Goal: Transaction & Acquisition: Purchase product/service

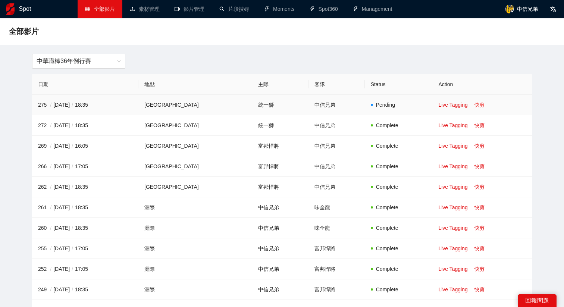
click at [474, 105] on link "快剪" at bounding box center [479, 105] width 10 height 6
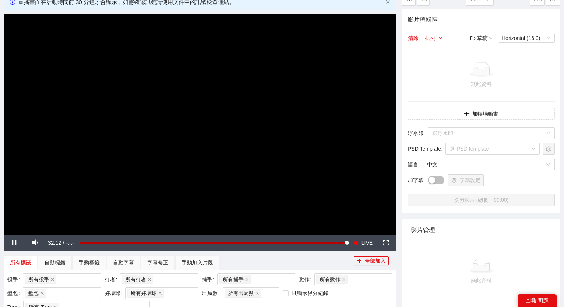
scroll to position [49, 0]
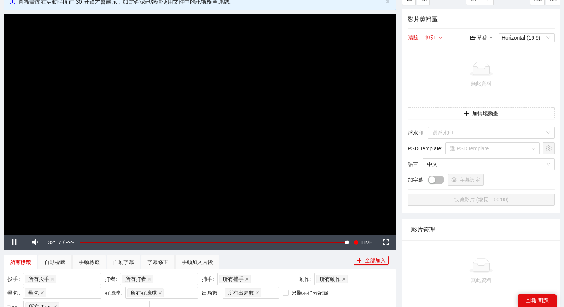
click at [200, 116] on video "Video Player" at bounding box center [200, 124] width 393 height 221
click at [230, 156] on video "Video Player" at bounding box center [200, 124] width 393 height 221
click at [365, 244] on span "LIVE" at bounding box center [367, 243] width 11 height 16
click at [269, 137] on video "Video Player" at bounding box center [200, 124] width 393 height 221
click at [249, 214] on video "Video Player" at bounding box center [200, 124] width 393 height 221
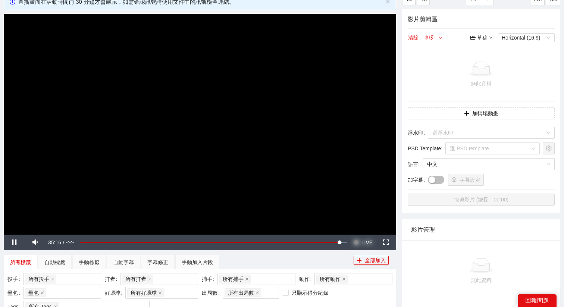
click at [359, 246] on button "Seek to live, currently behind live LIVE" at bounding box center [363, 243] width 24 height 16
click at [296, 150] on video "Video Player" at bounding box center [200, 124] width 393 height 221
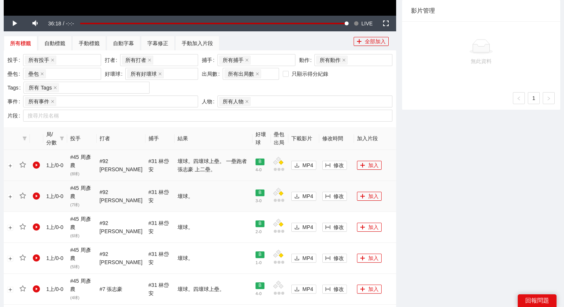
scroll to position [265, 0]
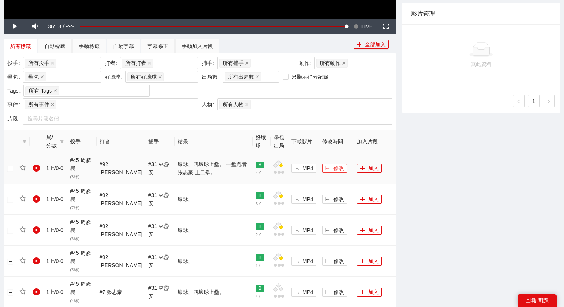
click at [334, 170] on span "修改" at bounding box center [339, 168] width 10 height 8
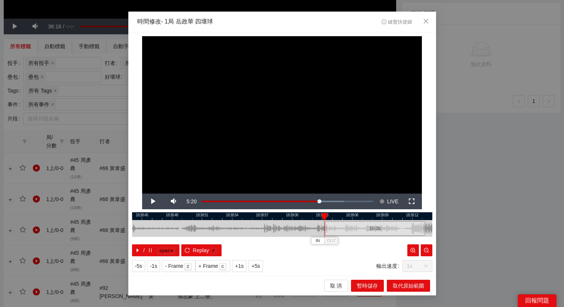
drag, startPoint x: 261, startPoint y: 227, endPoint x: 356, endPoint y: 232, distance: 95.3
click at [356, 232] on div "10.0 s" at bounding box center [375, 228] width 100 height 15
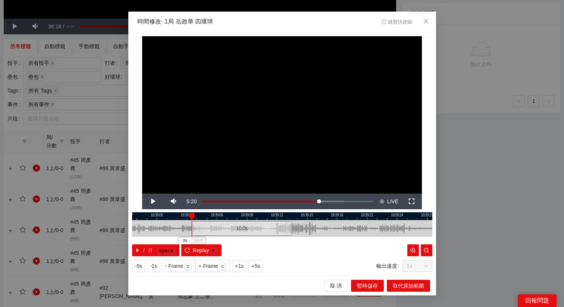
drag, startPoint x: 374, startPoint y: 215, endPoint x: 233, endPoint y: 216, distance: 140.7
click at [233, 216] on div at bounding box center [147, 216] width 300 height 8
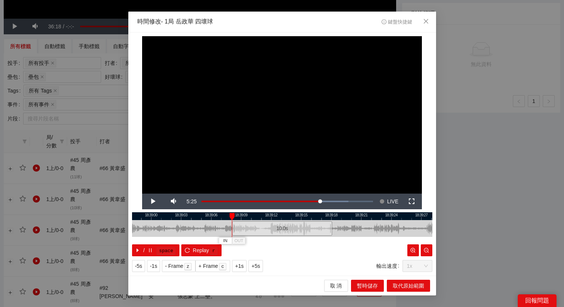
drag, startPoint x: 216, startPoint y: 233, endPoint x: 262, endPoint y: 249, distance: 48.6
click at [262, 249] on div "18:38:57 18:39:00 18:39:03 18:39:06 18:39:09 18:39:12 18:39:15 18:39:18 18:39:2…" at bounding box center [282, 234] width 300 height 44
click at [424, 20] on icon "close" at bounding box center [426, 21] width 4 height 4
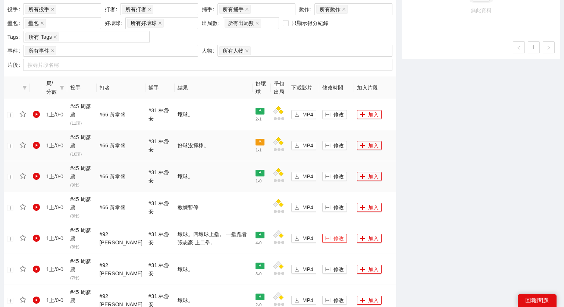
scroll to position [325, 0]
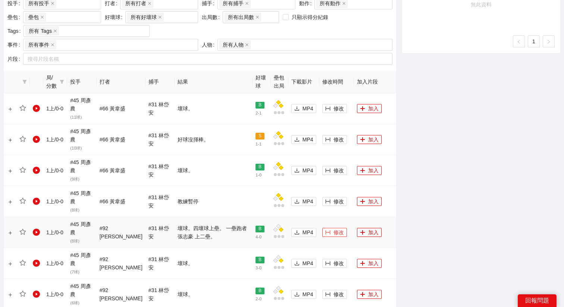
click at [328, 234] on button "修改" at bounding box center [334, 232] width 25 height 9
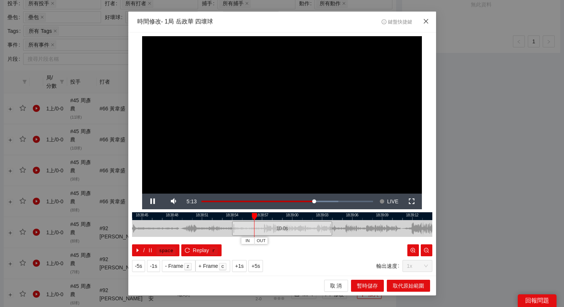
click at [434, 16] on span "Close" at bounding box center [426, 22] width 20 height 20
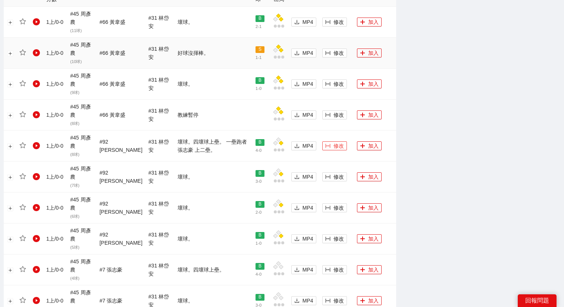
scroll to position [568, 0]
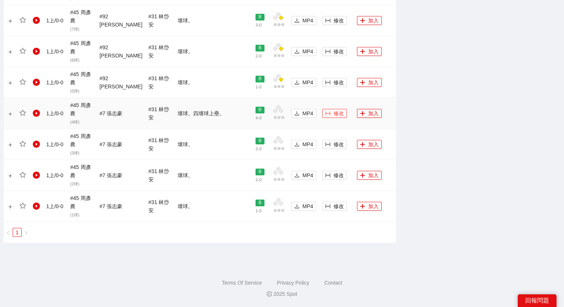
click at [328, 110] on button "修改" at bounding box center [334, 113] width 25 height 9
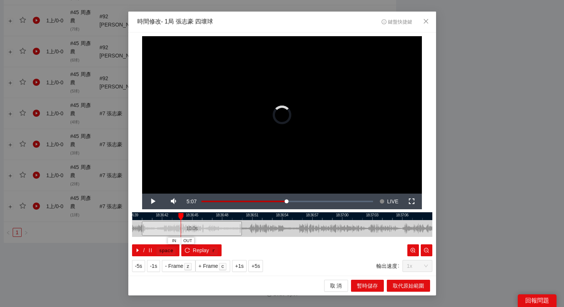
drag, startPoint x: 292, startPoint y: 228, endPoint x: 194, endPoint y: 229, distance: 98.2
click at [194, 229] on div "10.0 s" at bounding box center [192, 228] width 100 height 15
click at [153, 202] on span "Video Player" at bounding box center [153, 202] width 0 height 0
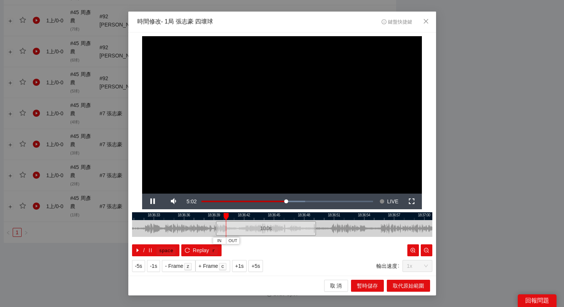
drag, startPoint x: 171, startPoint y: 218, endPoint x: 252, endPoint y: 222, distance: 81.1
click at [252, 222] on div "18:36:30 18:36:33 18:36:36 18:36:39 18:36:42 18:36:45 18:36:48 18:36:51 18:36:5…" at bounding box center [282, 234] width 300 height 44
click at [250, 225] on div "10.0 s" at bounding box center [262, 228] width 100 height 15
click at [153, 202] on span "Video Player" at bounding box center [153, 202] width 0 height 0
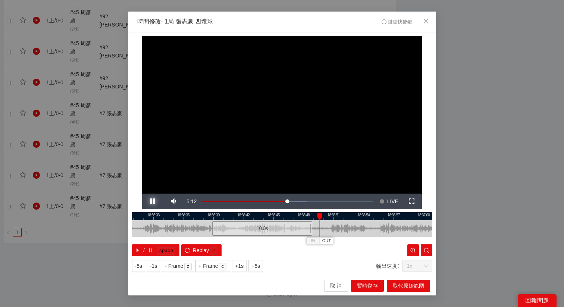
click at [153, 202] on span "Video Player" at bounding box center [153, 202] width 0 height 0
click at [326, 240] on span "OUT" at bounding box center [326, 241] width 9 height 7
click at [411, 288] on span "取代原始範圍" at bounding box center [408, 286] width 31 height 8
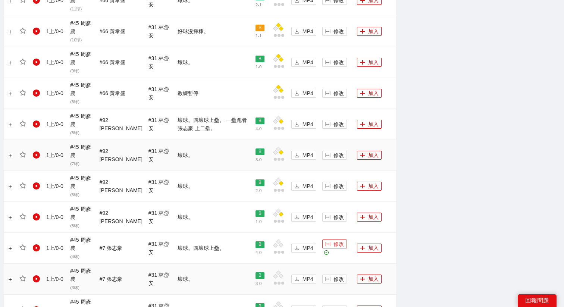
scroll to position [481, 0]
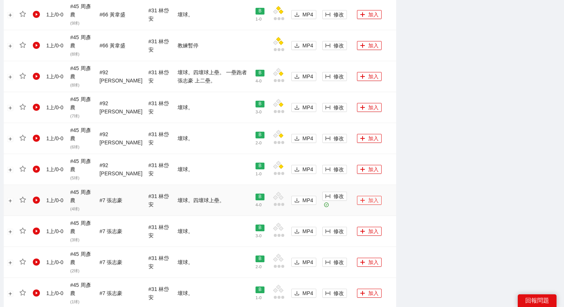
click at [362, 200] on icon "plus" at bounding box center [363, 200] width 4 height 0
click at [334, 78] on span "修改" at bounding box center [339, 76] width 10 height 8
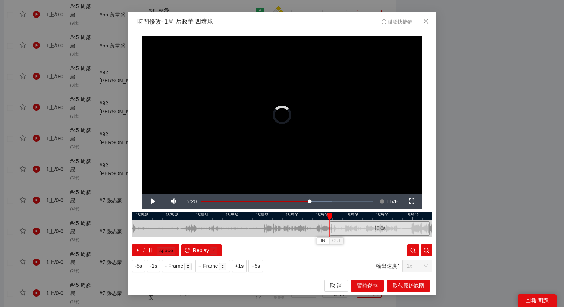
drag, startPoint x: 241, startPoint y: 224, endPoint x: 341, endPoint y: 226, distance: 100.8
click at [341, 226] on div "10.0 s" at bounding box center [380, 228] width 100 height 15
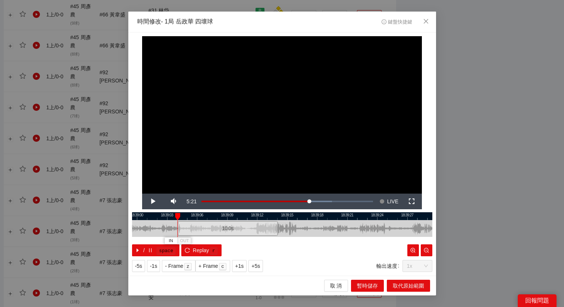
drag, startPoint x: 390, startPoint y: 217, endPoint x: 211, endPoint y: 237, distance: 179.9
click at [212, 237] on div "18:38:57 18:39:00 18:39:03 18:39:06 18:39:09 18:39:12 18:39:15 18:39:18 18:39:2…" at bounding box center [282, 234] width 300 height 44
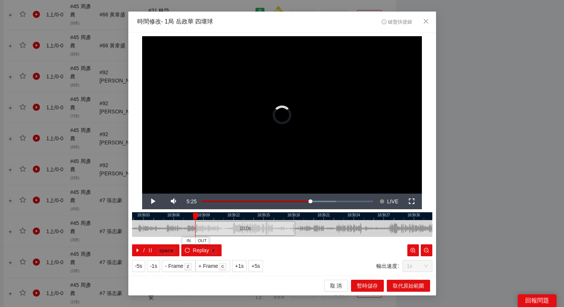
drag, startPoint x: 193, startPoint y: 222, endPoint x: 234, endPoint y: 237, distance: 43.4
click at [234, 237] on div "18:39:00 18:39:03 18:39:06 18:39:09 18:39:12 18:39:15 18:39:18 18:39:21 18:39:2…" at bounding box center [282, 234] width 300 height 44
click at [153, 202] on span "Video Player" at bounding box center [153, 202] width 0 height 0
drag, startPoint x: 224, startPoint y: 226, endPoint x: 231, endPoint y: 227, distance: 7.6
click at [231, 227] on div "10.0 s" at bounding box center [252, 228] width 100 height 15
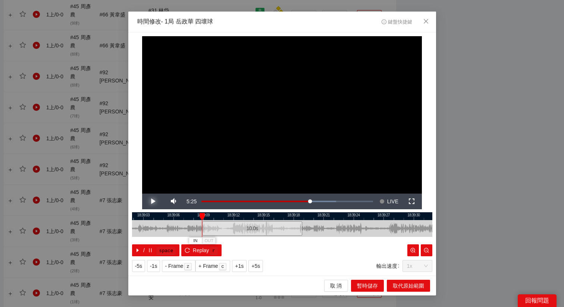
click at [153, 202] on span "Video Player" at bounding box center [153, 202] width 0 height 0
drag, startPoint x: 266, startPoint y: 233, endPoint x: 260, endPoint y: 233, distance: 6.7
click at [260, 233] on div "10.0 s" at bounding box center [246, 228] width 100 height 15
click at [153, 202] on span "Video Player" at bounding box center [153, 202] width 0 height 0
click at [204, 227] on div "10.0 s" at bounding box center [247, 228] width 100 height 15
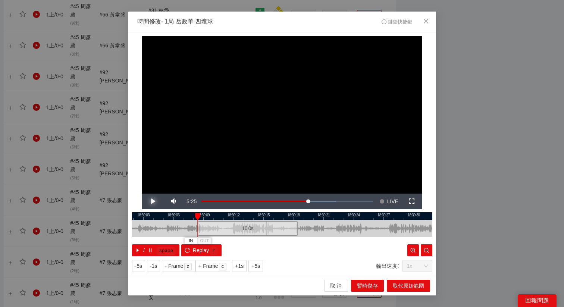
click at [153, 202] on span "Video Player" at bounding box center [153, 202] width 0 height 0
click at [300, 244] on span "OUT" at bounding box center [300, 241] width 9 height 7
click at [153, 202] on span "Video Player" at bounding box center [153, 202] width 0 height 0
click at [409, 293] on div "取 消 暫時儲存 取代原始範圍" at bounding box center [282, 286] width 308 height 20
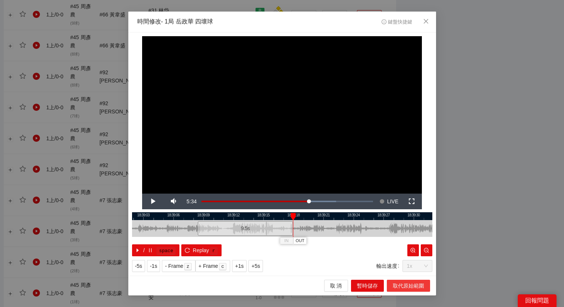
click at [409, 288] on span "取代原始範圍" at bounding box center [408, 286] width 31 height 8
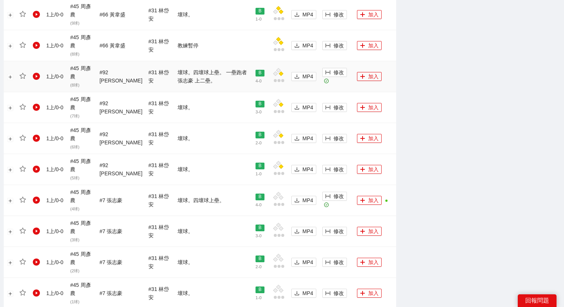
click at [365, 71] on td "加入" at bounding box center [375, 76] width 42 height 31
click at [364, 75] on button "加入" at bounding box center [369, 76] width 25 height 9
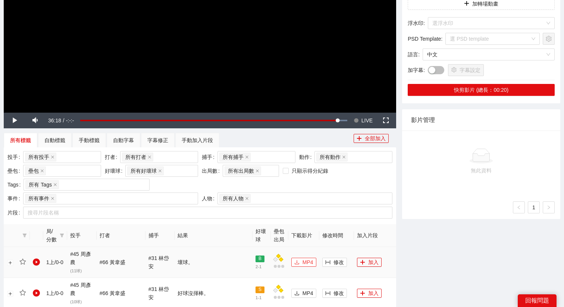
scroll to position [0, 0]
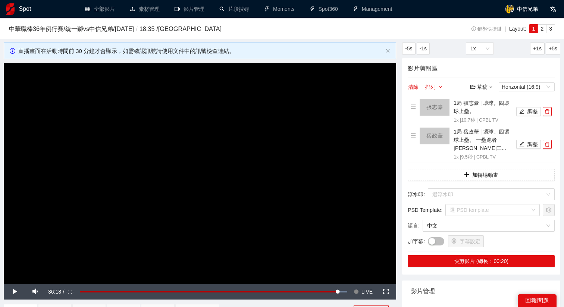
click at [292, 153] on video "Video Player" at bounding box center [200, 173] width 393 height 221
click at [362, 286] on span "LIVE" at bounding box center [367, 292] width 11 height 16
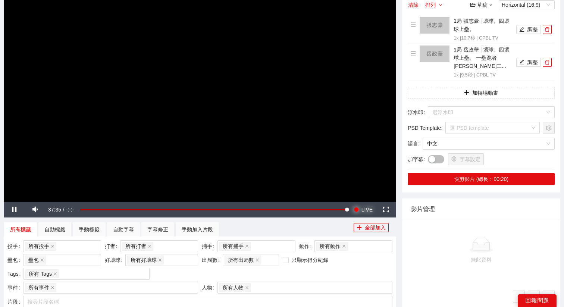
scroll to position [83, 0]
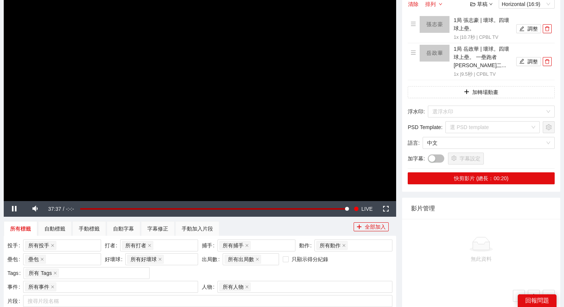
click at [306, 141] on video "Video Player" at bounding box center [200, 90] width 393 height 221
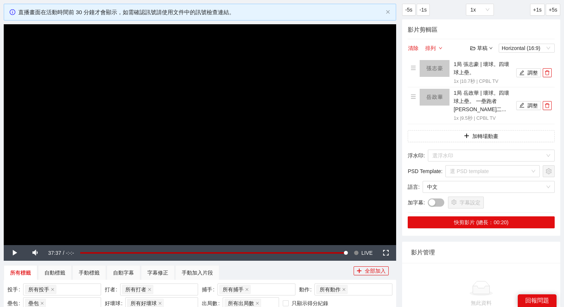
scroll to position [0, 0]
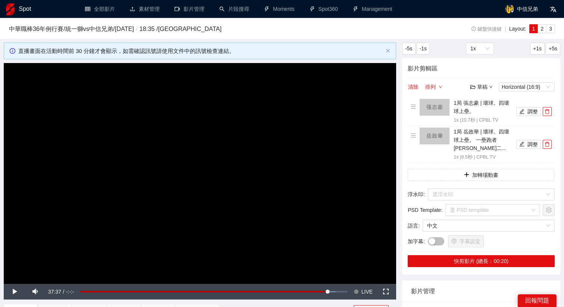
click at [213, 150] on video "Video Player" at bounding box center [200, 173] width 393 height 221
click at [361, 293] on button "Seek to live, currently behind live LIVE" at bounding box center [363, 292] width 24 height 16
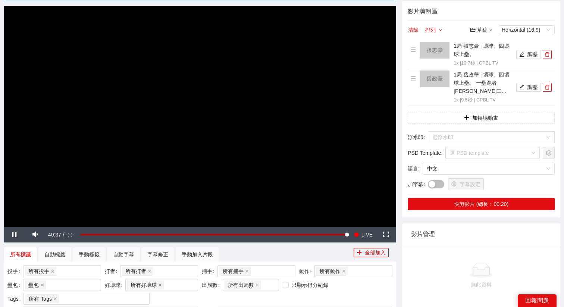
click at [296, 156] on video "Video Player" at bounding box center [200, 116] width 393 height 221
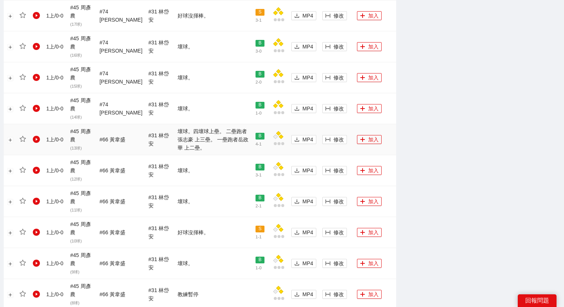
scroll to position [420, 0]
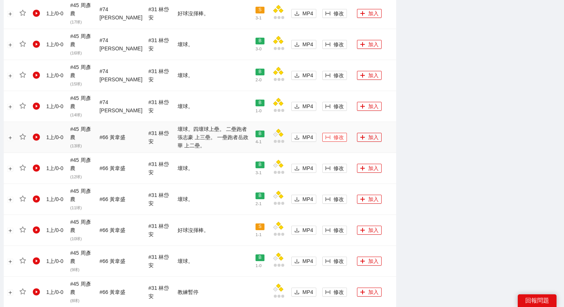
click at [336, 135] on span "修改" at bounding box center [339, 137] width 10 height 8
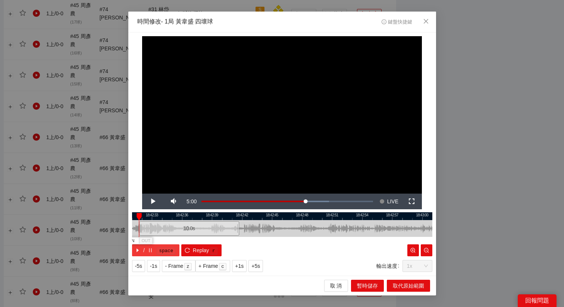
drag, startPoint x: 264, startPoint y: 227, endPoint x: 171, endPoint y: 246, distance: 94.9
click at [171, 246] on div "18:42:30 18:42:33 18:42:36 18:42:39 18:42:42 18:42:45 18:42:48 18:42:51 18:42:5…" at bounding box center [282, 234] width 300 height 44
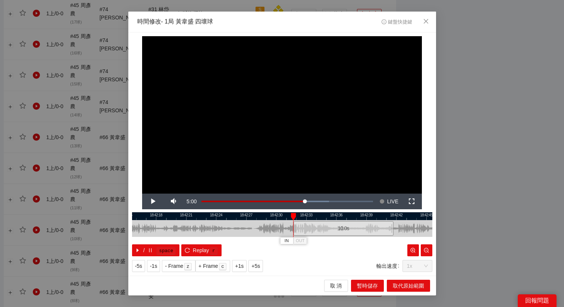
drag, startPoint x: 188, startPoint y: 213, endPoint x: 345, endPoint y: 228, distance: 157.4
click at [345, 228] on div "18:42:15 18:42:18 18:42:21 18:42:24 18:42:27 18:42:30 18:42:33 18:42:36 18:42:3…" at bounding box center [282, 234] width 300 height 44
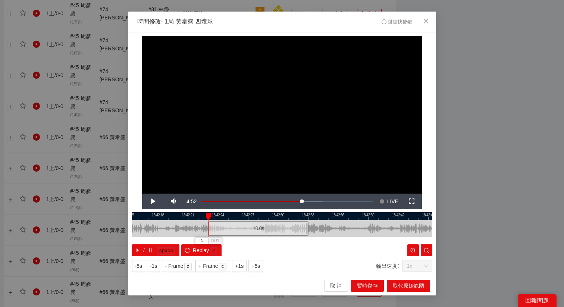
drag, startPoint x: 345, startPoint y: 227, endPoint x: 258, endPoint y: 231, distance: 86.7
click at [258, 231] on div "10.0 s" at bounding box center [258, 228] width 100 height 15
click at [153, 202] on span "Video Player" at bounding box center [153, 202] width 0 height 0
drag, startPoint x: 234, startPoint y: 227, endPoint x: 259, endPoint y: 231, distance: 24.7
click at [259, 231] on div "10.0 s" at bounding box center [283, 228] width 100 height 15
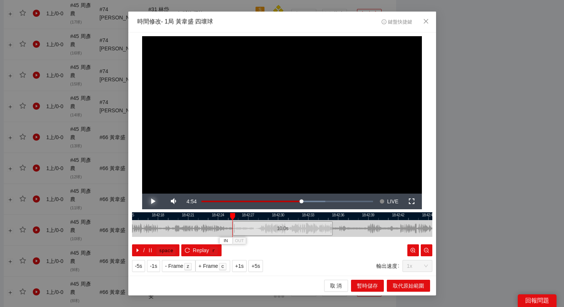
click at [153, 202] on span "Video Player" at bounding box center [153, 202] width 0 height 0
click at [345, 240] on span "OUT" at bounding box center [343, 241] width 9 height 7
click at [153, 202] on span "Video Player" at bounding box center [153, 202] width 0 height 0
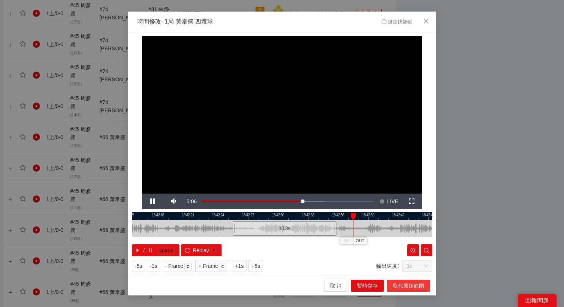
click at [396, 283] on span "取代原始範圍" at bounding box center [408, 286] width 31 height 8
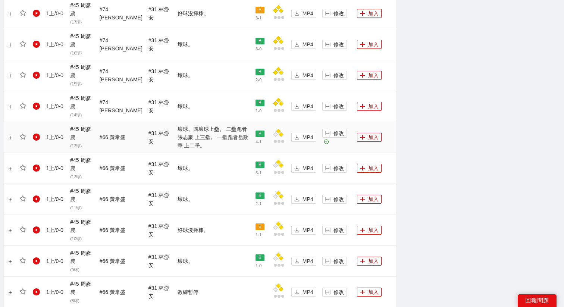
click at [363, 131] on td "加入" at bounding box center [375, 137] width 42 height 31
click at [363, 137] on icon "plus" at bounding box center [362, 137] width 5 height 5
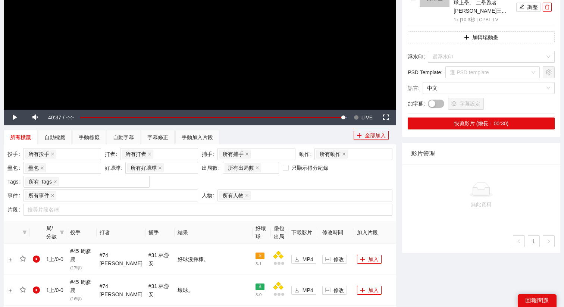
scroll to position [161, 0]
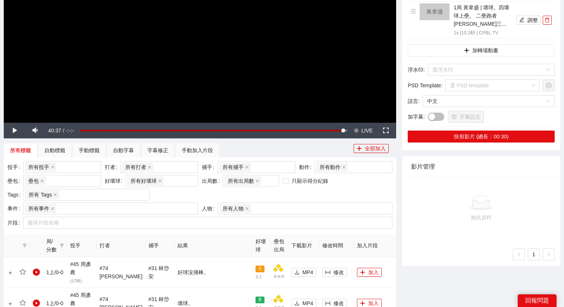
click at [281, 68] on video "Video Player" at bounding box center [200, 12] width 393 height 221
click at [364, 132] on span "LIVE" at bounding box center [367, 131] width 11 height 16
click at [249, 80] on video "Video Player" at bounding box center [200, 12] width 393 height 221
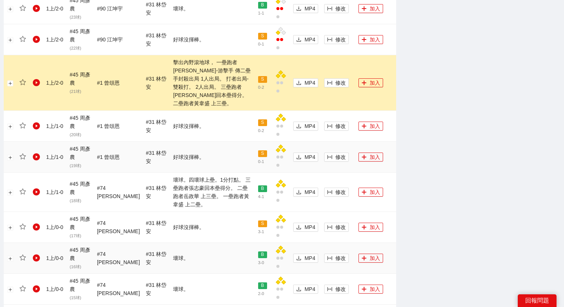
scroll to position [497, 0]
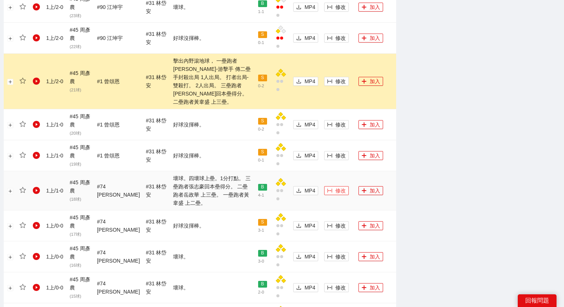
click at [336, 187] on span "修改" at bounding box center [341, 191] width 10 height 8
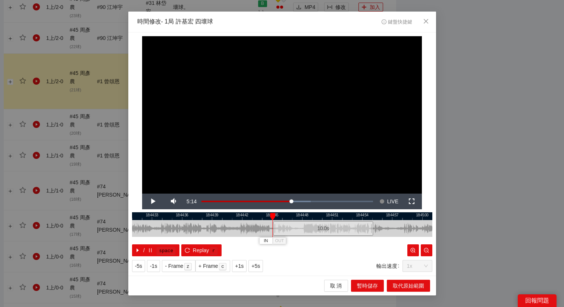
drag, startPoint x: 248, startPoint y: 226, endPoint x: 290, endPoint y: 227, distance: 41.8
click at [290, 227] on div "10.0 s" at bounding box center [323, 228] width 100 height 15
drag, startPoint x: 294, startPoint y: 226, endPoint x: 301, endPoint y: 226, distance: 6.7
click at [301, 226] on div "10.0 s" at bounding box center [330, 228] width 100 height 15
click at [304, 224] on div "10.0 s" at bounding box center [330, 228] width 100 height 15
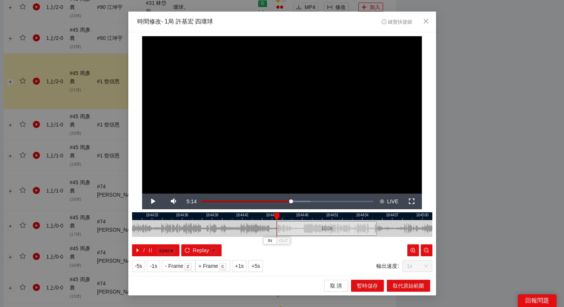
click at [301, 224] on div "10.0 s" at bounding box center [327, 228] width 100 height 15
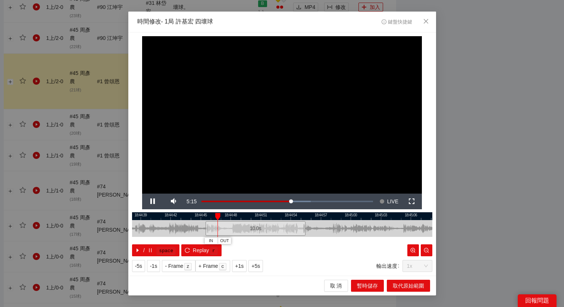
drag, startPoint x: 330, startPoint y: 217, endPoint x: 248, endPoint y: 221, distance: 81.5
click at [248, 221] on div "18:44:36 18:44:39 18:44:42 18:44:45 18:44:48 18:44:51 18:44:54 18:44:57 18:45:0…" at bounding box center [282, 234] width 300 height 44
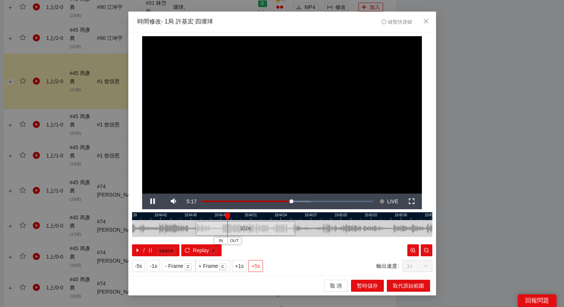
click at [259, 264] on span "+5s" at bounding box center [256, 266] width 9 height 8
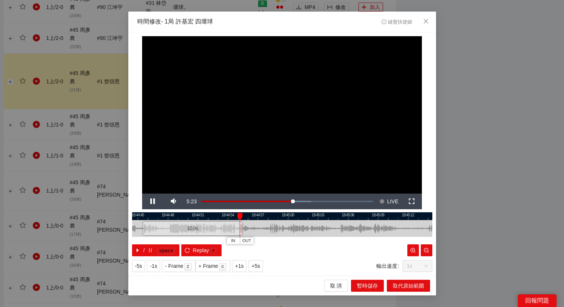
drag, startPoint x: 334, startPoint y: 212, endPoint x: 280, endPoint y: 221, distance: 54.5
click at [280, 221] on div "18:44:42 18:44:45 18:44:48 18:44:51 18:44:54 18:44:57 18:45:00 18:45:03 18:45:0…" at bounding box center [282, 234] width 300 height 44
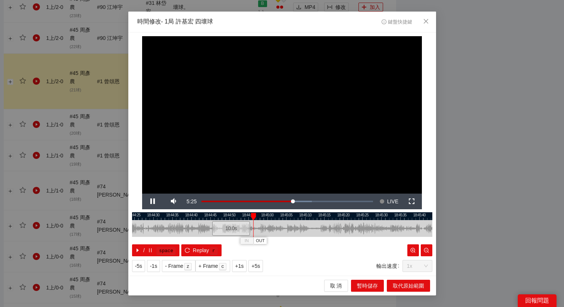
drag, startPoint x: 302, startPoint y: 216, endPoint x: 279, endPoint y: 216, distance: 23.5
click at [279, 216] on div at bounding box center [266, 216] width 300 height 8
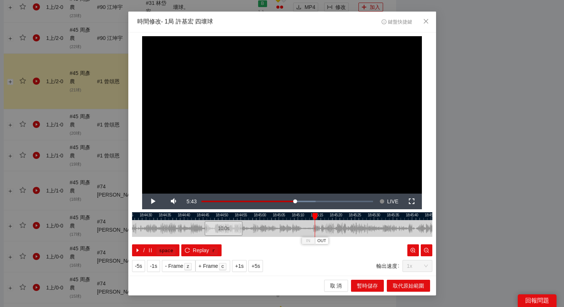
click at [240, 214] on div at bounding box center [282, 216] width 300 height 8
click at [317, 241] on span "OUT" at bounding box center [313, 241] width 9 height 7
click at [255, 261] on button "+5s" at bounding box center [256, 266] width 15 height 12
click at [390, 286] on button "取代原始範圍" at bounding box center [408, 286] width 43 height 12
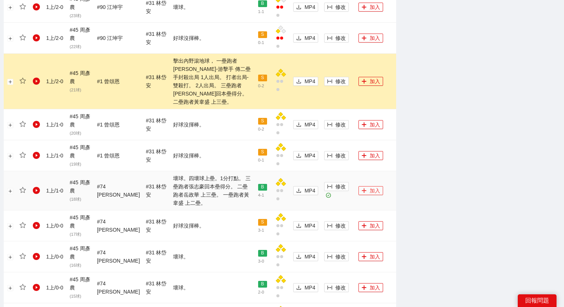
click at [369, 186] on button "加入" at bounding box center [371, 190] width 25 height 9
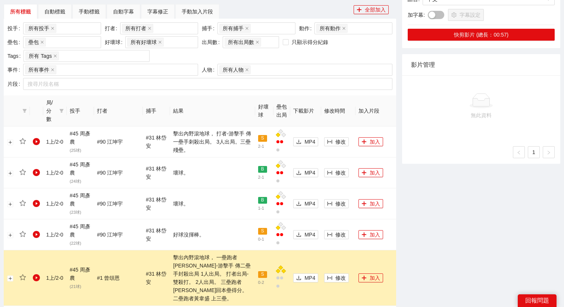
scroll to position [317, 0]
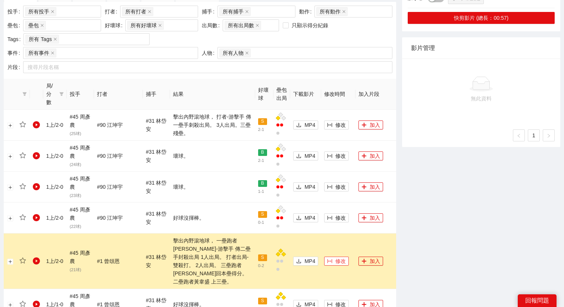
click at [325, 257] on button "修改" at bounding box center [336, 261] width 25 height 9
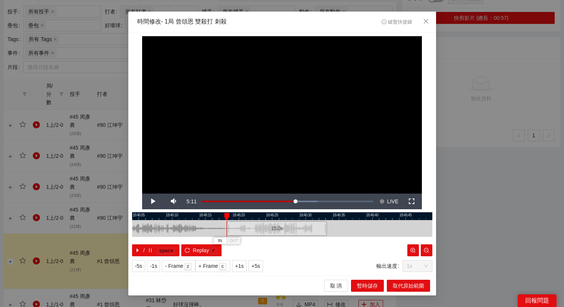
click at [293, 229] on div "15.0 s" at bounding box center [277, 228] width 100 height 15
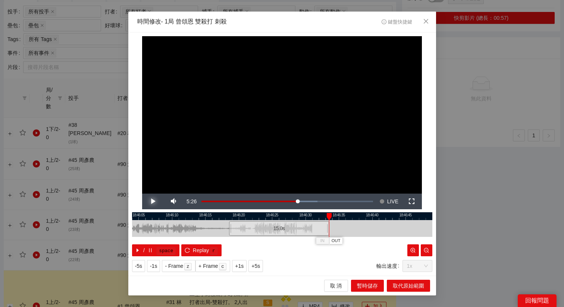
click at [153, 202] on span "Video Player" at bounding box center [153, 202] width 0 height 0
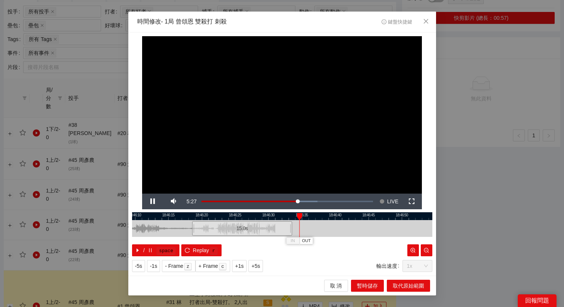
drag, startPoint x: 244, startPoint y: 217, endPoint x: 204, endPoint y: 219, distance: 40.4
click at [204, 219] on div at bounding box center [245, 216] width 300 height 8
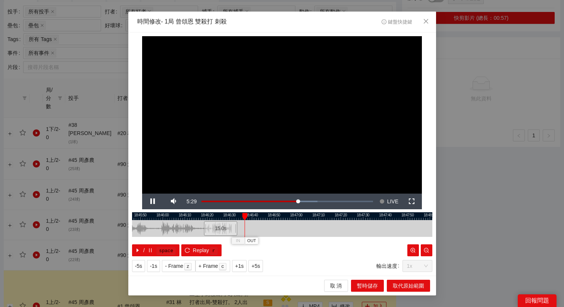
drag, startPoint x: 241, startPoint y: 217, endPoint x: 224, endPoint y: 217, distance: 17.5
click at [224, 217] on div at bounding box center [265, 216] width 300 height 8
click at [274, 241] on button "OUT" at bounding box center [268, 240] width 13 height 7
click at [403, 281] on button "取代原始範圍" at bounding box center [408, 286] width 43 height 12
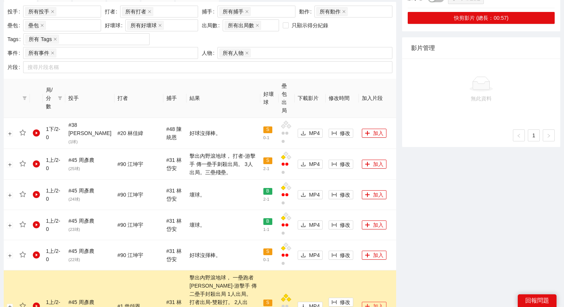
click at [365, 302] on button "加入" at bounding box center [374, 306] width 25 height 9
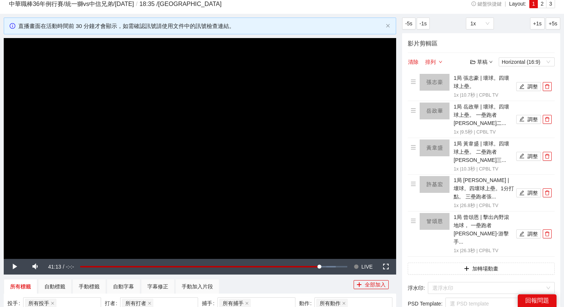
scroll to position [18, 0]
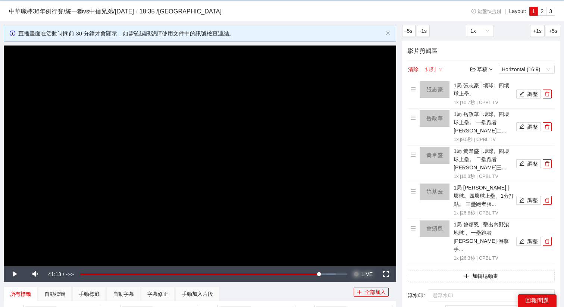
click at [367, 278] on span "LIVE" at bounding box center [367, 274] width 11 height 16
click at [359, 233] on video "Video Player" at bounding box center [200, 156] width 393 height 221
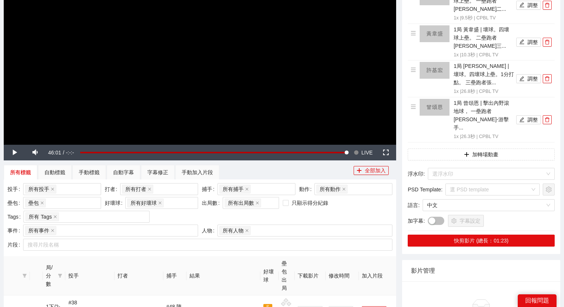
scroll to position [145, 0]
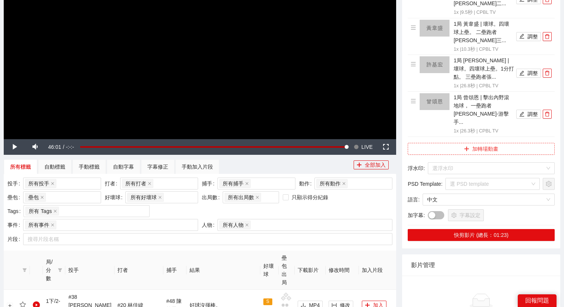
click at [487, 143] on button "加轉場動畫" at bounding box center [481, 149] width 147 height 12
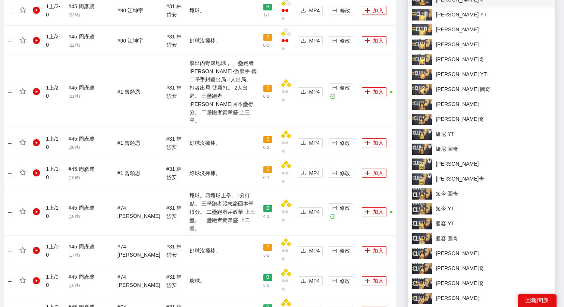
scroll to position [532, 0]
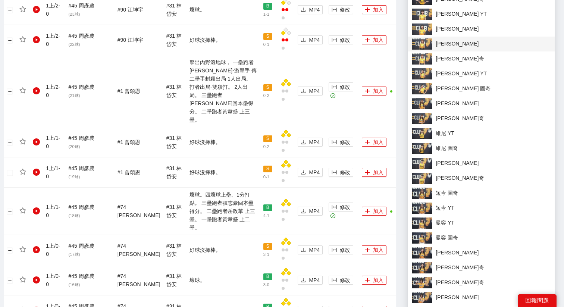
click at [442, 45] on span "[PERSON_NAME]" at bounding box center [481, 43] width 138 height 11
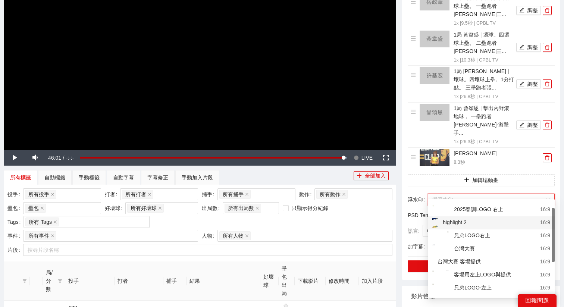
scroll to position [13, 0]
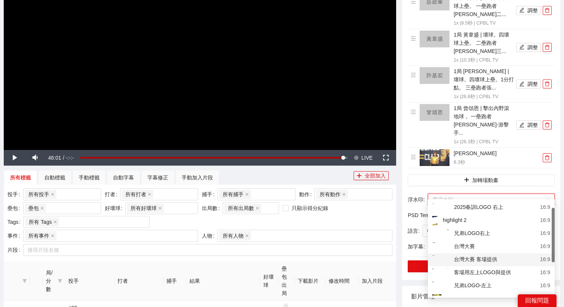
click at [472, 266] on div "台灣大賽 客場提供 16:9" at bounding box center [491, 259] width 127 height 13
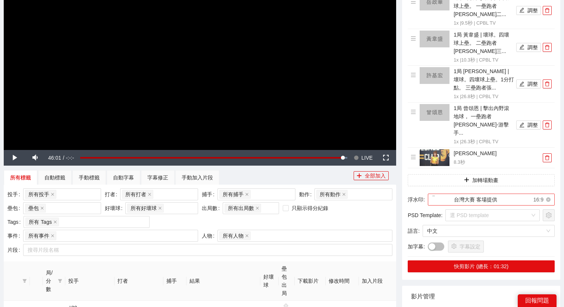
click at [458, 194] on div "台灣大賽 客場提供" at bounding box center [465, 199] width 65 height 11
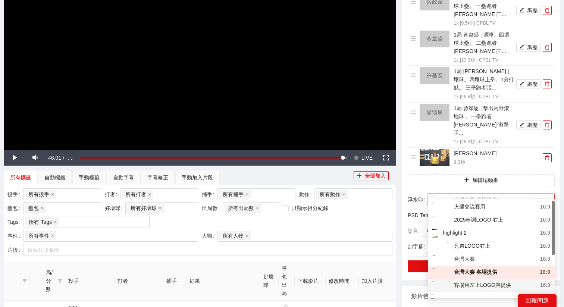
click at [466, 281] on div "客場用左上LOGO與提供" at bounding box center [472, 285] width 79 height 9
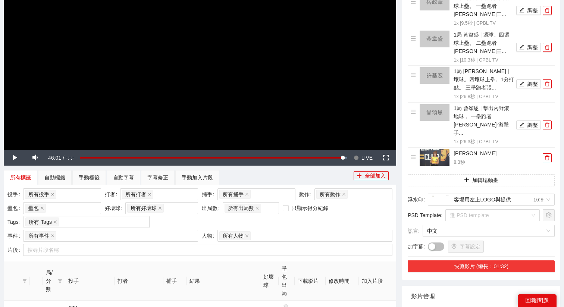
click at [476, 261] on button "快剪影片 (總長：01:32)" at bounding box center [481, 267] width 147 height 12
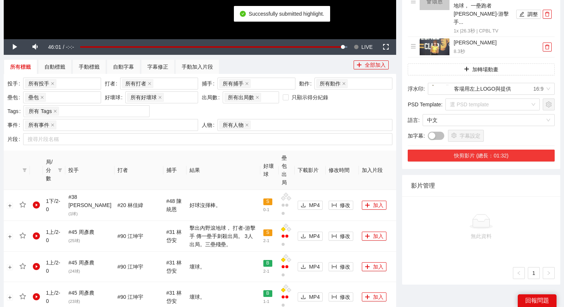
scroll to position [247, 0]
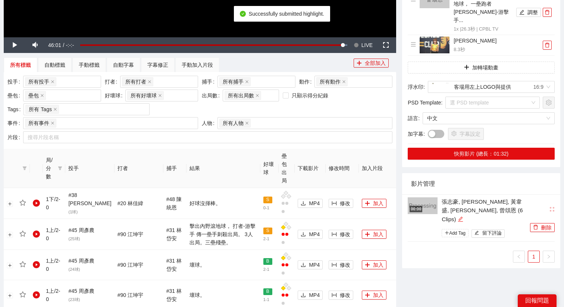
click at [464, 216] on icon "edit" at bounding box center [461, 219] width 6 height 6
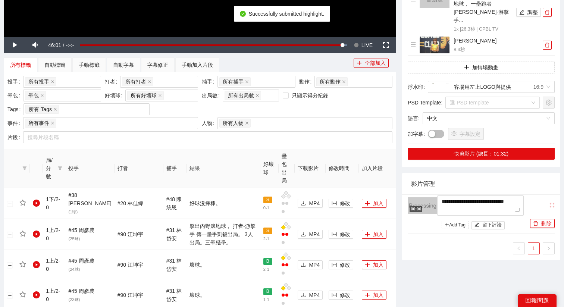
drag, startPoint x: 486, startPoint y: 201, endPoint x: 417, endPoint y: 184, distance: 70.7
click at [417, 184] on div "**********" at bounding box center [481, 216] width 158 height 87
type textarea "*"
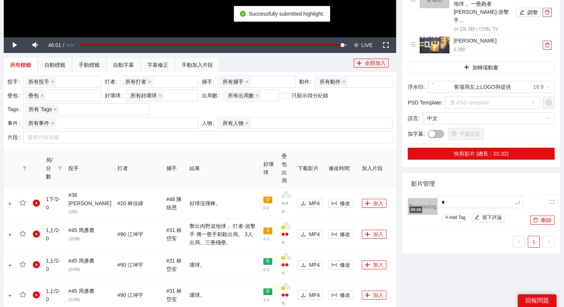
type textarea "**"
type textarea "***"
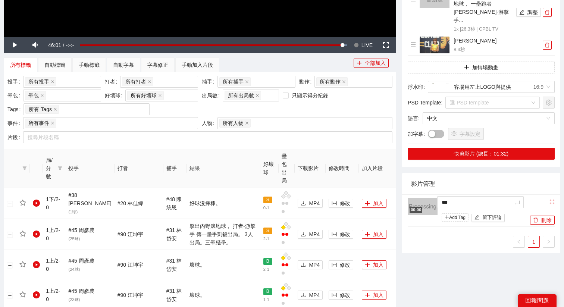
type textarea "****"
type textarea "*****"
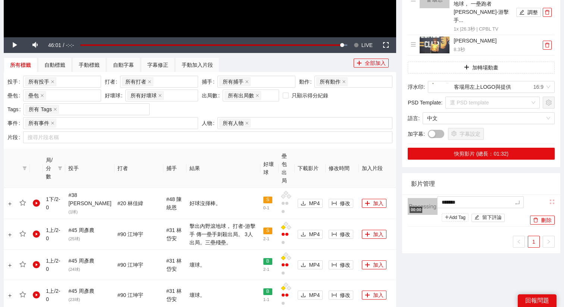
type textarea "********"
type textarea "*********"
type textarea "*******"
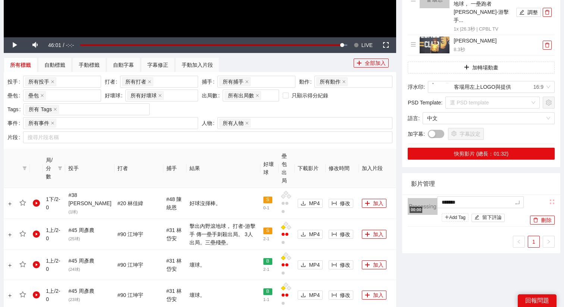
type textarea "********"
type textarea "*********"
type textarea "********"
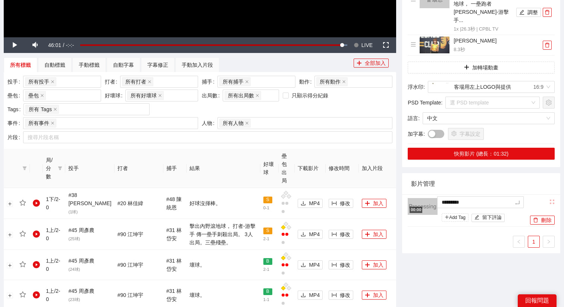
type textarea "********"
type textarea "*********"
type textarea "**********"
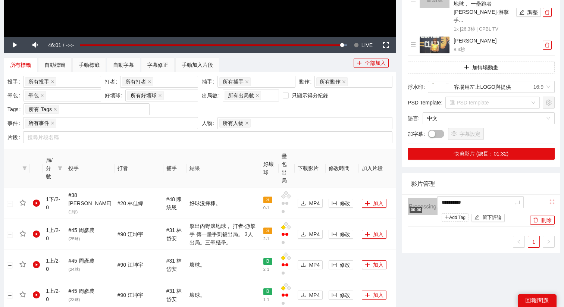
type textarea "*********"
type textarea "**********"
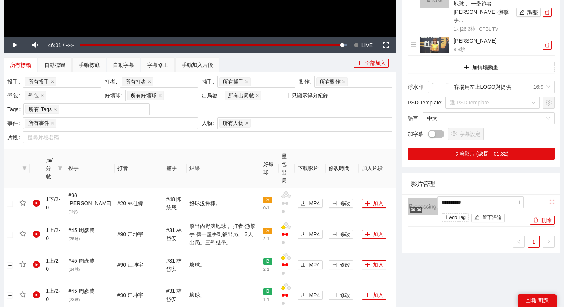
type textarea "**********"
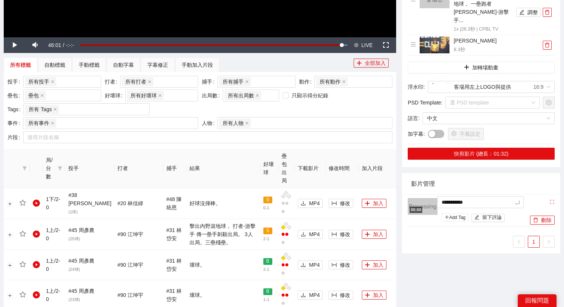
type textarea "**********"
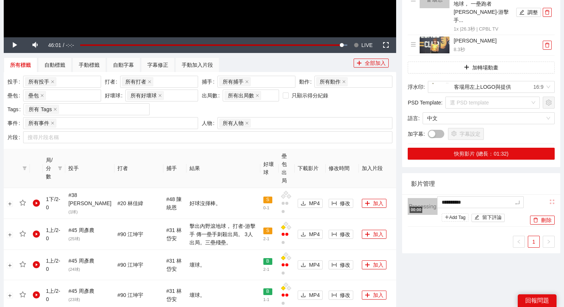
type textarea "**********"
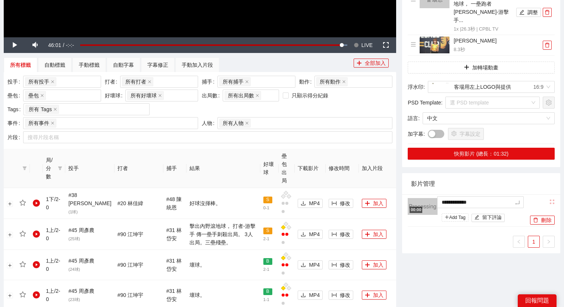
type textarea "**********"
type textarea "*********"
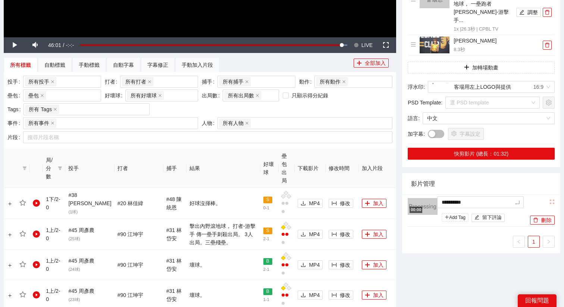
type textarea "*********"
type textarea "********"
type textarea "*********"
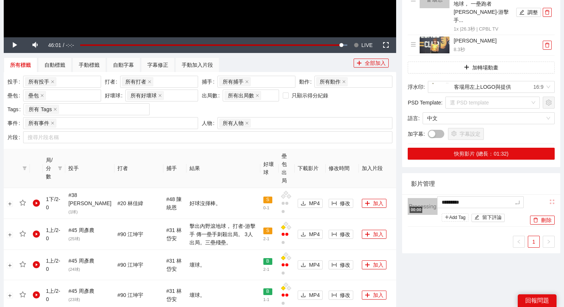
type textarea "**********"
type textarea "*********"
type textarea "**********"
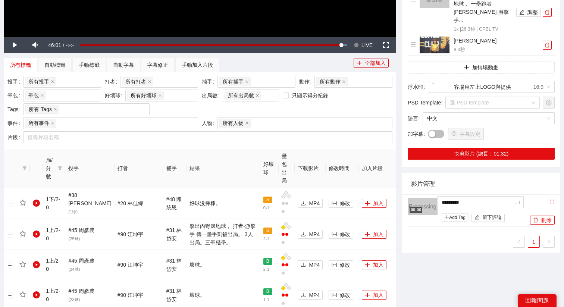
type textarea "**********"
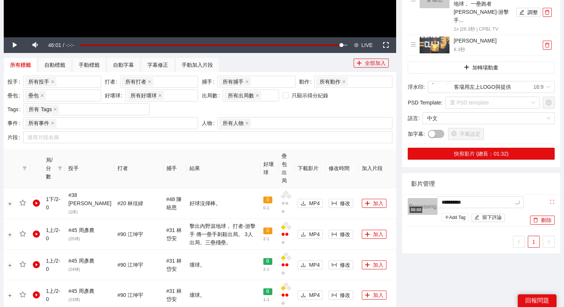
type textarea "**********"
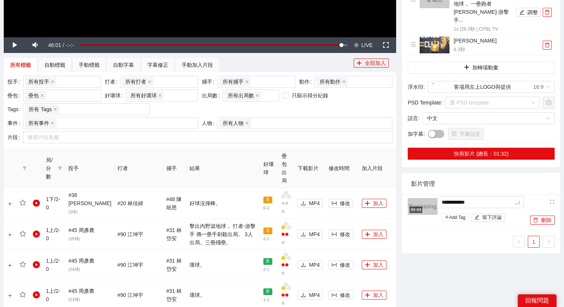
type textarea "**********"
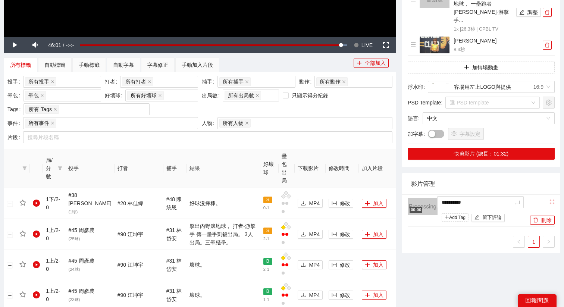
type textarea "**********"
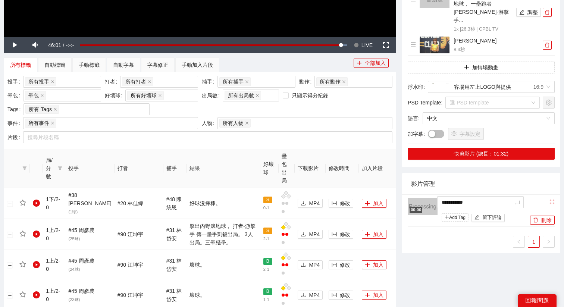
type textarea "**********"
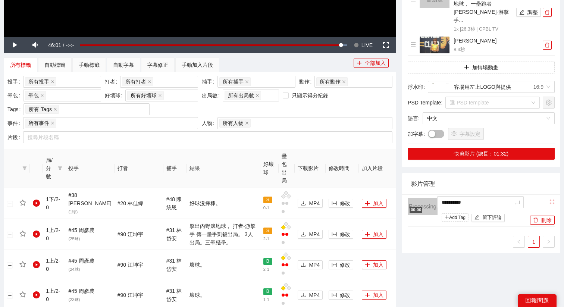
type textarea "**********"
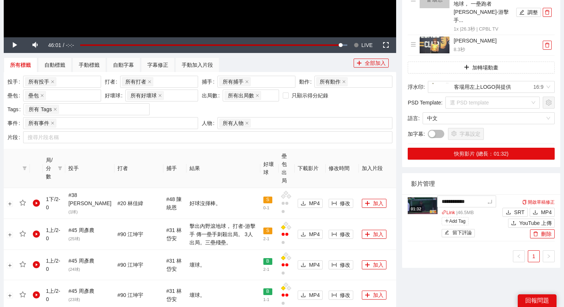
type textarea "**********"
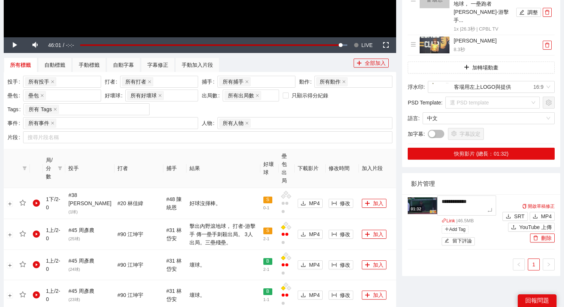
type textarea "**********"
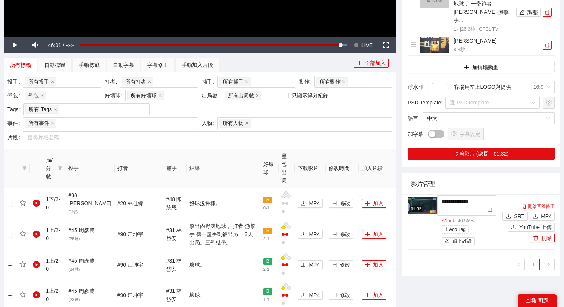
type textarea "**********"
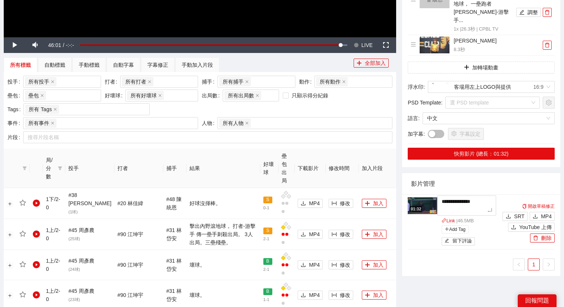
type textarea "**********"
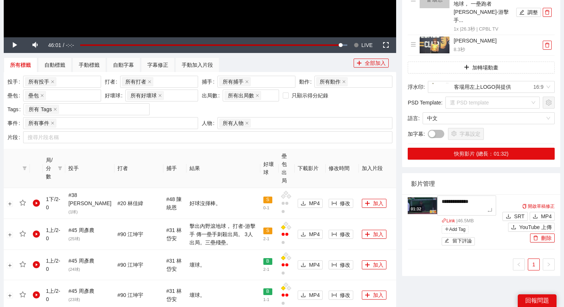
type textarea "**********"
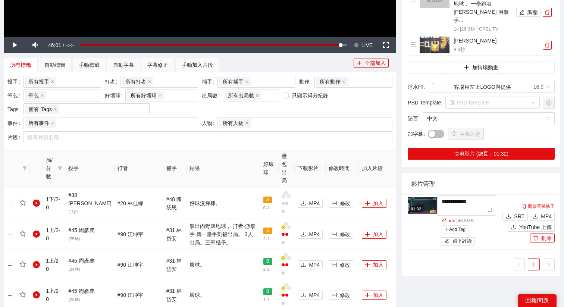
type textarea "**********"
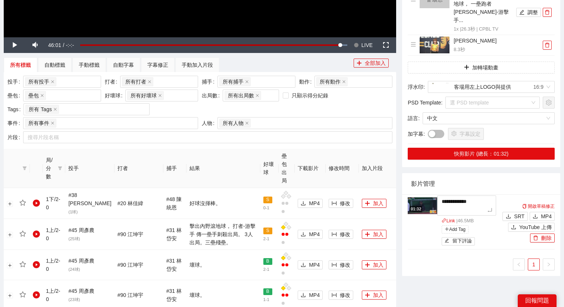
type textarea "**********"
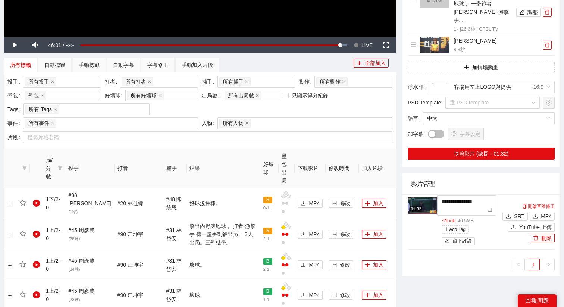
type textarea "**********"
click at [522, 223] on span "YouTube 上傳" at bounding box center [536, 227] width 32 height 8
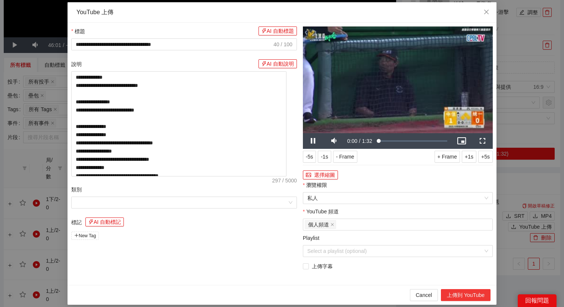
click at [465, 295] on button "上傳到 YouTube" at bounding box center [466, 295] width 50 height 12
click at [487, 15] on span "Close" at bounding box center [487, 12] width 20 height 20
type textarea "**********"
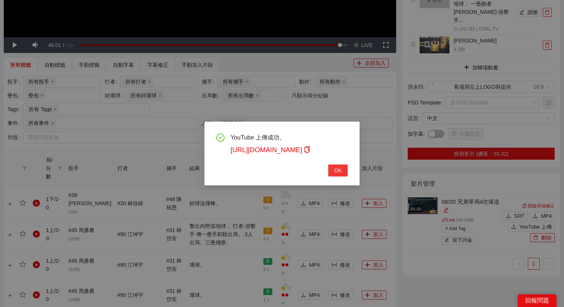
click at [341, 165] on button "OK" at bounding box center [337, 171] width 19 height 12
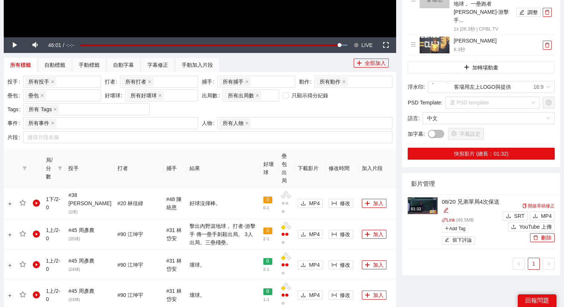
click at [422, 206] on div "01:32" at bounding box center [416, 209] width 13 height 6
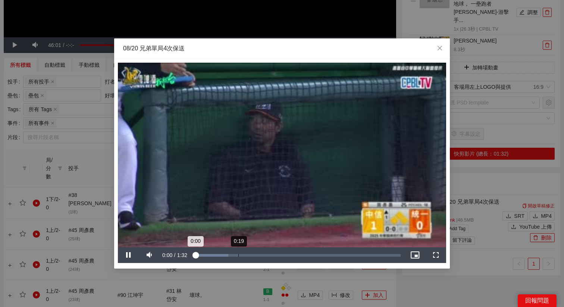
click at [238, 257] on div "Loaded : 16.77% 0:19 0:00" at bounding box center [297, 255] width 215 height 16
click at [252, 257] on div "Loaded : 31.95% 0:23 0:19" at bounding box center [297, 255] width 215 height 16
click at [260, 255] on div "Loaded : 42.21% 0:27 0:26" at bounding box center [297, 255] width 207 height 3
click at [261, 254] on div "0:29" at bounding box center [227, 255] width 67 height 3
click at [269, 254] on div "Loaded : 50.82% 0:33 0:31" at bounding box center [297, 255] width 207 height 3
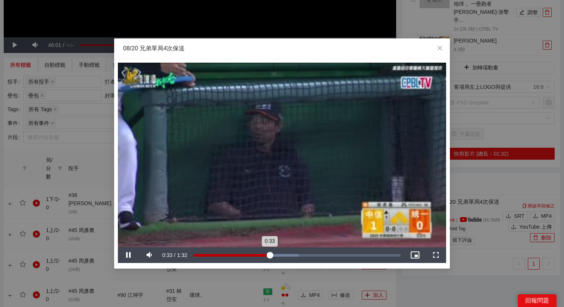
click at [277, 254] on div "Loaded : 50.82% 0:33 0:33" at bounding box center [297, 255] width 207 height 3
click at [282, 254] on div "Loaded : 55.12% 0:39 0:37" at bounding box center [297, 255] width 207 height 3
click at [286, 254] on div "0:39" at bounding box center [240, 255] width 93 height 3
click at [287, 254] on div "0:42" at bounding box center [240, 255] width 93 height 3
click at [290, 254] on div "0:42" at bounding box center [242, 255] width 96 height 3
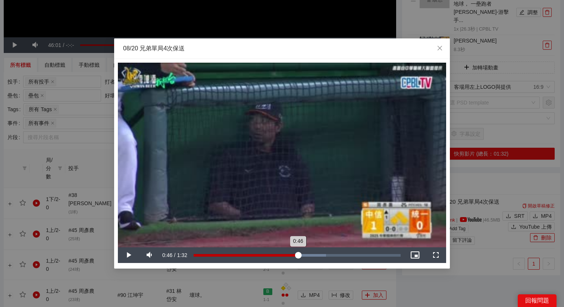
click at [298, 254] on div "Loaded : 64.01% 0:46 0:46" at bounding box center [297, 255] width 207 height 3
click at [304, 254] on div "Loaded : 72.56% 0:49 0:49" at bounding box center [297, 255] width 207 height 3
click at [305, 254] on div "0:49" at bounding box center [249, 255] width 111 height 3
click at [315, 255] on div "Loaded : 79.15% 0:52 0:51" at bounding box center [297, 255] width 207 height 3
click at [322, 255] on div "Loaded : 83.45% 0:56 0:54" at bounding box center [297, 255] width 207 height 3
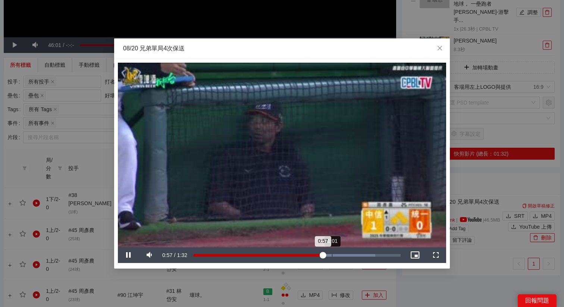
click at [333, 255] on div "1:01" at bounding box center [332, 255] width 0 height 3
click at [293, 258] on div "Loaded : 92.06% 0:44 0:44" at bounding box center [297, 255] width 215 height 16
click at [302, 258] on div "Loaded : 92.06% 0:47 0:44" at bounding box center [297, 255] width 215 height 16
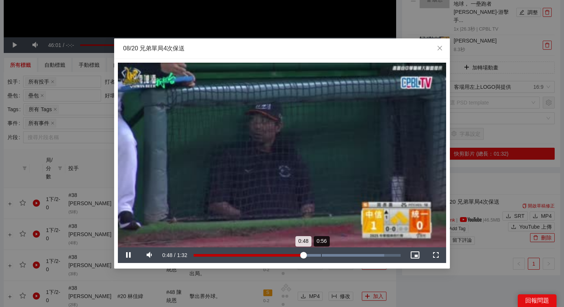
click at [327, 258] on div "Loaded : 92.06% 0:56 0:48" at bounding box center [297, 255] width 215 height 16
click at [337, 258] on div "Loaded : 94.48% 1:03 1:03" at bounding box center [297, 255] width 215 height 16
click at [342, 258] on div "Loaded : 94.48% 1:03 1:04" at bounding box center [297, 255] width 215 height 16
click at [352, 258] on div "Loaded : 97.71% 1:10 1:06" at bounding box center [297, 255] width 215 height 16
click at [365, 258] on div "Loaded : 100.00% 1:15 1:11" at bounding box center [297, 255] width 215 height 16
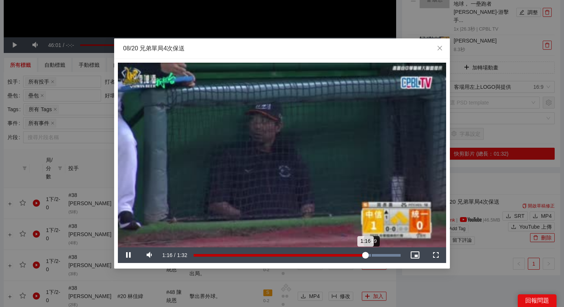
click at [373, 257] on div "Loaded : 100.00% 1:19 1:16" at bounding box center [297, 255] width 215 height 16
click at [388, 257] on div "Loaded : 100.00% 1:20 1:20" at bounding box center [297, 255] width 215 height 16
click at [311, 262] on div "Loaded : 100.00% 0:53 1:27" at bounding box center [297, 255] width 215 height 16
click at [303, 258] on div "Loaded : 100.00% 0:49 0:49" at bounding box center [297, 255] width 215 height 16
click at [293, 258] on div "Loaded : 100.00% 0:44 0:49" at bounding box center [297, 255] width 215 height 16
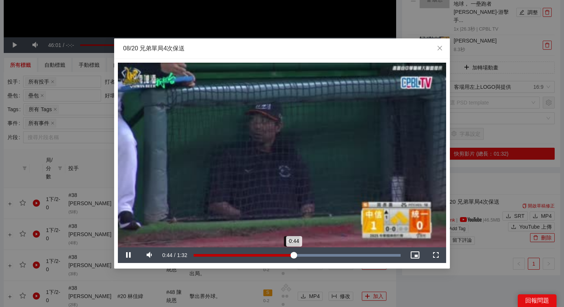
click at [288, 258] on div "Loaded : 100.00% 0:43 0:44" at bounding box center [297, 255] width 215 height 16
drag, startPoint x: 288, startPoint y: 258, endPoint x: 282, endPoint y: 258, distance: 6.0
click at [282, 258] on div "Loaded : 100.00% 0:39 0:42" at bounding box center [297, 255] width 215 height 16
click at [282, 257] on div "0:39" at bounding box center [238, 255] width 89 height 3
click at [279, 257] on div "0:39" at bounding box center [239, 255] width 90 height 3
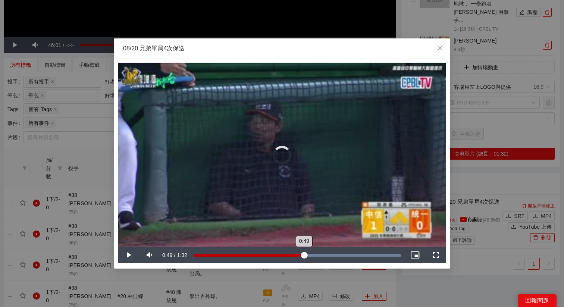
click at [304, 258] on div "Loaded : 100.00% 0:49 0:49" at bounding box center [297, 255] width 215 height 16
click at [277, 197] on video "Video Player" at bounding box center [282, 155] width 328 height 185
click at [220, 253] on div "Loaded : 100.00% 0:04 0:50" at bounding box center [297, 255] width 215 height 16
click at [213, 255] on div "0:08" at bounding box center [213, 255] width 0 height 3
click at [227, 255] on div "0:14" at bounding box center [227, 255] width 0 height 3
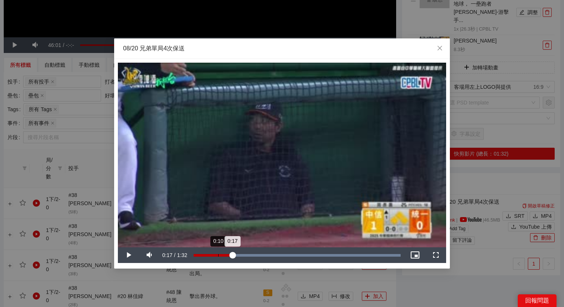
click at [213, 255] on div "0:17" at bounding box center [213, 255] width 39 height 3
drag, startPoint x: 213, startPoint y: 255, endPoint x: 248, endPoint y: 255, distance: 34.3
click at [213, 256] on div "0:24" at bounding box center [203, 255] width 19 height 3
click at [263, 260] on div "Loaded : 100.00% 0:31 0:31" at bounding box center [297, 255] width 215 height 16
click at [276, 260] on div "Loaded : 100.00% 0:31 0:31" at bounding box center [297, 255] width 215 height 16
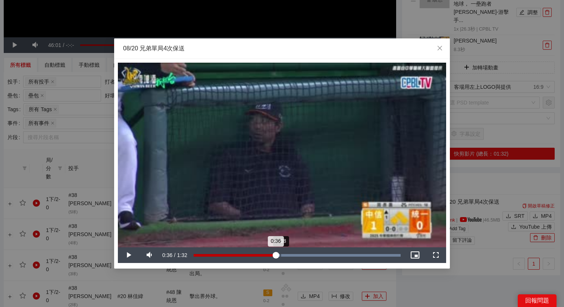
click at [289, 260] on div "Loaded : 100.00% 0:38 0:36" at bounding box center [297, 255] width 215 height 16
click at [302, 259] on div "Loaded : 100.00% 0:47 0:42" at bounding box center [297, 255] width 215 height 16
click at [313, 259] on div "Loaded : 100.00% 0:53 0:48" at bounding box center [297, 255] width 215 height 16
click at [319, 257] on div "Loaded : 100.00% 0:56 0:56" at bounding box center [297, 255] width 215 height 16
click at [327, 258] on div "Loaded : 100.00% 0:59 0:56" at bounding box center [297, 255] width 215 height 16
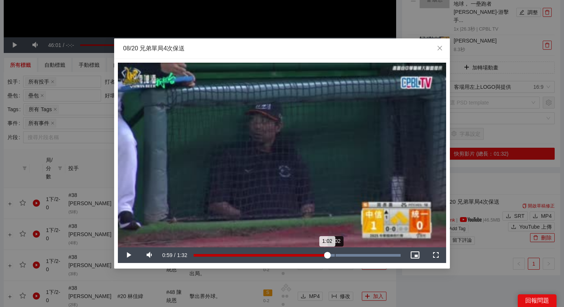
click at [335, 258] on div "Loaded : 100.00% 1:02 1:02" at bounding box center [297, 255] width 215 height 16
click at [351, 258] on div "Loaded : 100.00% 1:02 1:02" at bounding box center [297, 255] width 215 height 16
click at [368, 258] on div "Loaded : 100.00% 1:17 1:17" at bounding box center [297, 255] width 215 height 16
click at [381, 253] on div "Loaded : 100.00% 1:23 1:17" at bounding box center [297, 255] width 215 height 16
click at [390, 253] on div "Loaded : 100.00% 1:27 1:23" at bounding box center [297, 255] width 215 height 16
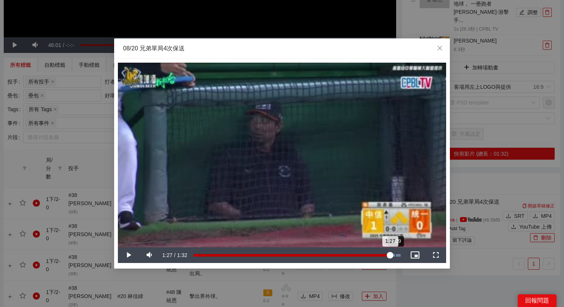
click at [397, 253] on div "Loaded : 100.00% 1:29 1:27" at bounding box center [297, 255] width 215 height 16
click at [371, 253] on div "Loaded : 100.00% 1:19 1:30" at bounding box center [297, 255] width 215 height 16
click at [368, 254] on div "1:17" at bounding box center [282, 255] width 177 height 3
click at [375, 254] on div "Loaded : 100.00% 1:20 1:17" at bounding box center [297, 255] width 207 height 3
click at [324, 254] on div "Loaded : 100.00% 0:58 1:20" at bounding box center [297, 255] width 207 height 3
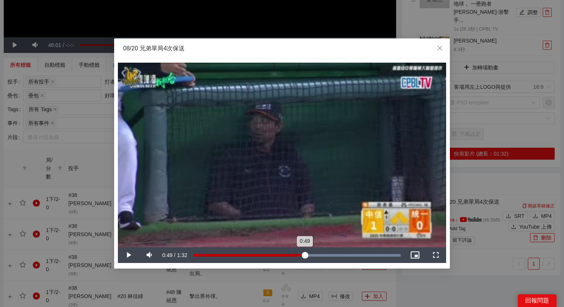
click at [305, 254] on div "Loaded : 100.00% 0:49 0:49" at bounding box center [297, 255] width 207 height 3
click at [293, 256] on div "0:49" at bounding box center [249, 255] width 111 height 3
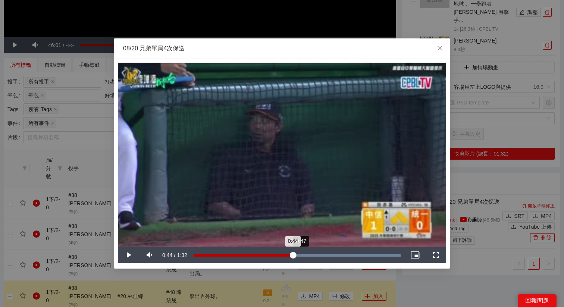
click at [303, 257] on div "Loaded : 100.00% 0:47 0:44" at bounding box center [297, 255] width 215 height 16
click at [442, 51] on icon "close" at bounding box center [440, 48] width 6 height 6
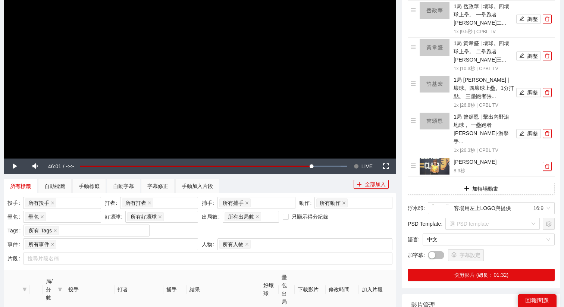
scroll to position [195, 0]
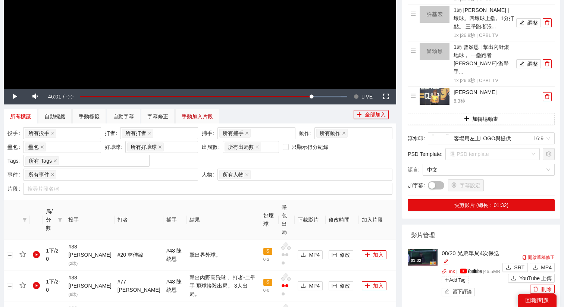
click at [209, 118] on div "手動加入片段" at bounding box center [197, 116] width 31 height 8
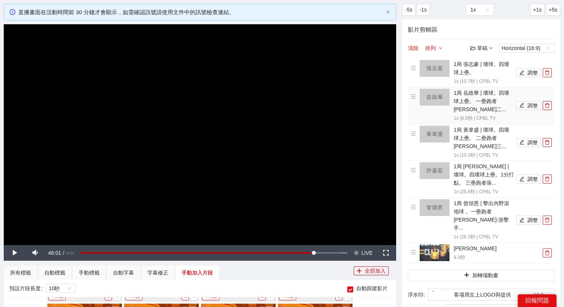
scroll to position [37, 0]
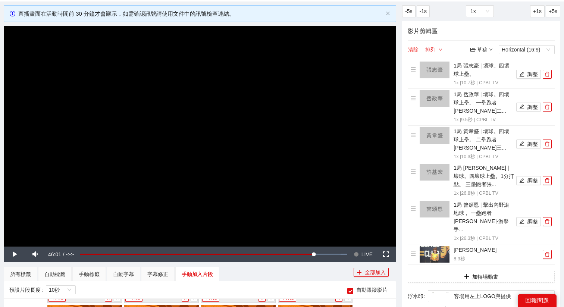
click at [414, 47] on button "清除" at bounding box center [413, 49] width 11 height 9
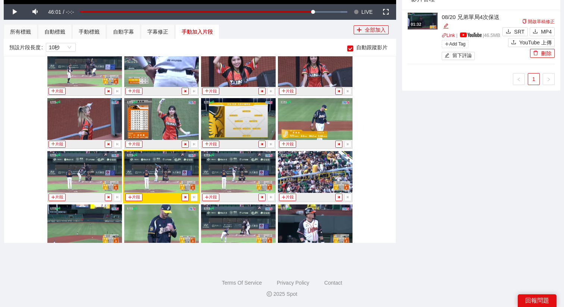
scroll to position [1929, 0]
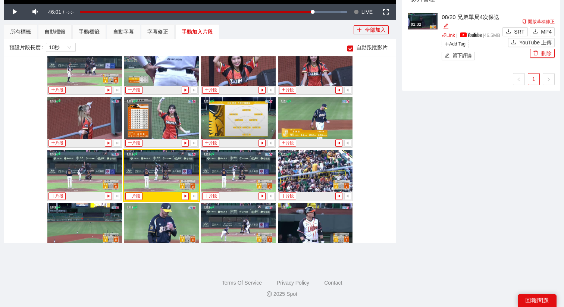
click at [288, 143] on button "片段" at bounding box center [287, 143] width 17 height 7
click at [96, 34] on div "手動標籤" at bounding box center [89, 32] width 21 height 8
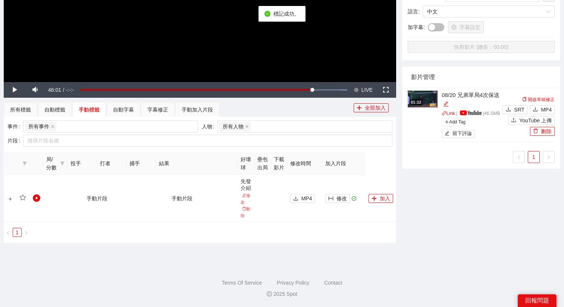
scroll to position [202, 0]
click at [340, 202] on span "修改" at bounding box center [342, 198] width 10 height 8
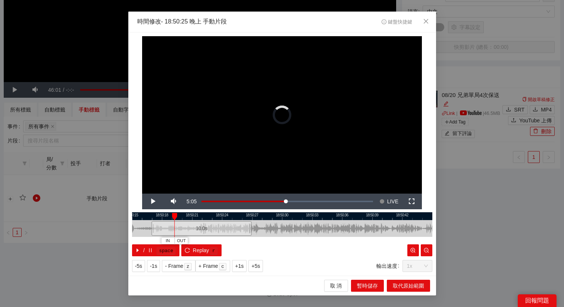
drag, startPoint x: 296, startPoint y: 230, endPoint x: 208, endPoint y: 237, distance: 88.0
click at [208, 237] on div "18:50:15 18:50:18 18:50:21 18:50:24 18:50:27 18:50:30 18:50:33 18:50:36 18:50:3…" at bounding box center [282, 234] width 300 height 44
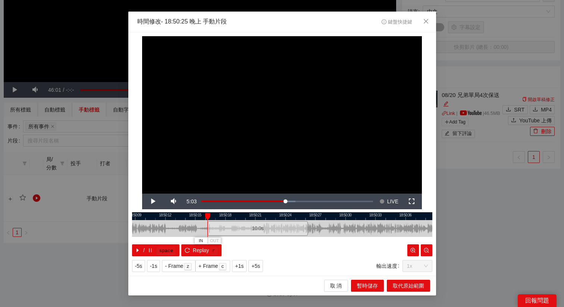
drag, startPoint x: 198, startPoint y: 216, endPoint x: 269, endPoint y: 222, distance: 71.5
click at [270, 222] on div "18:50:06 18:50:09 18:50:12 18:50:15 18:50:18 18:50:21 18:50:24 18:50:27 18:50:3…" at bounding box center [282, 234] width 300 height 44
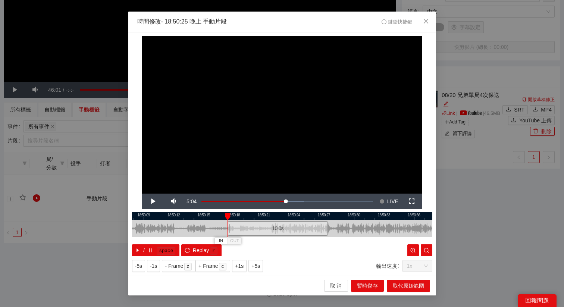
drag, startPoint x: 252, startPoint y: 228, endPoint x: 264, endPoint y: 228, distance: 11.6
click at [264, 228] on div "10.0 s" at bounding box center [278, 228] width 100 height 15
drag, startPoint x: 268, startPoint y: 231, endPoint x: 312, endPoint y: 231, distance: 44.0
click at [312, 231] on div "10.0 s" at bounding box center [314, 228] width 100 height 15
drag, startPoint x: 328, startPoint y: 215, endPoint x: 297, endPoint y: 215, distance: 31.0
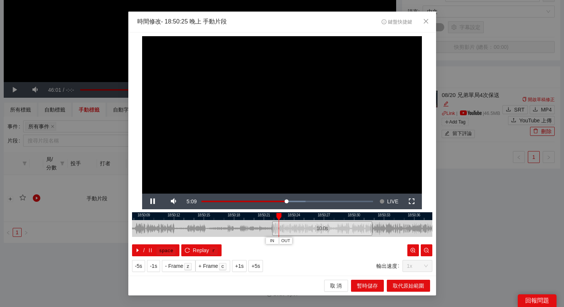
click at [297, 215] on div at bounding box center [282, 216] width 300 height 8
drag, startPoint x: 292, startPoint y: 226, endPoint x: 286, endPoint y: 226, distance: 6.7
click at [286, 226] on div "10.0 s" at bounding box center [290, 228] width 100 height 15
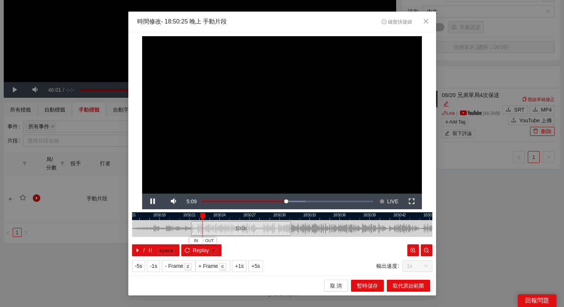
drag, startPoint x: 306, startPoint y: 215, endPoint x: 263, endPoint y: 216, distance: 43.3
click at [263, 216] on div at bounding box center [239, 216] width 300 height 8
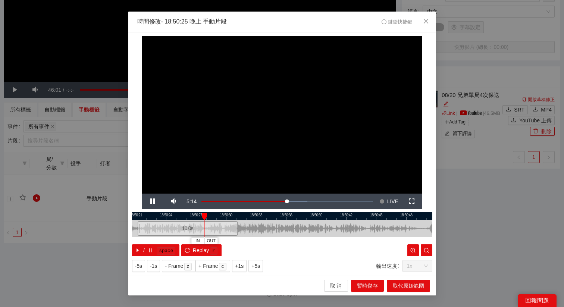
drag, startPoint x: 332, startPoint y: 216, endPoint x: 276, endPoint y: 218, distance: 55.6
click at [276, 218] on div at bounding box center [229, 216] width 300 height 8
click at [241, 216] on div at bounding box center [282, 216] width 300 height 8
click at [238, 216] on div at bounding box center [282, 216] width 300 height 8
click at [217, 214] on div at bounding box center [282, 216] width 300 height 8
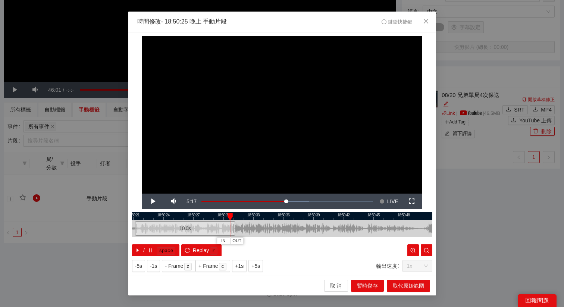
click at [195, 216] on div at bounding box center [282, 216] width 300 height 8
click at [208, 238] on span "OUT" at bounding box center [210, 241] width 9 height 7
click at [193, 253] on span "Replay" at bounding box center [201, 250] width 16 height 8
click at [240, 267] on span "+1s" at bounding box center [239, 266] width 9 height 8
click at [416, 286] on span "取代原始範圍" at bounding box center [408, 286] width 31 height 8
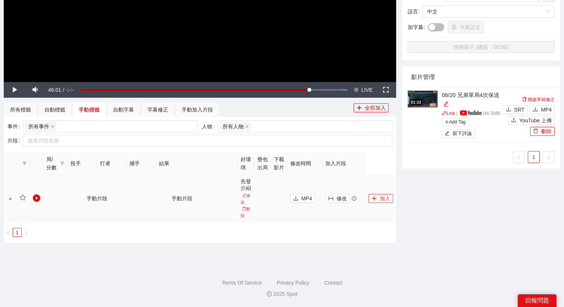
click at [379, 201] on button "加入" at bounding box center [381, 198] width 25 height 9
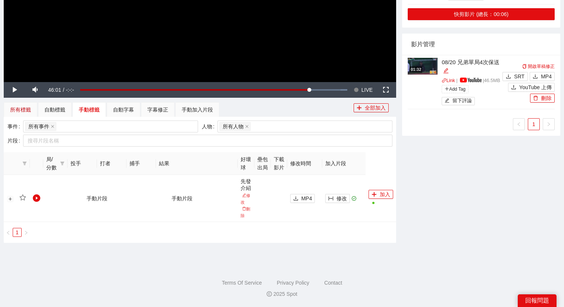
click at [22, 112] on div "所有標籤" at bounding box center [20, 110] width 21 height 8
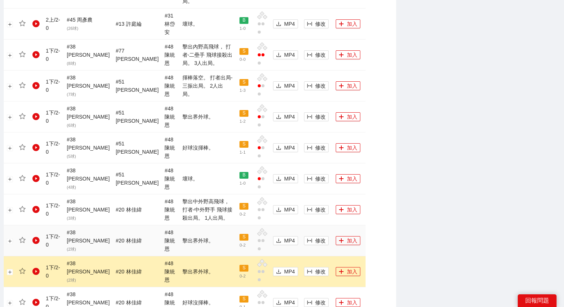
scroll to position [598, 0]
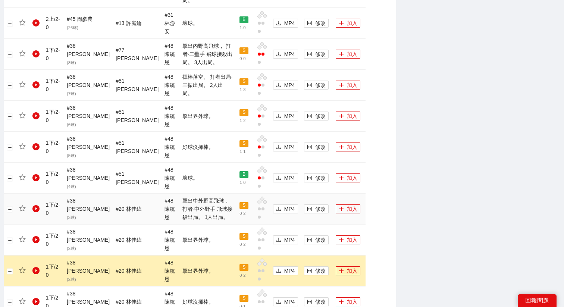
click at [309, 194] on td "修改" at bounding box center [317, 209] width 32 height 31
click at [315, 205] on span "修改" at bounding box center [320, 209] width 10 height 8
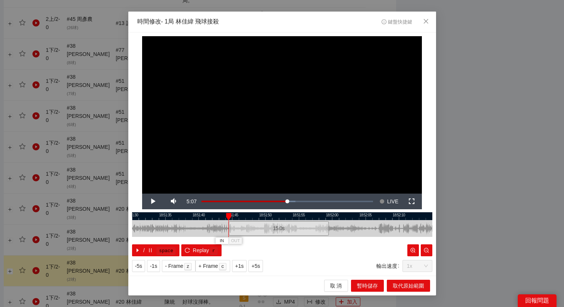
click at [295, 229] on div "15.0 s" at bounding box center [279, 228] width 100 height 15
click at [260, 268] on span "+5s" at bounding box center [256, 266] width 9 height 8
click at [244, 268] on span "+1s" at bounding box center [239, 266] width 9 height 8
click at [316, 242] on button "OUT" at bounding box center [310, 240] width 13 height 7
click at [397, 286] on span "取代原始範圍" at bounding box center [408, 286] width 31 height 8
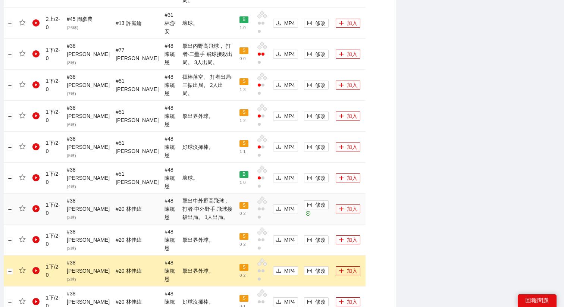
click at [341, 205] on button "加入" at bounding box center [348, 209] width 25 height 9
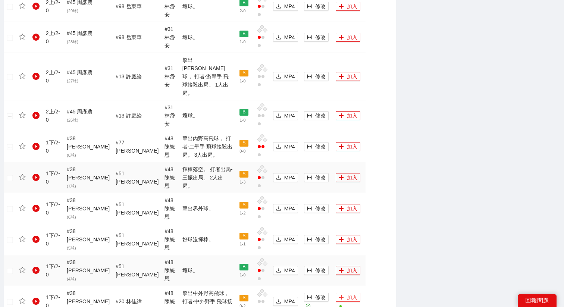
scroll to position [496, 0]
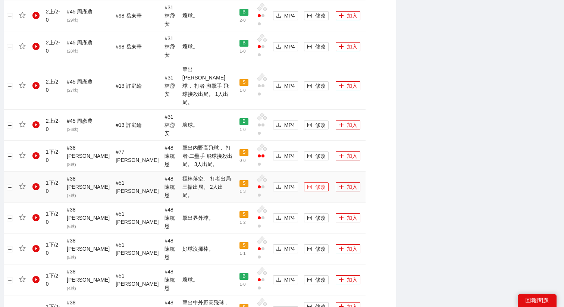
click at [315, 183] on span "修改" at bounding box center [320, 187] width 10 height 8
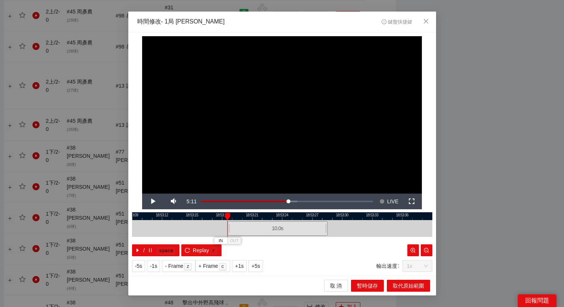
drag, startPoint x: 269, startPoint y: 225, endPoint x: 264, endPoint y: 225, distance: 4.5
click at [264, 225] on div "10.0 s" at bounding box center [278, 228] width 100 height 15
click at [260, 268] on span "+5s" at bounding box center [256, 266] width 9 height 8
drag, startPoint x: 337, startPoint y: 217, endPoint x: 273, endPoint y: 224, distance: 64.2
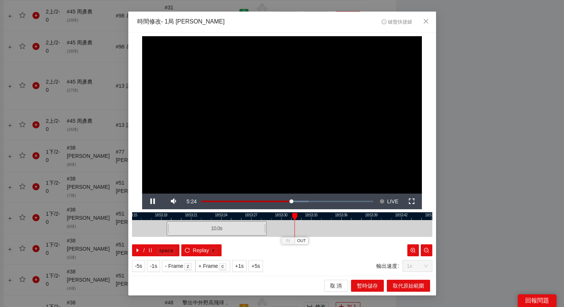
click at [273, 224] on div "18:53:15 18:53:18 18:53:21 18:53:24 18:53:27 18:53:30 18:53:33 18:53:36 18:53:3…" at bounding box center [282, 234] width 300 height 44
click at [284, 217] on div at bounding box center [282, 216] width 300 height 8
click at [281, 214] on div at bounding box center [282, 216] width 300 height 8
click at [299, 241] on button "OUT" at bounding box center [293, 240] width 13 height 7
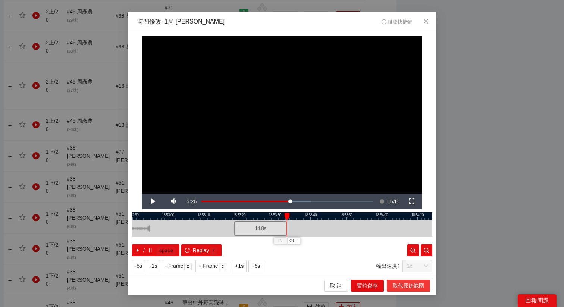
click at [402, 286] on span "取代原始範圍" at bounding box center [408, 286] width 31 height 8
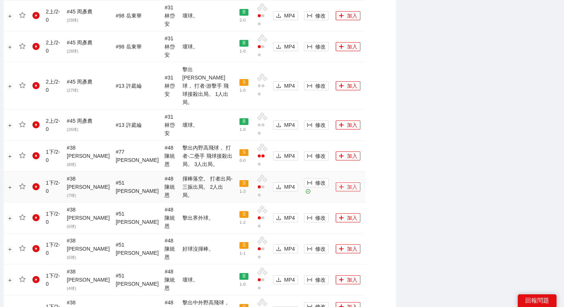
click at [343, 183] on button "加入" at bounding box center [348, 187] width 25 height 9
click at [315, 152] on span "修改" at bounding box center [320, 156] width 10 height 8
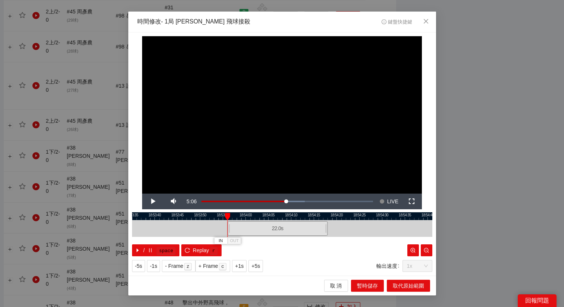
drag, startPoint x: 283, startPoint y: 232, endPoint x: 278, endPoint y: 232, distance: 4.9
click at [278, 232] on div "22.0 s" at bounding box center [278, 228] width 100 height 15
click at [260, 268] on span "+5s" at bounding box center [256, 266] width 9 height 8
click at [245, 268] on button "+1s" at bounding box center [239, 266] width 15 height 12
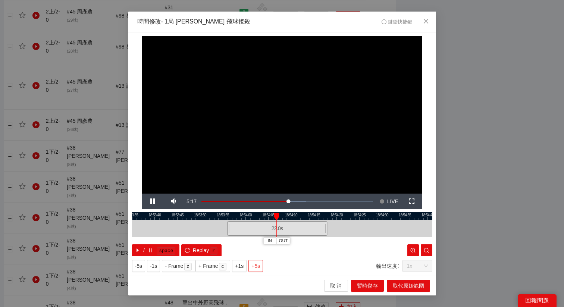
click at [260, 268] on span "+5s" at bounding box center [256, 266] width 9 height 8
click at [290, 216] on div at bounding box center [282, 216] width 300 height 8
click at [316, 243] on button "OUT" at bounding box center [310, 240] width 13 height 7
click at [402, 280] on button "取代原始範圍" at bounding box center [408, 286] width 43 height 12
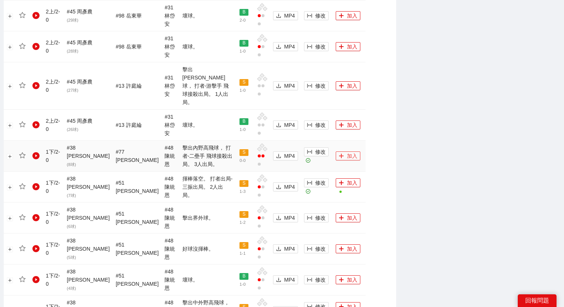
click at [337, 152] on button "加入" at bounding box center [348, 156] width 25 height 9
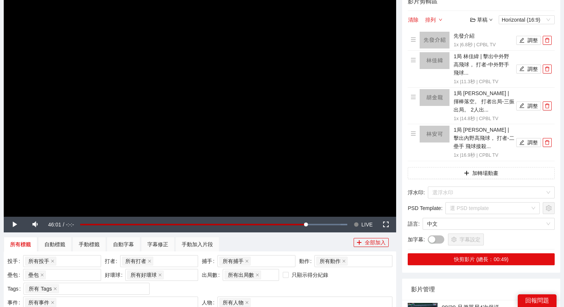
scroll to position [0, 0]
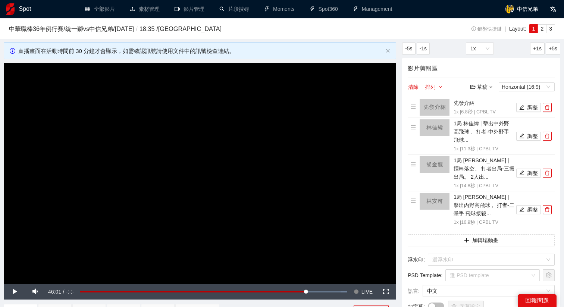
click at [478, 84] on div "草稿" at bounding box center [482, 87] width 22 height 8
click at [489, 125] on link "儲存新檔" at bounding box center [489, 127] width 28 height 6
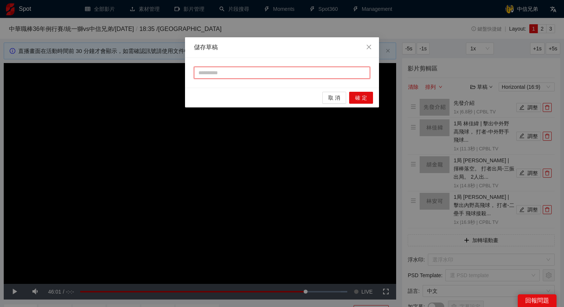
click at [354, 73] on input "text" at bounding box center [282, 73] width 176 height 12
type input "***"
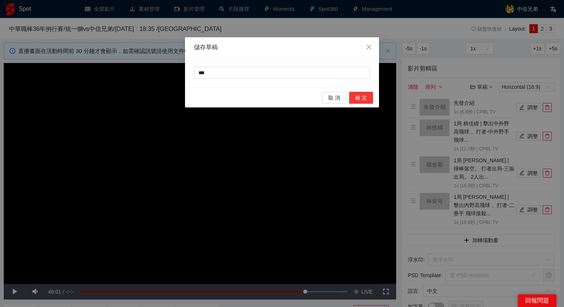
click at [359, 92] on button "確 定" at bounding box center [361, 98] width 24 height 12
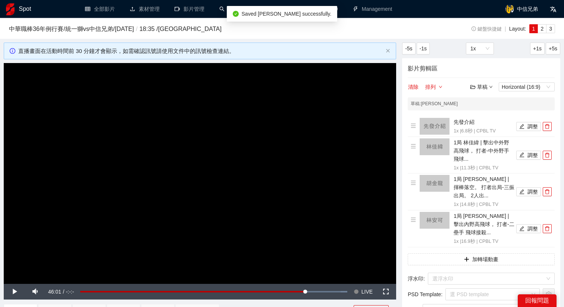
click at [314, 131] on video "Video Player" at bounding box center [200, 173] width 393 height 221
click at [199, 167] on video "Video Player" at bounding box center [200, 173] width 393 height 221
click at [366, 291] on span "LIVE" at bounding box center [367, 292] width 11 height 16
click at [271, 191] on video "Video Player" at bounding box center [200, 173] width 393 height 221
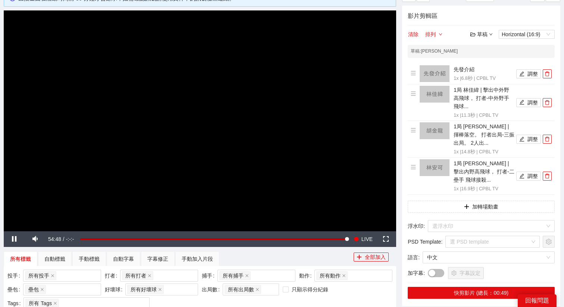
scroll to position [61, 0]
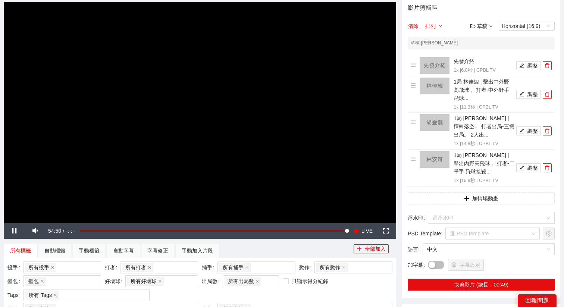
click at [283, 144] on video "Video Player" at bounding box center [200, 112] width 393 height 221
click at [235, 66] on video "Video Player" at bounding box center [200, 112] width 393 height 221
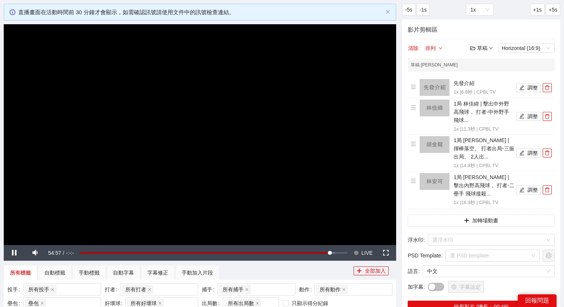
scroll to position [28, 0]
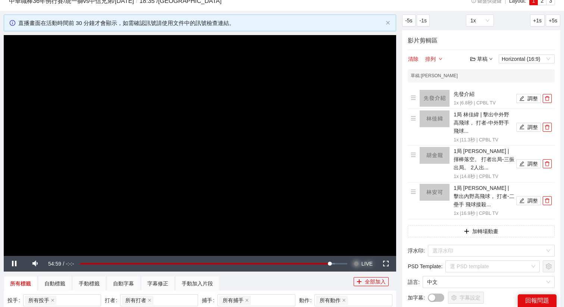
click at [368, 261] on span "LIVE" at bounding box center [367, 264] width 11 height 16
click at [325, 133] on video "Video Player" at bounding box center [200, 145] width 393 height 221
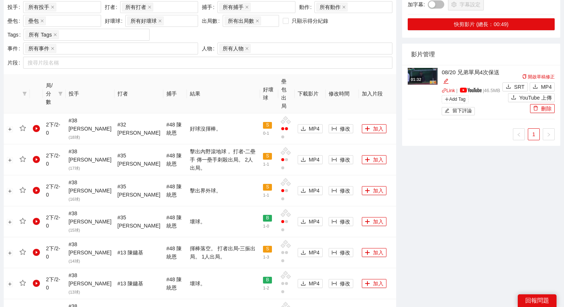
scroll to position [352, 0]
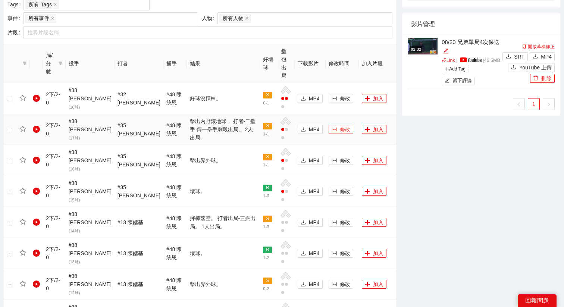
click at [332, 128] on icon "column-width" at bounding box center [334, 130] width 5 height 4
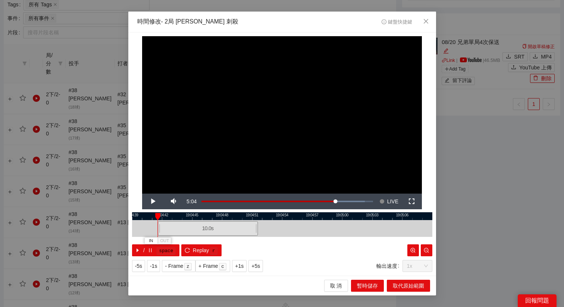
drag, startPoint x: 274, startPoint y: 230, endPoint x: 198, endPoint y: 240, distance: 76.8
click at [198, 240] on div "19:04:39 19:04:42 19:04:45 19:04:48 19:04:51 19:04:54 19:04:57 19:05:00 19:05:0…" at bounding box center [282, 234] width 300 height 44
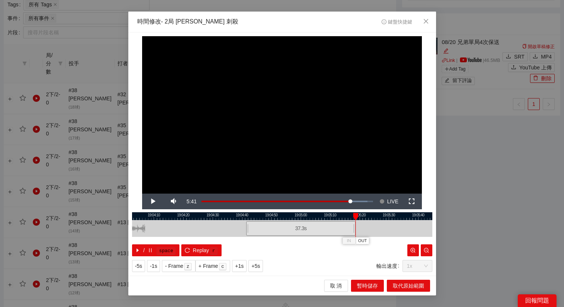
drag, startPoint x: 277, startPoint y: 227, endPoint x: 357, endPoint y: 231, distance: 80.3
click at [357, 231] on div "37.3 s" at bounding box center [282, 228] width 300 height 17
click at [301, 216] on div at bounding box center [282, 216] width 300 height 8
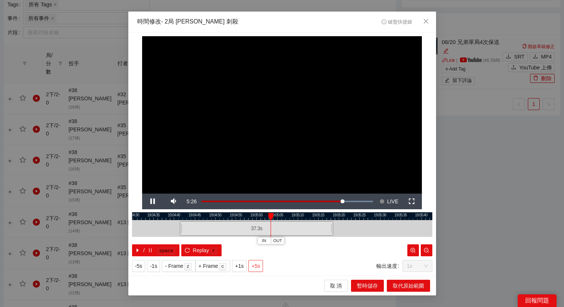
click at [260, 262] on span "+5s" at bounding box center [256, 266] width 9 height 8
drag, startPoint x: 313, startPoint y: 215, endPoint x: 317, endPoint y: 215, distance: 4.1
click at [317, 215] on div at bounding box center [316, 216] width 5 height 7
click at [325, 215] on div at bounding box center [282, 216] width 300 height 8
click at [338, 241] on span "OUT" at bounding box center [335, 241] width 9 height 7
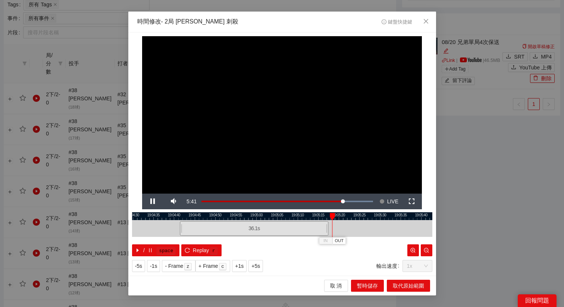
click at [291, 218] on div at bounding box center [282, 216] width 300 height 8
click at [297, 216] on div at bounding box center [282, 216] width 300 height 8
click at [293, 216] on div at bounding box center [291, 216] width 5 height 7
drag, startPoint x: 291, startPoint y: 214, endPoint x: 309, endPoint y: 215, distance: 17.9
click at [309, 215] on div at bounding box center [309, 216] width 5 height 7
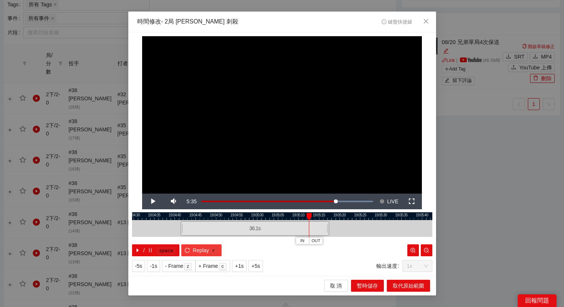
click at [209, 250] on span "r" at bounding box center [213, 250] width 9 height 9
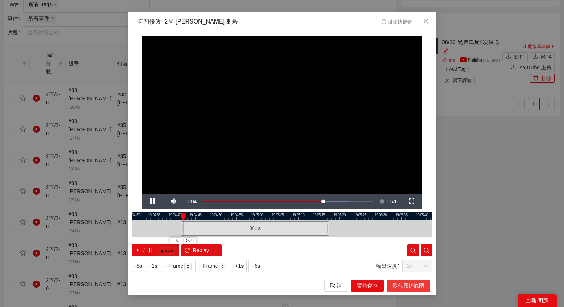
click at [398, 282] on span "取代原始範圍" at bounding box center [408, 286] width 31 height 8
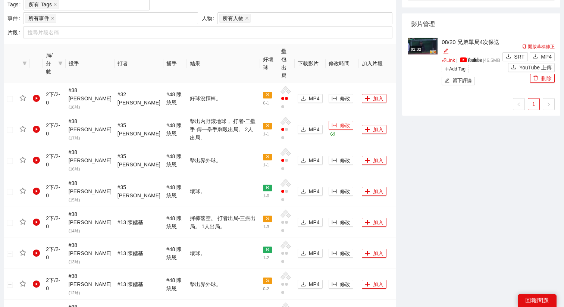
scroll to position [0, 0]
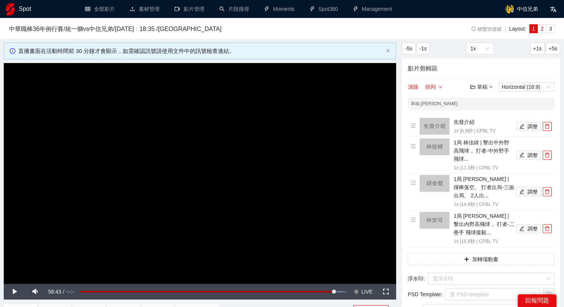
click at [476, 85] on div "草稿" at bounding box center [482, 87] width 22 height 8
click at [486, 112] on link "儲存" at bounding box center [483, 115] width 17 height 6
click at [486, 86] on div "草稿" at bounding box center [482, 87] width 22 height 8
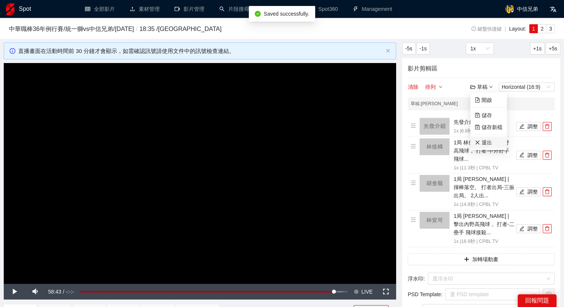
click at [486, 142] on link "退出" at bounding box center [483, 143] width 17 height 6
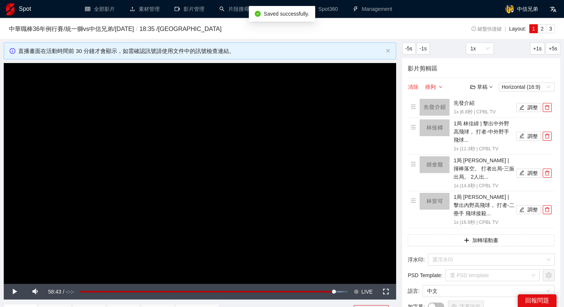
click at [413, 88] on button "清除" at bounding box center [413, 86] width 11 height 9
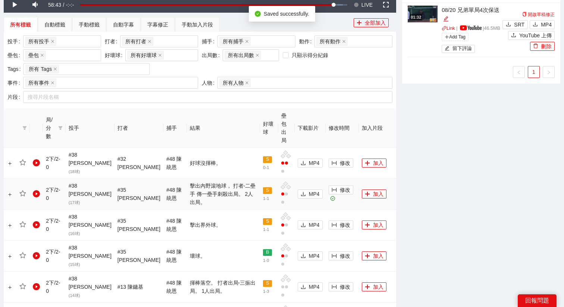
scroll to position [297, 0]
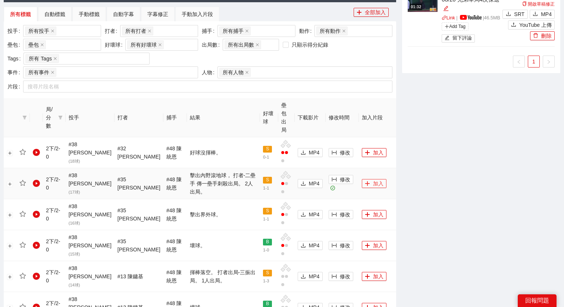
click at [365, 181] on icon "plus" at bounding box center [367, 183] width 5 height 5
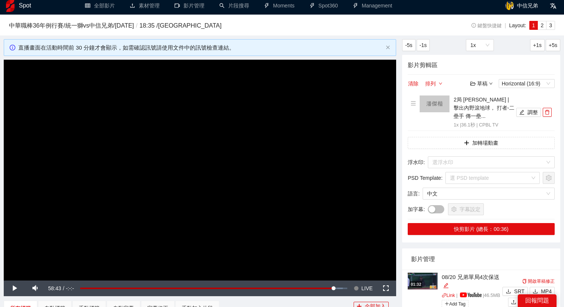
scroll to position [7, 0]
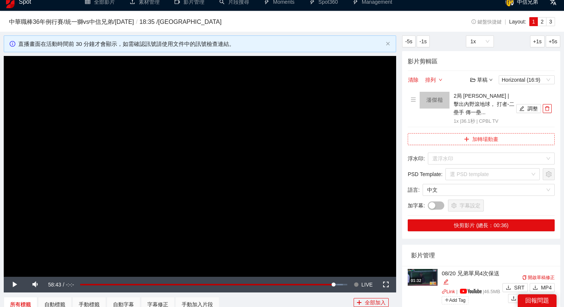
click at [457, 136] on button "加轉場動畫" at bounding box center [481, 139] width 147 height 12
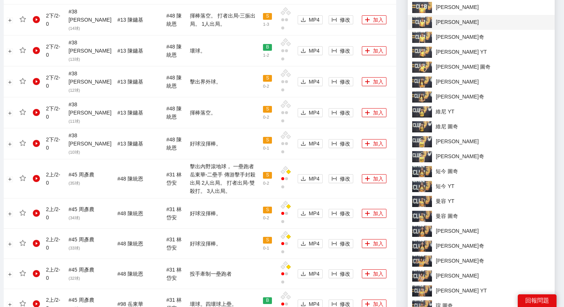
scroll to position [622, 0]
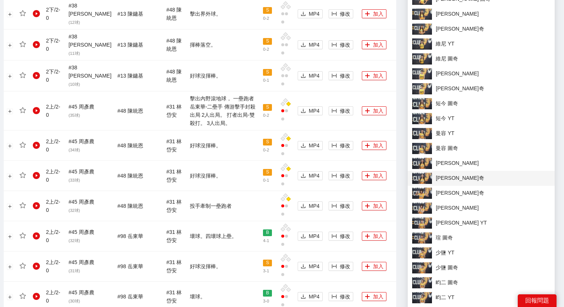
click at [437, 179] on span "[PERSON_NAME]奇" at bounding box center [481, 178] width 138 height 11
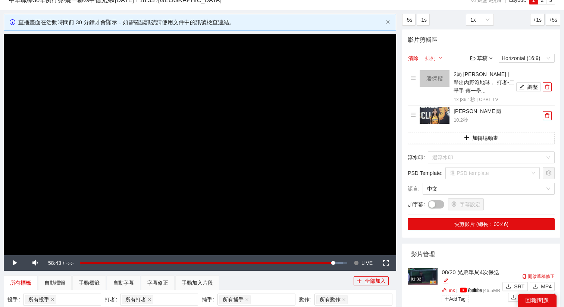
scroll to position [0, 0]
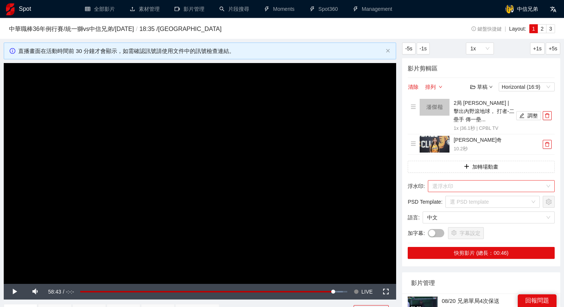
click at [445, 188] on input "search" at bounding box center [489, 186] width 113 height 11
click at [478, 185] on input "search" at bounding box center [489, 186] width 113 height 11
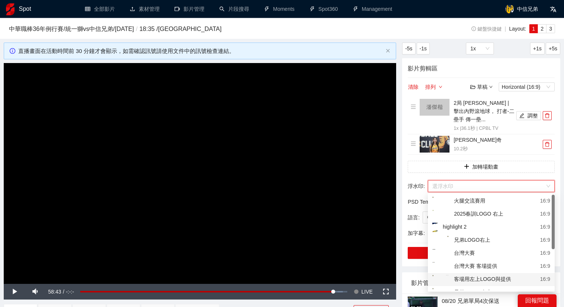
click at [479, 276] on div "客場用左上LOGO與提供" at bounding box center [472, 279] width 79 height 9
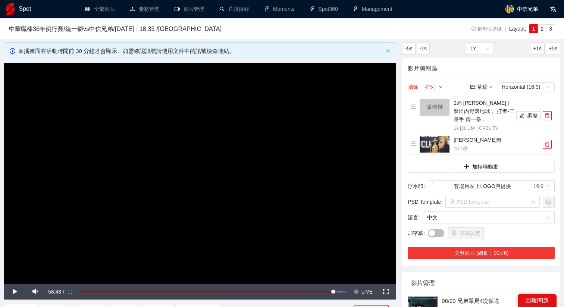
click at [482, 255] on button "快剪影片 (總長：00:46)" at bounding box center [481, 253] width 147 height 12
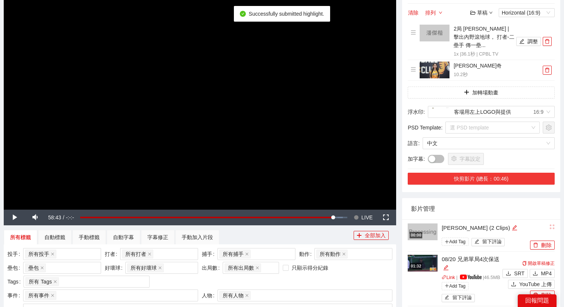
scroll to position [75, 0]
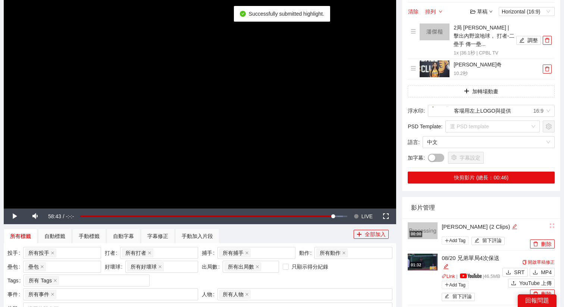
click at [512, 228] on icon "edit" at bounding box center [515, 227] width 6 height 6
type textarea "**********"
drag, startPoint x: 491, startPoint y: 227, endPoint x: 385, endPoint y: 224, distance: 106.0
type textarea "**"
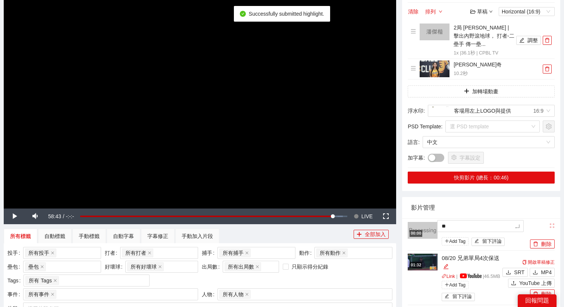
type textarea "***"
type textarea "****"
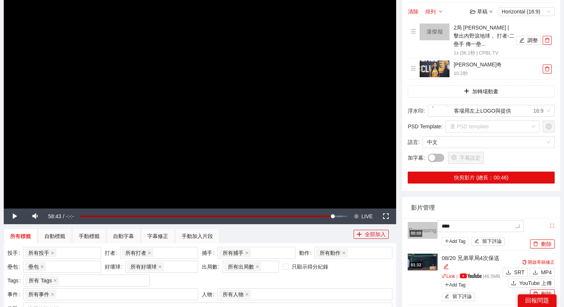
type textarea "*****"
type textarea "*******"
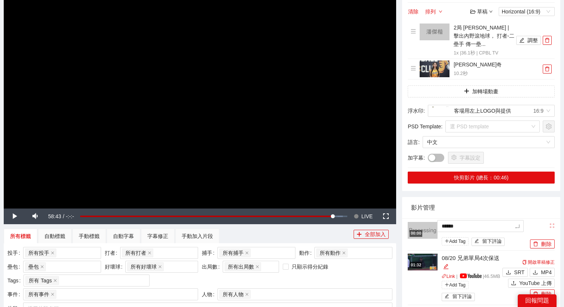
type textarea "*******"
type textarea "********"
type textarea "*******"
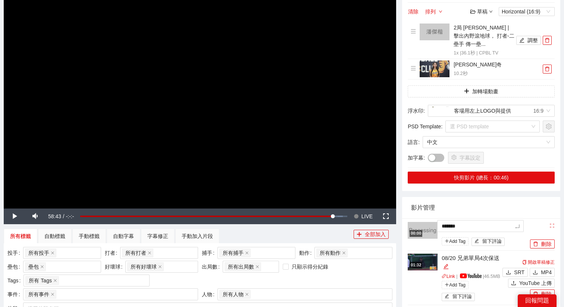
type textarea "********"
type textarea "*********"
type textarea "**********"
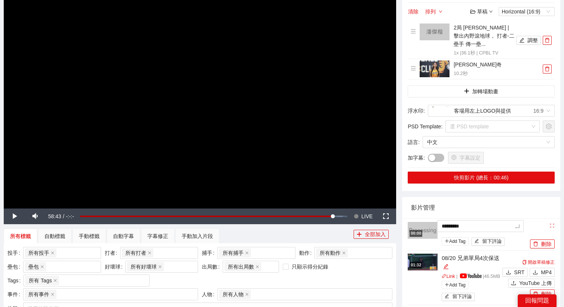
type textarea "**********"
type textarea "********"
type textarea "*********"
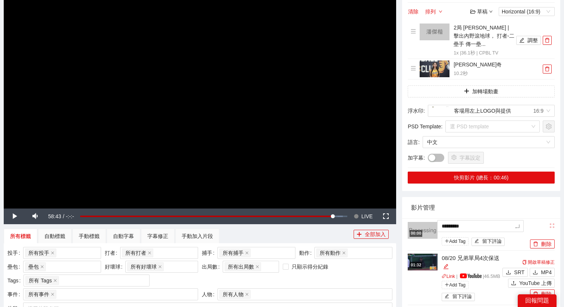
type textarea "**********"
type textarea "*********"
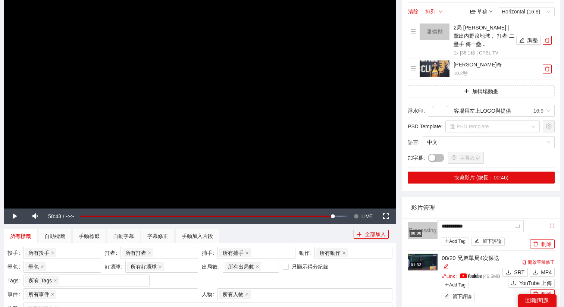
type textarea "*********"
type textarea "**********"
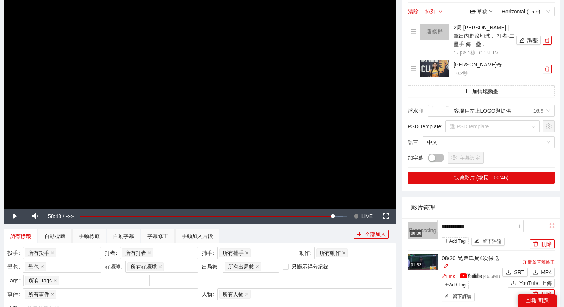
type textarea "**********"
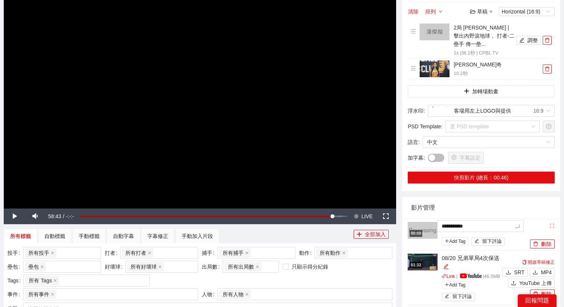
type textarea "**********"
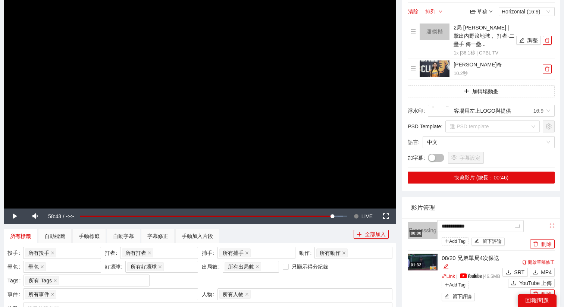
type textarea "**********"
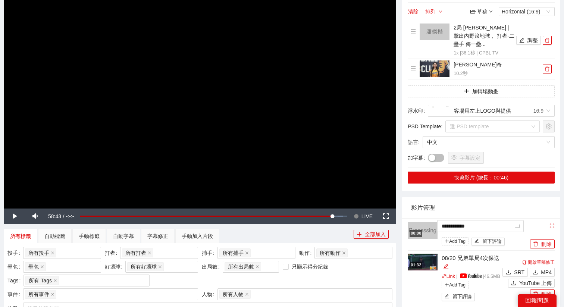
type textarea "**********"
type textarea "*********"
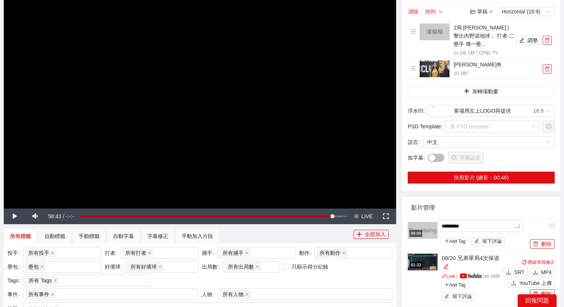
type textarea "********"
type textarea "*********"
type textarea "**********"
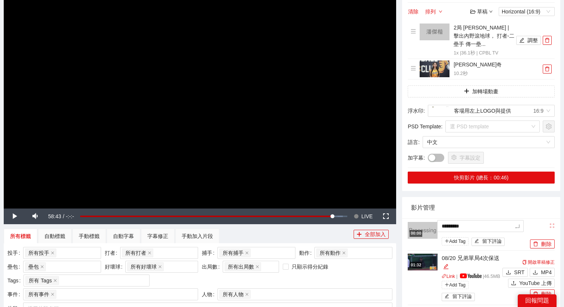
type textarea "**********"
type textarea "*********"
type textarea "********"
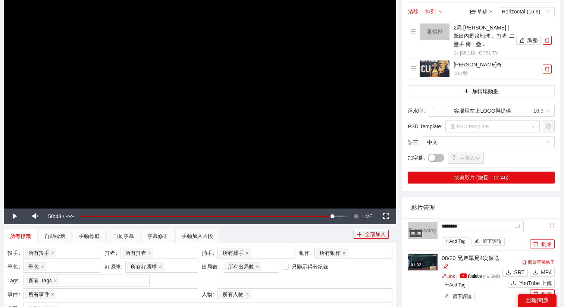
type textarea "*********"
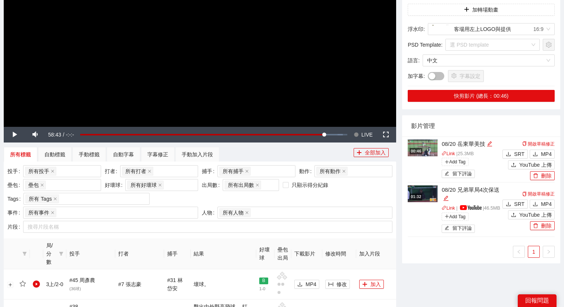
scroll to position [159, 0]
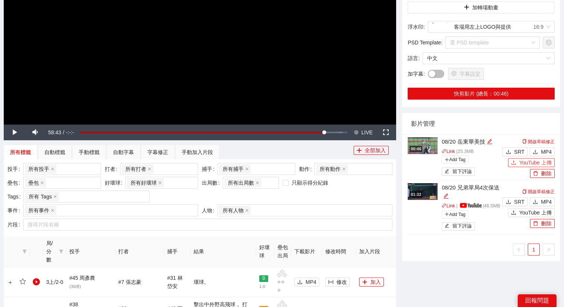
click at [530, 160] on span "YouTube 上傳" at bounding box center [536, 163] width 32 height 8
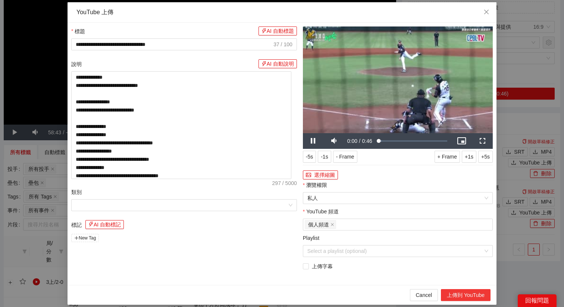
click at [462, 294] on button "上傳到 YouTube" at bounding box center [466, 295] width 50 height 12
click at [502, 195] on div "**********" at bounding box center [282, 153] width 564 height 307
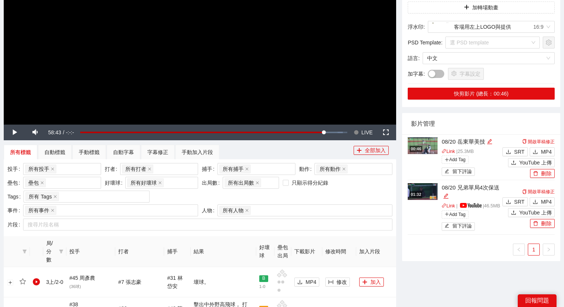
click at [419, 140] on img at bounding box center [423, 145] width 30 height 17
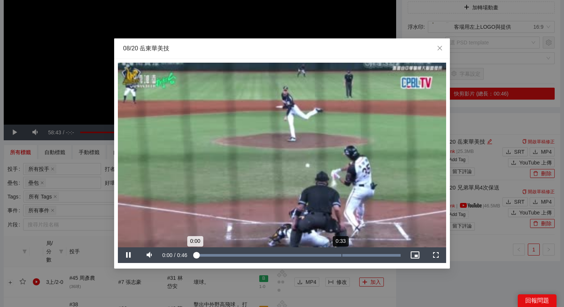
click at [341, 255] on div "Loaded : 100.00% 0:33 0:00" at bounding box center [297, 255] width 207 height 3
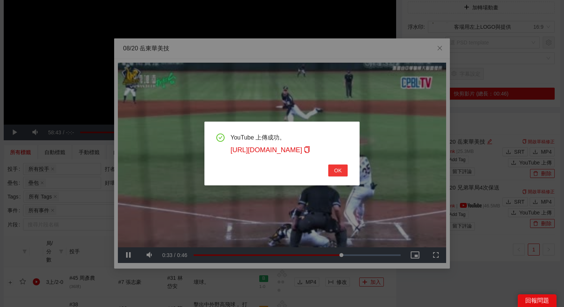
click at [343, 170] on button "OK" at bounding box center [337, 171] width 19 height 12
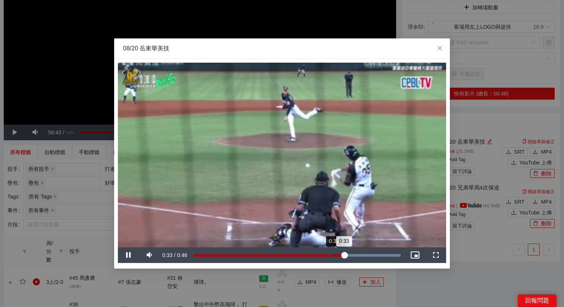
click at [330, 254] on div "0:33" at bounding box center [269, 255] width 151 height 3
click at [316, 256] on div "Loaded : 100.00% 0:27 0:31" at bounding box center [297, 255] width 207 height 3
click at [325, 256] on div "Loaded : 100.00% 0:29 0:27" at bounding box center [297, 255] width 207 height 3
click at [327, 207] on video "Video Player" at bounding box center [282, 155] width 328 height 185
click at [346, 204] on video "Video Player" at bounding box center [282, 155] width 328 height 185
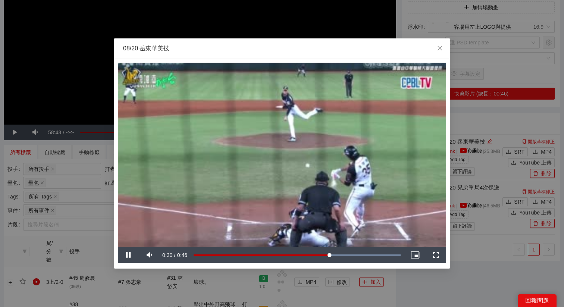
click at [369, 200] on video "Video Player" at bounding box center [282, 155] width 328 height 185
click at [328, 257] on div "0:30" at bounding box center [261, 255] width 135 height 3
click at [333, 54] on div "08/20 岳東華美技" at bounding box center [282, 48] width 336 height 21
click at [418, 281] on div "**********" at bounding box center [282, 153] width 564 height 307
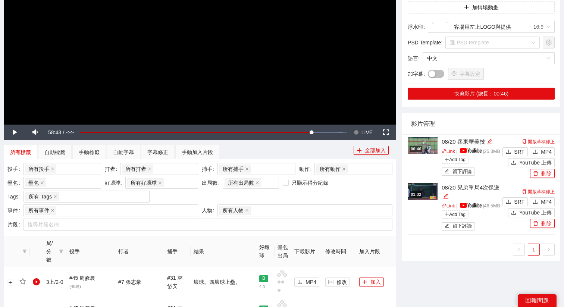
click at [151, 48] on video "Video Player" at bounding box center [200, 14] width 393 height 221
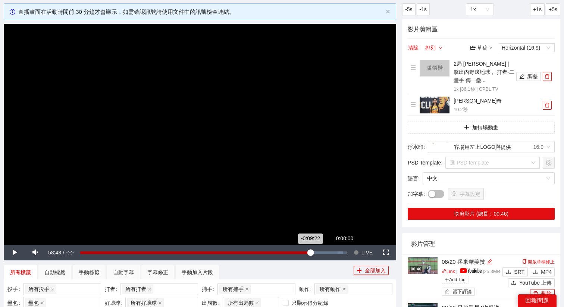
scroll to position [0, 0]
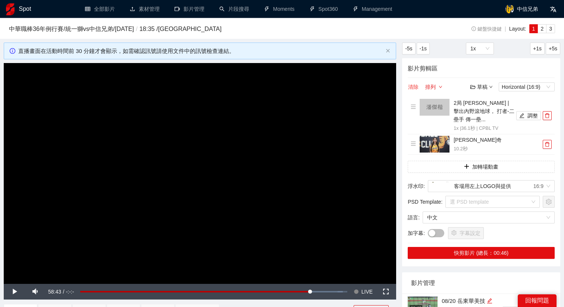
click at [414, 87] on button "清除" at bounding box center [413, 86] width 11 height 9
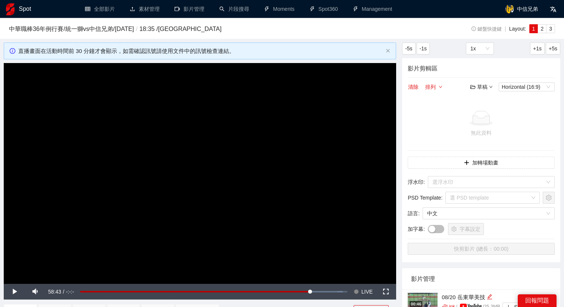
click at [483, 87] on div "草稿" at bounding box center [482, 87] width 22 height 8
click at [475, 97] on link "開啟" at bounding box center [483, 100] width 17 height 6
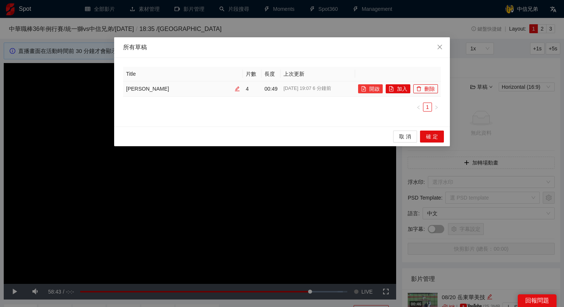
click at [378, 91] on button "開啟" at bounding box center [370, 88] width 25 height 9
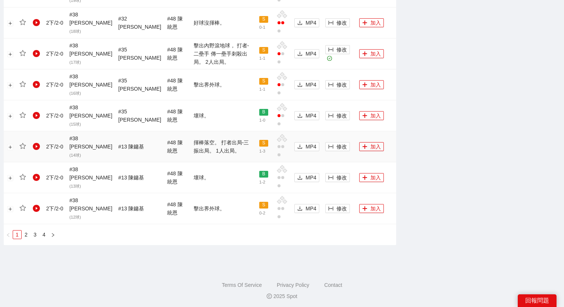
scroll to position [816, 0]
click at [27, 231] on link "2" at bounding box center [26, 234] width 8 height 8
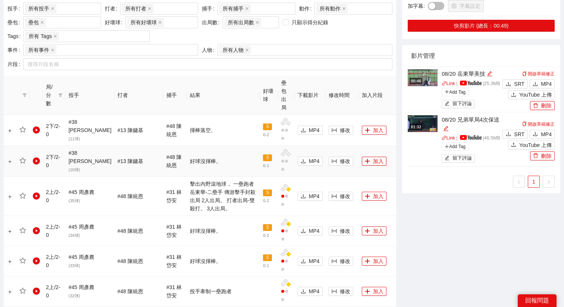
scroll to position [327, 0]
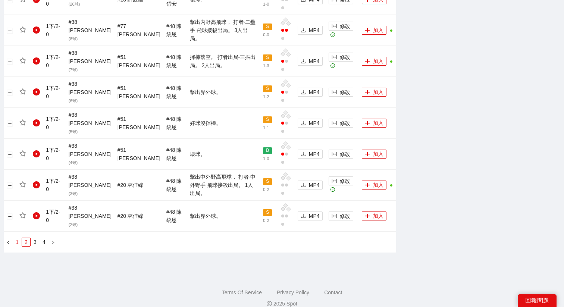
click at [18, 238] on link "1" at bounding box center [17, 242] width 8 height 8
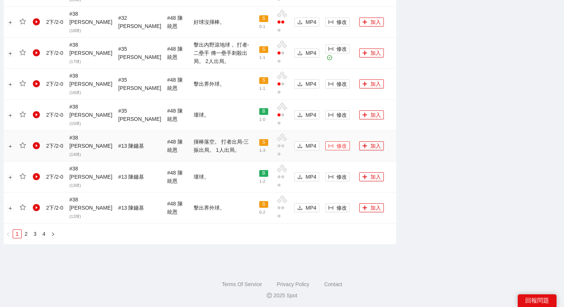
click at [337, 144] on span "修改" at bounding box center [342, 146] width 10 height 8
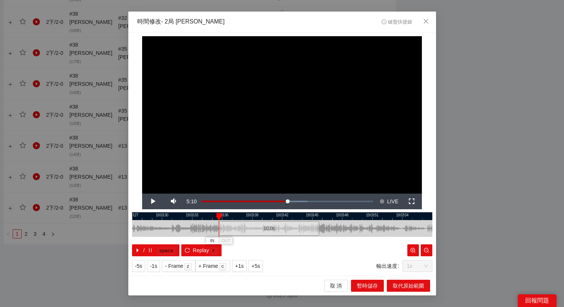
drag, startPoint x: 272, startPoint y: 224, endPoint x: 259, endPoint y: 224, distance: 13.1
click at [259, 224] on div "10.0 s" at bounding box center [269, 228] width 100 height 15
click at [257, 264] on span "+5s" at bounding box center [256, 266] width 9 height 8
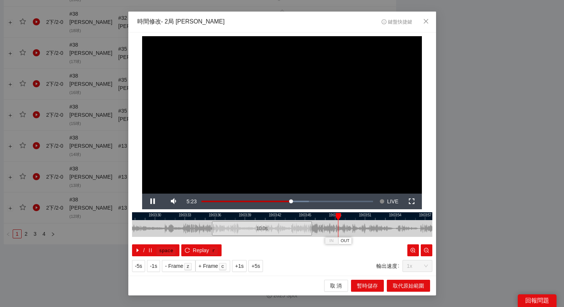
drag, startPoint x: 333, startPoint y: 215, endPoint x: 287, endPoint y: 218, distance: 46.1
click at [287, 218] on div at bounding box center [275, 216] width 300 height 8
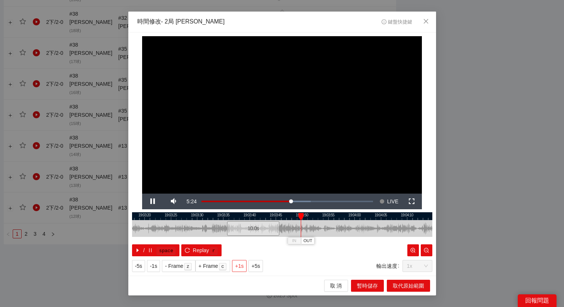
click at [240, 265] on span "+1s" at bounding box center [239, 266] width 9 height 8
click at [307, 212] on div at bounding box center [282, 216] width 300 height 8
click at [299, 215] on div at bounding box center [282, 216] width 300 height 8
click at [319, 241] on span "OUT" at bounding box center [316, 241] width 9 height 7
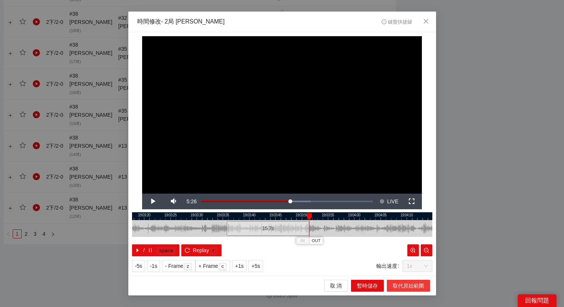
click at [393, 283] on span "取代原始範圍" at bounding box center [408, 286] width 31 height 8
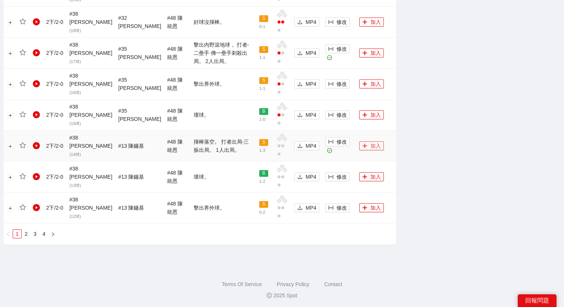
click at [368, 144] on button "加入" at bounding box center [371, 145] width 25 height 9
click at [337, 51] on span "修改" at bounding box center [342, 49] width 10 height 8
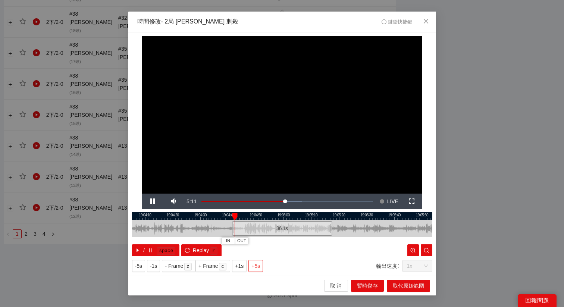
click at [260, 266] on span "+5s" at bounding box center [256, 266] width 9 height 8
click at [253, 232] on div "36.1 s" at bounding box center [286, 228] width 100 height 15
click at [257, 269] on span "+5s" at bounding box center [256, 266] width 9 height 8
click at [276, 219] on div at bounding box center [282, 216] width 300 height 8
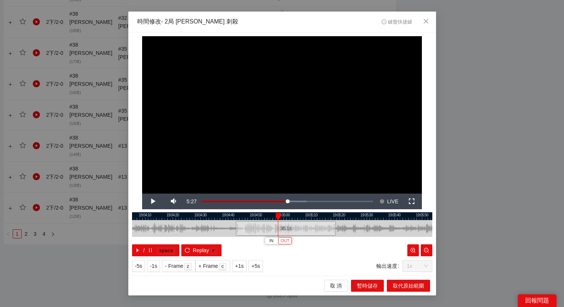
click at [287, 242] on span "OUT" at bounding box center [285, 241] width 9 height 7
click at [266, 216] on div at bounding box center [282, 216] width 300 height 8
click at [256, 215] on div at bounding box center [282, 216] width 300 height 8
click at [243, 267] on span "+1s" at bounding box center [239, 266] width 9 height 8
click at [394, 284] on span "取代原始範圍" at bounding box center [408, 286] width 31 height 8
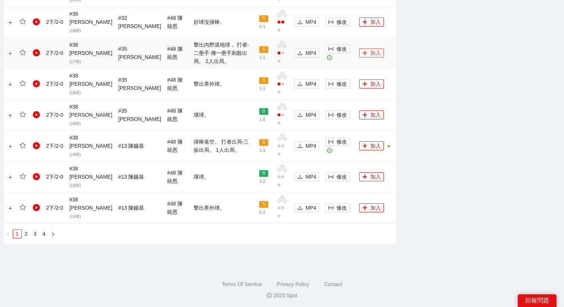
click at [369, 49] on button "加入" at bounding box center [371, 53] width 25 height 9
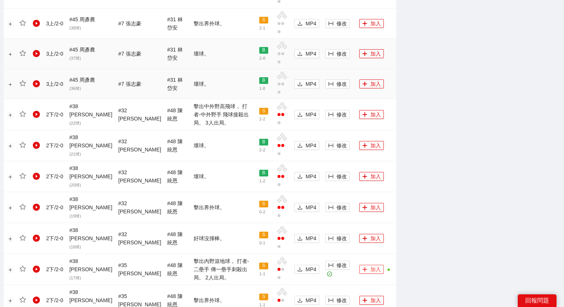
scroll to position [599, 0]
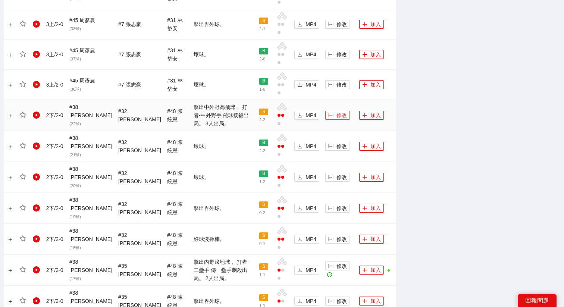
click at [337, 112] on span "修改" at bounding box center [342, 115] width 10 height 8
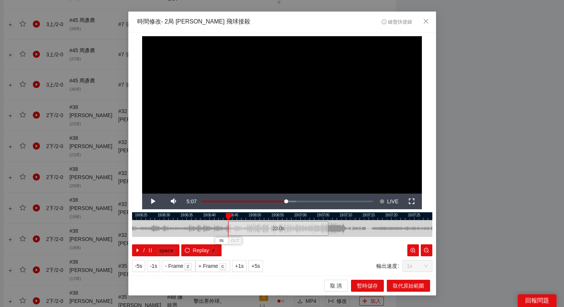
click at [277, 231] on div "22.0 s" at bounding box center [278, 228] width 100 height 15
click at [257, 268] on span "+5s" at bounding box center [256, 266] width 9 height 8
click at [244, 269] on span "+1s" at bounding box center [239, 266] width 9 height 8
click at [243, 266] on span "+1s" at bounding box center [239, 266] width 9 height 8
click at [328, 243] on button "OUT" at bounding box center [323, 240] width 13 height 7
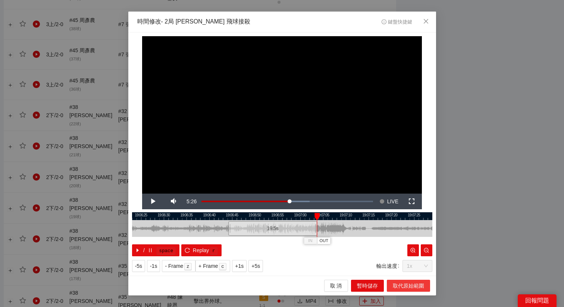
click at [401, 287] on span "取代原始範圍" at bounding box center [408, 286] width 31 height 8
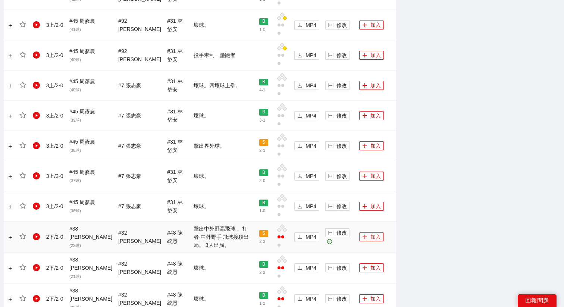
click at [371, 240] on button "加入" at bounding box center [371, 237] width 25 height 9
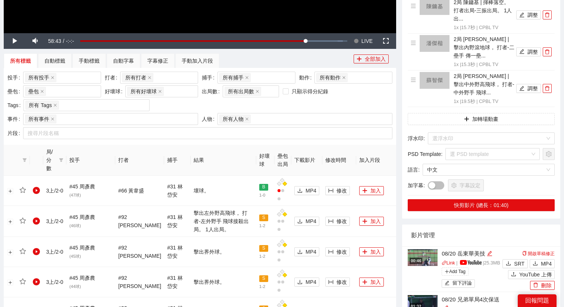
scroll to position [0, 0]
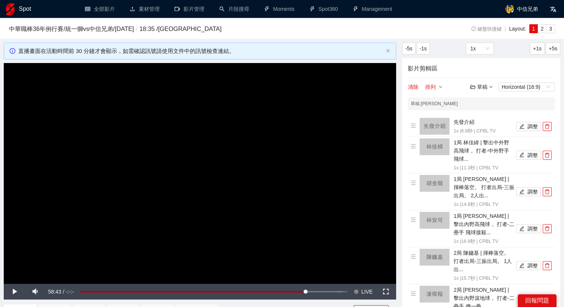
click at [479, 89] on div "草稿" at bounding box center [482, 87] width 22 height 8
click at [485, 115] on link "儲存" at bounding box center [483, 115] width 17 height 6
click at [281, 191] on video "Video Player" at bounding box center [200, 173] width 393 height 221
click at [368, 289] on span "LIVE" at bounding box center [367, 292] width 11 height 16
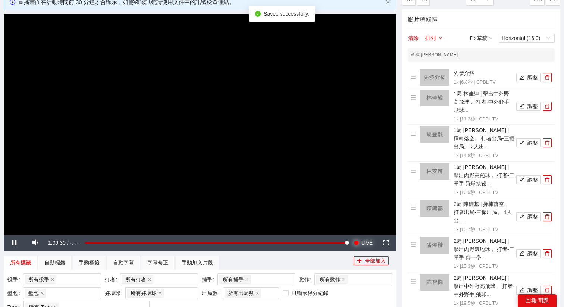
scroll to position [59, 0]
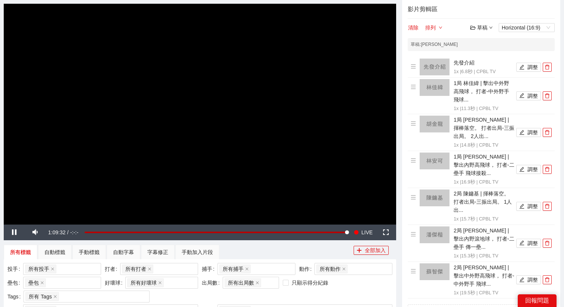
click at [357, 150] on video "Video Player" at bounding box center [200, 114] width 393 height 221
click at [194, 93] on video "Video Player" at bounding box center [200, 114] width 393 height 221
click at [364, 239] on span "LIVE" at bounding box center [367, 233] width 11 height 16
click at [305, 183] on video "Video Player" at bounding box center [200, 114] width 393 height 221
click at [473, 26] on icon "folder-open" at bounding box center [473, 28] width 5 height 4
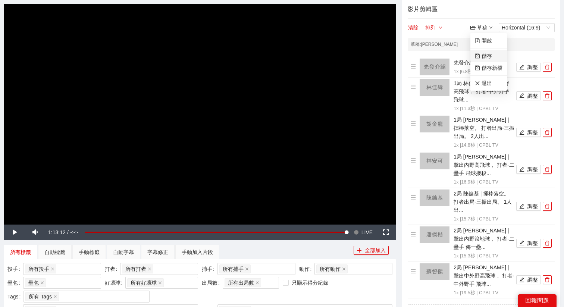
click at [486, 56] on link "儲存" at bounding box center [483, 56] width 17 height 6
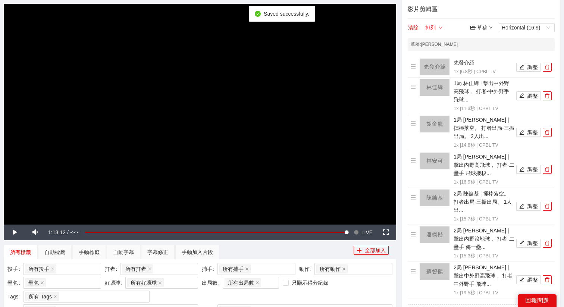
click at [487, 25] on div "草稿" at bounding box center [482, 28] width 22 height 8
click at [483, 82] on link "退出" at bounding box center [483, 83] width 17 height 6
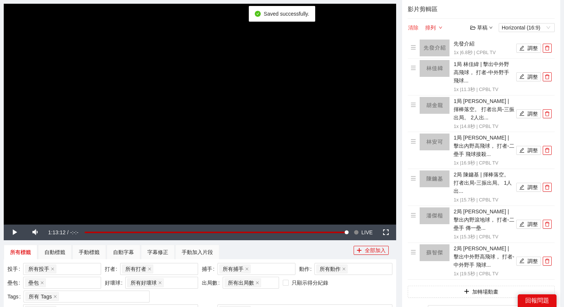
click at [411, 26] on button "清除" at bounding box center [413, 27] width 11 height 9
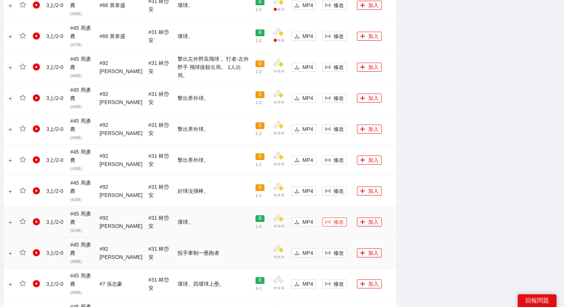
scroll to position [624, 0]
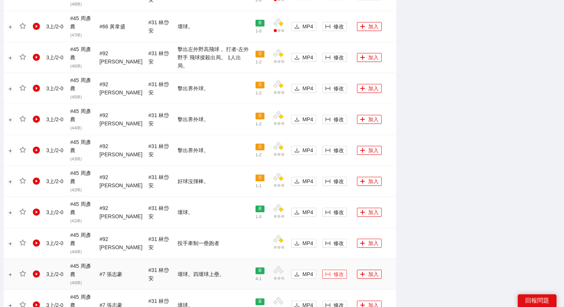
click at [330, 272] on button "修改" at bounding box center [334, 274] width 25 height 9
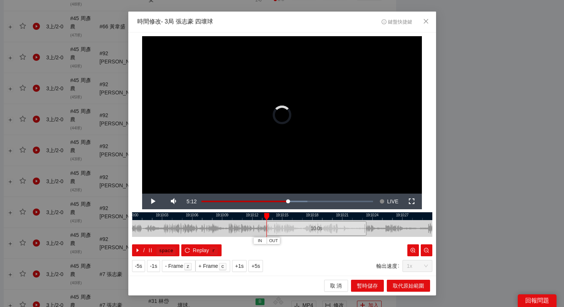
drag, startPoint x: 275, startPoint y: 228, endPoint x: 308, endPoint y: 230, distance: 33.3
click at [308, 230] on div "10.0 s" at bounding box center [316, 228] width 100 height 15
click at [305, 230] on div "10.0 s" at bounding box center [315, 228] width 100 height 15
click at [259, 265] on span "+5s" at bounding box center [256, 266] width 9 height 8
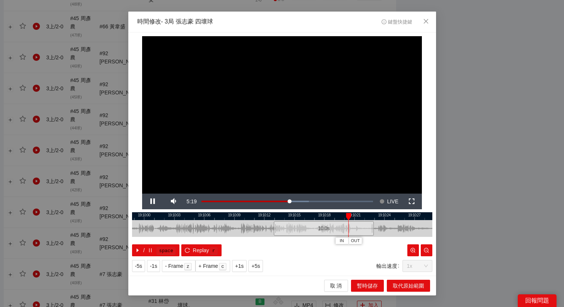
drag, startPoint x: 292, startPoint y: 218, endPoint x: 309, endPoint y: 225, distance: 18.9
click at [310, 225] on div "19:09:57 19:10:00 19:10:03 19:10:06 19:10:09 19:10:12 19:10:15 19:10:18 19:10:2…" at bounding box center [282, 234] width 300 height 44
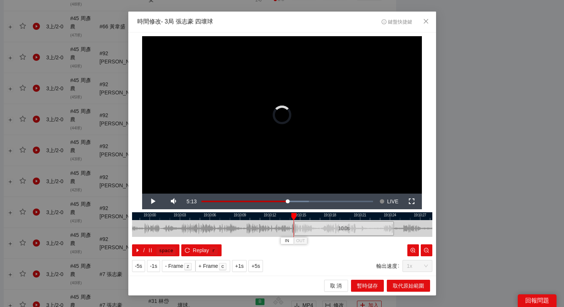
drag, startPoint x: 305, startPoint y: 228, endPoint x: 323, endPoint y: 228, distance: 17.9
click at [324, 228] on div "10.0 s" at bounding box center [344, 228] width 100 height 15
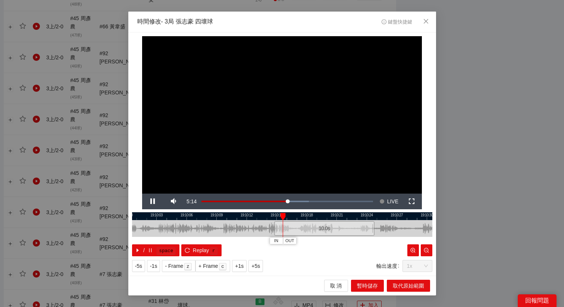
drag, startPoint x: 330, startPoint y: 213, endPoint x: 301, endPoint y: 217, distance: 29.0
click at [301, 217] on div at bounding box center [259, 216] width 300 height 8
click at [298, 225] on div "10.0 s" at bounding box center [319, 228] width 100 height 15
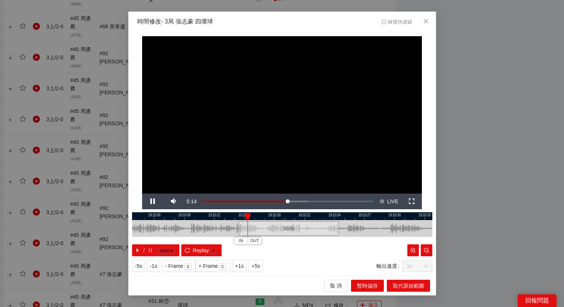
drag, startPoint x: 302, startPoint y: 217, endPoint x: 268, endPoint y: 224, distance: 34.7
click at [268, 224] on div "19:10:03 19:10:06 19:10:09 19:10:12 19:10:15 19:10:18 19:10:21 19:10:24 19:10:2…" at bounding box center [282, 234] width 300 height 44
click at [260, 266] on span "+5s" at bounding box center [256, 266] width 9 height 8
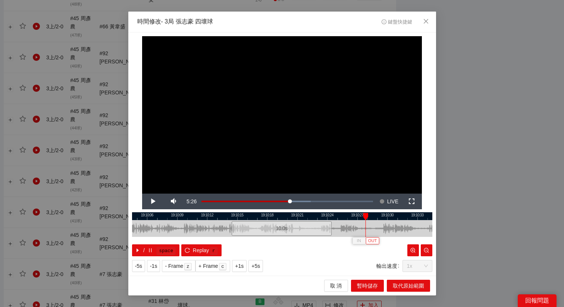
click at [376, 241] on span "OUT" at bounding box center [372, 241] width 9 height 7
click at [400, 279] on div "取 消 暫時儲存 取代原始範圍" at bounding box center [282, 286] width 308 height 20
click at [400, 284] on span "取代原始範圍" at bounding box center [408, 286] width 31 height 8
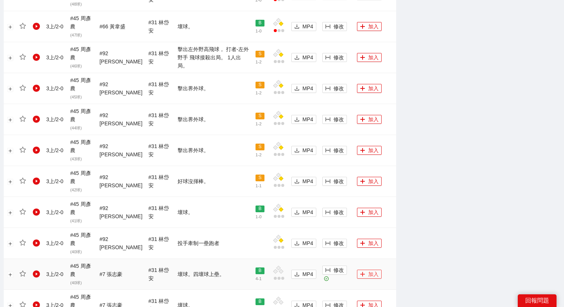
click at [369, 273] on button "加入" at bounding box center [369, 274] width 25 height 9
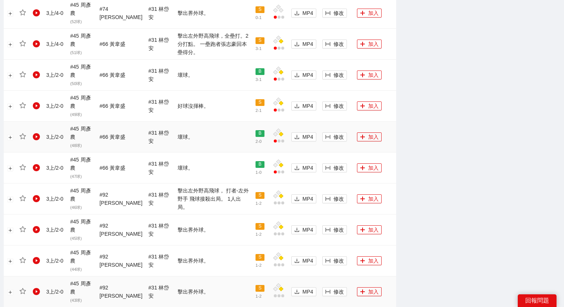
scroll to position [480, 0]
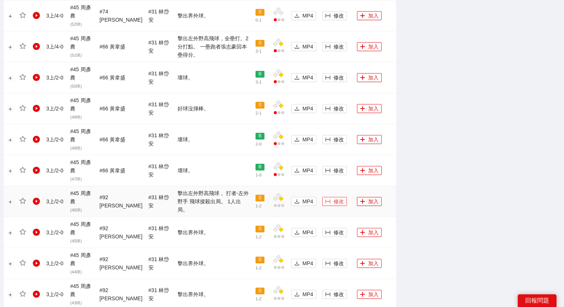
click at [326, 203] on icon "column-width" at bounding box center [327, 201] width 5 height 5
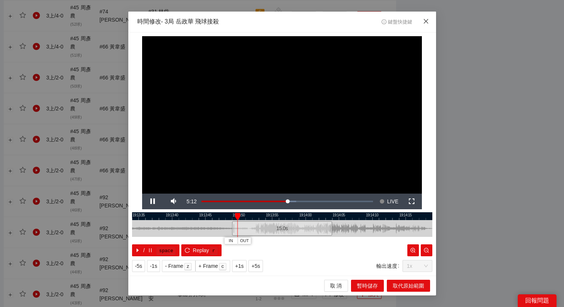
click at [420, 20] on span "Close" at bounding box center [426, 22] width 20 height 20
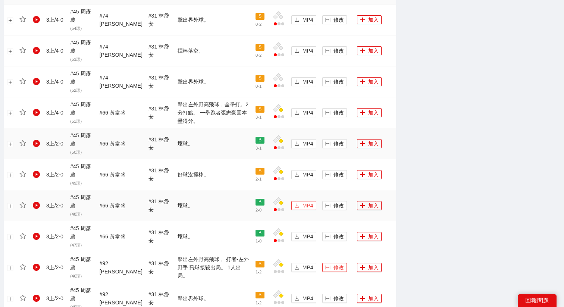
scroll to position [409, 0]
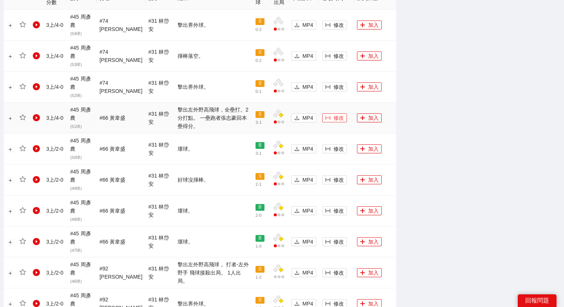
click at [334, 121] on span "修改" at bounding box center [339, 118] width 10 height 8
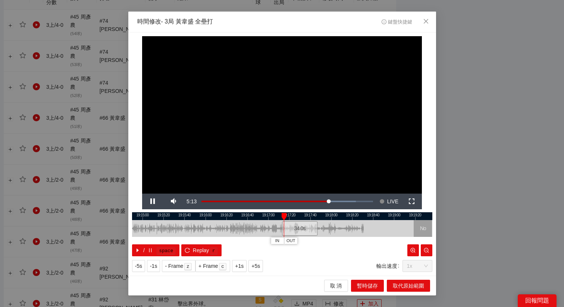
drag, startPoint x: 289, startPoint y: 218, endPoint x: 336, endPoint y: 219, distance: 47.4
click at [336, 219] on div at bounding box center [296, 216] width 300 height 8
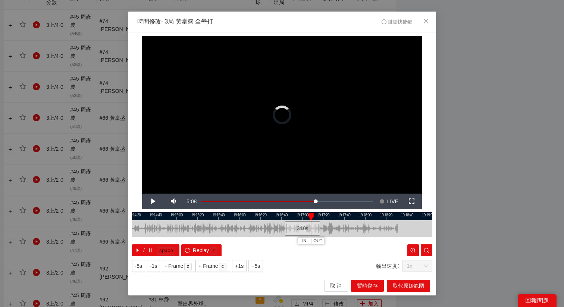
drag, startPoint x: 333, startPoint y: 227, endPoint x: 299, endPoint y: 228, distance: 33.2
click at [299, 228] on div "34.0 s" at bounding box center [303, 228] width 36 height 15
drag, startPoint x: 283, startPoint y: 228, endPoint x: 265, endPoint y: 229, distance: 17.9
click at [265, 229] on div "19:14:00 19:14:20 19:14:40 19:15:00 19:15:20 19:15:40 19:16:00 19:16:20 19:16:4…" at bounding box center [282, 234] width 300 height 44
drag, startPoint x: 283, startPoint y: 228, endPoint x: 268, endPoint y: 228, distance: 14.9
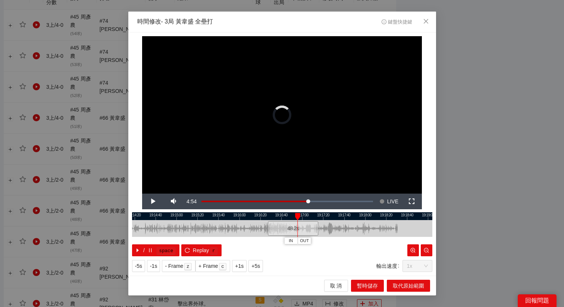
click at [268, 228] on div at bounding box center [269, 228] width 4 height 17
drag, startPoint x: 268, startPoint y: 226, endPoint x: 263, endPoint y: 225, distance: 4.9
click at [263, 225] on div at bounding box center [265, 228] width 4 height 17
click at [274, 227] on div "52.8 s" at bounding box center [289, 228] width 56 height 15
click at [276, 230] on div "52.8 s" at bounding box center [288, 228] width 56 height 15
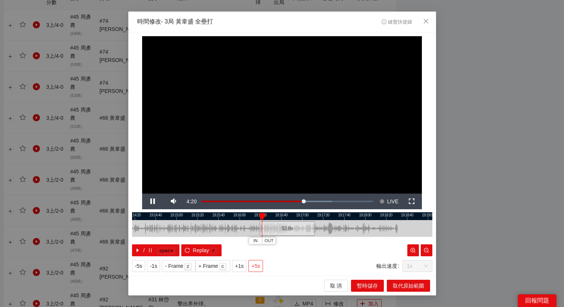
click at [260, 267] on span "+5s" at bounding box center [256, 266] width 9 height 8
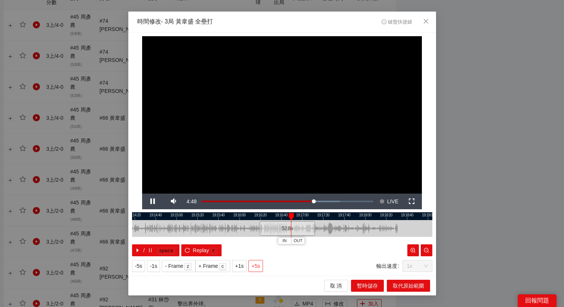
click at [260, 267] on span "+5s" at bounding box center [256, 266] width 9 height 8
click at [138, 262] on span "-5s" at bounding box center [138, 266] width 7 height 8
click at [244, 266] on span "+1s" at bounding box center [239, 266] width 9 height 8
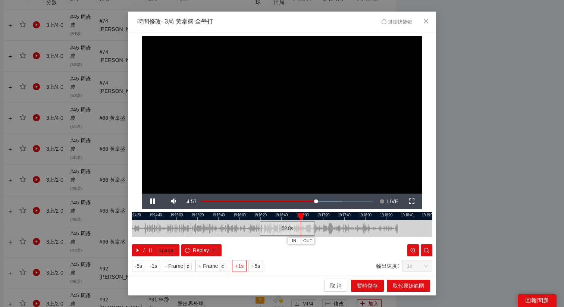
click at [244, 266] on span "+1s" at bounding box center [239, 266] width 9 height 8
click at [238, 267] on span "+1s" at bounding box center [239, 266] width 9 height 8
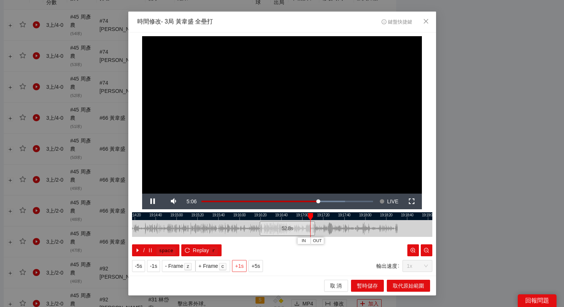
click at [238, 267] on span "+1s" at bounding box center [239, 266] width 9 height 8
click at [325, 241] on span "OUT" at bounding box center [323, 241] width 9 height 7
click at [313, 215] on div at bounding box center [282, 216] width 300 height 8
click at [323, 241] on span "OUT" at bounding box center [322, 241] width 9 height 7
click at [390, 287] on button "取代原始範圍" at bounding box center [408, 286] width 43 height 12
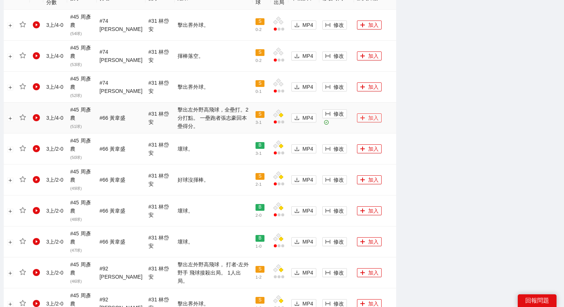
click at [366, 114] on button "加入" at bounding box center [369, 117] width 25 height 9
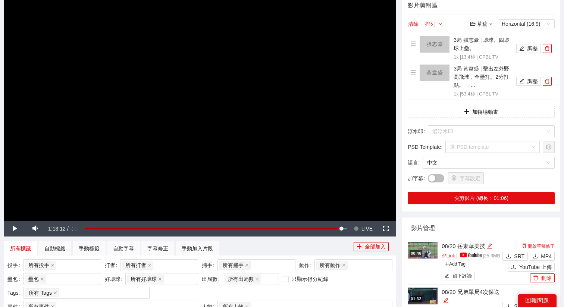
scroll to position [0, 0]
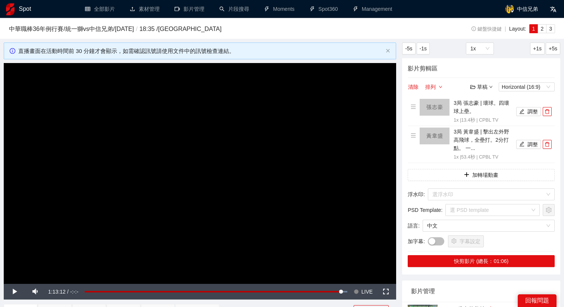
click at [348, 188] on video "Video Player" at bounding box center [200, 173] width 393 height 221
click at [362, 287] on span "LIVE" at bounding box center [367, 292] width 11 height 16
click at [454, 173] on button "加轉場動畫" at bounding box center [481, 175] width 147 height 12
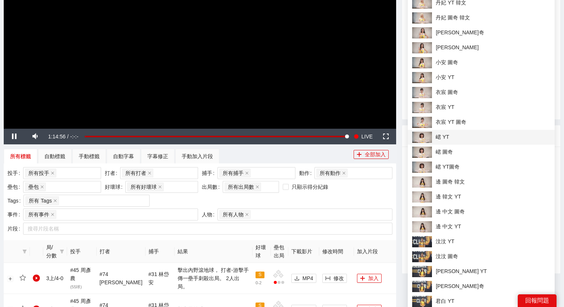
scroll to position [165, 0]
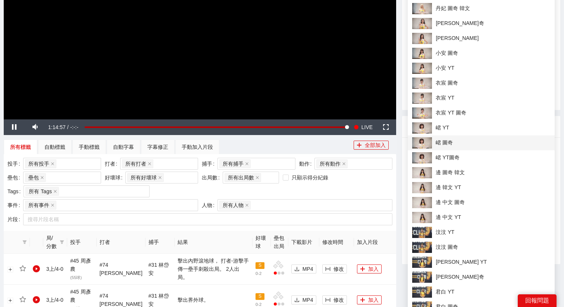
click at [445, 149] on li "峮 圖奇" at bounding box center [481, 142] width 147 height 15
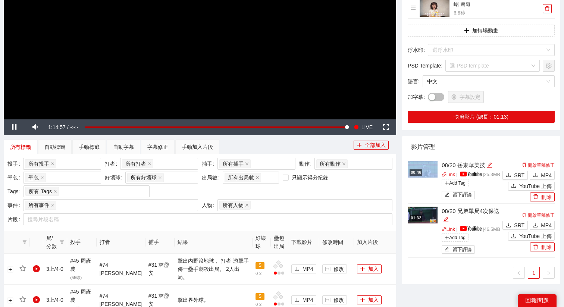
click at [445, 149] on div "影片管理" at bounding box center [481, 146] width 140 height 21
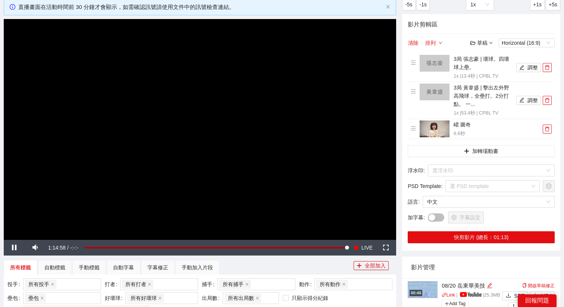
scroll to position [0, 0]
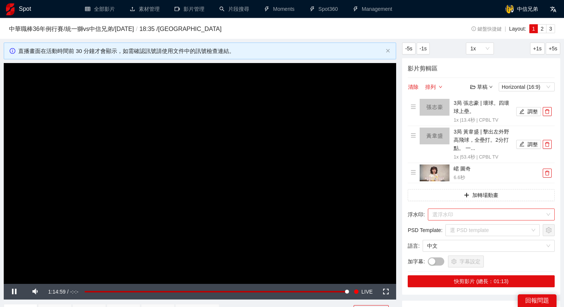
click at [443, 209] on input "search" at bounding box center [489, 214] width 113 height 11
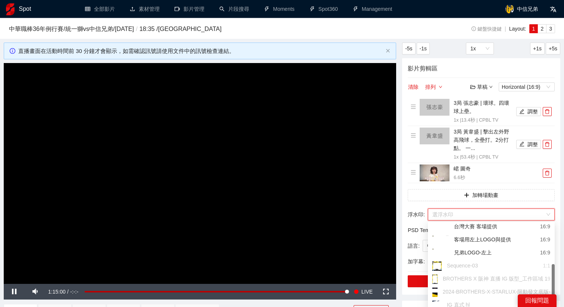
scroll to position [74, 0]
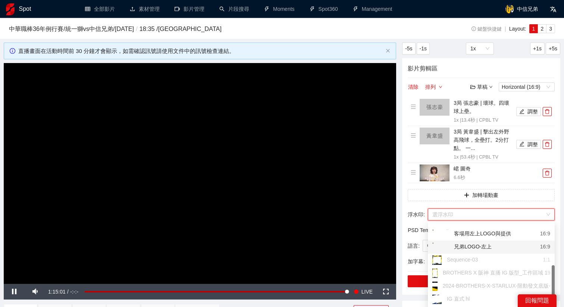
click at [475, 247] on div "兄弟LOGO-左上" at bounding box center [462, 247] width 59 height 9
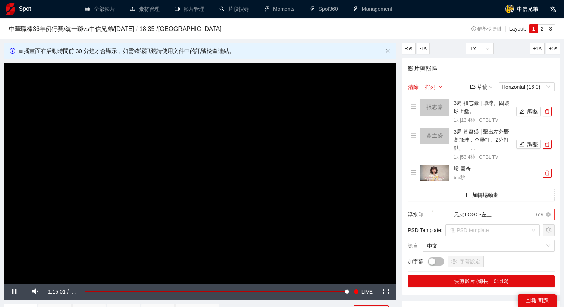
click at [478, 210] on div "兄弟LOGO-左上" at bounding box center [462, 214] width 59 height 11
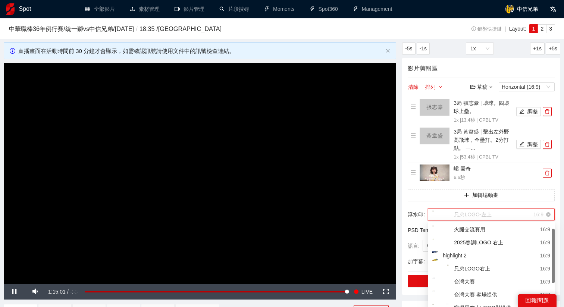
scroll to position [9, 0]
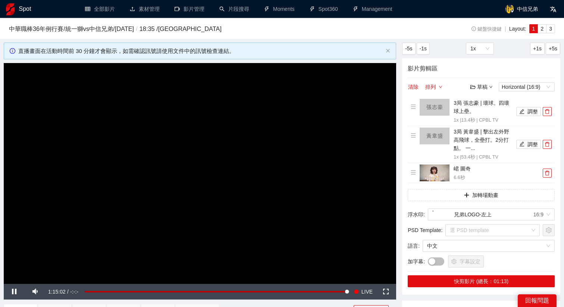
click at [486, 223] on div "影片剪輯區 清除 排列 草稿 Horizontal (16:9) 3局 張志豪 | 壞球。四壞球上壘。 1x | 13.4 秒 | CPBL TV 調整 3局…" at bounding box center [481, 176] width 158 height 237
click at [487, 216] on div "兄弟LOGO-左上" at bounding box center [462, 214] width 59 height 11
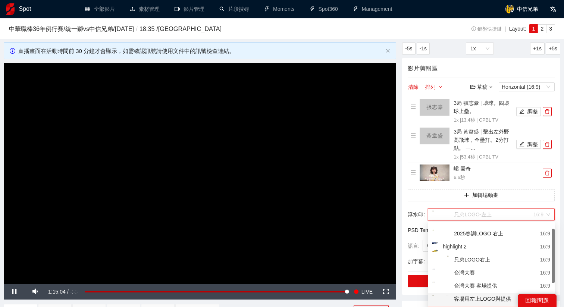
click at [486, 299] on div "客場用左上LOGO與提供" at bounding box center [472, 299] width 79 height 9
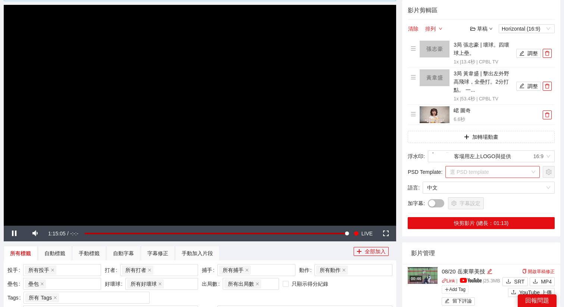
scroll to position [66, 0]
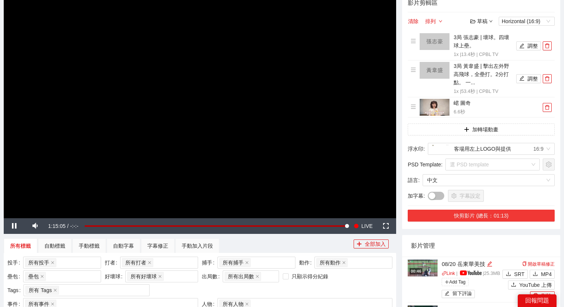
click at [500, 217] on button "快剪影片 (總長：01:13)" at bounding box center [481, 216] width 147 height 12
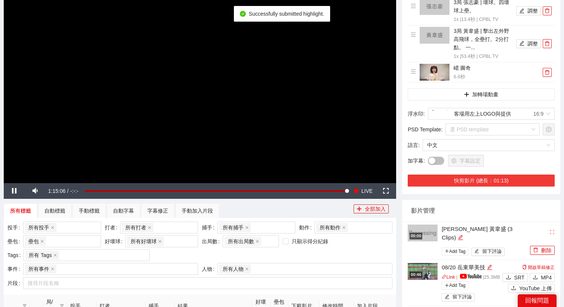
scroll to position [123, 0]
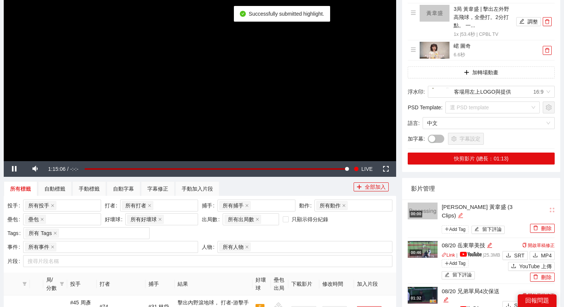
click at [464, 213] on icon "edit" at bounding box center [461, 216] width 6 height 6
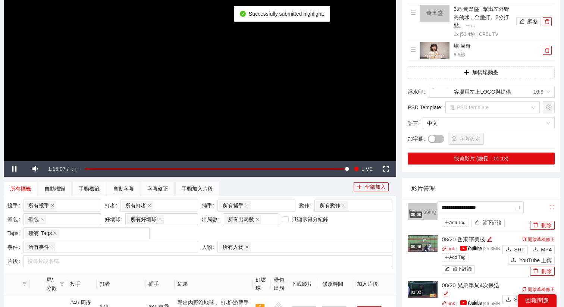
drag, startPoint x: 508, startPoint y: 207, endPoint x: 400, endPoint y: 204, distance: 107.9
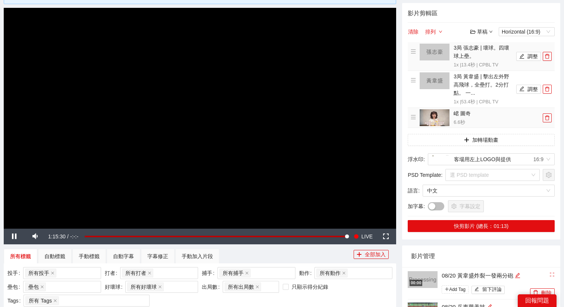
scroll to position [39, 0]
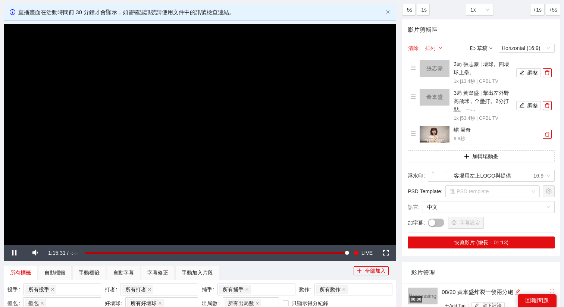
click at [413, 46] on button "清除" at bounding box center [413, 48] width 11 height 9
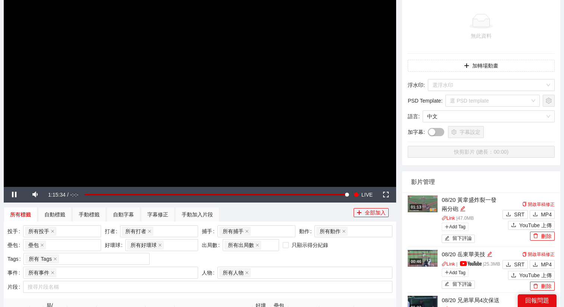
scroll to position [99, 0]
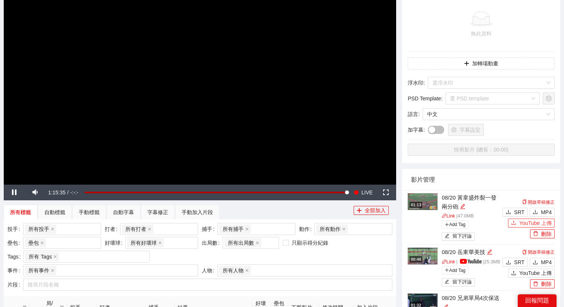
click at [531, 226] on span "YouTube 上傳" at bounding box center [536, 223] width 32 height 8
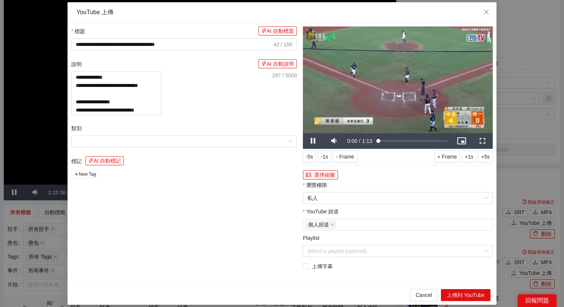
click at [460, 288] on div "Cancel 上傳到 YouTube" at bounding box center [282, 295] width 429 height 20
click at [460, 294] on button "上傳到 YouTube" at bounding box center [466, 295] width 50 height 12
click at [486, 13] on icon "close" at bounding box center [487, 12] width 6 height 6
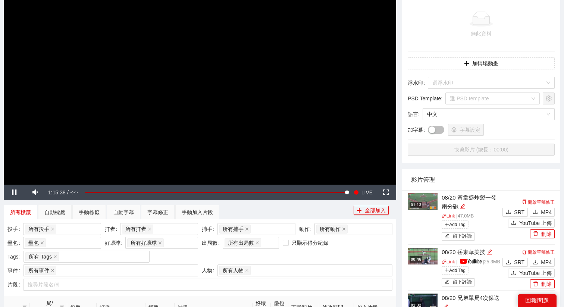
click at [370, 174] on video "Video Player" at bounding box center [200, 74] width 393 height 221
click at [421, 209] on img at bounding box center [423, 201] width 30 height 17
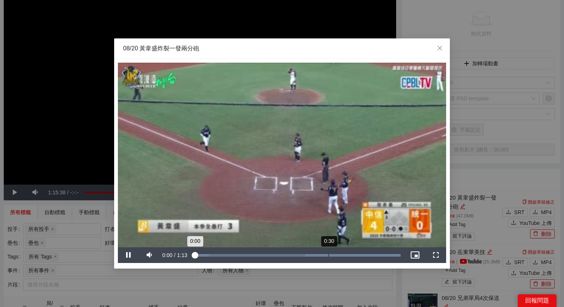
click at [353, 257] on div "Loaded : 100.00% 0:30 0:00" at bounding box center [297, 255] width 215 height 16
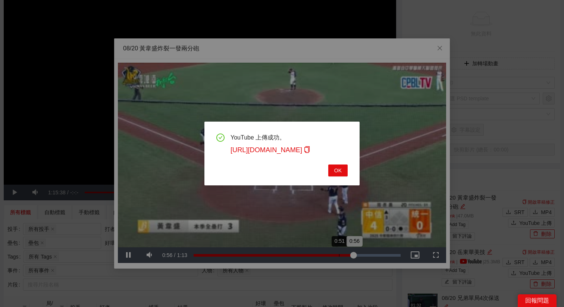
click at [329, 255] on div "YouTube 上傳成功。 https://youtu.be/kD0DeaTBEMw OK" at bounding box center [282, 153] width 564 height 307
click at [338, 171] on span "OK" at bounding box center [337, 170] width 7 height 8
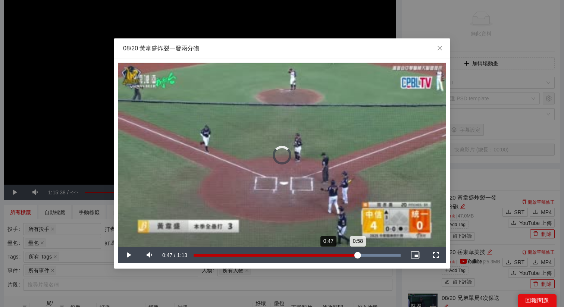
click at [328, 257] on div "Loaded : 100.00% 0:47 0:58" at bounding box center [297, 255] width 215 height 16
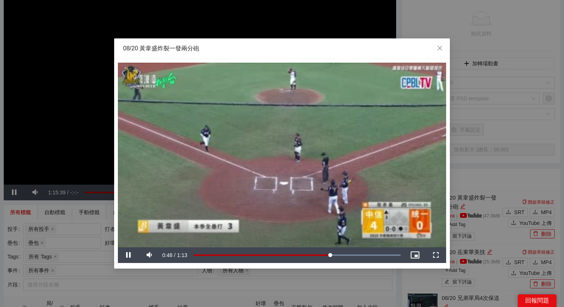
click at [333, 213] on video "Video Player" at bounding box center [282, 155] width 328 height 185
click at [425, 280] on div "**********" at bounding box center [282, 153] width 564 height 307
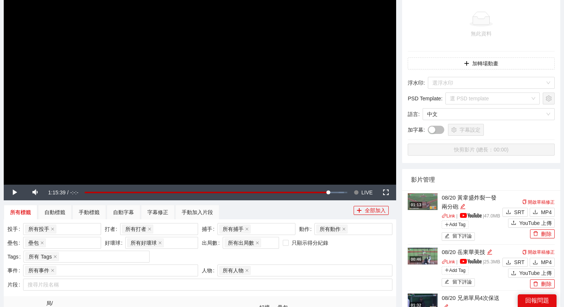
click at [213, 130] on video "Video Player" at bounding box center [200, 74] width 393 height 221
click at [364, 191] on span "LIVE" at bounding box center [367, 193] width 11 height 16
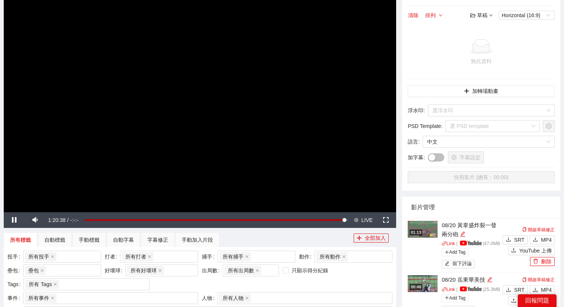
click at [477, 14] on div "草稿" at bounding box center [482, 15] width 22 height 8
click at [480, 26] on link "開啟" at bounding box center [483, 28] width 17 height 6
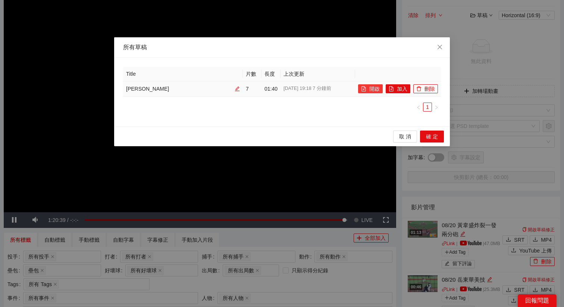
click at [365, 90] on icon "file-add" at bounding box center [363, 88] width 5 height 5
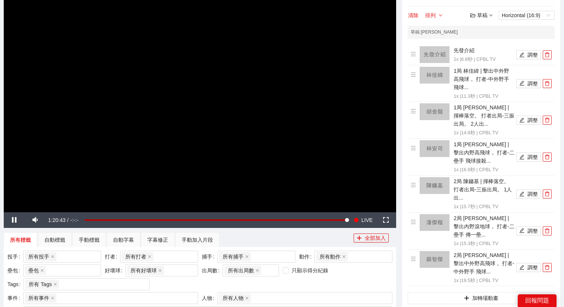
click at [328, 133] on video "Video Player" at bounding box center [200, 101] width 393 height 221
click at [197, 130] on video "Video Player" at bounding box center [200, 101] width 393 height 221
click at [358, 222] on span "Video Player" at bounding box center [356, 220] width 5 height 16
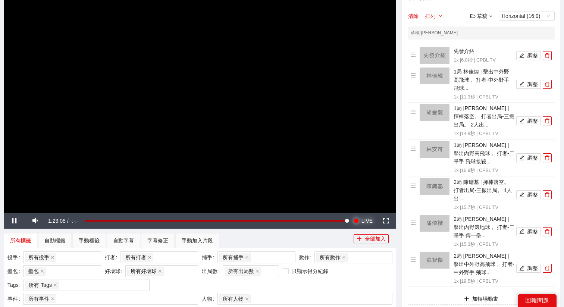
scroll to position [74, 0]
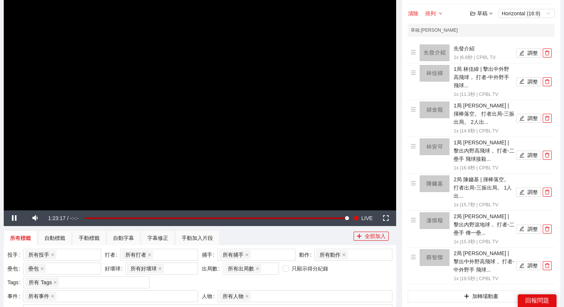
click at [237, 78] on video "Video Player" at bounding box center [200, 100] width 393 height 221
click at [345, 184] on video "Video Player" at bounding box center [200, 100] width 393 height 221
click at [234, 131] on video "Video Player" at bounding box center [200, 100] width 393 height 221
click at [365, 219] on span "LIVE" at bounding box center [367, 218] width 11 height 16
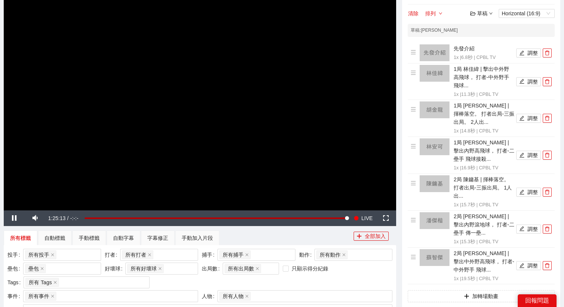
click at [251, 137] on video "Video Player" at bounding box center [200, 100] width 393 height 221
click at [355, 216] on span "Video Player" at bounding box center [356, 218] width 5 height 16
click at [351, 165] on video "Video Player" at bounding box center [200, 100] width 393 height 221
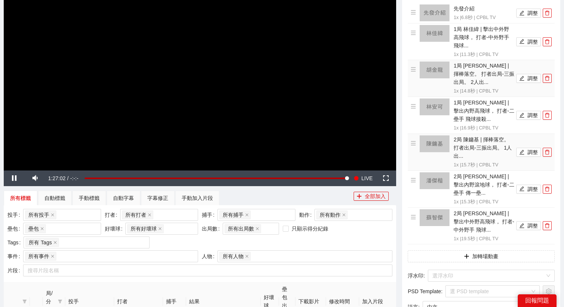
scroll to position [110, 0]
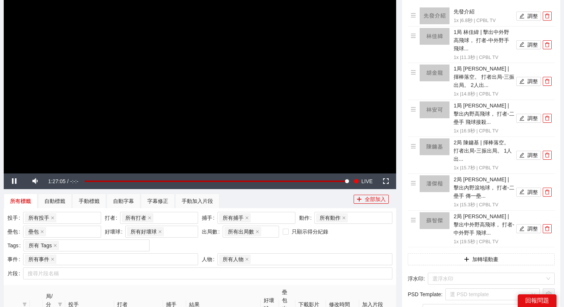
click at [298, 93] on video "Video Player" at bounding box center [200, 63] width 393 height 221
click at [258, 101] on video "Video Player" at bounding box center [200, 63] width 393 height 221
click at [276, 103] on video "Video Player" at bounding box center [200, 63] width 393 height 221
click at [256, 74] on video "Video Player" at bounding box center [200, 63] width 393 height 221
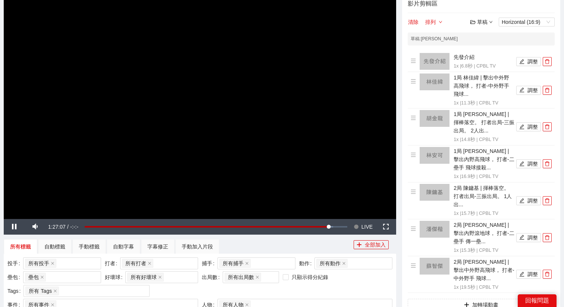
scroll to position [62, 0]
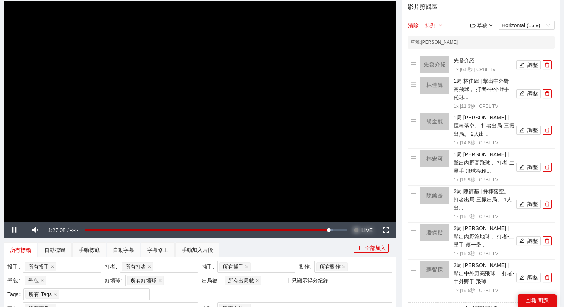
click at [359, 233] on span "Video Player" at bounding box center [356, 230] width 5 height 16
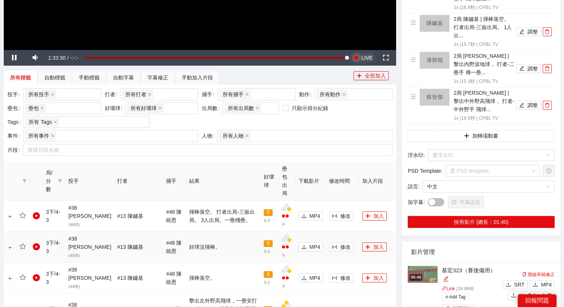
scroll to position [238, 0]
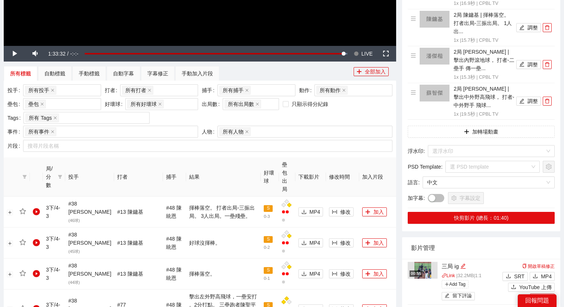
click at [369, 50] on span "LIVE" at bounding box center [367, 54] width 11 height 16
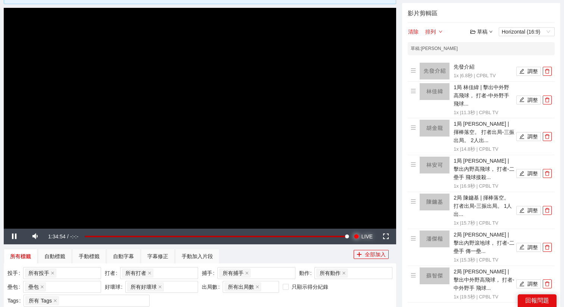
scroll to position [0, 0]
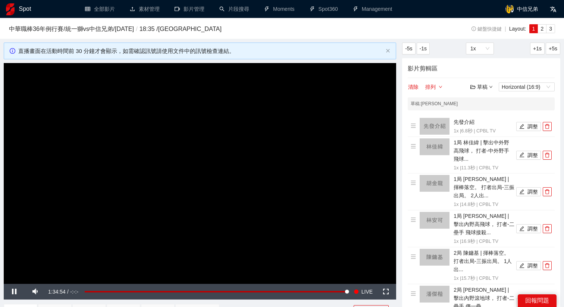
click at [266, 159] on video "Video Player" at bounding box center [200, 173] width 393 height 221
click at [55, 293] on div "37%" at bounding box center [57, 291] width 21 height 1
click at [97, 213] on video "Video Player" at bounding box center [200, 173] width 393 height 221
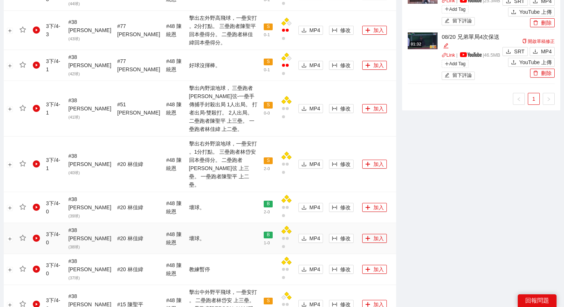
scroll to position [690, 0]
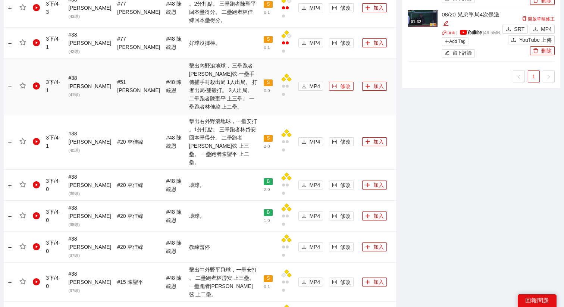
click at [341, 82] on span "修改" at bounding box center [345, 86] width 10 height 8
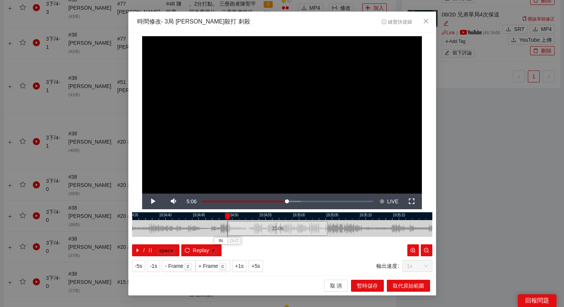
drag, startPoint x: 258, startPoint y: 226, endPoint x: 253, endPoint y: 226, distance: 5.2
click at [253, 226] on div "15.0 s" at bounding box center [278, 228] width 100 height 15
click at [255, 230] on div "15.0 s" at bounding box center [278, 228] width 100 height 15
click at [259, 231] on div "15.0 s" at bounding box center [281, 228] width 100 height 15
click at [257, 267] on span "+5s" at bounding box center [256, 266] width 9 height 8
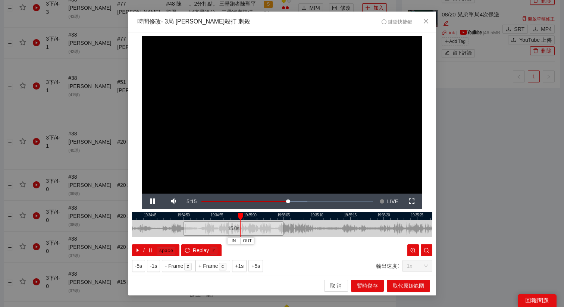
drag, startPoint x: 364, startPoint y: 216, endPoint x: 308, endPoint y: 225, distance: 56.8
click at [309, 225] on div "19:34:40 19:34:45 19:34:50 19:34:55 19:35:00 19:35:05 19:35:10 19:35:15 19:35:2…" at bounding box center [282, 234] width 300 height 44
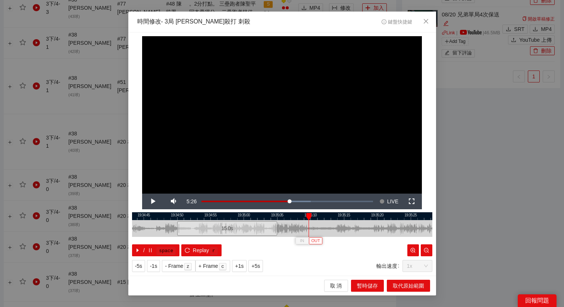
click at [322, 243] on button "OUT" at bounding box center [315, 240] width 13 height 7
click at [402, 284] on span "取代原始範圍" at bounding box center [408, 286] width 31 height 8
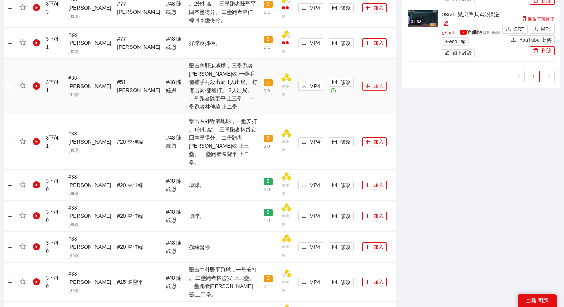
click at [369, 82] on button "加入" at bounding box center [374, 86] width 25 height 9
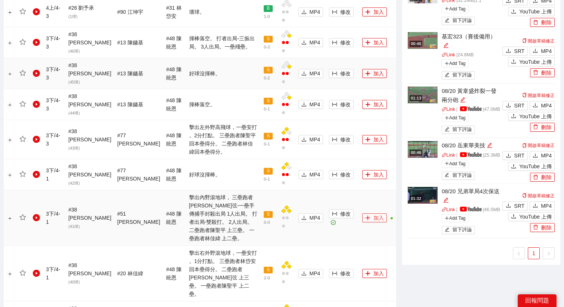
scroll to position [554, 0]
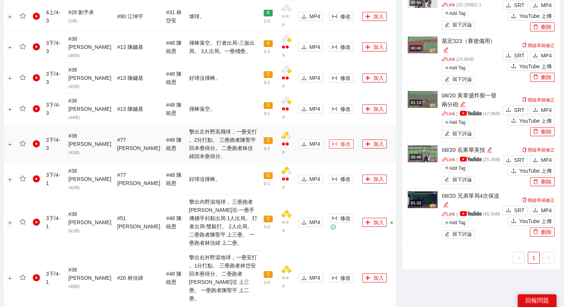
click at [340, 140] on span "修改" at bounding box center [345, 144] width 10 height 8
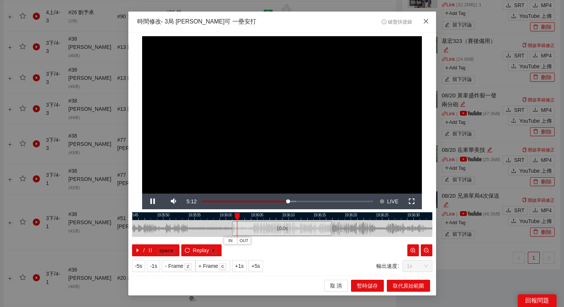
click at [418, 29] on span "Close" at bounding box center [426, 22] width 20 height 20
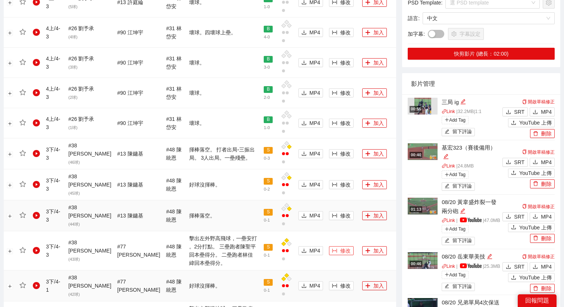
scroll to position [431, 0]
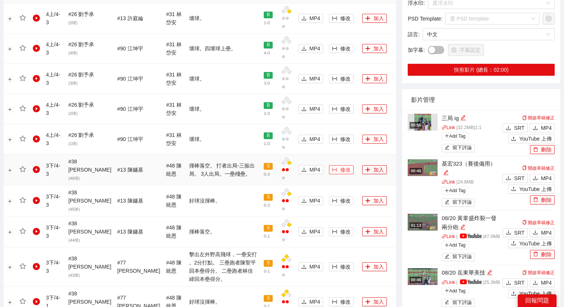
click at [340, 166] on span "修改" at bounding box center [345, 170] width 10 height 8
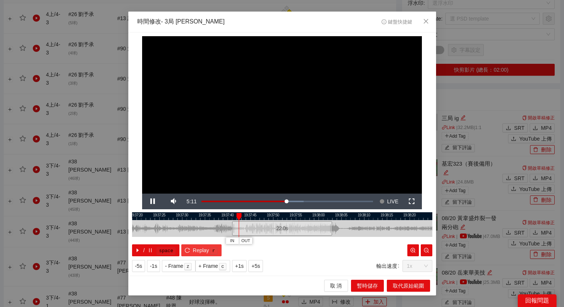
click at [202, 252] on span "Replay" at bounding box center [201, 250] width 16 height 8
drag, startPoint x: 250, startPoint y: 230, endPoint x: 254, endPoint y: 230, distance: 4.1
click at [254, 230] on div "22.0 s" at bounding box center [286, 228] width 100 height 15
click at [253, 230] on div "22.0 s" at bounding box center [285, 228] width 100 height 15
click at [202, 244] on button "Replay r" at bounding box center [201, 250] width 40 height 12
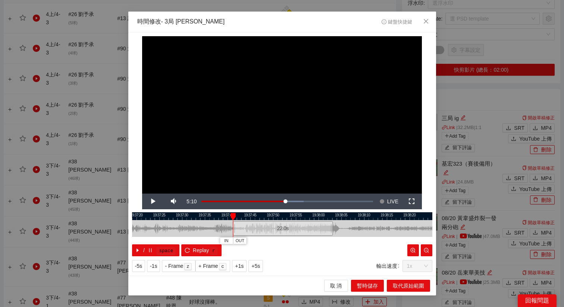
click at [249, 231] on div "22.0 s" at bounding box center [283, 228] width 100 height 15
click at [227, 239] on span "IN" at bounding box center [228, 241] width 4 height 7
click at [260, 267] on span "+5s" at bounding box center [256, 266] width 9 height 8
click at [241, 266] on span "+1s" at bounding box center [239, 266] width 9 height 8
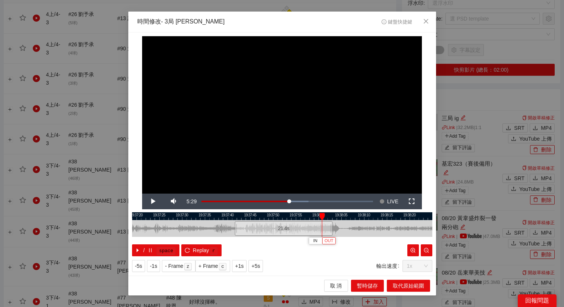
click at [328, 238] on span "OUT" at bounding box center [329, 241] width 9 height 7
click at [336, 242] on span "OUT" at bounding box center [334, 241] width 9 height 7
click at [400, 283] on span "取代原始範圍" at bounding box center [408, 286] width 31 height 8
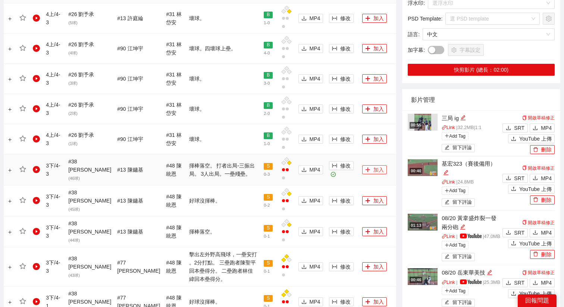
click at [365, 167] on icon "plus" at bounding box center [367, 169] width 5 height 5
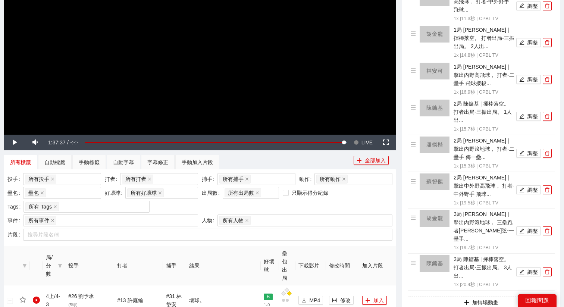
scroll to position [0, 0]
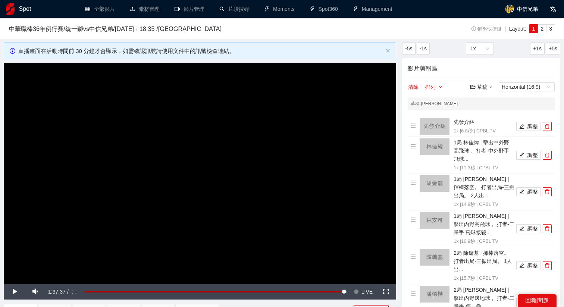
click at [478, 86] on div "草稿" at bounding box center [482, 87] width 22 height 8
click at [484, 114] on link "儲存" at bounding box center [483, 115] width 17 height 6
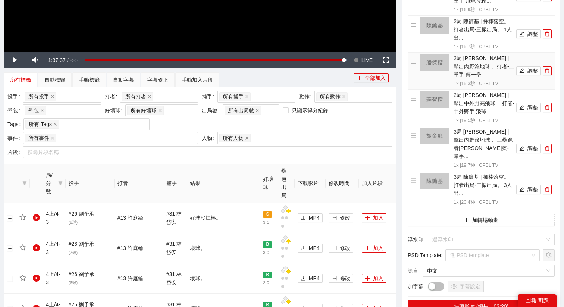
scroll to position [88, 0]
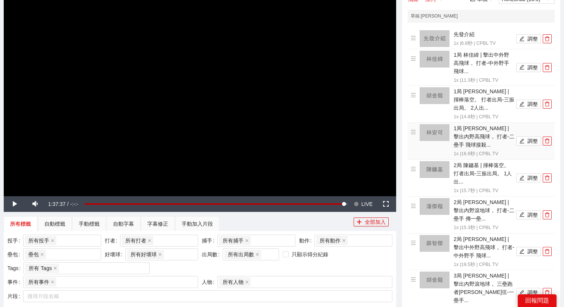
click at [356, 120] on video "Video Player" at bounding box center [200, 85] width 393 height 221
click at [356, 202] on span "Video Player" at bounding box center [356, 204] width 5 height 16
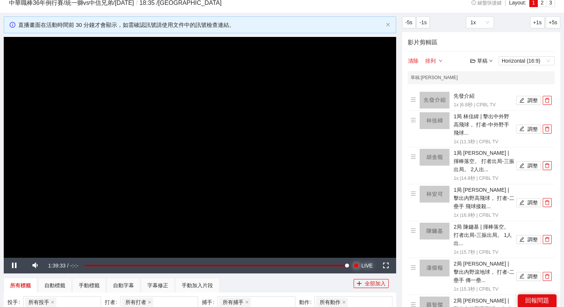
scroll to position [28, 0]
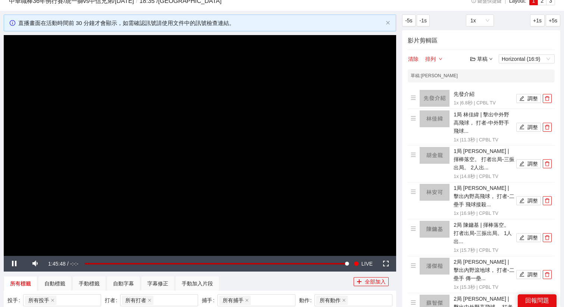
click at [234, 141] on video "Video Player" at bounding box center [200, 145] width 393 height 221
click at [365, 266] on span "LIVE" at bounding box center [367, 264] width 11 height 16
click at [323, 210] on video "Video Player" at bounding box center [200, 145] width 393 height 221
click at [309, 131] on video "Video Player" at bounding box center [200, 145] width 393 height 221
click at [368, 262] on span "LIVE" at bounding box center [367, 264] width 11 height 16
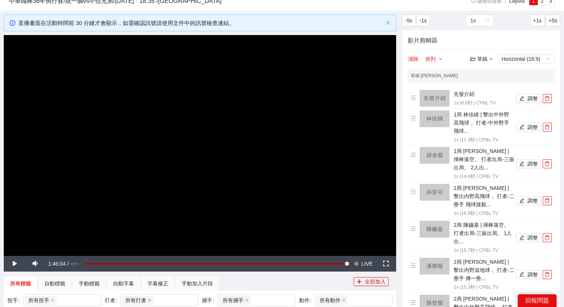
click at [322, 209] on video "Video Player" at bounding box center [200, 145] width 393 height 221
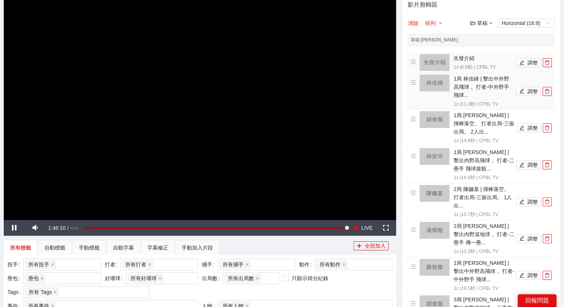
scroll to position [63, 0]
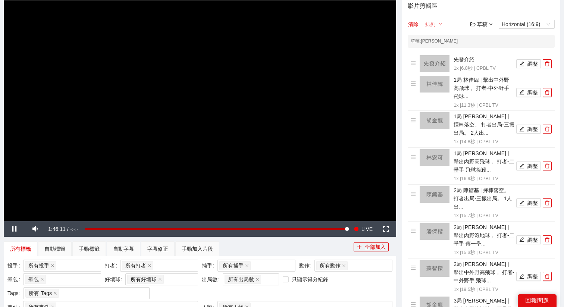
click at [485, 25] on div "草稿" at bounding box center [482, 24] width 22 height 8
click at [485, 50] on link "儲存" at bounding box center [483, 53] width 17 height 6
click at [484, 22] on div "草稿" at bounding box center [482, 24] width 22 height 8
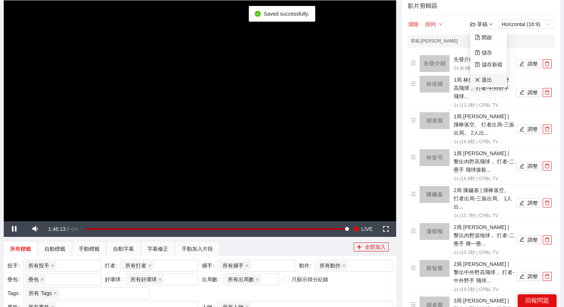
click at [484, 77] on link "退出" at bounding box center [483, 80] width 17 height 6
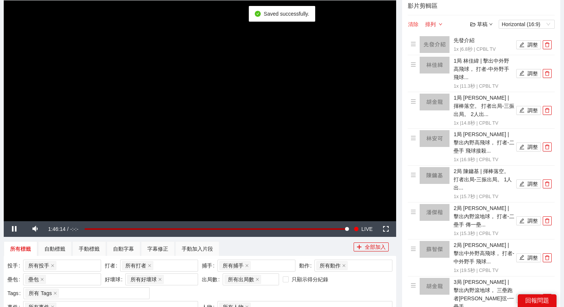
click at [412, 26] on button "清除" at bounding box center [413, 24] width 11 height 9
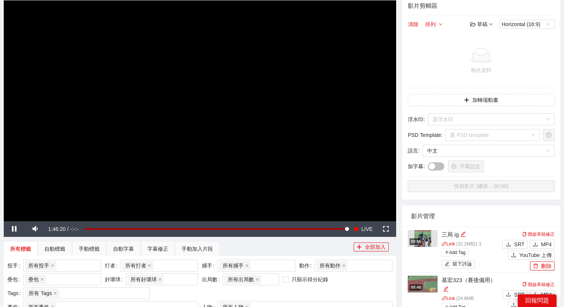
click at [218, 142] on video "Video Player" at bounding box center [200, 110] width 393 height 221
click at [356, 224] on span "Video Player" at bounding box center [356, 229] width 5 height 16
click at [268, 156] on video "Video Player" at bounding box center [200, 110] width 393 height 221
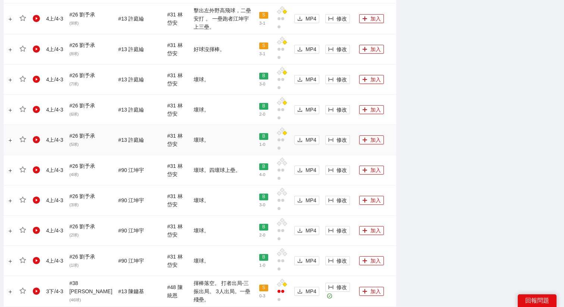
scroll to position [608, 0]
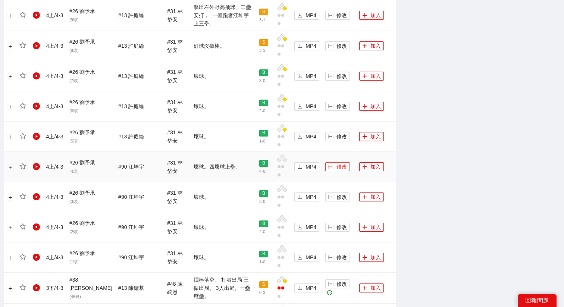
click at [330, 163] on button "修改" at bounding box center [337, 166] width 25 height 9
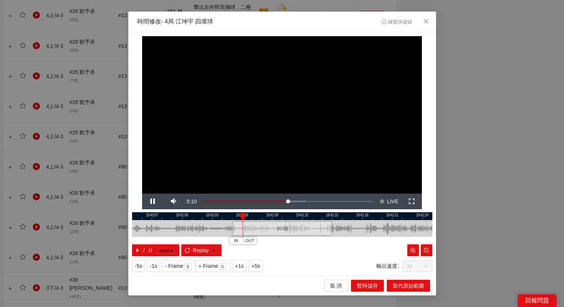
click at [298, 228] on div "10.0 s" at bounding box center [282, 228] width 100 height 15
drag, startPoint x: 279, startPoint y: 228, endPoint x: 315, endPoint y: 228, distance: 36.2
click at [315, 228] on div "10.0 s" at bounding box center [317, 228] width 100 height 15
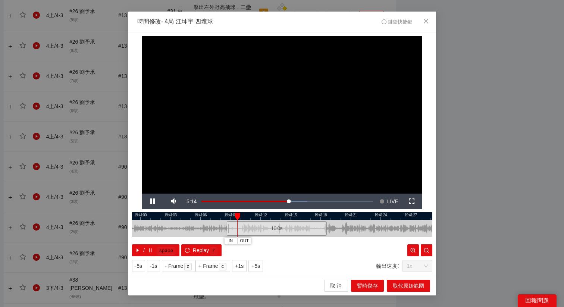
drag, startPoint x: 324, startPoint y: 215, endPoint x: 282, endPoint y: 217, distance: 41.5
click at [282, 217] on div at bounding box center [241, 216] width 300 height 8
drag, startPoint x: 266, startPoint y: 224, endPoint x: 277, endPoint y: 225, distance: 10.8
click at [277, 225] on div "10.0 s" at bounding box center [287, 228] width 100 height 15
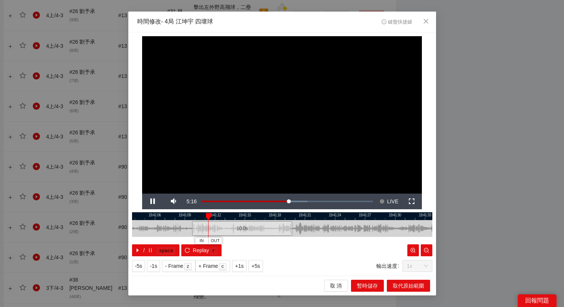
drag, startPoint x: 292, startPoint y: 212, endPoint x: 229, endPoint y: 229, distance: 65.5
click at [230, 228] on div "19:41:03 19:41:06 19:41:09 19:41:12 19:41:15 19:41:18 19:41:21 19:41:24 19:41:2…" at bounding box center [282, 234] width 300 height 44
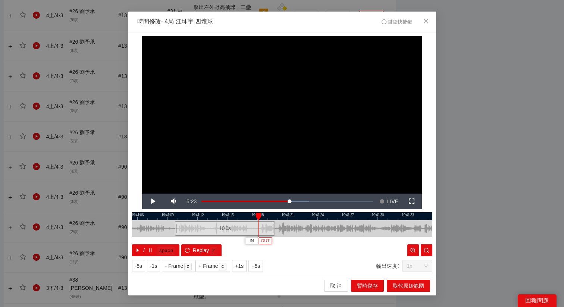
click at [267, 243] on span "OUT" at bounding box center [265, 241] width 9 height 7
click at [408, 284] on span "取代原始範圍" at bounding box center [408, 286] width 31 height 8
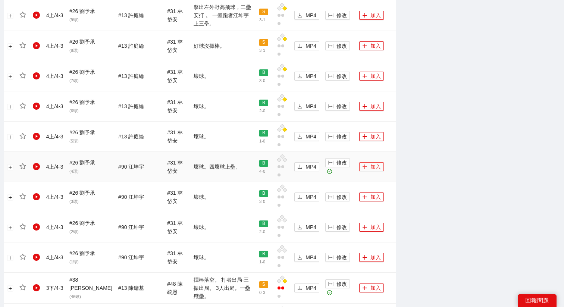
click at [364, 163] on button "加入" at bounding box center [371, 166] width 25 height 9
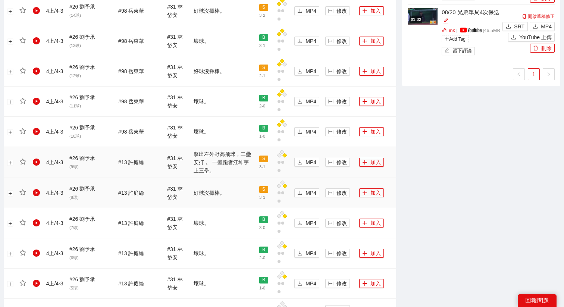
scroll to position [458, 0]
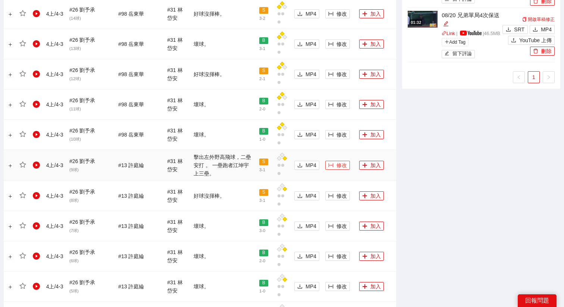
click at [337, 162] on span "修改" at bounding box center [342, 165] width 10 height 8
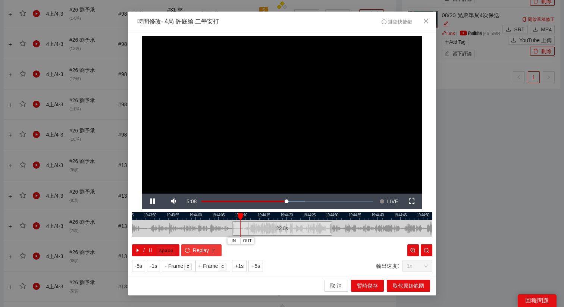
click at [202, 251] on span "Replay" at bounding box center [201, 250] width 16 height 8
click at [259, 272] on div "**********" at bounding box center [282, 153] width 308 height 243
click at [260, 265] on span "+5s" at bounding box center [256, 266] width 9 height 8
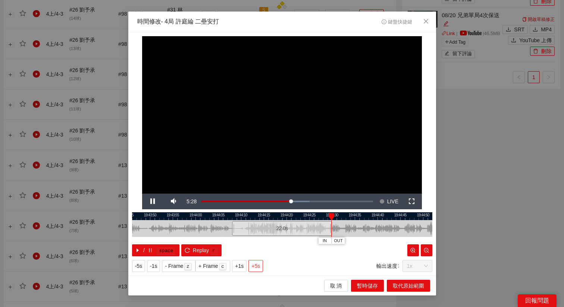
click at [260, 265] on span "+5s" at bounding box center [256, 266] width 9 height 8
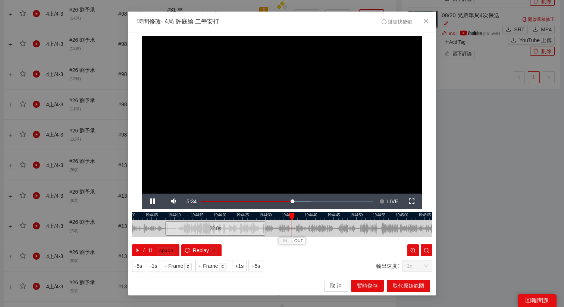
drag, startPoint x: 311, startPoint y: 213, endPoint x: 237, endPoint y: 216, distance: 73.9
click at [237, 216] on div at bounding box center [215, 216] width 300 height 8
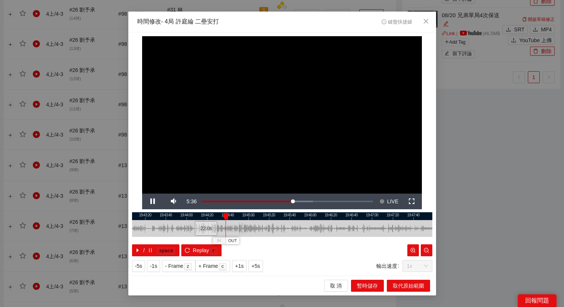
drag, startPoint x: 275, startPoint y: 215, endPoint x: 249, endPoint y: 219, distance: 26.1
click at [249, 219] on div at bounding box center [257, 216] width 300 height 8
click at [241, 264] on span "+1s" at bounding box center [239, 266] width 9 height 8
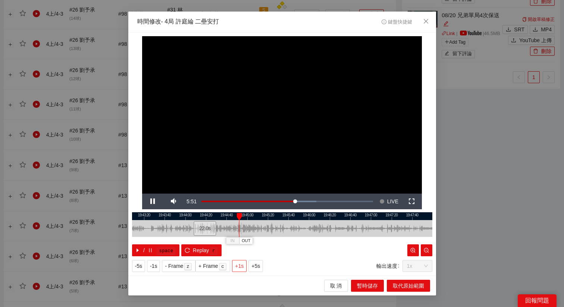
click at [241, 264] on span "+1s" at bounding box center [239, 266] width 9 height 8
click at [262, 244] on button "OUT" at bounding box center [259, 240] width 13 height 7
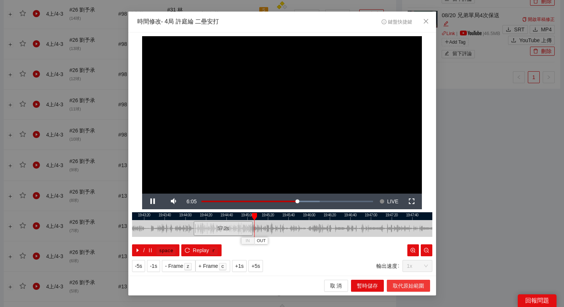
click at [400, 287] on span "取代原始範圍" at bounding box center [408, 286] width 31 height 8
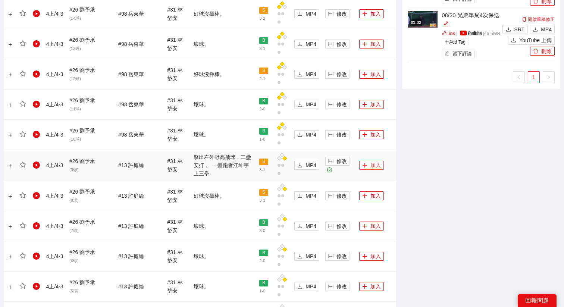
click at [362, 163] on icon "plus" at bounding box center [364, 165] width 5 height 5
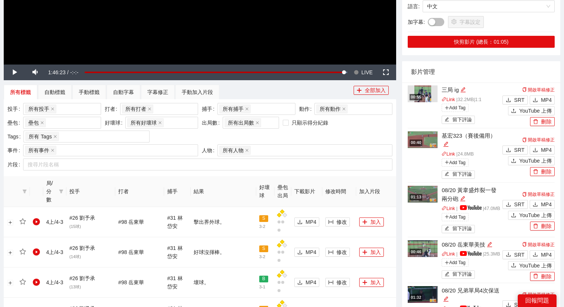
scroll to position [107, 0]
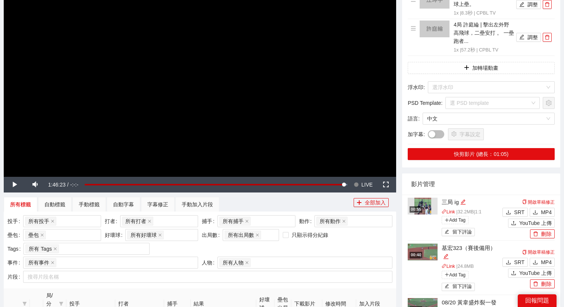
click at [334, 112] on video "Video Player" at bounding box center [200, 66] width 393 height 221
click at [362, 185] on span "LIVE" at bounding box center [367, 185] width 11 height 16
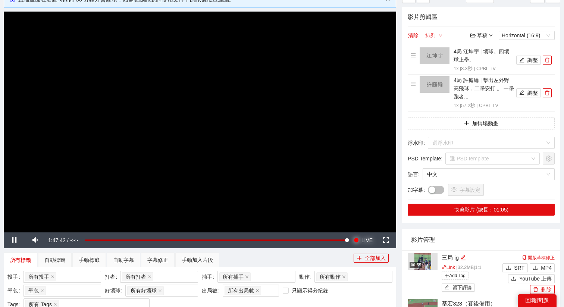
scroll to position [31, 0]
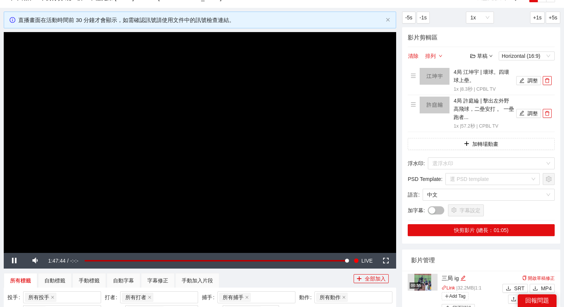
click at [280, 144] on video "Video Player" at bounding box center [200, 142] width 393 height 221
click at [301, 155] on video "Video Player" at bounding box center [200, 142] width 393 height 221
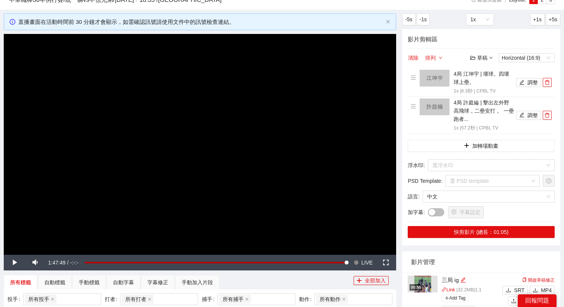
scroll to position [0, 0]
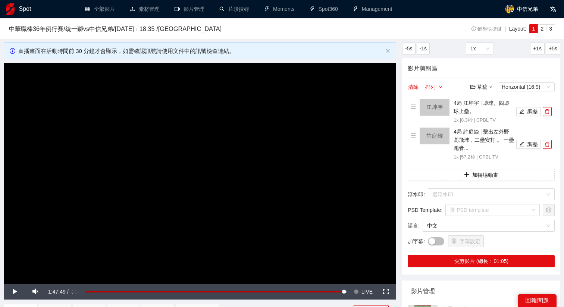
click at [252, 119] on video "Video Player" at bounding box center [200, 173] width 393 height 221
click at [365, 293] on span "LIVE" at bounding box center [367, 292] width 11 height 16
click at [293, 193] on video "Video Player" at bounding box center [200, 173] width 393 height 221
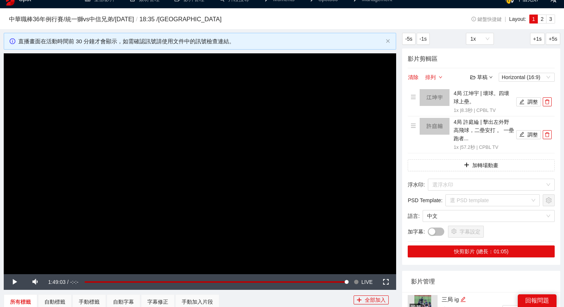
scroll to position [0, 0]
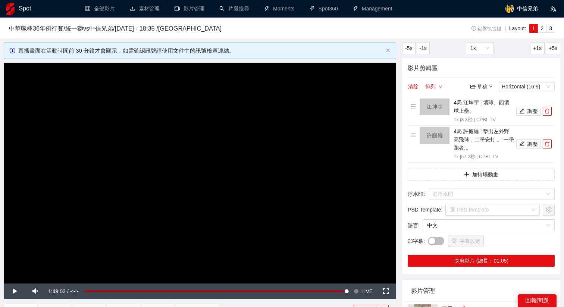
click at [277, 227] on video "Video Player" at bounding box center [200, 173] width 393 height 221
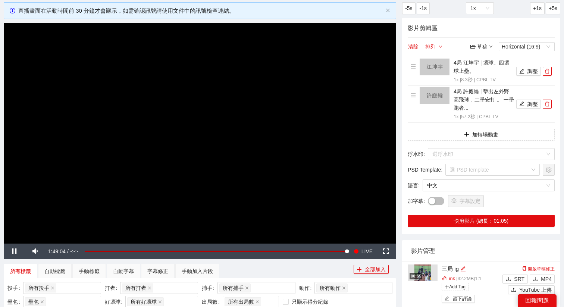
scroll to position [48, 0]
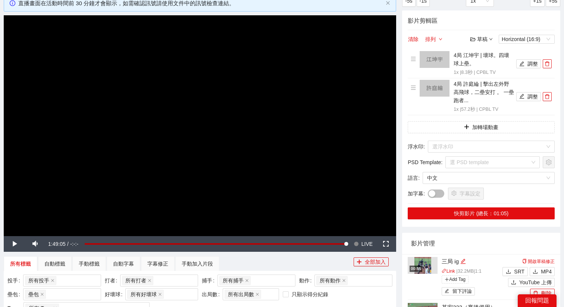
click at [284, 108] on video "Video Player" at bounding box center [200, 125] width 393 height 221
click at [252, 117] on video "Video Player" at bounding box center [200, 125] width 393 height 221
click at [364, 241] on span "LIVE" at bounding box center [367, 244] width 11 height 16
click at [351, 236] on button "Seek to live, currently playing live LIVE" at bounding box center [363, 244] width 24 height 16
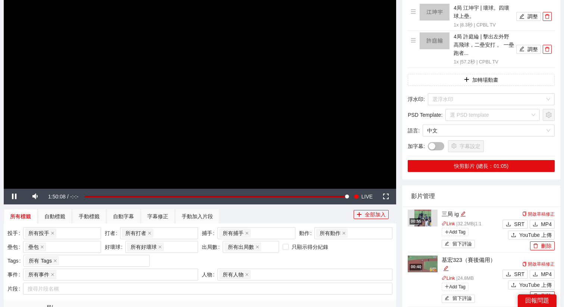
click at [346, 150] on video "Video Player" at bounding box center [200, 78] width 393 height 221
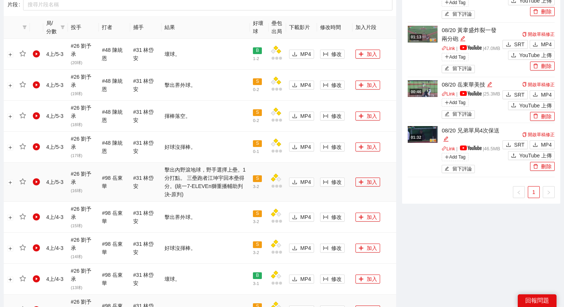
scroll to position [389, 0]
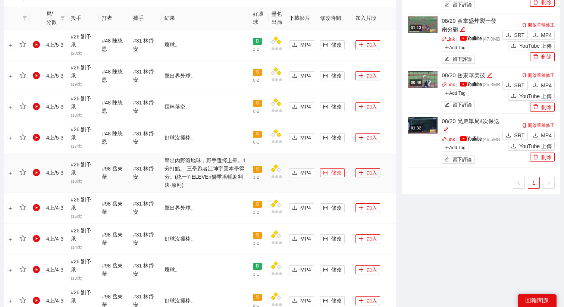
click at [336, 173] on span "修改" at bounding box center [336, 173] width 10 height 8
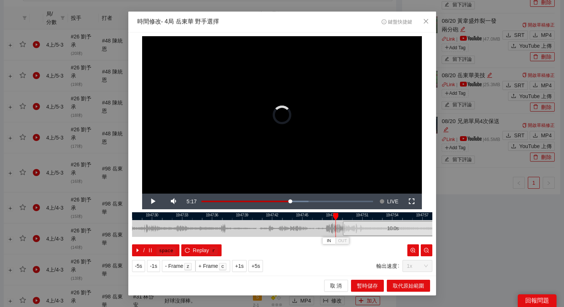
drag, startPoint x: 261, startPoint y: 230, endPoint x: 375, endPoint y: 233, distance: 113.5
click at [374, 233] on div "10.0 s" at bounding box center [393, 228] width 100 height 15
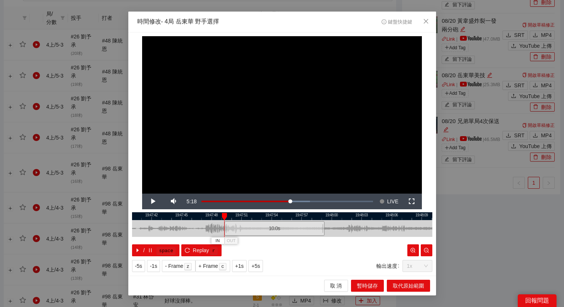
drag, startPoint x: 396, startPoint y: 215, endPoint x: 232, endPoint y: 219, distance: 163.9
click at [232, 219] on div at bounding box center [162, 216] width 300 height 8
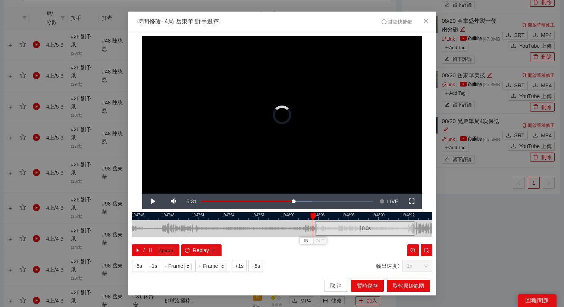
drag, startPoint x: 219, startPoint y: 227, endPoint x: 357, endPoint y: 233, distance: 138.6
click at [357, 233] on div "10.0 s" at bounding box center [365, 228] width 100 height 15
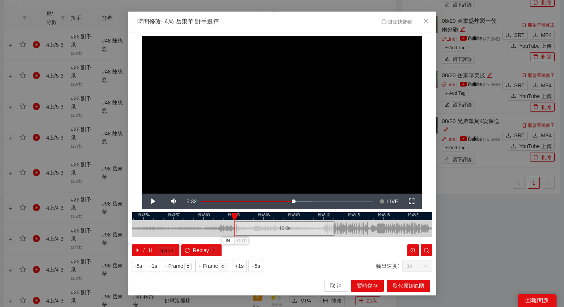
drag, startPoint x: 364, startPoint y: 215, endPoint x: 225, endPoint y: 220, distance: 138.2
click at [225, 220] on div "19:47:51 19:47:54 19:47:57 19:48:00 19:48:03 19:48:06 19:48:09 19:48:12 19:48:1…" at bounding box center [282, 234] width 300 height 44
drag, startPoint x: 219, startPoint y: 224, endPoint x: 273, endPoint y: 234, distance: 54.4
click at [273, 234] on div "10.0 s" at bounding box center [285, 228] width 100 height 15
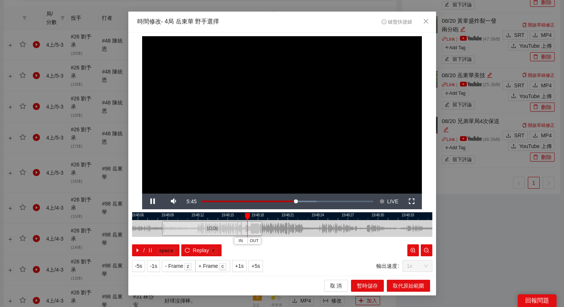
drag, startPoint x: 363, startPoint y: 216, endPoint x: 290, endPoint y: 217, distance: 72.8
click at [290, 217] on div at bounding box center [210, 216] width 300 height 8
click at [334, 240] on button "OUT" at bounding box center [328, 240] width 13 height 7
click at [258, 265] on span "+5s" at bounding box center [256, 266] width 9 height 8
click at [362, 215] on div at bounding box center [282, 216] width 300 height 8
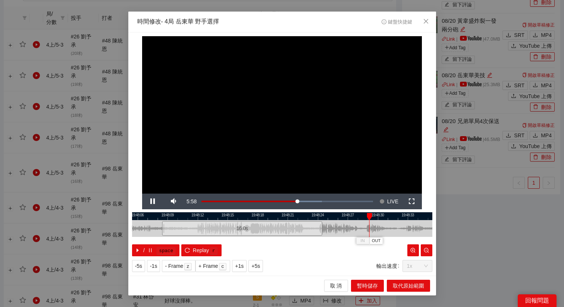
click at [316, 215] on div at bounding box center [282, 216] width 300 height 8
click at [303, 216] on div at bounding box center [282, 216] width 300 height 8
click at [372, 218] on div at bounding box center [282, 216] width 300 height 8
click at [381, 217] on div at bounding box center [282, 216] width 300 height 8
click at [324, 214] on div at bounding box center [282, 216] width 300 height 8
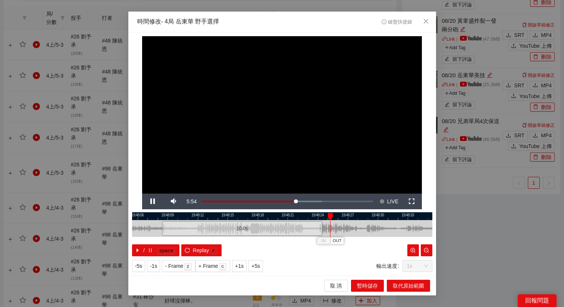
click at [305, 216] on div at bounding box center [282, 216] width 300 height 8
click at [361, 238] on span "OUT" at bounding box center [359, 241] width 9 height 7
click at [351, 212] on div at bounding box center [282, 216] width 300 height 8
click at [345, 216] on div at bounding box center [282, 216] width 300 height 8
click at [400, 287] on span "取代原始範圍" at bounding box center [408, 286] width 31 height 8
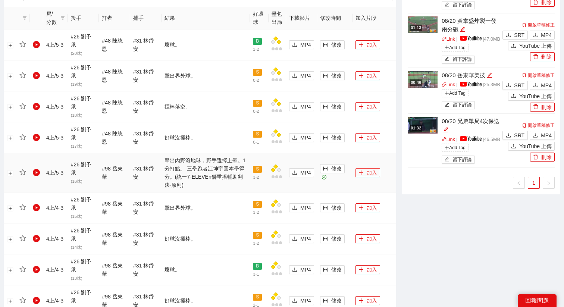
click at [361, 175] on span "plus" at bounding box center [361, 173] width 5 height 6
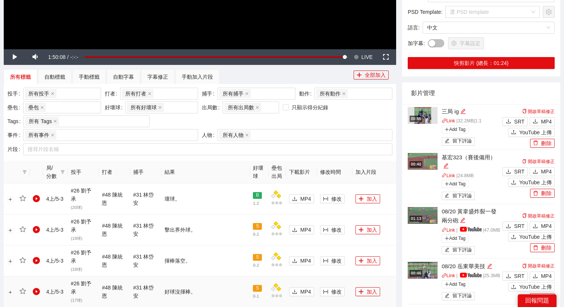
scroll to position [135, 0]
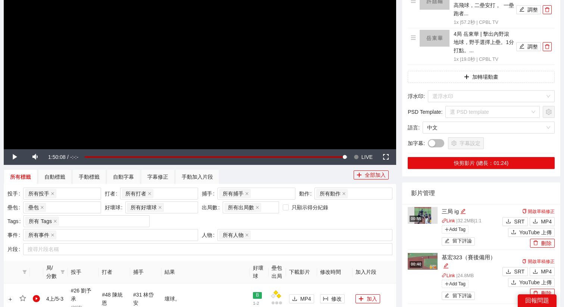
click at [342, 137] on video "Video Player" at bounding box center [200, 38] width 393 height 221
click at [364, 156] on span "LIVE" at bounding box center [367, 157] width 11 height 16
click at [314, 100] on video "Video Player" at bounding box center [200, 38] width 393 height 221
click at [188, 175] on div "手動加入片段" at bounding box center [197, 177] width 31 height 8
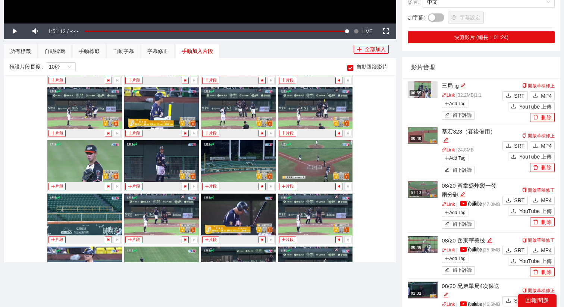
scroll to position [3003, 0]
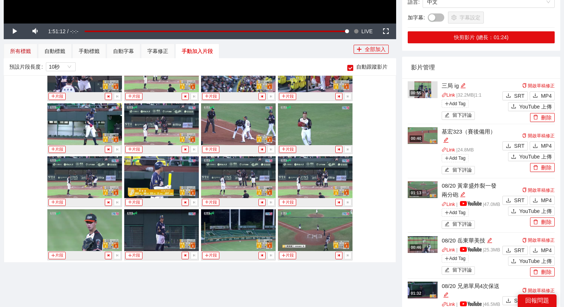
click at [25, 50] on div "所有標籤" at bounding box center [20, 51] width 21 height 8
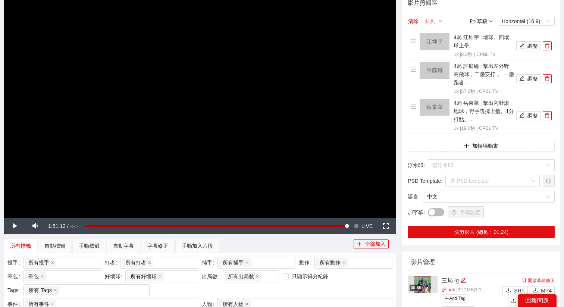
scroll to position [0, 0]
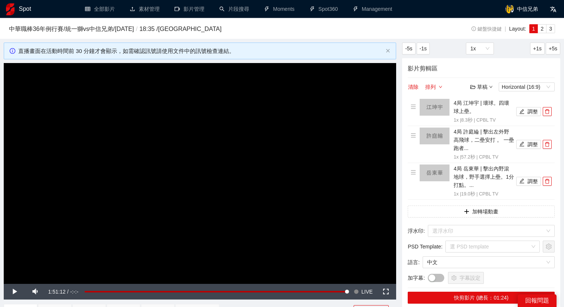
click at [371, 277] on video "Video Player" at bounding box center [200, 173] width 393 height 221
click at [365, 292] on span "LIVE" at bounding box center [367, 292] width 11 height 16
click at [316, 225] on video "Video Player" at bounding box center [200, 173] width 393 height 221
click at [356, 290] on span "Video Player" at bounding box center [356, 292] width 5 height 16
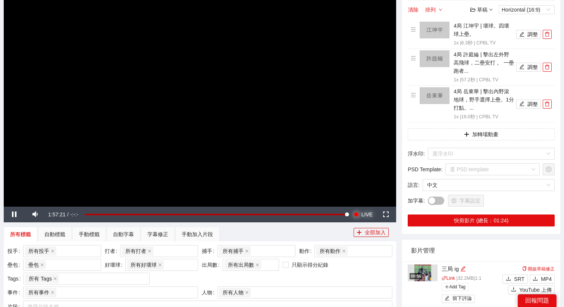
scroll to position [86, 0]
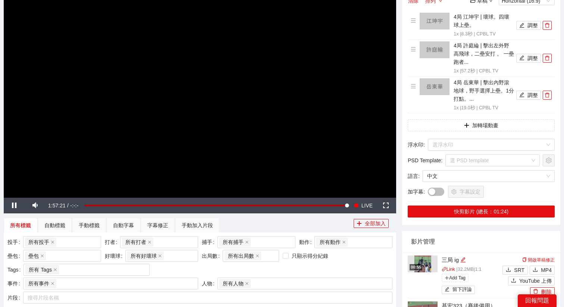
click at [306, 144] on video "Video Player" at bounding box center [200, 87] width 393 height 221
click at [467, 127] on icon "plus" at bounding box center [466, 125] width 5 height 5
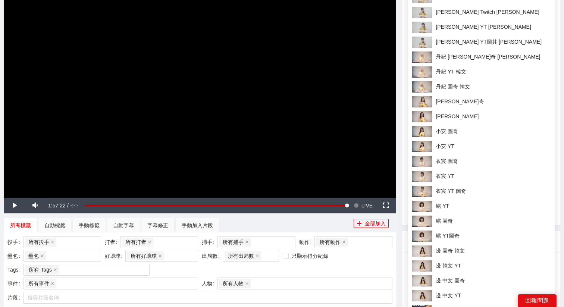
click at [331, 220] on div "所有標籤 自動標籤 手動標籤 自動字幕 字幕修正 手動加入片段" at bounding box center [179, 225] width 350 height 15
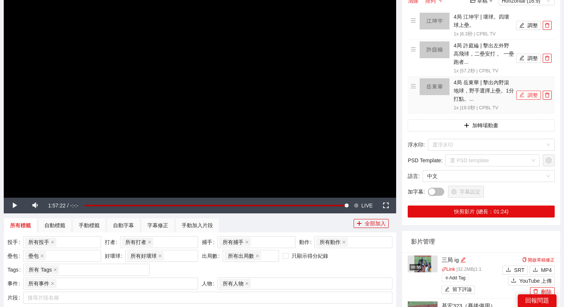
click at [527, 94] on button "調整" at bounding box center [529, 95] width 25 height 9
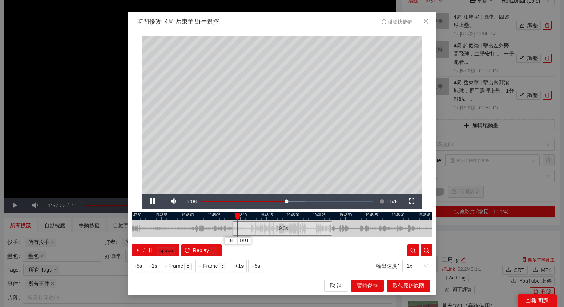
click at [343, 217] on div at bounding box center [282, 216] width 300 height 8
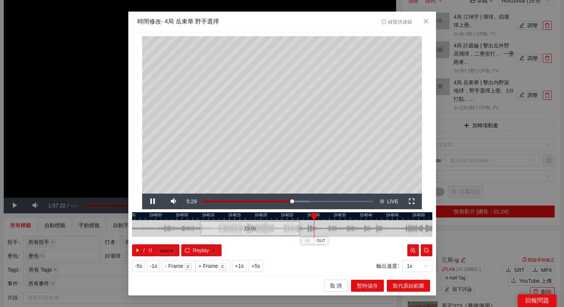
drag, startPoint x: 310, startPoint y: 215, endPoint x: 228, endPoint y: 215, distance: 82.5
click at [228, 215] on div at bounding box center [250, 216] width 300 height 8
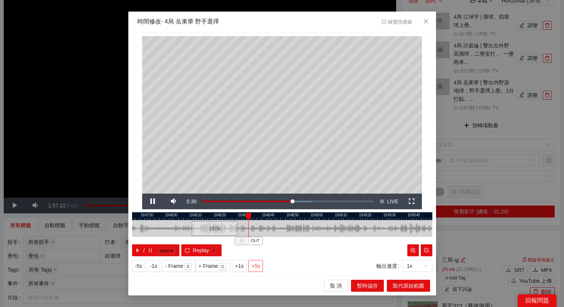
click at [256, 266] on span "+5s" at bounding box center [256, 266] width 9 height 8
click at [277, 241] on span "OUT" at bounding box center [273, 241] width 9 height 7
click at [411, 286] on span "取代原始範圍" at bounding box center [408, 286] width 31 height 8
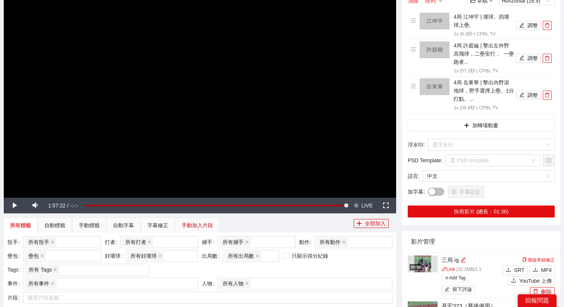
click at [186, 224] on div "手動加入片段" at bounding box center [197, 225] width 31 height 8
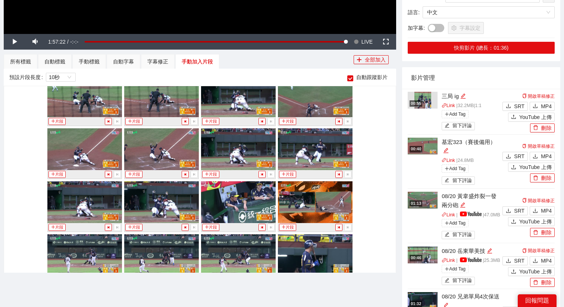
scroll to position [4632, 0]
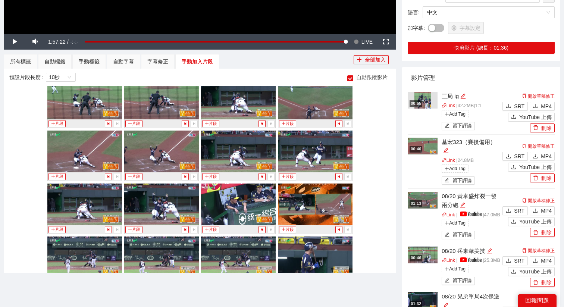
click at [146, 206] on img at bounding box center [161, 205] width 75 height 42
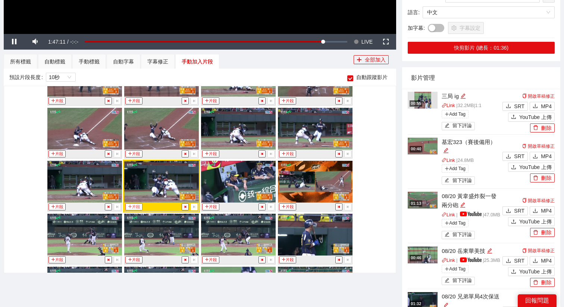
scroll to position [4653, 0]
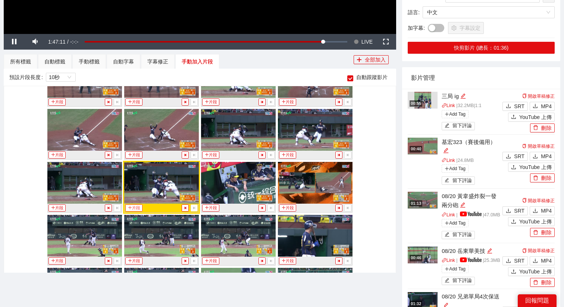
click at [135, 209] on button "片段" at bounding box center [133, 208] width 17 height 7
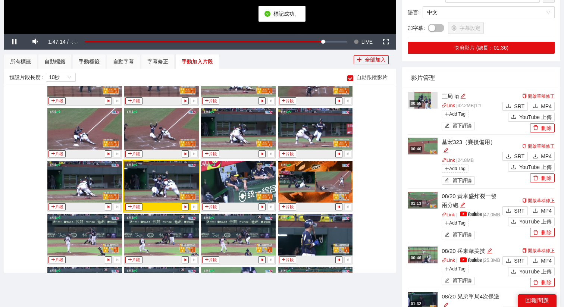
click at [93, 61] on div "手動標籤" at bounding box center [89, 61] width 21 height 8
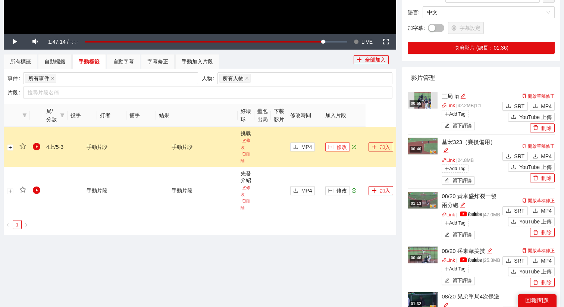
click at [337, 146] on span "修改" at bounding box center [342, 147] width 10 height 8
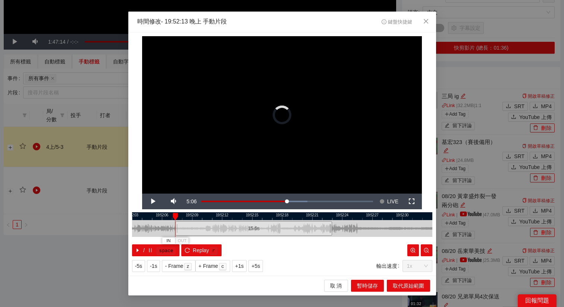
drag, startPoint x: 231, startPoint y: 229, endPoint x: 173, endPoint y: 225, distance: 58.7
click at [173, 225] on div "19:52:03 19:52:06 19:52:09 19:52:12 19:52:15 19:52:18 19:52:21 19:52:24 19:52:2…" at bounding box center [282, 234] width 300 height 44
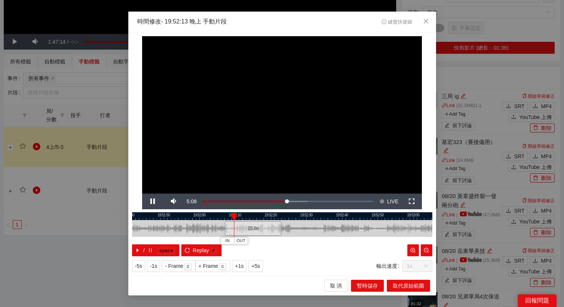
click at [304, 217] on div at bounding box center [282, 216] width 300 height 8
click at [287, 212] on div "**********" at bounding box center [282, 153] width 308 height 243
click at [265, 217] on div at bounding box center [282, 216] width 300 height 8
click at [312, 217] on div at bounding box center [282, 216] width 300 height 8
click at [282, 219] on div at bounding box center [282, 216] width 300 height 8
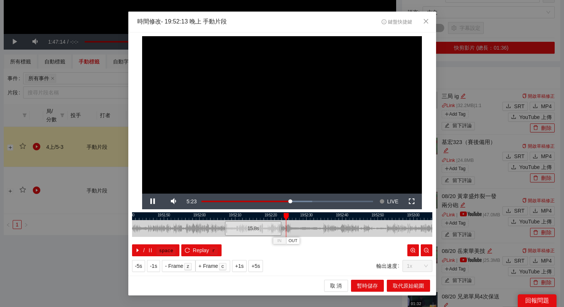
click at [271, 217] on div at bounding box center [282, 216] width 300 height 8
click at [310, 241] on span "OUT" at bounding box center [306, 241] width 9 height 7
click at [194, 215] on div at bounding box center [282, 216] width 300 height 8
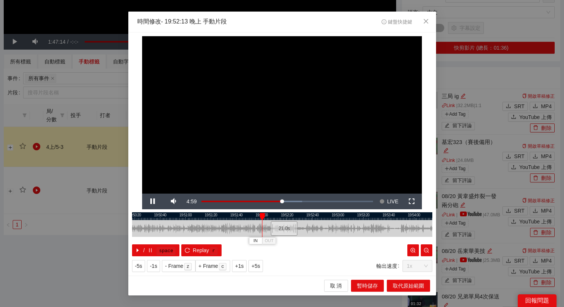
drag, startPoint x: 226, startPoint y: 215, endPoint x: 279, endPoint y: 218, distance: 53.1
click at [279, 218] on div at bounding box center [330, 216] width 300 height 8
click at [229, 217] on div at bounding box center [282, 216] width 300 height 8
click at [228, 243] on button "IN" at bounding box center [224, 240] width 13 height 7
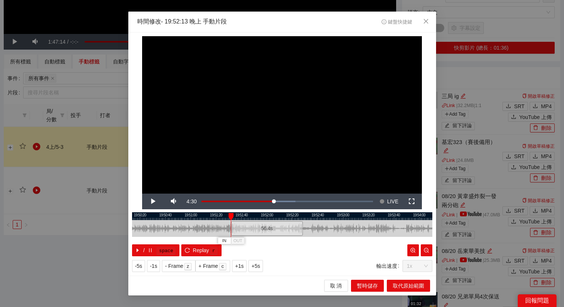
click at [222, 214] on div at bounding box center [282, 216] width 300 height 8
click at [257, 266] on span "+5s" at bounding box center [256, 266] width 9 height 8
click at [260, 265] on span "+5s" at bounding box center [256, 266] width 9 height 8
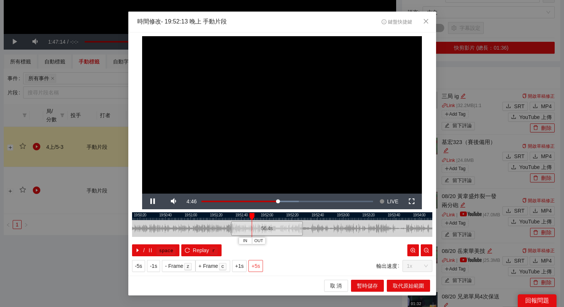
click at [260, 265] on span "+5s" at bounding box center [256, 266] width 9 height 8
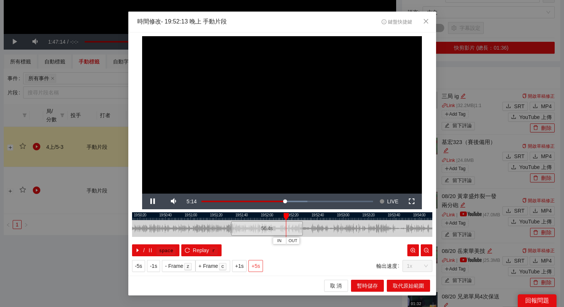
click at [260, 265] on span "+5s" at bounding box center [256, 266] width 9 height 8
click at [406, 286] on span "取代原始範圍" at bounding box center [408, 286] width 31 height 8
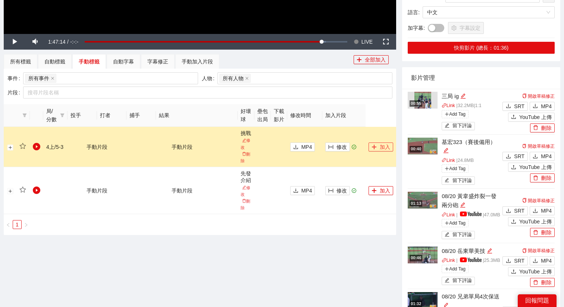
click at [380, 147] on button "加入" at bounding box center [381, 147] width 25 height 9
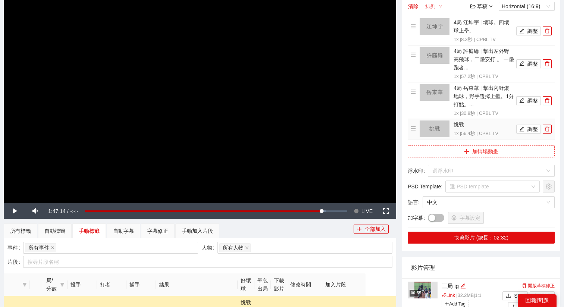
scroll to position [87, 0]
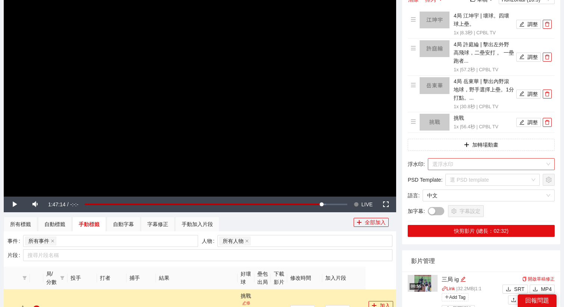
click at [471, 167] on input "search" at bounding box center [489, 164] width 113 height 11
click at [489, 166] on input "search" at bounding box center [489, 164] width 113 height 11
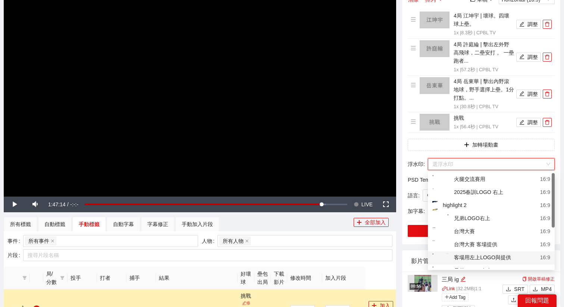
click at [477, 256] on div "客場用左上LOGO與提供" at bounding box center [472, 257] width 79 height 9
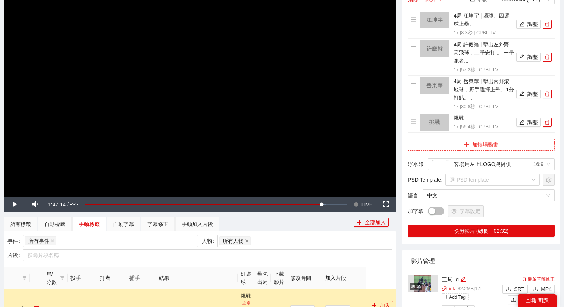
click at [484, 147] on button "加轉場動畫" at bounding box center [481, 145] width 147 height 12
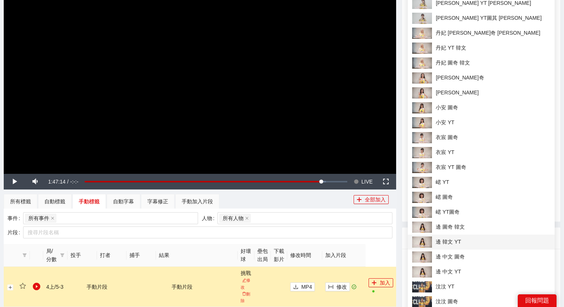
scroll to position [0, 0]
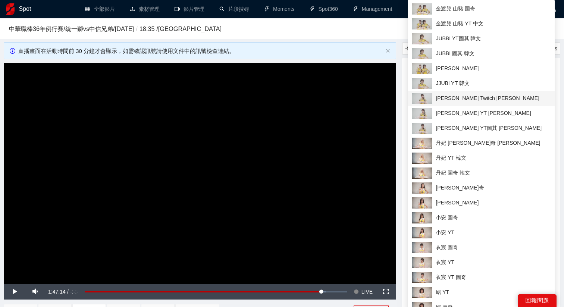
click at [450, 103] on span "[PERSON_NAME] Twitch [PERSON_NAME]" at bounding box center [481, 98] width 138 height 11
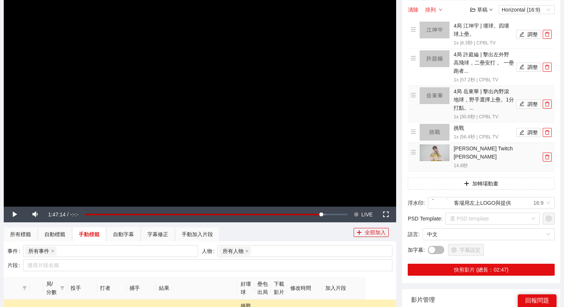
scroll to position [101, 0]
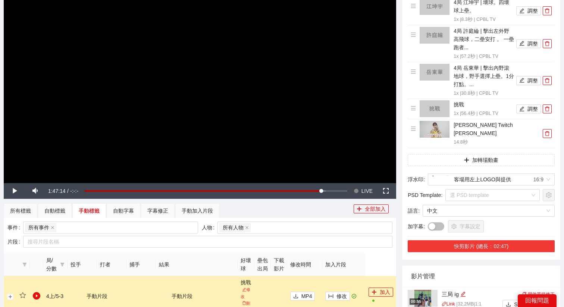
click at [467, 240] on button "快剪影片 (總長：02:47)" at bounding box center [481, 246] width 147 height 12
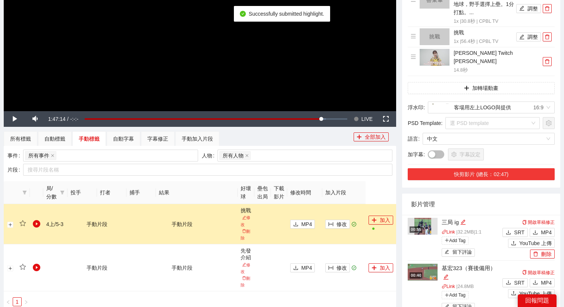
scroll to position [231, 0]
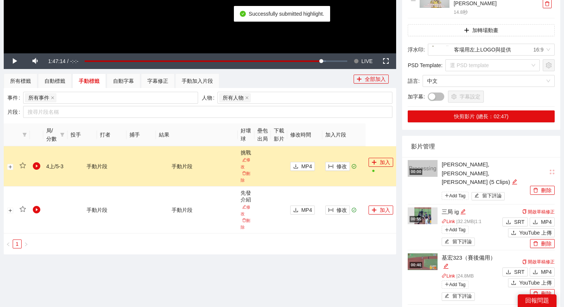
click at [449, 166] on div "[PERSON_NAME], [PERSON_NAME], [PERSON_NAME] (5 Clips)" at bounding box center [485, 173] width 87 height 26
click at [512, 179] on icon "edit" at bounding box center [515, 182] width 6 height 6
type textarea "**********"
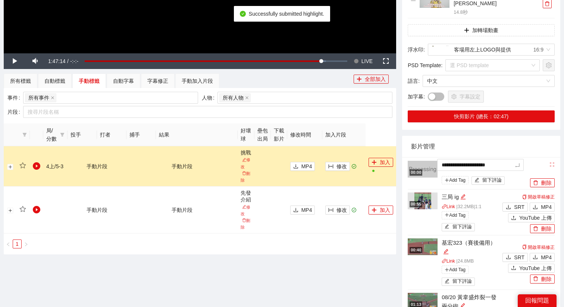
drag, startPoint x: 519, startPoint y: 156, endPoint x: 418, endPoint y: 156, distance: 101.1
click at [418, 161] on div "**********" at bounding box center [468, 174] width 121 height 26
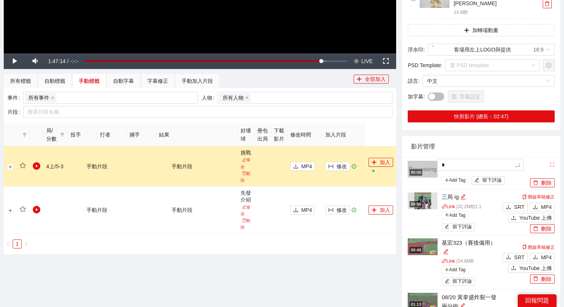
type textarea "**"
type textarea "***"
type textarea "****"
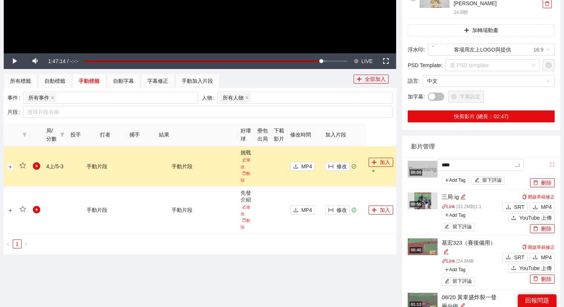
type textarea "*****"
type textarea "*******"
type textarea "********"
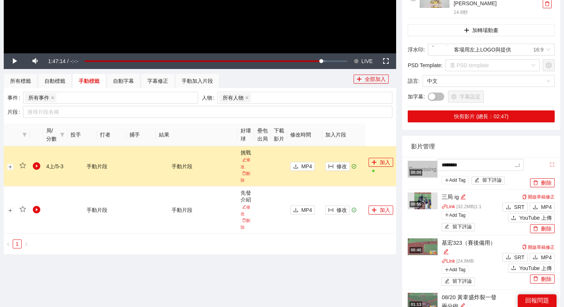
type textarea "*********"
type textarea "*******"
type textarea "********"
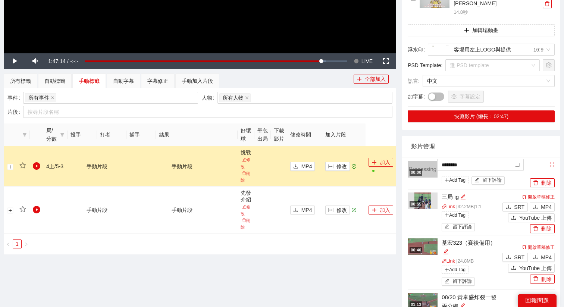
type textarea "*********"
type textarea "**********"
type textarea "********"
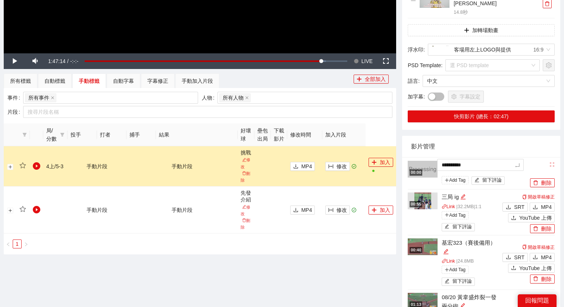
type textarea "********"
type textarea "*********"
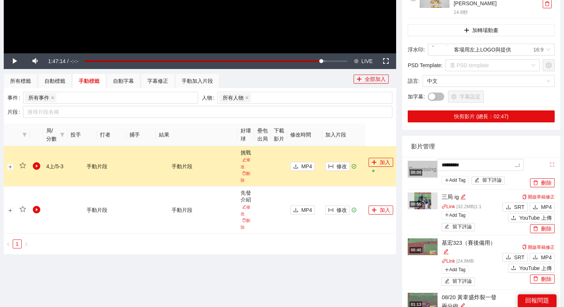
type textarea "**********"
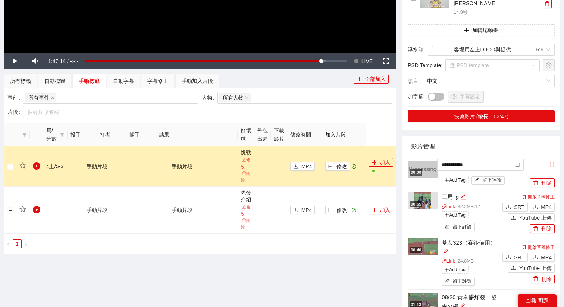
type textarea "**********"
type textarea "*********"
type textarea "**********"
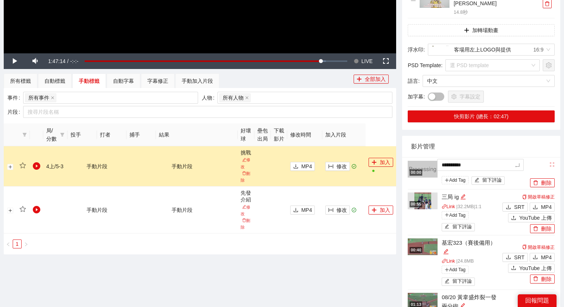
type textarea "**********"
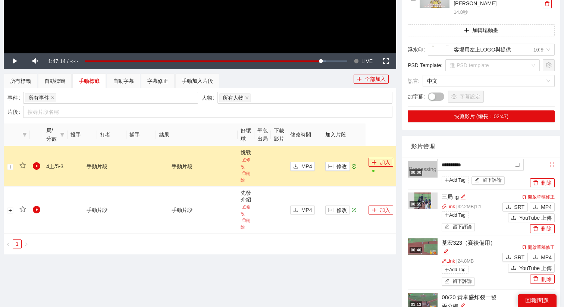
type textarea "**********"
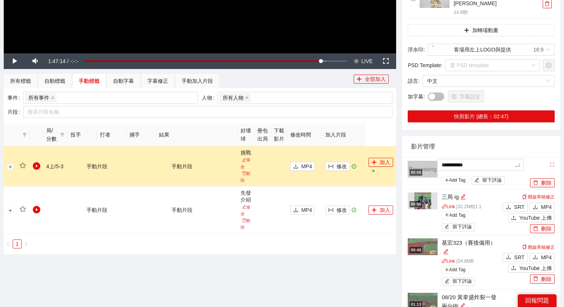
type textarea "**********"
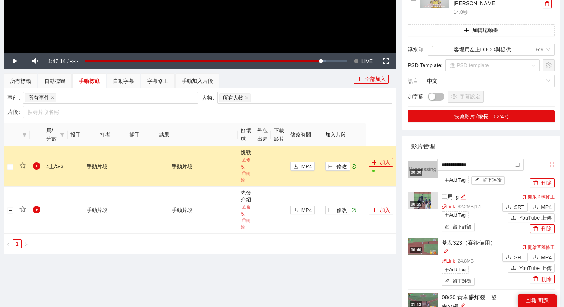
type textarea "**********"
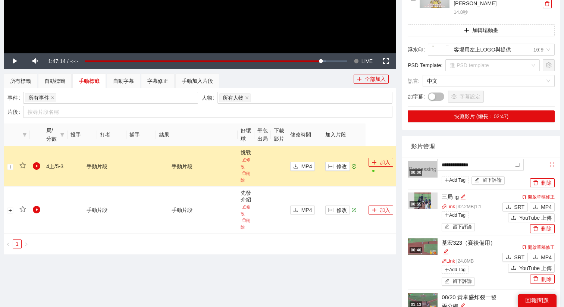
type textarea "**********"
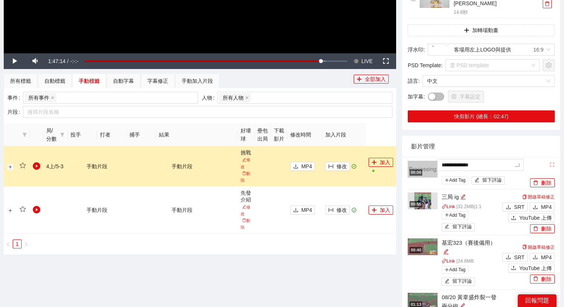
type textarea "**********"
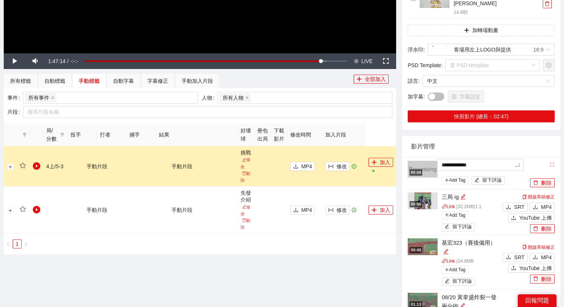
type textarea "**********"
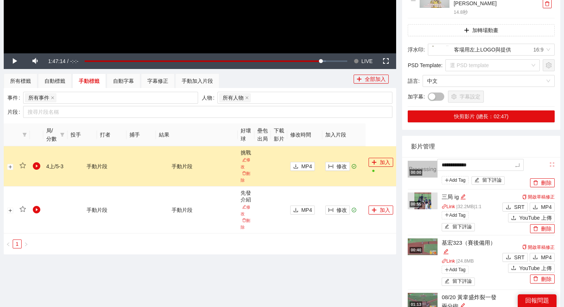
type textarea "**********"
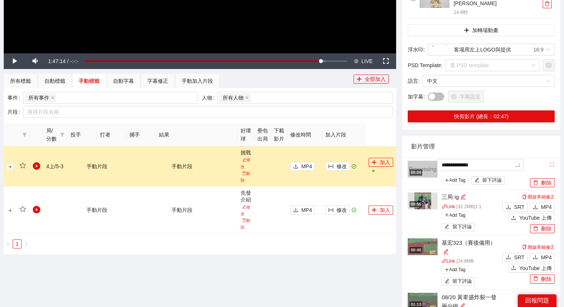
type textarea "**********"
click at [362, 59] on span "LIVE" at bounding box center [367, 61] width 11 height 16
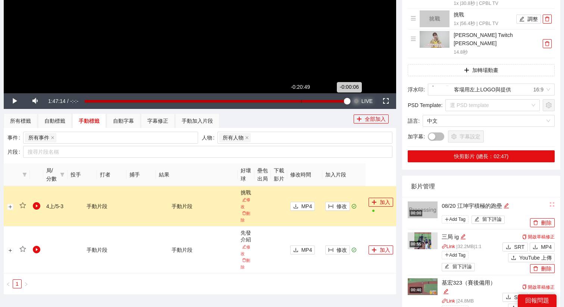
scroll to position [188, 0]
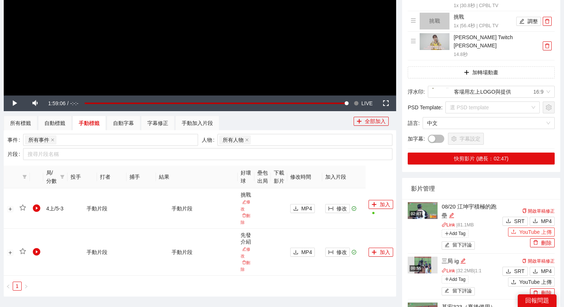
click at [522, 228] on span "YouTube 上傳" at bounding box center [536, 232] width 32 height 8
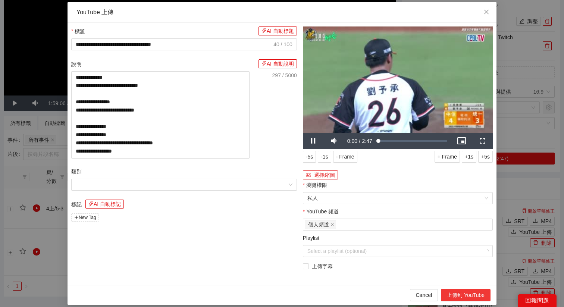
click at [455, 293] on button "上傳到 YouTube" at bounding box center [466, 295] width 50 height 12
click at [513, 190] on div "**********" at bounding box center [282, 153] width 564 height 307
type textarea "**********"
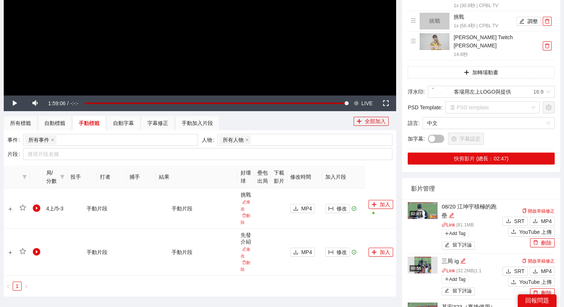
click at [416, 202] on img at bounding box center [423, 210] width 30 height 17
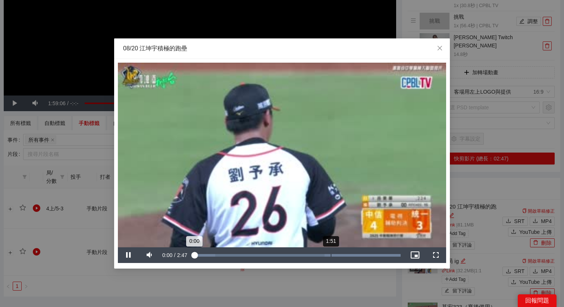
click at [331, 256] on div "1:51" at bounding box center [331, 255] width 0 height 3
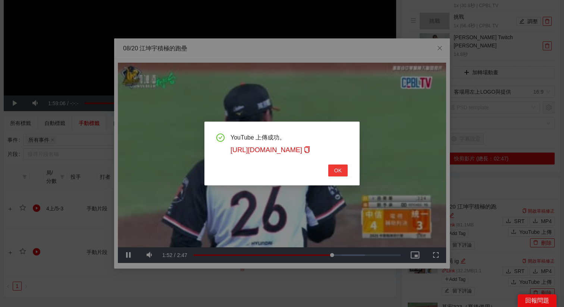
click at [344, 175] on button "OK" at bounding box center [337, 171] width 19 height 12
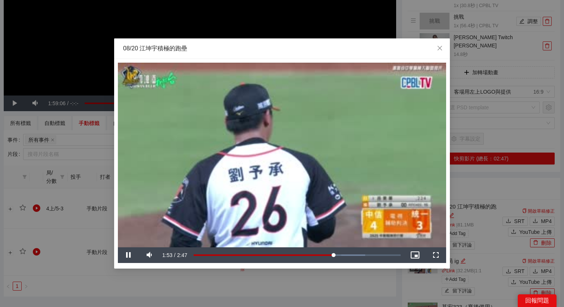
click at [329, 208] on video "Video Player" at bounding box center [282, 155] width 328 height 185
click at [350, 254] on div "Loaded : 82.81% 2:07 1:53" at bounding box center [297, 255] width 207 height 3
click at [350, 254] on div "2:07" at bounding box center [272, 255] width 157 height 3
click at [360, 254] on div "Loaded : 91.04% 2:14 2:09" at bounding box center [297, 255] width 207 height 3
click at [386, 294] on div "**********" at bounding box center [282, 153] width 564 height 307
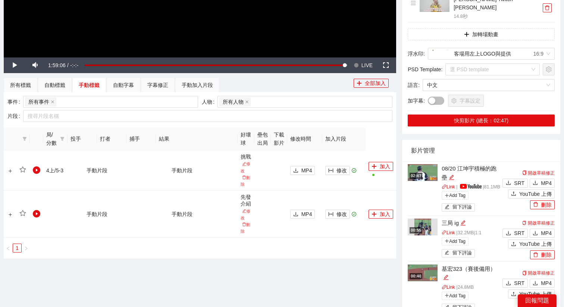
scroll to position [229, 0]
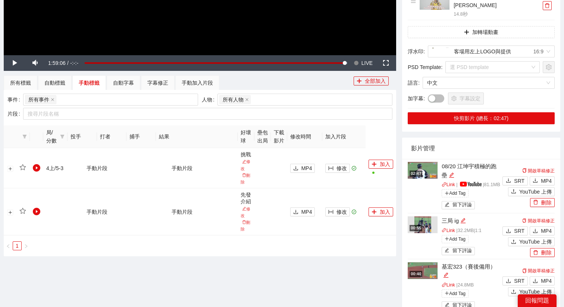
click at [415, 171] on div "02:47" at bounding box center [416, 174] width 13 height 6
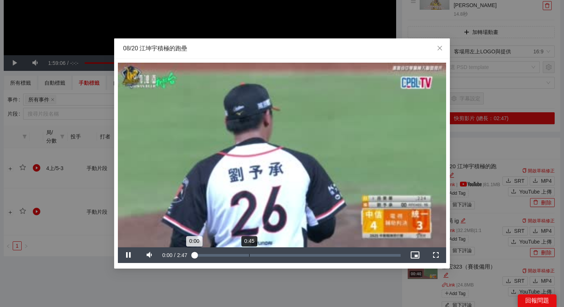
click at [251, 255] on div "Loaded : 1.73% 0:45 0:00" at bounding box center [297, 255] width 207 height 3
click at [309, 253] on div "Loaded : 34.36% 1:34 0:46" at bounding box center [297, 255] width 215 height 16
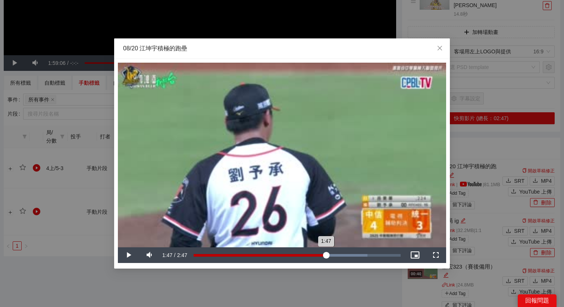
click at [326, 255] on div "Loaded : 84.03% 1:47 1:47" at bounding box center [297, 255] width 207 height 3
click at [356, 255] on div "Loaded : 84.03% 1:47 1:47" at bounding box center [297, 255] width 207 height 3
click at [327, 254] on div "Loaded : 93.20% 1:51 2:12" at bounding box center [297, 255] width 207 height 3
click at [365, 255] on div "Loaded : 93.20% 2:00 1:48" at bounding box center [297, 255] width 207 height 3
click at [377, 255] on div "Loaded : 96.67% 2:26 2:18" at bounding box center [297, 255] width 207 height 3
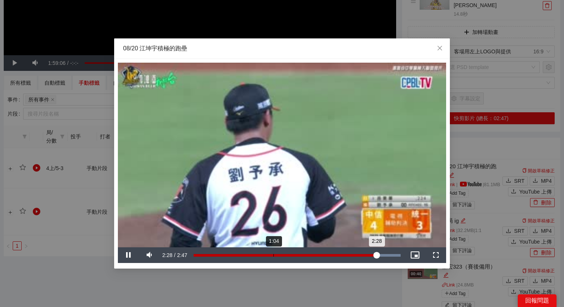
click at [272, 261] on div "Loaded : 100.00% 1:04 2:28" at bounding box center [297, 255] width 215 height 16
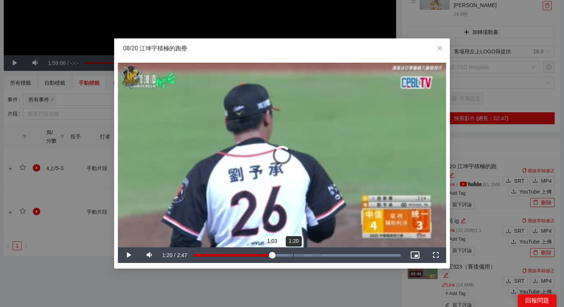
click at [293, 256] on div "1:20" at bounding box center [293, 255] width 0 height 3
click at [321, 260] on div "Loaded : 100.00% 1:42 1:20" at bounding box center [297, 255] width 215 height 16
click at [241, 260] on div "Loaded : 100.00% 0:56 1:43" at bounding box center [297, 255] width 215 height 16
click at [219, 257] on div "Loaded : 100.00% 0:38 0:38" at bounding box center [297, 255] width 215 height 16
click at [435, 45] on span "Close" at bounding box center [440, 48] width 20 height 20
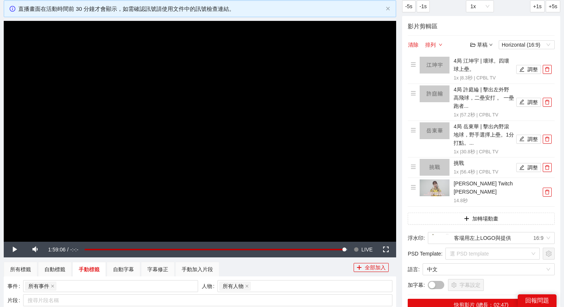
scroll to position [36, 0]
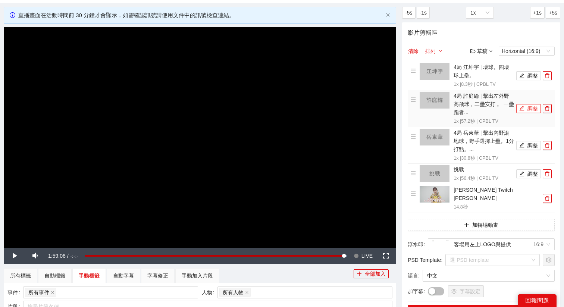
click at [521, 107] on icon "edit" at bounding box center [522, 108] width 5 height 5
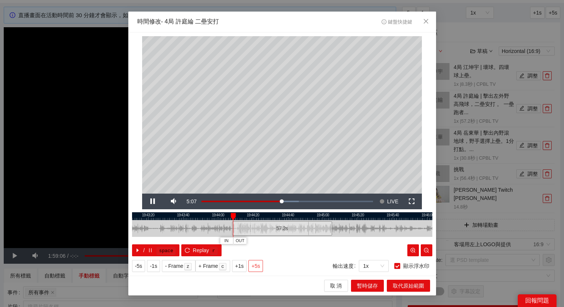
click at [258, 263] on span "+5s" at bounding box center [256, 266] width 9 height 8
click at [244, 266] on span "+1s" at bounding box center [239, 266] width 9 height 8
click at [258, 218] on div at bounding box center [282, 216] width 300 height 8
click at [244, 215] on div at bounding box center [282, 216] width 300 height 8
click at [236, 216] on div at bounding box center [282, 216] width 300 height 8
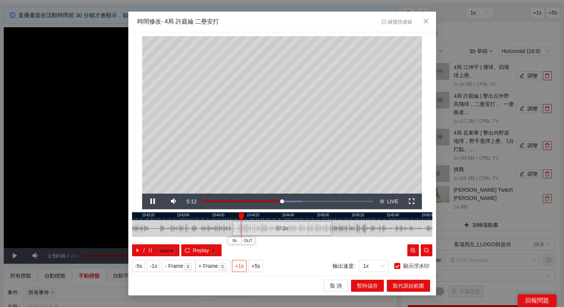
click at [244, 265] on span "+1s" at bounding box center [239, 266] width 9 height 8
click at [429, 21] on span "Close" at bounding box center [426, 22] width 20 height 20
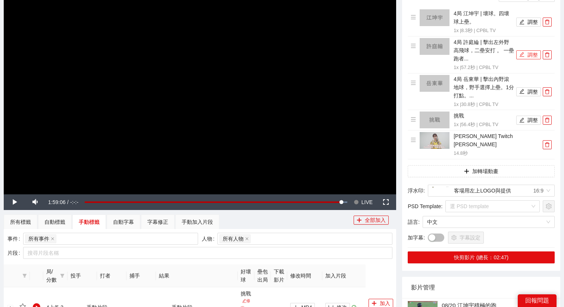
scroll to position [89, 0]
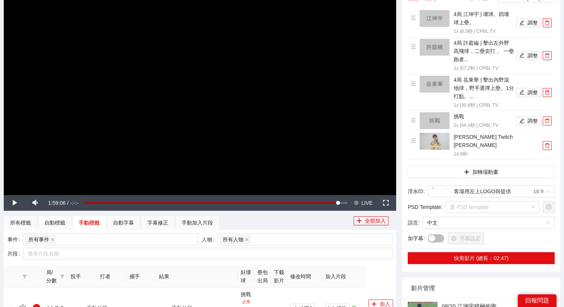
click at [266, 113] on video "Video Player" at bounding box center [200, 84] width 393 height 221
click at [359, 204] on button "Seek to live, currently behind live LIVE" at bounding box center [363, 203] width 24 height 16
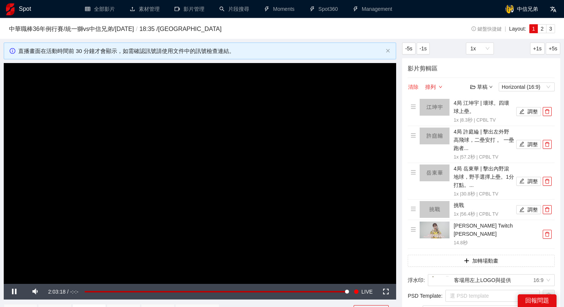
click at [415, 86] on button "清除" at bounding box center [413, 86] width 11 height 9
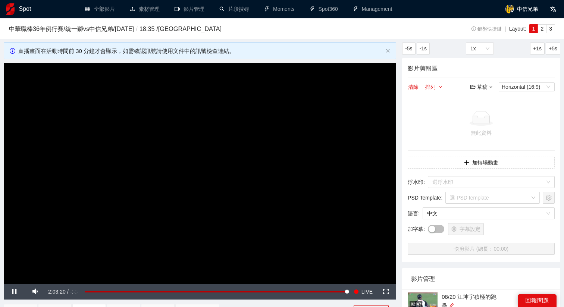
click at [281, 151] on video "Video Player" at bounding box center [200, 173] width 393 height 221
click at [365, 291] on span "LIVE" at bounding box center [367, 292] width 11 height 16
click at [330, 238] on video "Video Player" at bounding box center [200, 173] width 393 height 221
click at [482, 87] on div "草稿" at bounding box center [482, 87] width 22 height 8
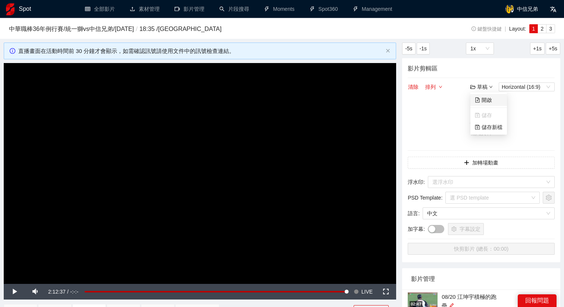
click at [483, 102] on link "開啟" at bounding box center [483, 100] width 17 height 6
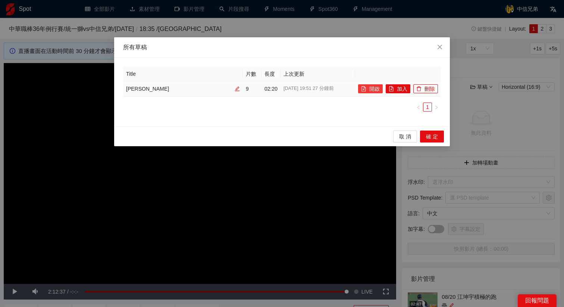
click at [372, 91] on button "開啟" at bounding box center [370, 88] width 25 height 9
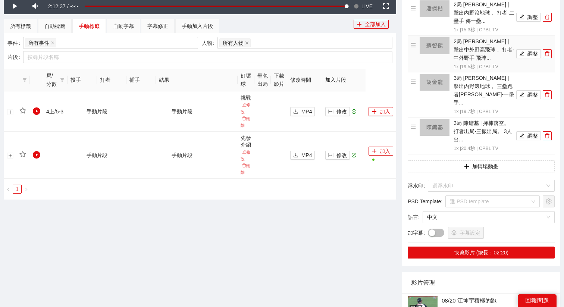
scroll to position [291, 0]
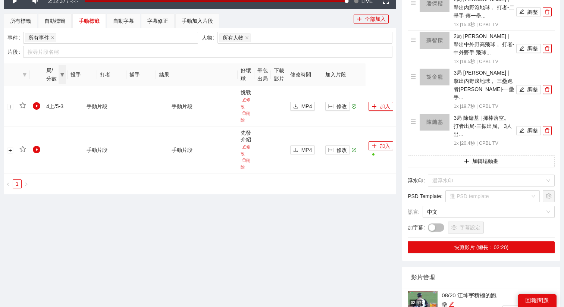
click at [61, 75] on icon "filter" at bounding box center [62, 74] width 4 height 4
click at [35, 175] on span "4下" at bounding box center [37, 177] width 11 height 6
click at [52, 190] on span "確 定" at bounding box center [54, 192] width 12 height 8
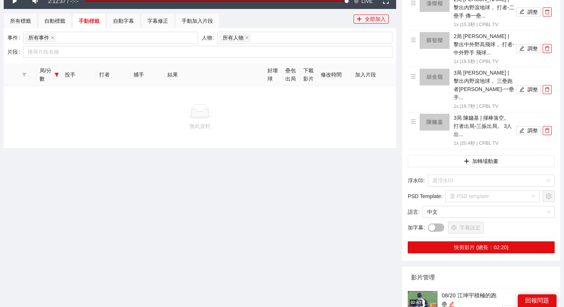
click at [50, 28] on div "事件 所有事件 人物 所有人物 片段 搜尋片段名稱" at bounding box center [200, 45] width 393 height 35
click at [54, 21] on div "自動標籤" at bounding box center [54, 21] width 21 height 8
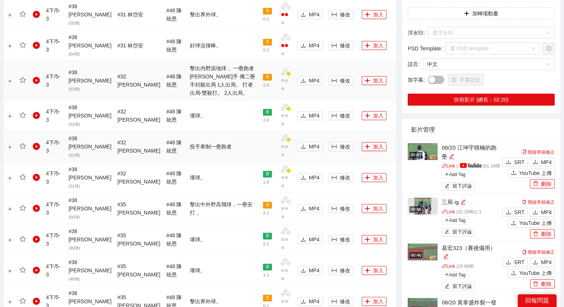
scroll to position [444, 0]
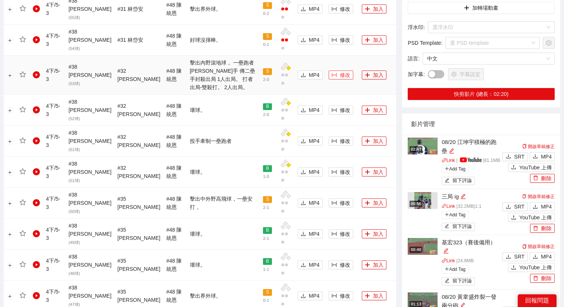
click at [340, 71] on span "修改" at bounding box center [345, 75] width 10 height 8
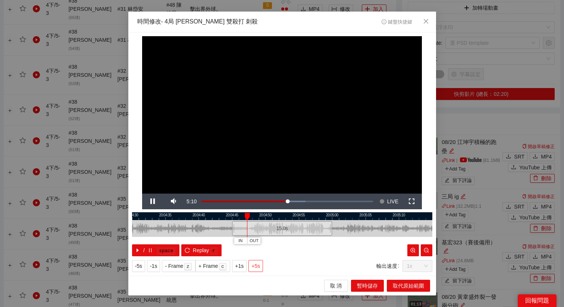
click at [254, 265] on span "+5s" at bounding box center [256, 266] width 9 height 8
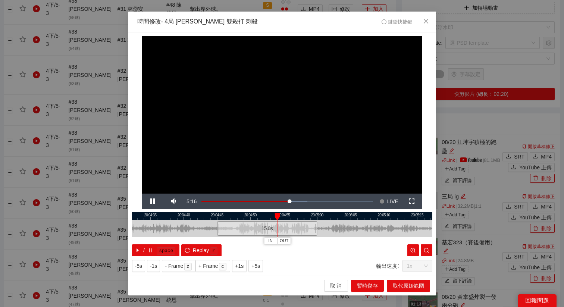
drag, startPoint x: 351, startPoint y: 213, endPoint x: 312, endPoint y: 213, distance: 39.2
click at [312, 213] on div at bounding box center [267, 216] width 300 height 8
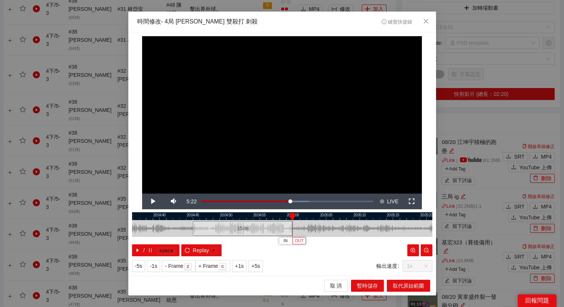
click at [300, 241] on span "OUT" at bounding box center [299, 241] width 9 height 7
click at [411, 281] on button "取代原始範圍" at bounding box center [408, 286] width 43 height 12
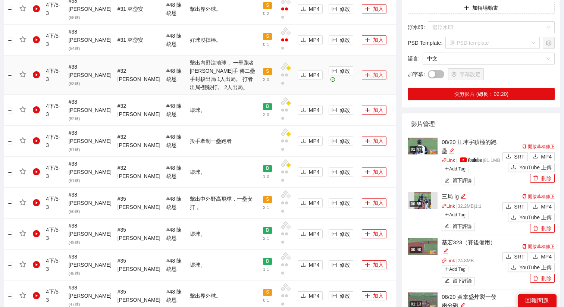
click at [362, 71] on button "加入" at bounding box center [374, 75] width 25 height 9
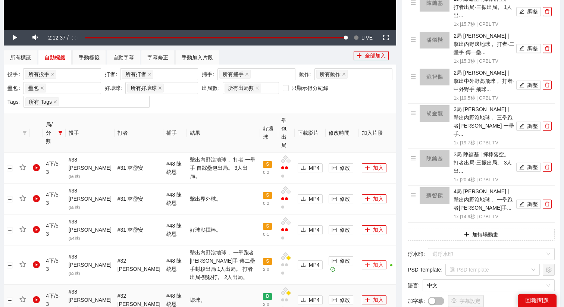
scroll to position [250, 0]
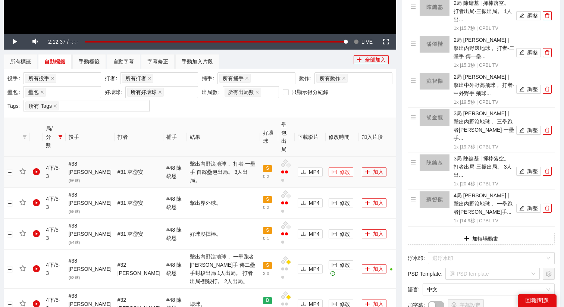
click at [340, 168] on span "修改" at bounding box center [345, 172] width 10 height 8
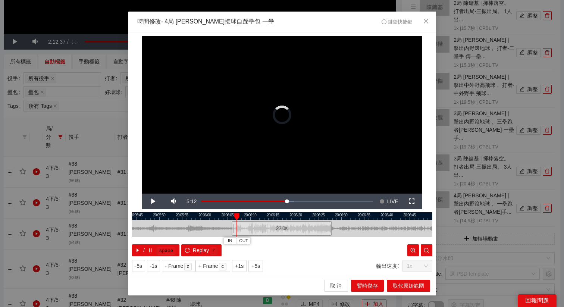
click at [263, 231] on div "22.0 s" at bounding box center [282, 228] width 100 height 15
click at [260, 264] on span "+5s" at bounding box center [256, 266] width 9 height 8
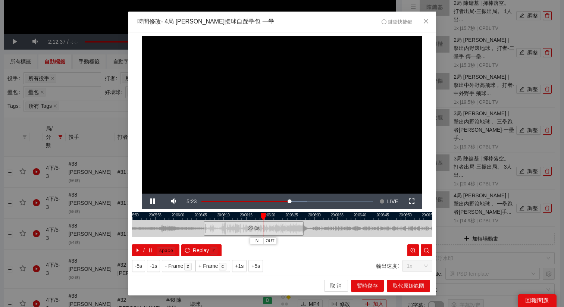
drag, startPoint x: 340, startPoint y: 216, endPoint x: 312, endPoint y: 217, distance: 28.7
click at [312, 217] on div at bounding box center [255, 216] width 300 height 8
click at [285, 242] on span "OUT" at bounding box center [282, 241] width 9 height 7
click at [408, 287] on span "取代原始範圍" at bounding box center [408, 286] width 31 height 8
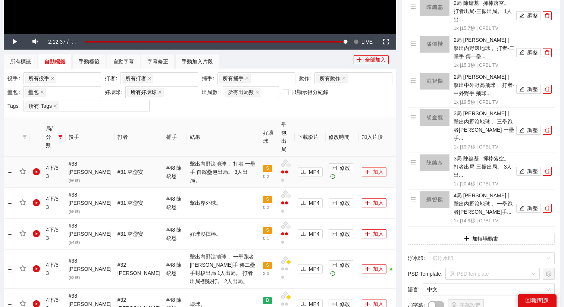
click at [365, 168] on button "加入" at bounding box center [374, 172] width 25 height 9
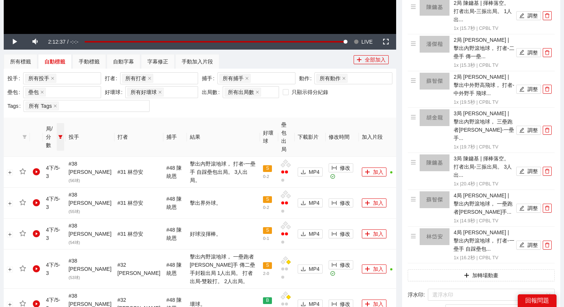
click at [61, 125] on span at bounding box center [60, 137] width 7 height 28
click at [38, 228] on span "4下" at bounding box center [37, 231] width 11 height 6
click at [38, 233] on span "5下" at bounding box center [37, 231] width 11 height 6
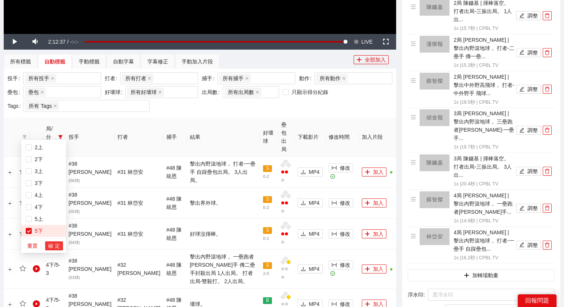
click at [53, 247] on span "確 定" at bounding box center [54, 246] width 12 height 8
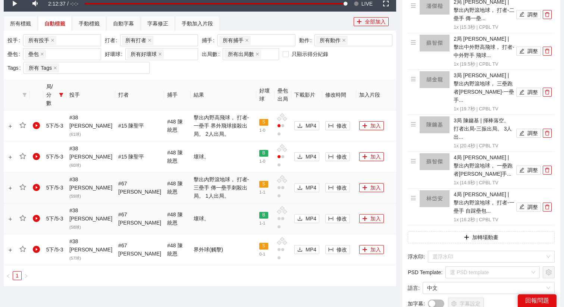
scroll to position [297, 0]
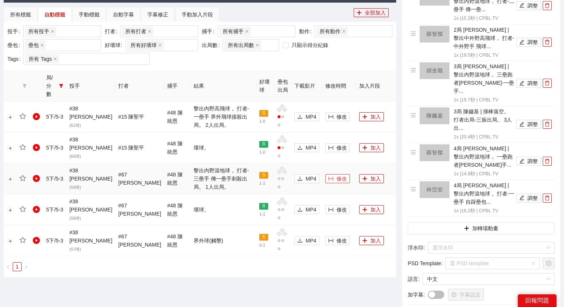
click at [337, 175] on span "修改" at bounding box center [342, 179] width 10 height 8
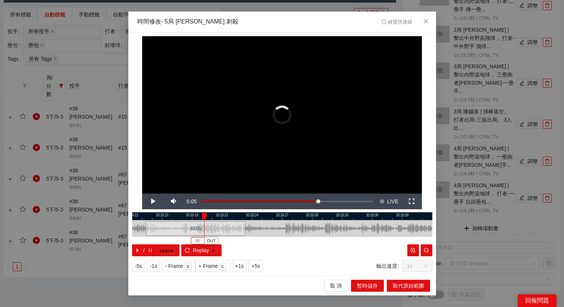
drag, startPoint x: 283, startPoint y: 233, endPoint x: 196, endPoint y: 237, distance: 86.7
click at [196, 237] on div "20:16:12 20:16:15 20:16:18 20:16:21 20:16:24 20:16:27 20:16:30 20:16:33 20:16:3…" at bounding box center [282, 234] width 300 height 44
click at [204, 229] on div "10.0 s" at bounding box center [192, 228] width 100 height 15
click at [153, 202] on span "Video Player" at bounding box center [153, 202] width 0 height 0
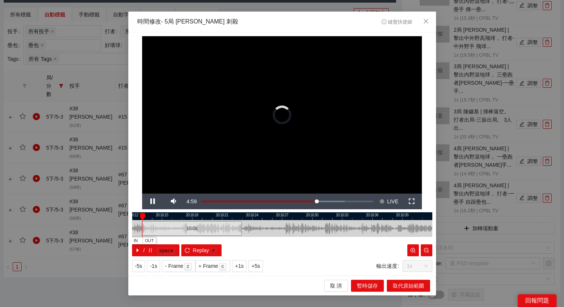
drag, startPoint x: 214, startPoint y: 217, endPoint x: 243, endPoint y: 218, distance: 29.1
click at [243, 218] on div at bounding box center [282, 216] width 300 height 8
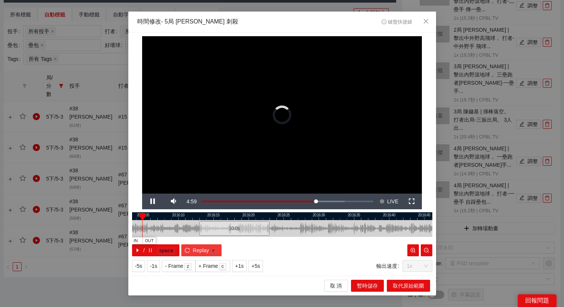
click at [209, 245] on button "Replay r" at bounding box center [201, 250] width 40 height 12
click at [395, 281] on button "取代原始範圍" at bounding box center [408, 286] width 43 height 12
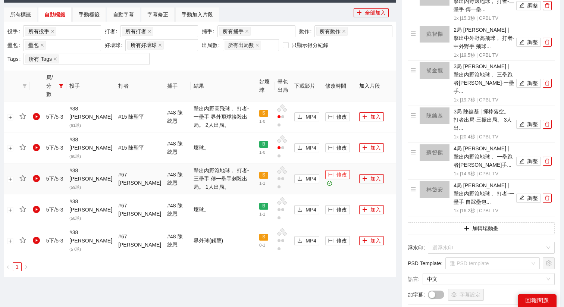
click at [337, 171] on span "修改" at bounding box center [342, 175] width 10 height 8
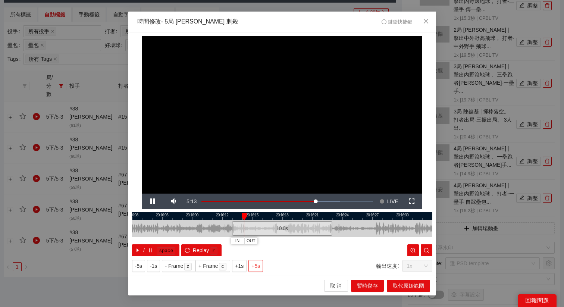
click at [256, 270] on button "+5s" at bounding box center [256, 266] width 15 height 12
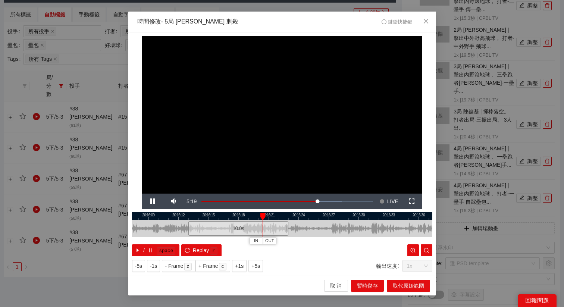
drag, startPoint x: 355, startPoint y: 214, endPoint x: 286, endPoint y: 224, distance: 69.8
click at [286, 224] on div "20:16:06 20:16:09 20:16:12 20:16:15 20:16:18 20:16:21 20:16:24 20:16:27 20:16:3…" at bounding box center [282, 234] width 300 height 44
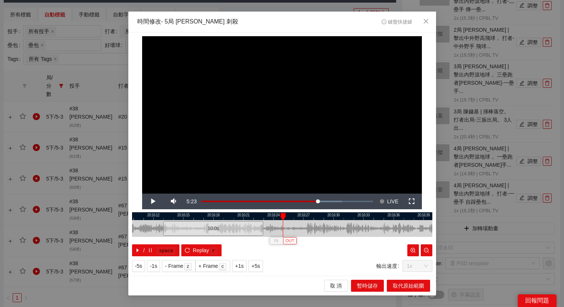
click at [295, 243] on button "OUT" at bounding box center [289, 240] width 13 height 7
click at [396, 282] on span "取代原始範圍" at bounding box center [408, 286] width 31 height 8
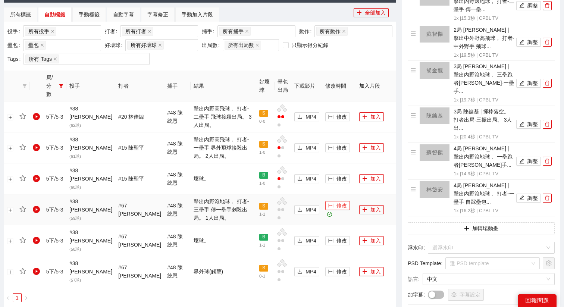
click at [337, 202] on span "修改" at bounding box center [342, 206] width 10 height 8
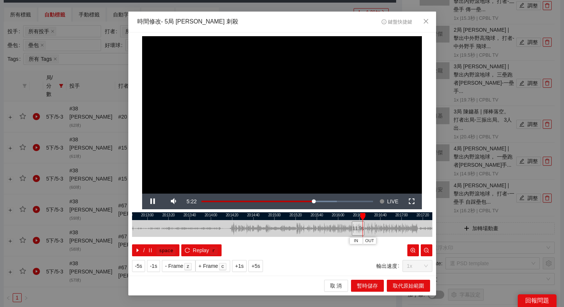
drag, startPoint x: 284, startPoint y: 217, endPoint x: 352, endPoint y: 218, distance: 67.6
click at [352, 218] on div at bounding box center [350, 216] width 300 height 8
drag, startPoint x: 358, startPoint y: 228, endPoint x: 308, endPoint y: 226, distance: 50.0
click at [308, 226] on div "11.9 s" at bounding box center [309, 228] width 13 height 15
drag, startPoint x: 308, startPoint y: 229, endPoint x: 299, endPoint y: 229, distance: 9.0
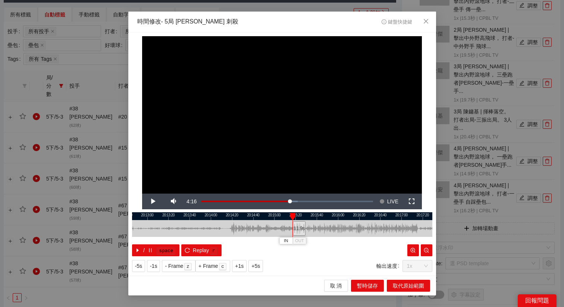
click at [299, 229] on div "11.9 s" at bounding box center [299, 228] width 13 height 15
click at [259, 268] on span "+5s" at bounding box center [256, 266] width 9 height 8
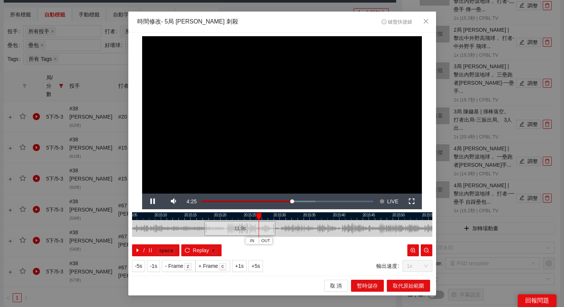
drag, startPoint x: 266, startPoint y: 215, endPoint x: 305, endPoint y: 215, distance: 38.8
click at [305, 215] on div at bounding box center [322, 216] width 300 height 8
click at [281, 238] on span "OUT" at bounding box center [282, 241] width 9 height 7
click at [399, 284] on span "取代原始範圍" at bounding box center [408, 286] width 31 height 8
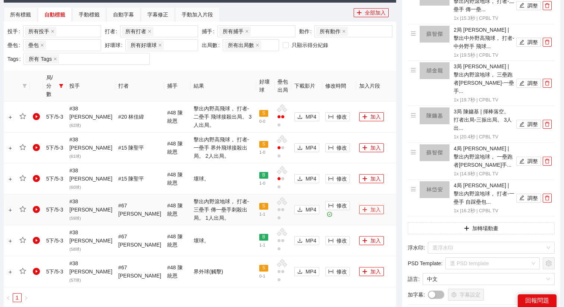
click at [364, 205] on button "加入" at bounding box center [371, 209] width 25 height 9
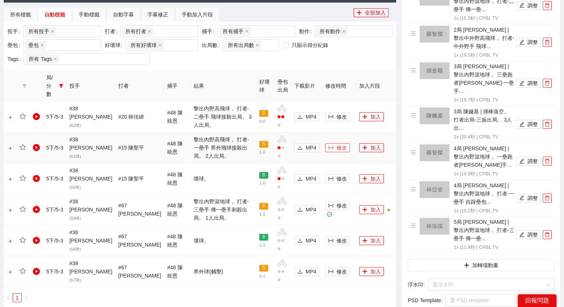
click at [337, 144] on span "修改" at bounding box center [342, 148] width 10 height 8
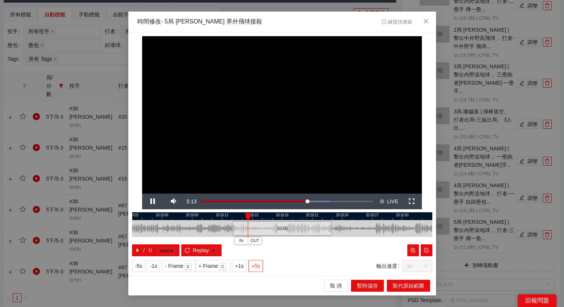
click at [256, 265] on span "+5s" at bounding box center [256, 266] width 9 height 8
click at [244, 264] on span "+1s" at bounding box center [239, 266] width 9 height 8
click at [362, 241] on button "OUT" at bounding box center [355, 240] width 13 height 7
click at [395, 280] on button "取代原始範圍" at bounding box center [408, 286] width 43 height 12
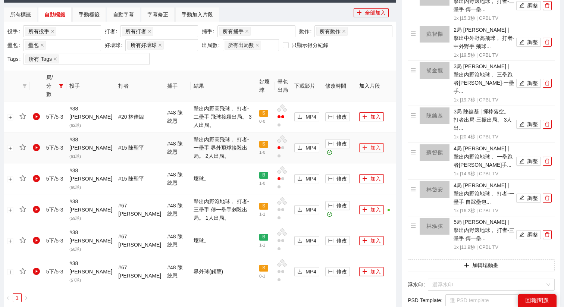
click at [366, 143] on button "加入" at bounding box center [371, 147] width 25 height 9
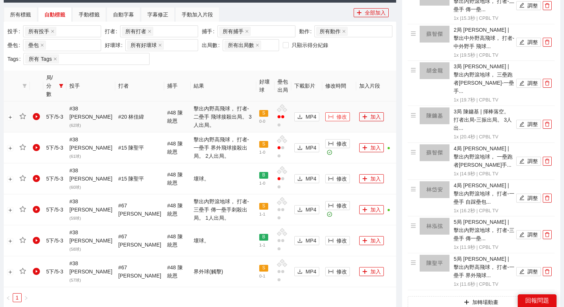
click at [337, 113] on span "修改" at bounding box center [342, 117] width 10 height 8
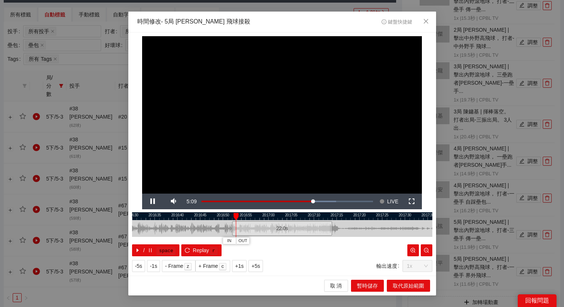
click at [283, 229] on div "22.0 s" at bounding box center [282, 228] width 100 height 15
click at [258, 269] on span "+5s" at bounding box center [256, 266] width 9 height 8
click at [238, 267] on span "+1s" at bounding box center [239, 266] width 9 height 8
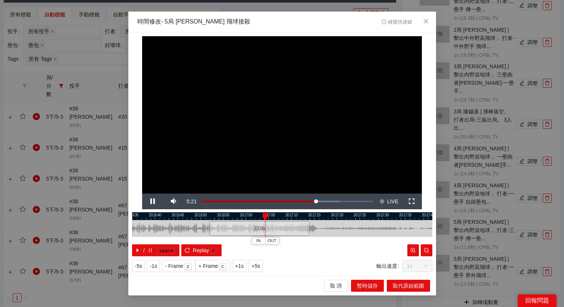
drag, startPoint x: 334, startPoint y: 216, endPoint x: 305, endPoint y: 216, distance: 29.5
click at [306, 216] on div at bounding box center [260, 216] width 300 height 8
click at [288, 244] on span "OUT" at bounding box center [286, 241] width 9 height 7
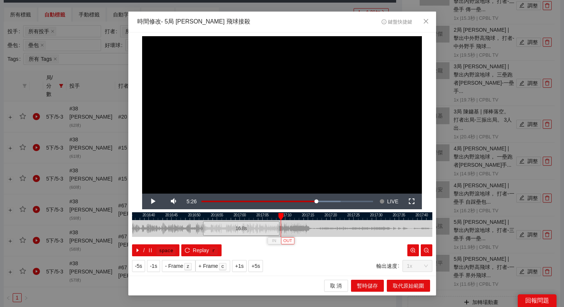
click at [293, 243] on button "OUT" at bounding box center [287, 240] width 13 height 7
click at [396, 285] on span "取代原始範圍" at bounding box center [408, 286] width 31 height 8
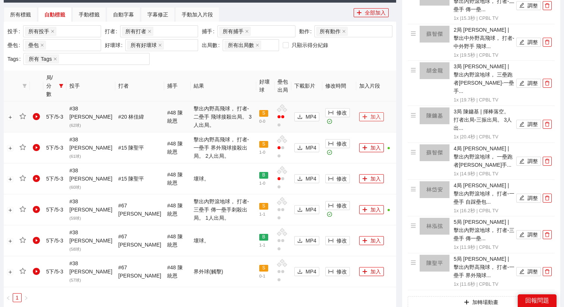
click at [366, 112] on button "加入" at bounding box center [371, 116] width 25 height 9
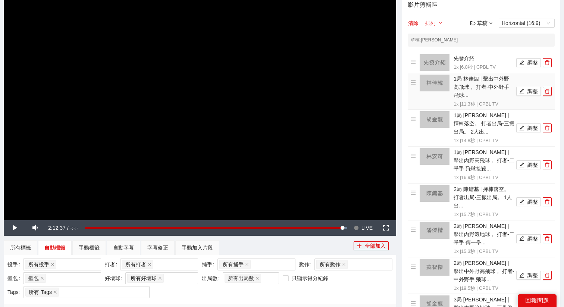
scroll to position [55, 0]
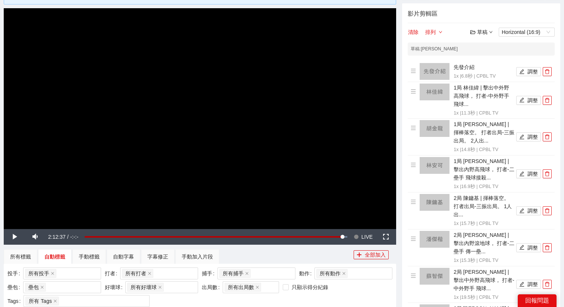
click at [480, 30] on div "草稿" at bounding box center [482, 32] width 22 height 8
click at [484, 61] on link "儲存" at bounding box center [483, 60] width 17 height 6
click at [274, 118] on video "Video Player" at bounding box center [200, 118] width 393 height 221
click at [364, 235] on span "LIVE" at bounding box center [367, 237] width 11 height 16
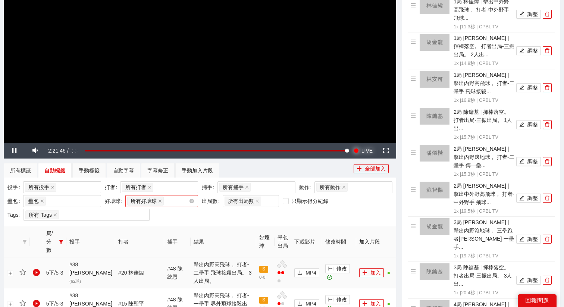
scroll to position [187, 0]
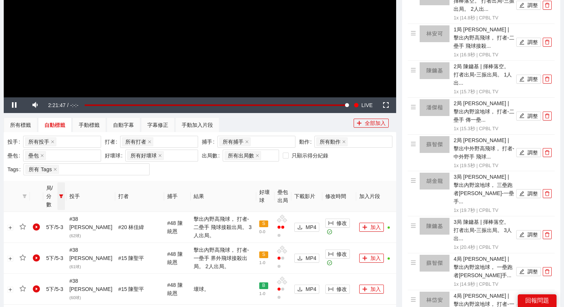
click at [63, 194] on icon "filter" at bounding box center [61, 196] width 4 height 4
click at [34, 293] on span "5下" at bounding box center [37, 294] width 11 height 6
click at [53, 305] on button "確 定" at bounding box center [54, 309] width 18 height 9
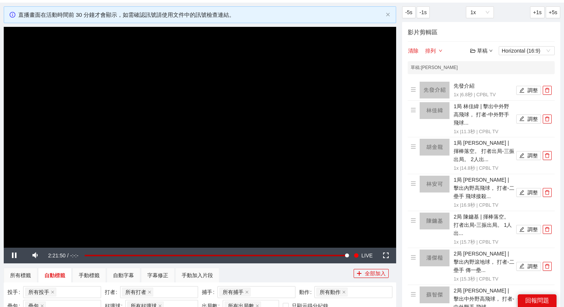
scroll to position [39, 0]
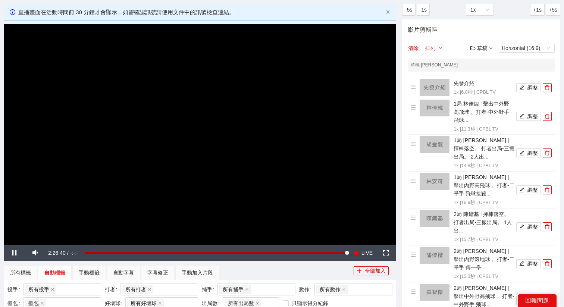
click at [222, 144] on video "Video Player" at bounding box center [200, 134] width 393 height 221
click at [235, 139] on video "Video Player" at bounding box center [200, 134] width 393 height 221
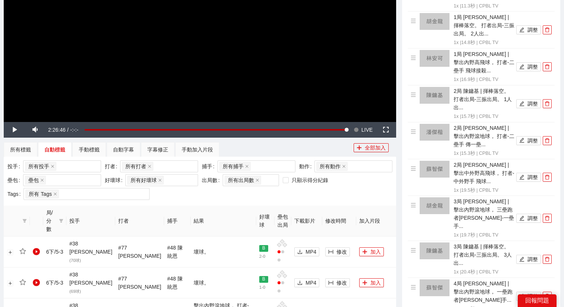
scroll to position [0, 0]
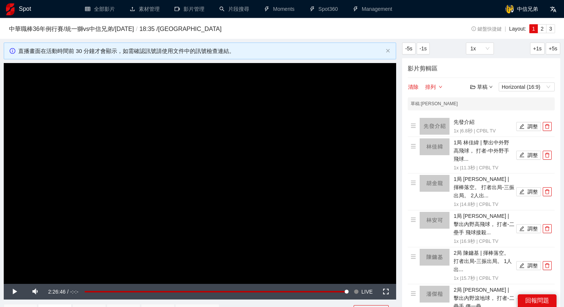
click at [484, 87] on div "草稿" at bounding box center [482, 87] width 22 height 8
click at [485, 124] on link "儲存新檔" at bounding box center [489, 127] width 28 height 6
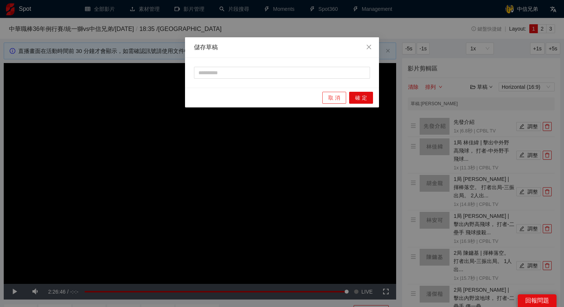
click at [340, 98] on span "取 消" at bounding box center [334, 98] width 12 height 8
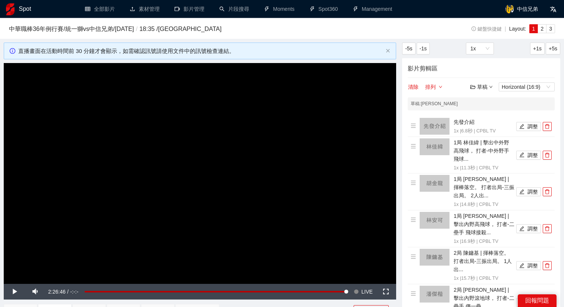
click at [481, 86] on div "草稿" at bounding box center [482, 87] width 22 height 8
click at [488, 113] on link "儲存" at bounding box center [483, 115] width 17 height 6
click at [487, 88] on div "草稿" at bounding box center [482, 87] width 22 height 8
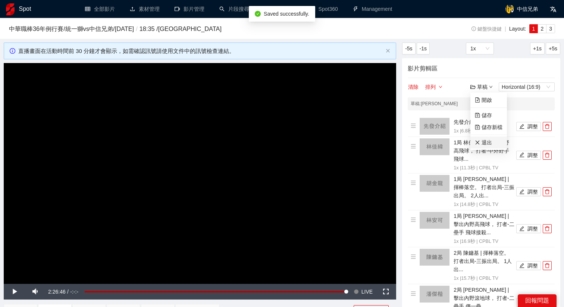
click at [485, 141] on link "退出" at bounding box center [483, 143] width 17 height 6
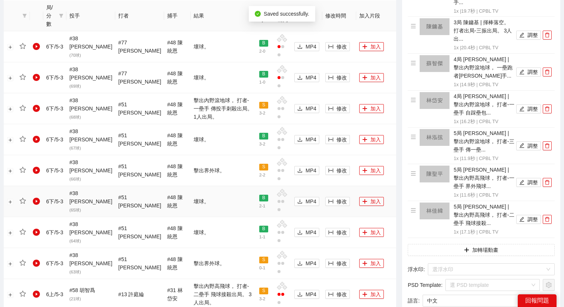
scroll to position [374, 0]
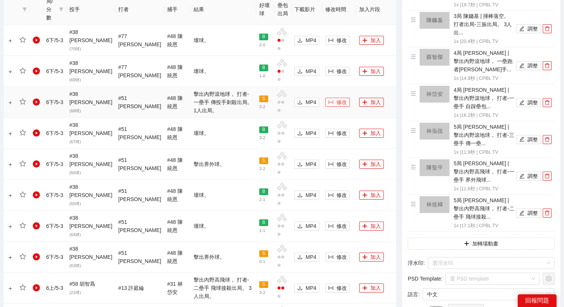
click at [341, 98] on span "修改" at bounding box center [342, 102] width 10 height 8
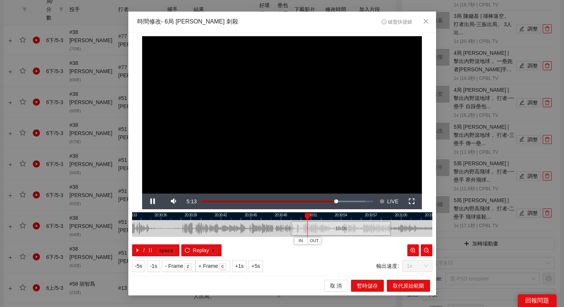
drag, startPoint x: 276, startPoint y: 218, endPoint x: 334, endPoint y: 217, distance: 57.8
click at [334, 217] on div at bounding box center [341, 216] width 300 height 8
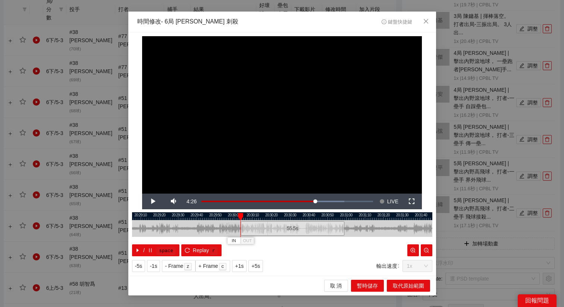
drag, startPoint x: 325, startPoint y: 224, endPoint x: 242, endPoint y: 224, distance: 83.6
click at [242, 224] on div "20:29:00 20:29:10 20:29:20 20:29:30 20:29:40 20:29:50 20:30:00 20:30:10 20:30:2…" at bounding box center [282, 234] width 300 height 44
click at [259, 263] on span "+5s" at bounding box center [256, 266] width 9 height 8
click at [199, 245] on button "Replay r" at bounding box center [201, 250] width 40 height 12
click at [308, 216] on div at bounding box center [282, 216] width 300 height 8
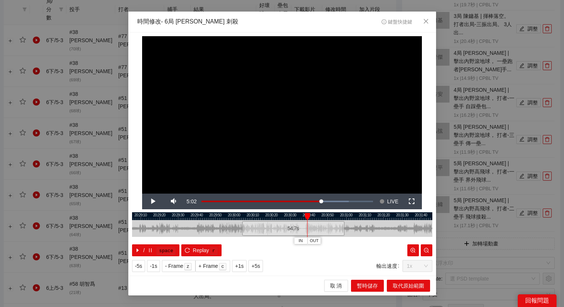
click at [331, 214] on div at bounding box center [282, 216] width 300 height 8
click at [339, 216] on div at bounding box center [282, 216] width 300 height 8
click at [331, 216] on div at bounding box center [282, 216] width 300 height 8
click at [345, 240] on span "OUT" at bounding box center [343, 241] width 9 height 7
click at [331, 217] on div at bounding box center [282, 216] width 300 height 8
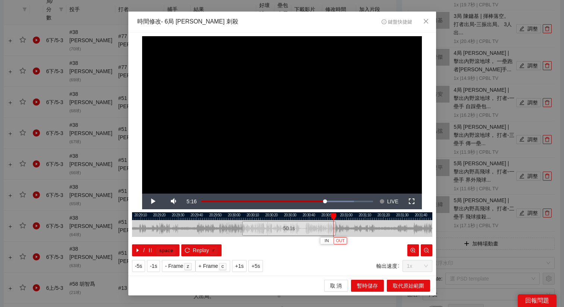
click at [344, 241] on span "OUT" at bounding box center [340, 241] width 9 height 7
click at [398, 284] on span "取代原始範圍" at bounding box center [408, 286] width 31 height 8
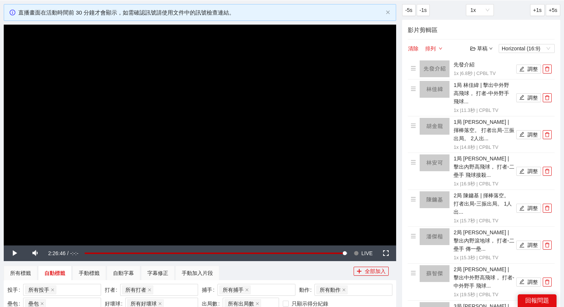
scroll to position [0, 0]
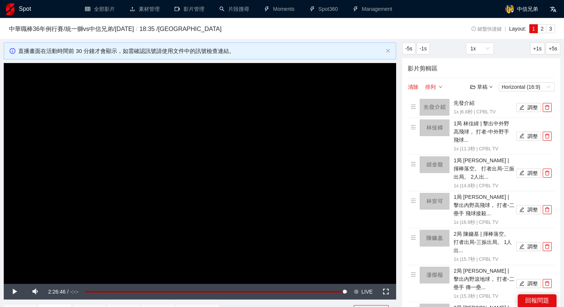
click at [485, 84] on div "草稿" at bounding box center [482, 87] width 22 height 8
click at [488, 125] on link "儲存新檔" at bounding box center [489, 127] width 28 height 6
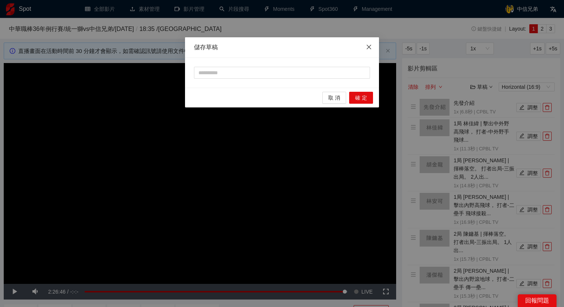
click at [368, 48] on icon "close" at bounding box center [369, 47] width 4 height 4
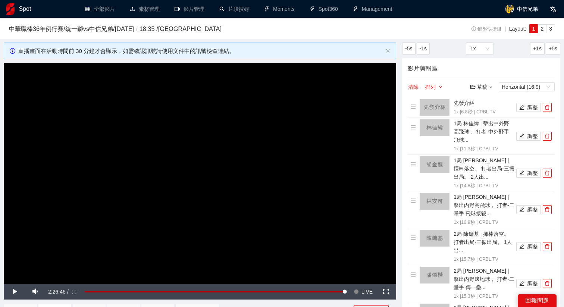
click at [414, 86] on button "清除" at bounding box center [413, 86] width 11 height 9
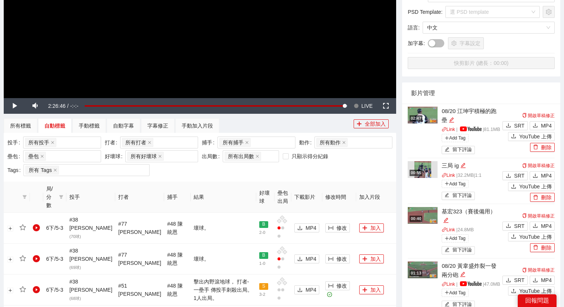
scroll to position [196, 0]
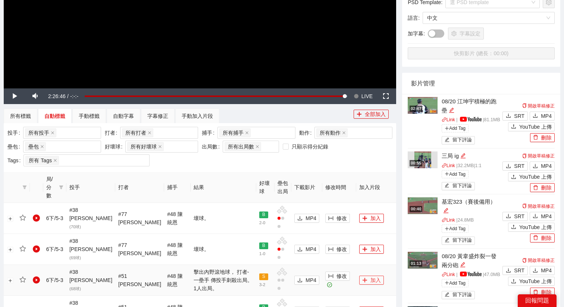
click at [359, 276] on button "加入" at bounding box center [371, 280] width 25 height 9
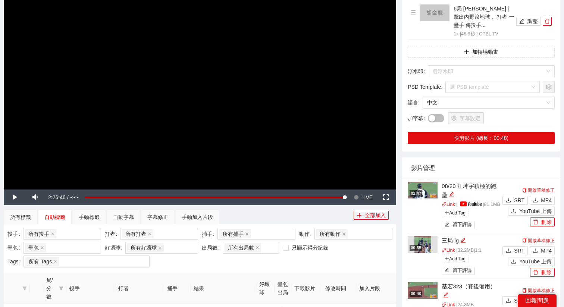
scroll to position [66, 0]
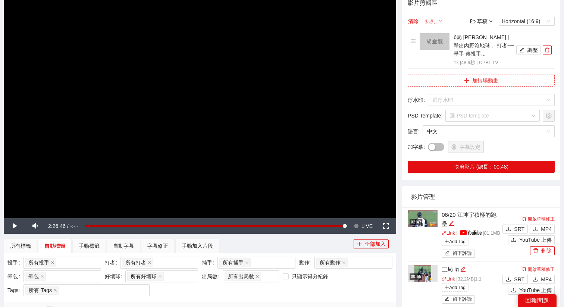
click at [467, 83] on span "plus" at bounding box center [466, 81] width 5 height 6
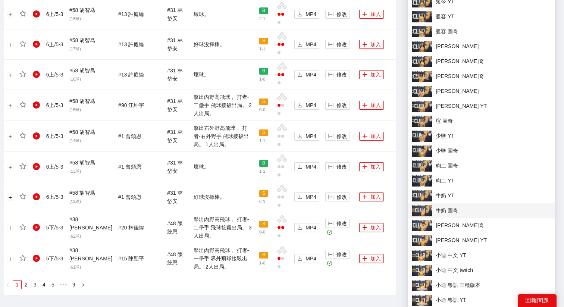
scroll to position [742, 0]
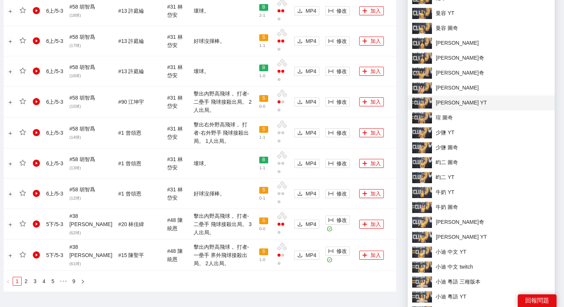
click at [447, 105] on span "[PERSON_NAME] YT" at bounding box center [481, 102] width 138 height 11
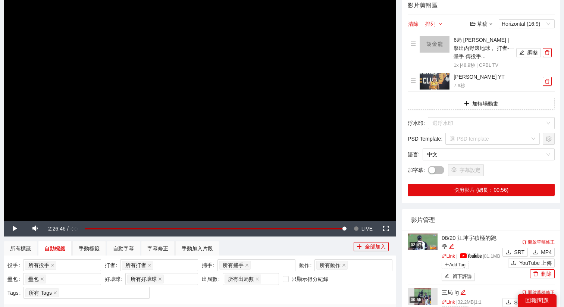
scroll to position [60, 0]
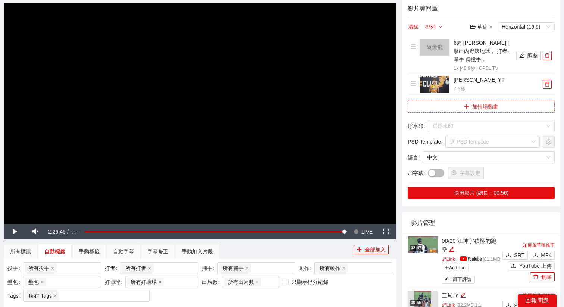
click at [513, 105] on button "加轉場動畫" at bounding box center [481, 107] width 147 height 12
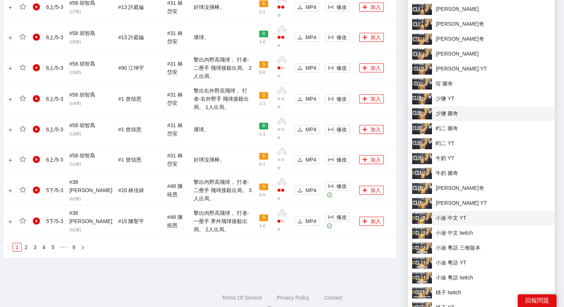
scroll to position [780, 0]
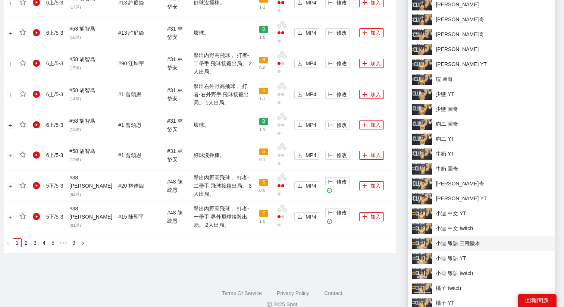
click at [446, 244] on span "小迪 粵語 三種版本" at bounding box center [481, 243] width 138 height 11
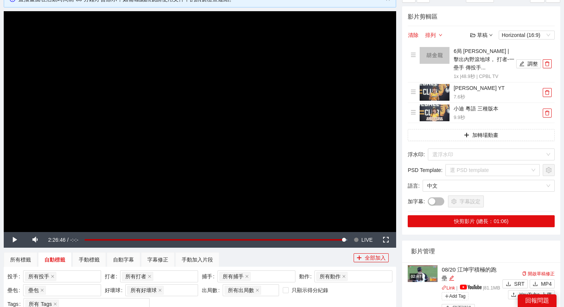
scroll to position [58, 0]
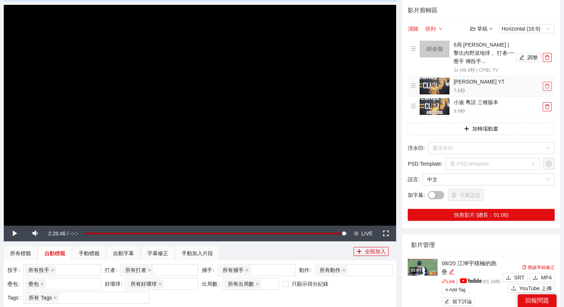
click at [550, 87] on icon "delete" at bounding box center [547, 86] width 5 height 5
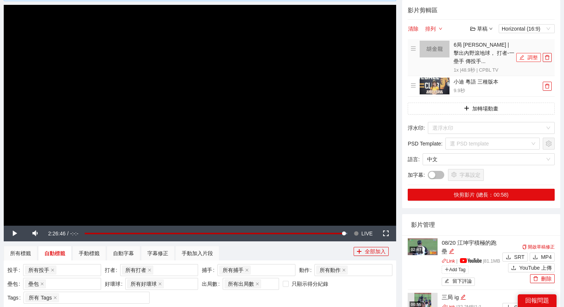
click at [521, 54] on button "調整" at bounding box center [529, 57] width 25 height 9
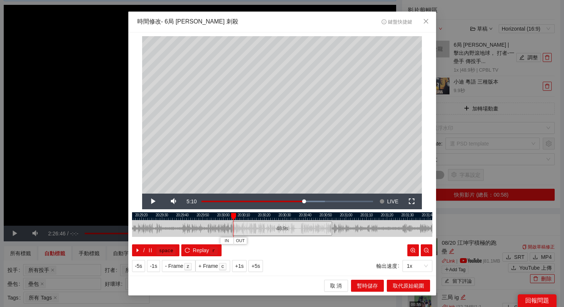
click at [233, 225] on div "20:29:10 20:29:20 20:29:30 20:29:40 20:29:50 20:30:00 20:30:10 20:30:20 20:30:3…" at bounding box center [282, 234] width 300 height 44
click at [231, 225] on div at bounding box center [232, 228] width 4 height 17
click at [405, 288] on span "取代原始範圍" at bounding box center [408, 286] width 31 height 8
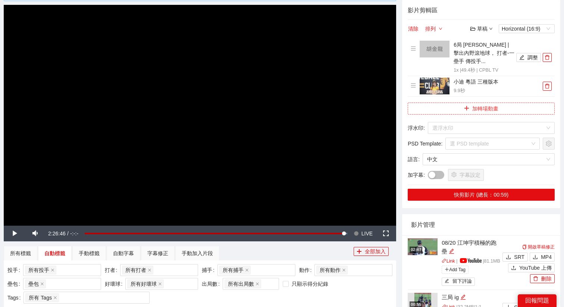
click at [510, 107] on button "加轉場動畫" at bounding box center [481, 109] width 147 height 12
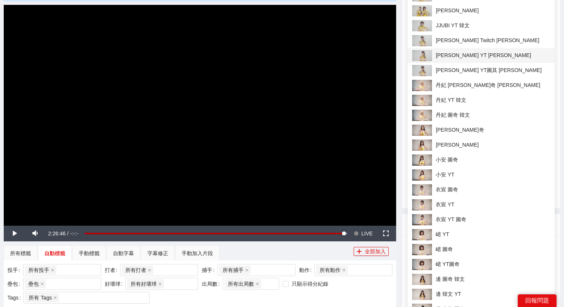
scroll to position [0, 0]
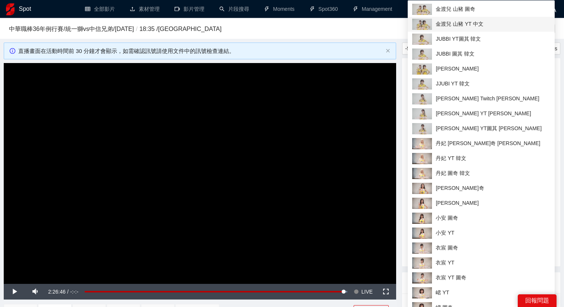
click at [452, 28] on span "金渡兒 山豬 YT 中文" at bounding box center [481, 24] width 138 height 11
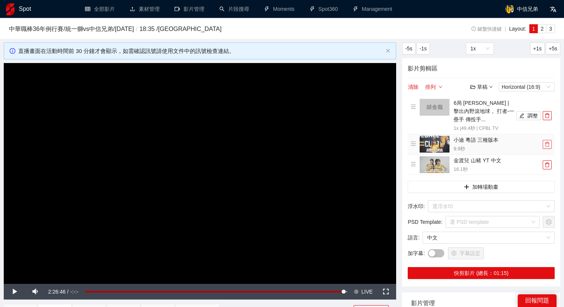
click at [549, 147] on button "button" at bounding box center [547, 144] width 9 height 9
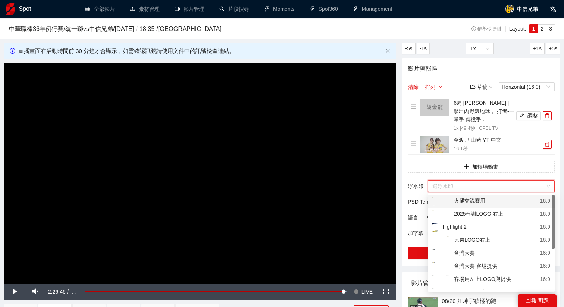
click at [470, 185] on input "search" at bounding box center [489, 186] width 113 height 11
click at [469, 279] on div "客場用左上LOGO與提供" at bounding box center [472, 279] width 79 height 9
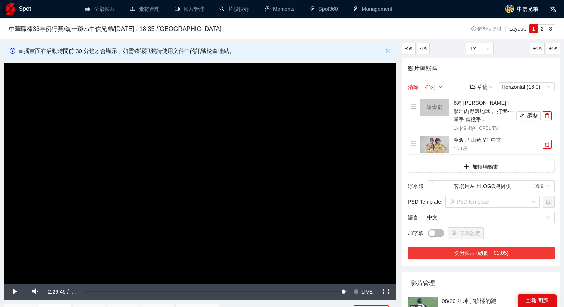
click at [485, 254] on button "快剪影片 (總長：01:05)" at bounding box center [481, 253] width 147 height 12
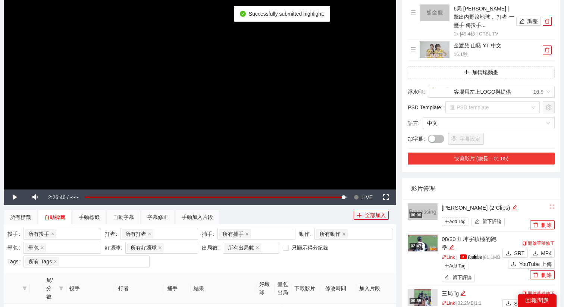
scroll to position [119, 0]
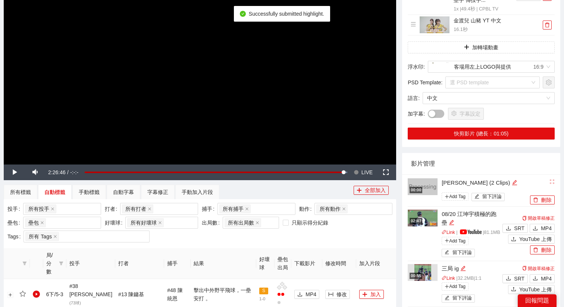
click at [493, 185] on div "[PERSON_NAME] (2 Clips)" at bounding box center [485, 182] width 87 height 9
click at [512, 184] on icon "edit" at bounding box center [515, 183] width 6 height 6
drag, startPoint x: 496, startPoint y: 183, endPoint x: 387, endPoint y: 183, distance: 108.2
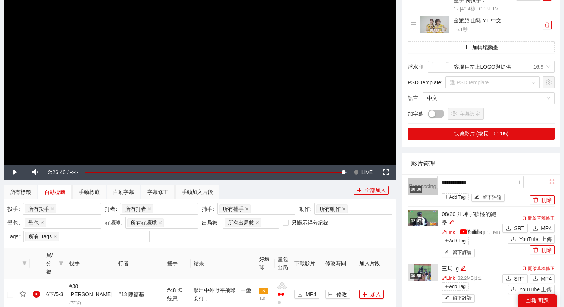
type textarea "*"
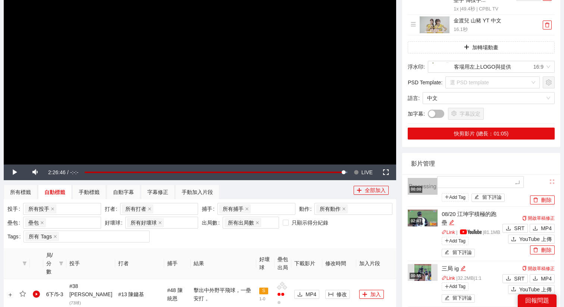
type textarea "*"
type textarea "**"
type textarea "***"
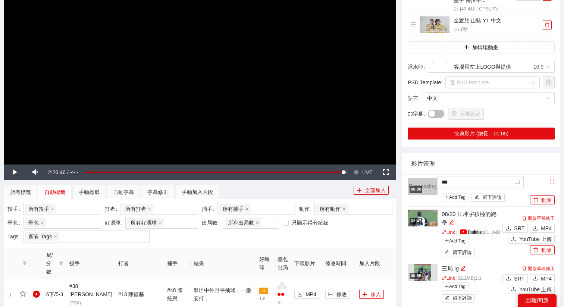
type textarea "****"
type textarea "*****"
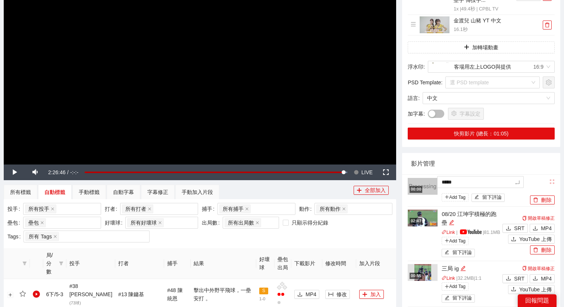
type textarea "*****"
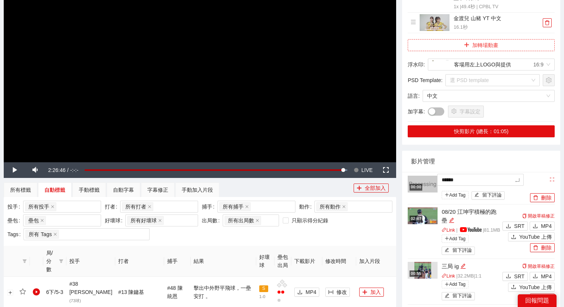
scroll to position [135, 0]
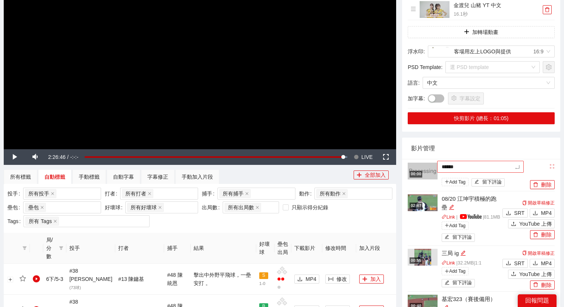
type textarea "*******"
type textarea "********"
type textarea "*******"
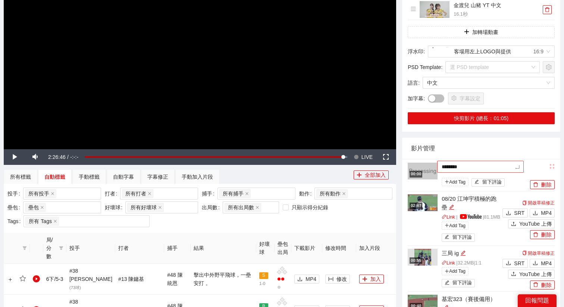
type textarea "*******"
type textarea "********"
type textarea "*********"
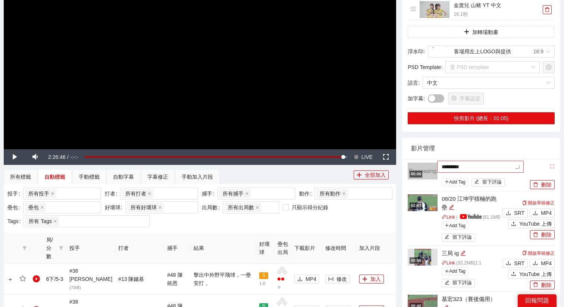
type textarea "**********"
type textarea "********"
type textarea "*********"
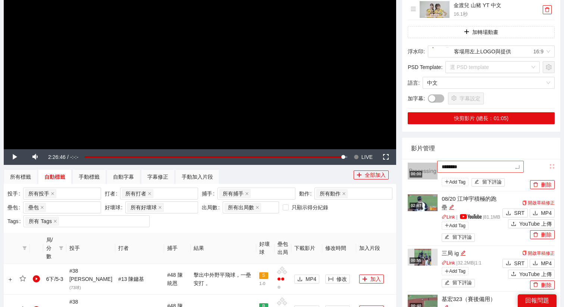
type textarea "*********"
type textarea "**********"
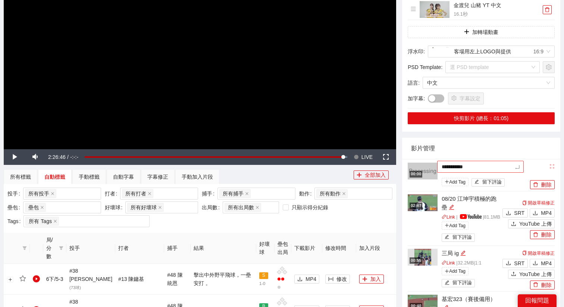
type textarea "*********"
click at [505, 167] on icon "edit" at bounding box center [508, 168] width 6 height 6
type textarea "********"
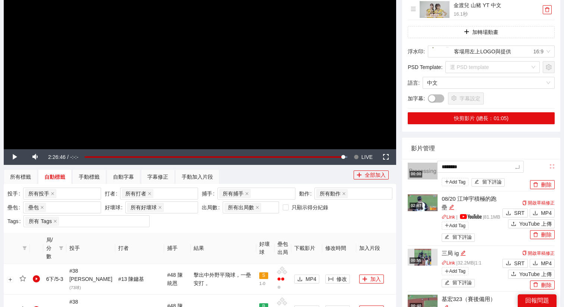
type textarea "*******"
type textarea "*****"
type textarea "*******"
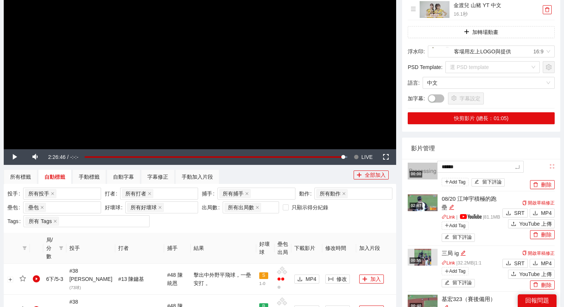
type textarea "*******"
type textarea "********"
type textarea "*******"
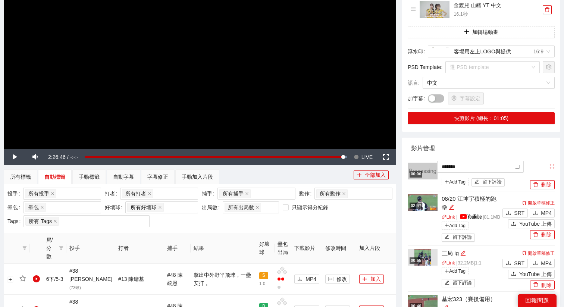
type textarea "********"
type textarea "*********"
type textarea "********"
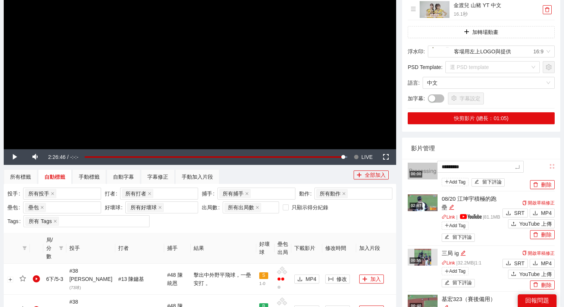
type textarea "********"
type textarea "*********"
type textarea "**********"
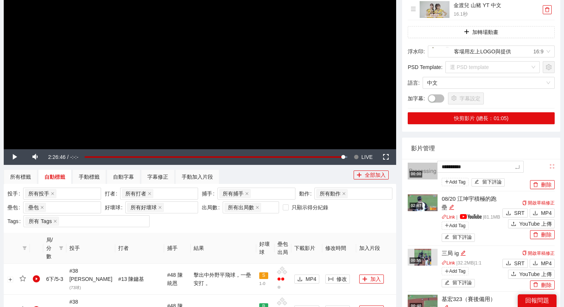
type textarea "*********"
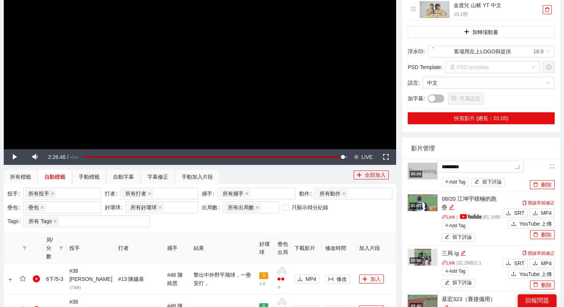
type textarea "*********"
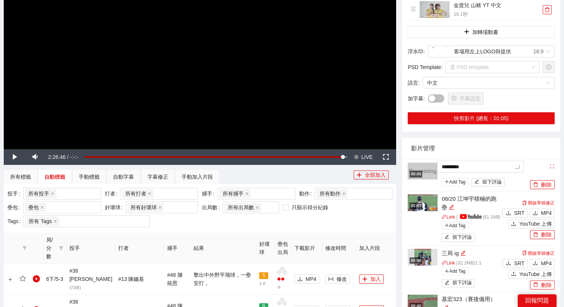
type textarea "*********"
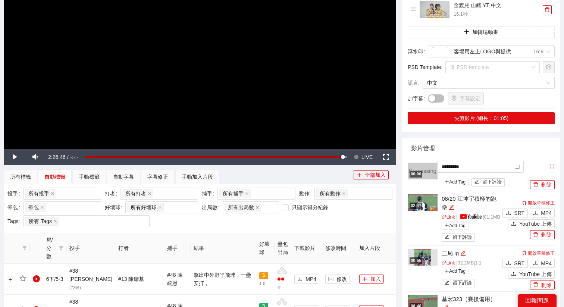
type textarea "*********"
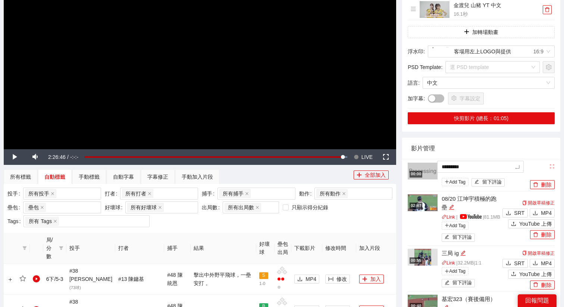
type textarea "*********"
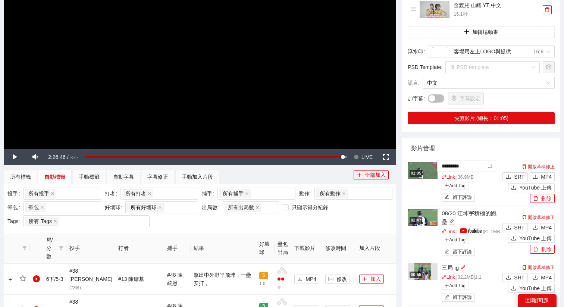
type textarea "**********"
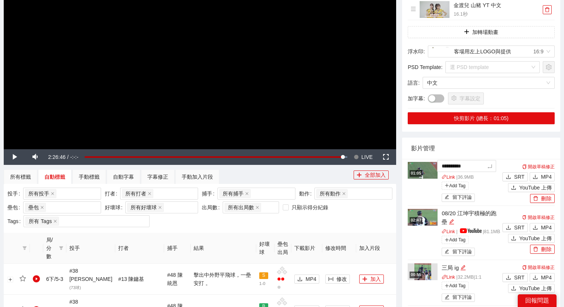
type textarea "**********"
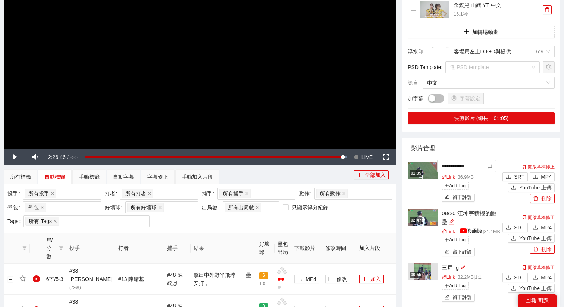
type textarea "**********"
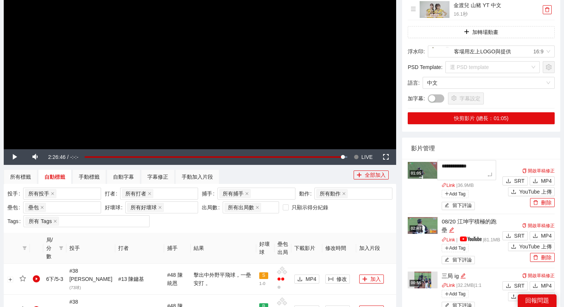
type textarea "**********"
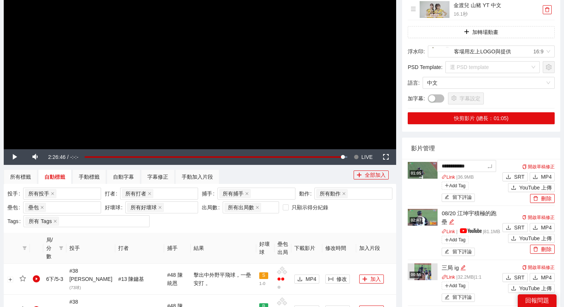
type textarea "**********"
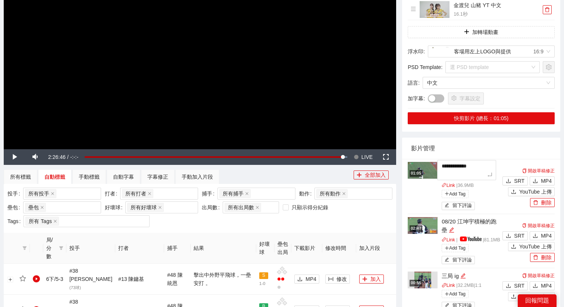
type textarea "**********"
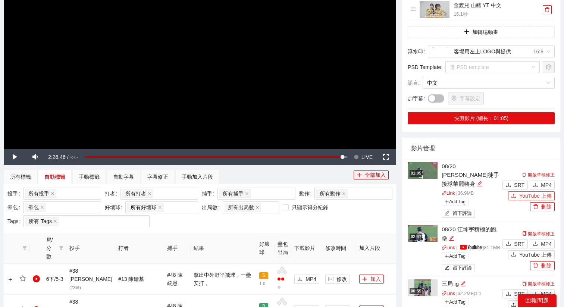
click at [520, 192] on span "YouTube 上傳" at bounding box center [536, 196] width 32 height 8
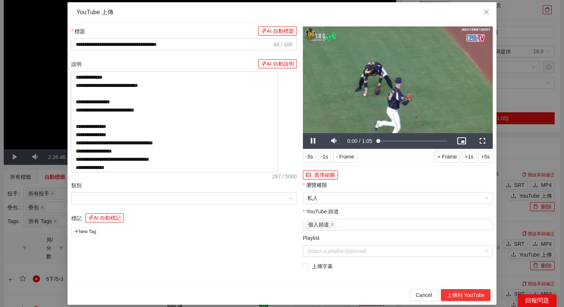
click at [471, 297] on button "上傳到 YouTube" at bounding box center [466, 295] width 50 height 12
click at [488, 16] on span "Close" at bounding box center [487, 12] width 20 height 20
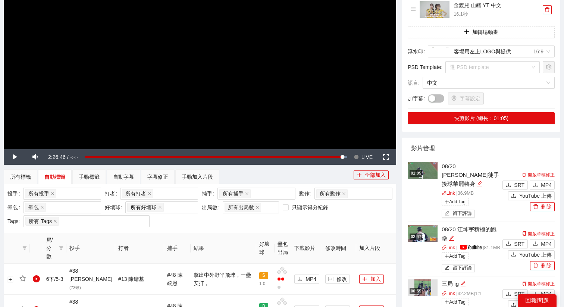
click at [427, 174] on img at bounding box center [423, 170] width 30 height 17
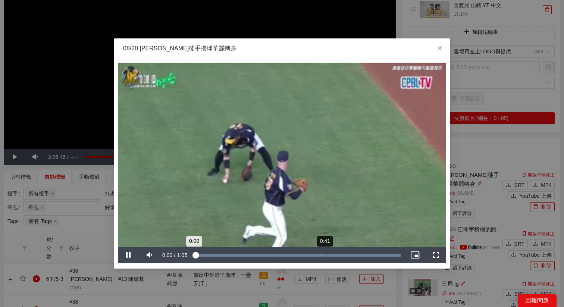
click at [326, 255] on div "0:41" at bounding box center [326, 255] width 0 height 3
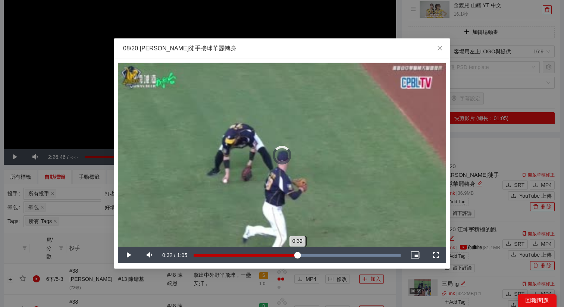
click at [297, 255] on div "0:32" at bounding box center [246, 255] width 104 height 3
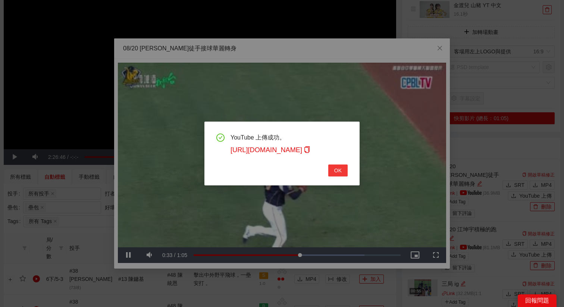
click at [338, 171] on span "OK" at bounding box center [337, 170] width 7 height 8
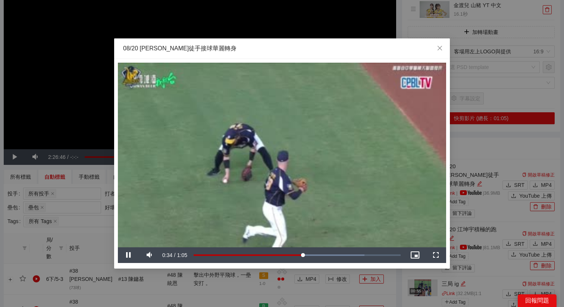
click at [311, 195] on video "Video Player" at bounding box center [282, 155] width 328 height 185
click at [305, 255] on div "0:35" at bounding box center [249, 255] width 111 height 3
click at [321, 54] on div "08/20 [PERSON_NAME]徒手接球華麗轉身" at bounding box center [282, 48] width 336 height 21
click at [390, 282] on div "**********" at bounding box center [282, 153] width 564 height 307
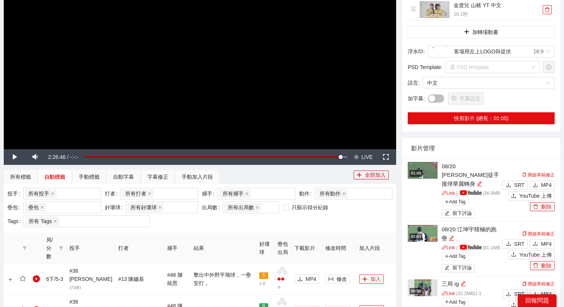
click at [419, 171] on div "01:05" at bounding box center [416, 173] width 13 height 6
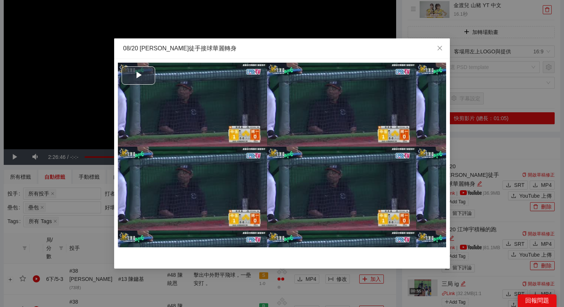
click at [419, 171] on div "Video Player" at bounding box center [282, 155] width 328 height 185
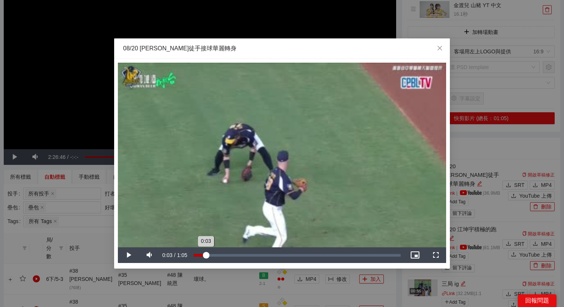
click at [206, 255] on div "Loaded : 6.10% 0:03 0:03" at bounding box center [297, 255] width 207 height 3
click at [206, 256] on div "0:03" at bounding box center [206, 255] width 0 height 3
click at [238, 253] on div "Loaded : 54.88% 0:14 0:10" at bounding box center [297, 255] width 215 height 16
click at [251, 255] on div "Loaded : 71.65% 0:18 0:14" at bounding box center [297, 255] width 207 height 3
click at [237, 255] on div "0:18" at bounding box center [223, 255] width 58 height 3
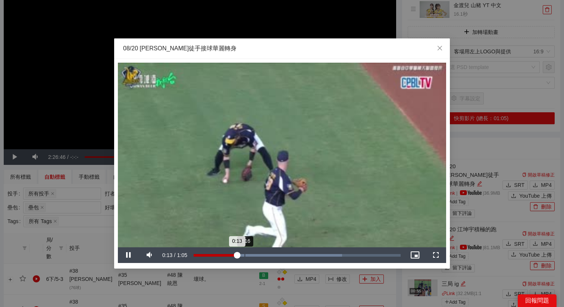
click at [250, 255] on div "Loaded : 71.65% 0:16 0:13" at bounding box center [297, 255] width 207 height 3
click at [261, 255] on div "Loaded : 71.65% 0:20 0:17" at bounding box center [297, 255] width 207 height 3
click at [319, 195] on video "Video Player" at bounding box center [282, 155] width 328 height 185
click at [298, 254] on div "Loaded : 71.65% 0:33 0:22" at bounding box center [297, 255] width 207 height 3
click at [315, 254] on div "Loaded : 90.62% 0:33 0:33" at bounding box center [297, 255] width 207 height 3
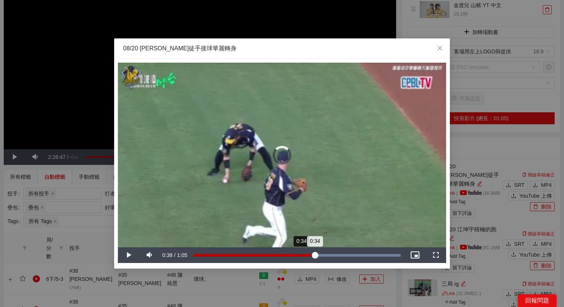
click at [301, 256] on div "0:34" at bounding box center [254, 255] width 121 height 3
click at [307, 256] on div "0:35" at bounding box center [307, 255] width 0 height 3
click at [312, 256] on div "0:37" at bounding box center [312, 255] width 0 height 3
click at [321, 256] on div "Loaded : 100.00% 0:40 0:40" at bounding box center [297, 255] width 215 height 16
click at [340, 256] on div "Loaded : 100.00% 0:44 0:40" at bounding box center [297, 255] width 207 height 3
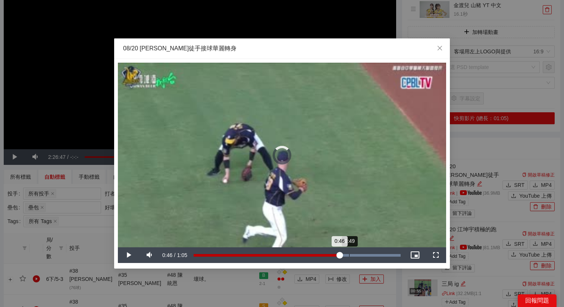
click at [349, 256] on div "0:49" at bounding box center [349, 255] width 0 height 3
click at [350, 256] on div "0:49" at bounding box center [349, 255] width 0 height 3
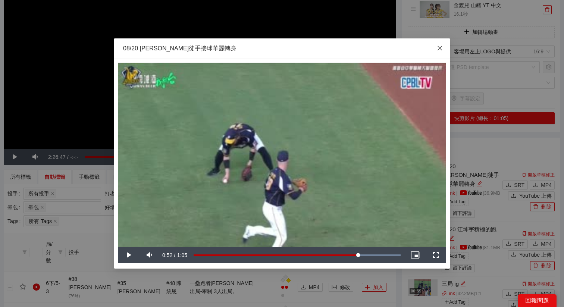
click at [439, 49] on icon "close" at bounding box center [440, 48] width 6 height 6
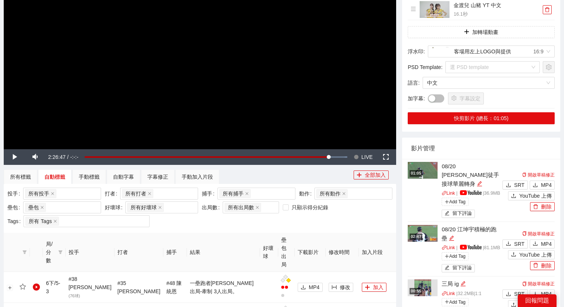
click at [305, 44] on video "Video Player" at bounding box center [200, 38] width 393 height 221
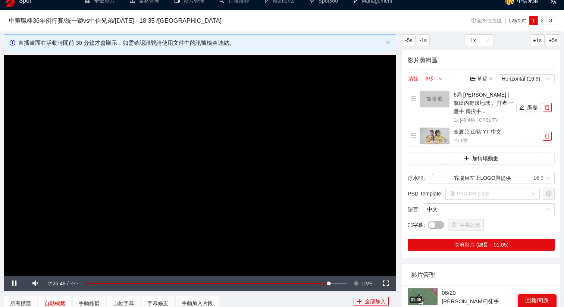
scroll to position [0, 0]
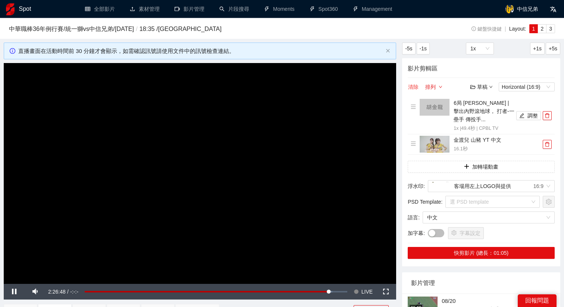
click at [415, 88] on button "清除" at bounding box center [413, 86] width 11 height 9
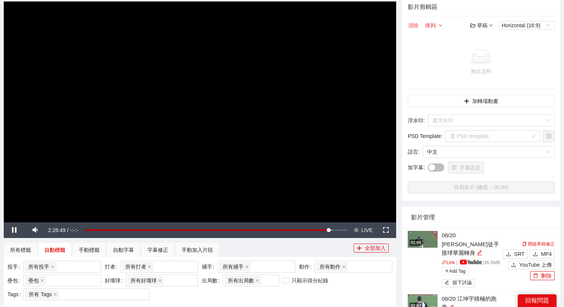
scroll to position [106, 0]
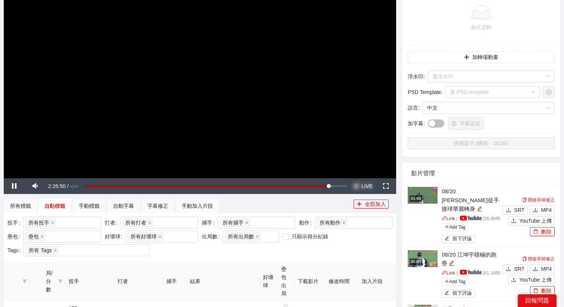
click at [362, 185] on span "LIVE" at bounding box center [367, 186] width 11 height 16
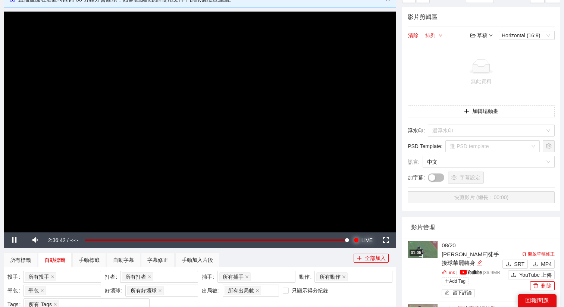
scroll to position [31, 0]
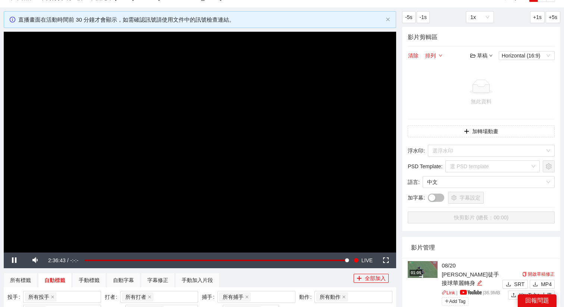
click at [476, 59] on div "草稿" at bounding box center [482, 56] width 22 height 8
click at [479, 69] on link "開啟" at bounding box center [483, 69] width 17 height 6
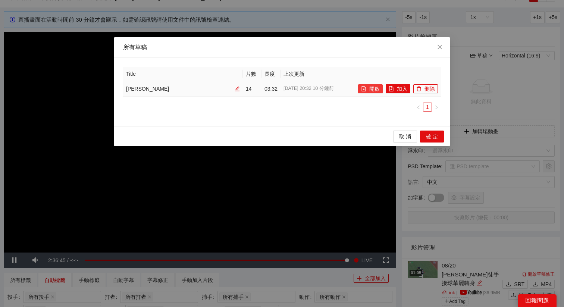
click at [365, 87] on icon "file-add" at bounding box center [363, 88] width 5 height 5
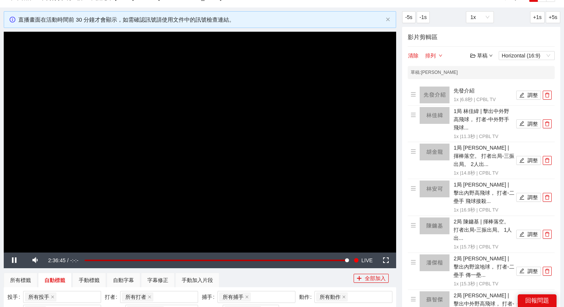
click at [252, 129] on video "Video Player" at bounding box center [200, 142] width 393 height 221
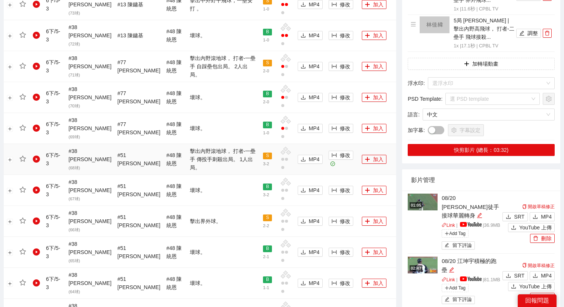
scroll to position [589, 0]
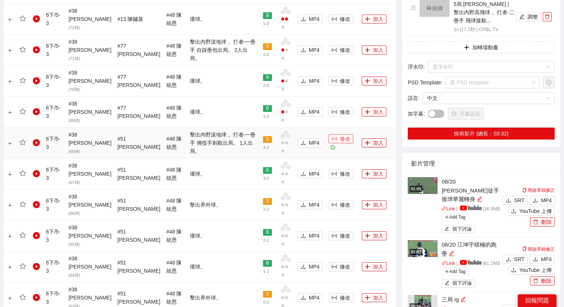
click at [340, 135] on span "修改" at bounding box center [345, 139] width 10 height 8
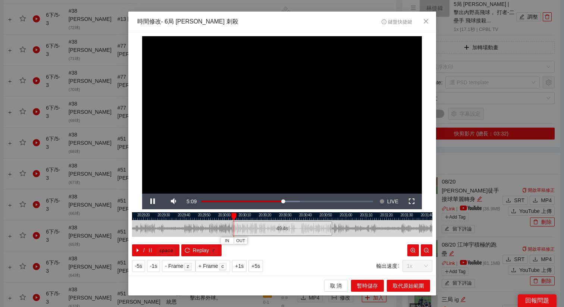
click at [254, 217] on div at bounding box center [282, 216] width 300 height 8
click at [257, 216] on div at bounding box center [282, 216] width 300 height 8
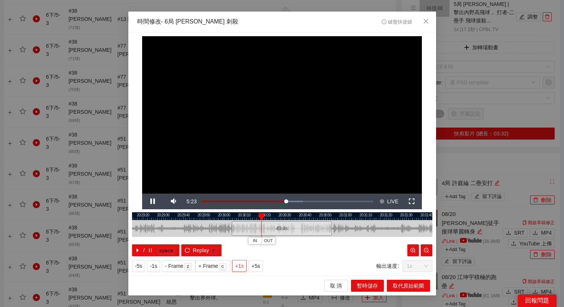
click at [242, 268] on span "+1s" at bounding box center [239, 266] width 9 height 8
click at [280, 242] on span "OUT" at bounding box center [276, 241] width 9 height 7
click at [394, 284] on span "取代原始範圍" at bounding box center [408, 286] width 31 height 8
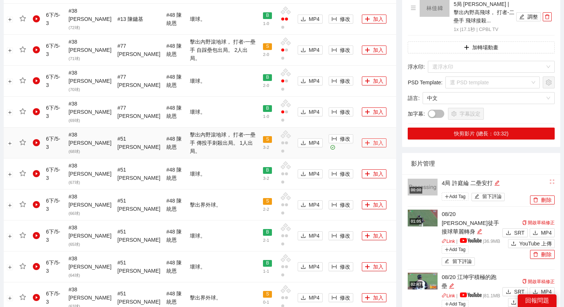
click at [365, 138] on button "加入" at bounding box center [374, 142] width 25 height 9
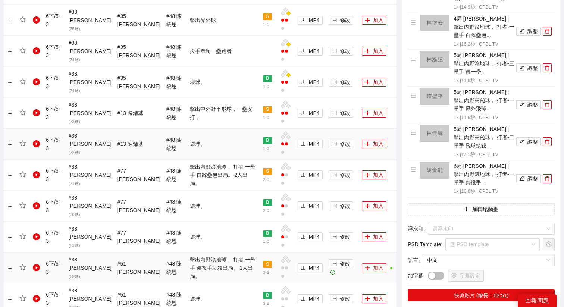
scroll to position [452, 0]
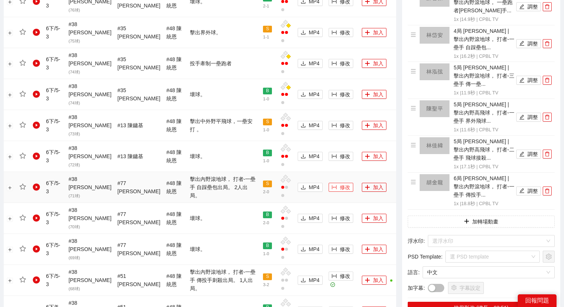
click at [340, 183] on span "修改" at bounding box center [345, 187] width 10 height 8
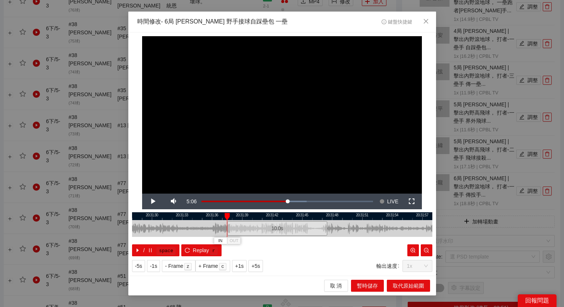
drag, startPoint x: 267, startPoint y: 227, endPoint x: 262, endPoint y: 227, distance: 5.6
click at [262, 227] on div "10.0 s" at bounding box center [277, 228] width 100 height 15
click at [252, 233] on div "10.0 s" at bounding box center [274, 228] width 100 height 15
click at [252, 266] on button "+5s" at bounding box center [256, 266] width 15 height 12
click at [258, 218] on div at bounding box center [282, 216] width 300 height 8
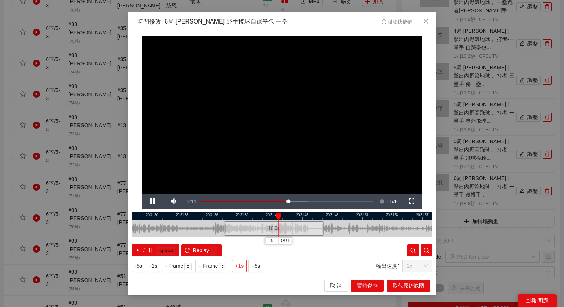
click at [243, 266] on span "+1s" at bounding box center [239, 266] width 9 height 8
click at [326, 218] on div at bounding box center [282, 216] width 300 height 8
click at [354, 243] on button "OUT" at bounding box center [348, 240] width 13 height 7
click at [400, 284] on span "取代原始範圍" at bounding box center [408, 286] width 31 height 8
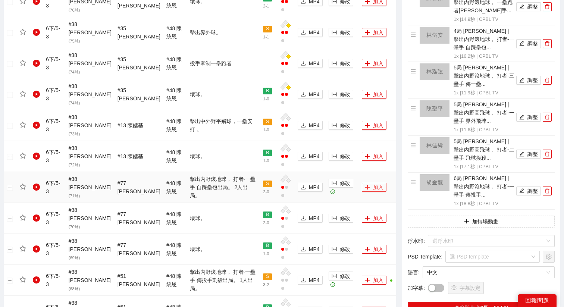
click at [365, 183] on button "加入" at bounding box center [374, 187] width 25 height 9
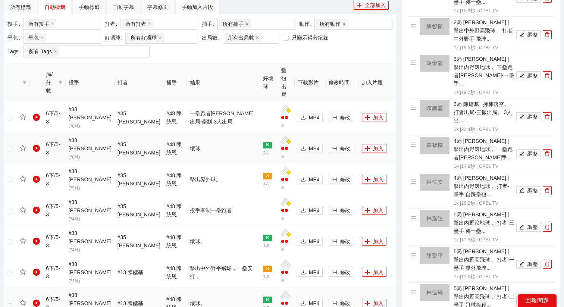
scroll to position [303, 0]
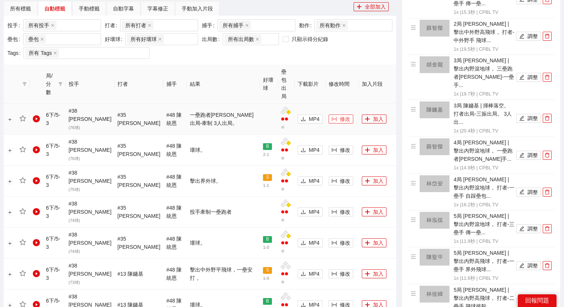
click at [340, 115] on span "修改" at bounding box center [345, 119] width 10 height 8
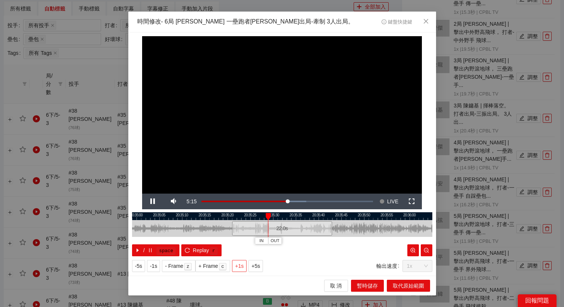
click at [242, 265] on span "+1s" at bounding box center [239, 266] width 9 height 8
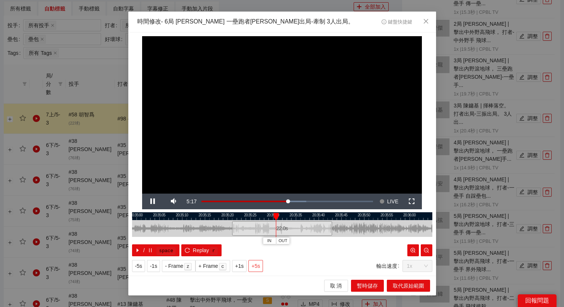
click at [253, 266] on span "+5s" at bounding box center [256, 266] width 9 height 8
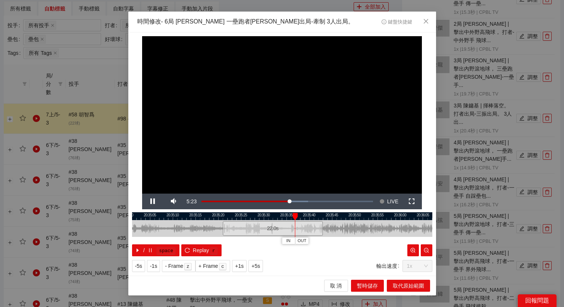
drag, startPoint x: 342, startPoint y: 215, endPoint x: 267, endPoint y: 225, distance: 76.1
click at [268, 224] on div "20:35:00 20:35:05 20:35:10 20:35:15 20:35:20 20:35:25 20:35:30 20:35:35 20:35:4…" at bounding box center [282, 234] width 300 height 44
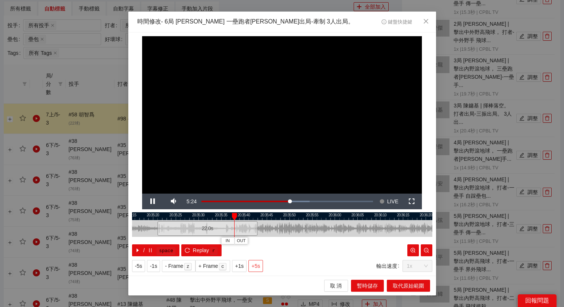
click at [257, 265] on span "+5s" at bounding box center [256, 266] width 9 height 8
click at [259, 265] on span "+5s" at bounding box center [256, 266] width 9 height 8
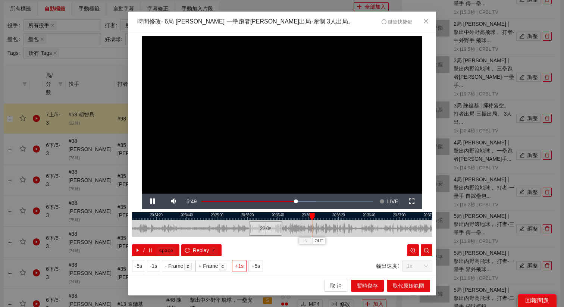
click at [247, 269] on button "+1s" at bounding box center [239, 266] width 15 height 12
click at [256, 268] on span "+5s" at bounding box center [256, 266] width 9 height 8
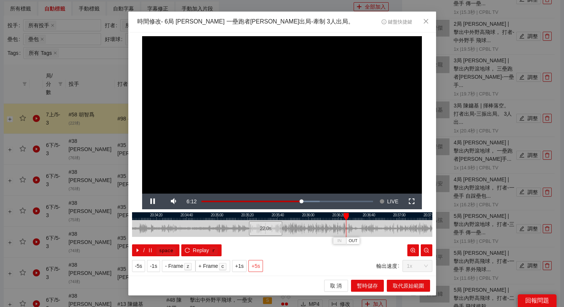
click at [256, 268] on span "+5s" at bounding box center [256, 266] width 9 height 8
click at [254, 264] on span "+5s" at bounding box center [256, 266] width 9 height 8
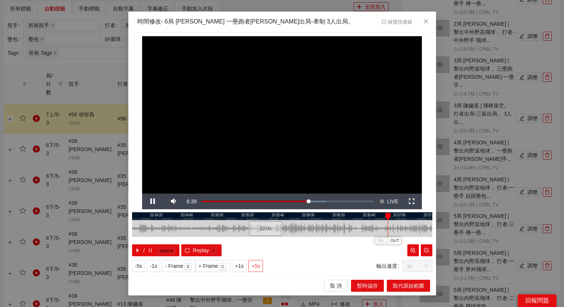
click at [254, 264] on span "+5s" at bounding box center [256, 266] width 9 height 8
click at [275, 215] on div at bounding box center [282, 216] width 300 height 8
click at [257, 266] on span "+5s" at bounding box center [256, 266] width 9 height 8
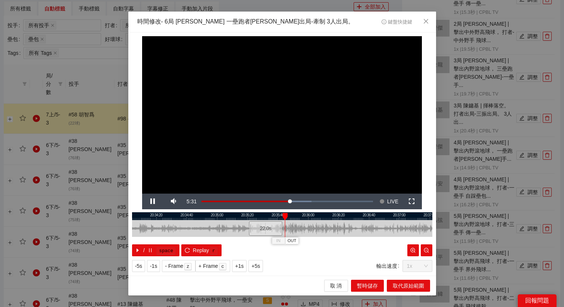
click at [271, 216] on div at bounding box center [282, 216] width 300 height 8
click at [258, 265] on span "+5s" at bounding box center [256, 266] width 9 height 8
click at [299, 243] on span "OUT" at bounding box center [295, 241] width 9 height 7
click at [401, 283] on span "取代原始範圍" at bounding box center [408, 286] width 31 height 8
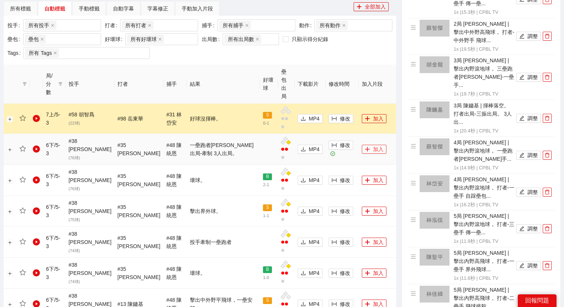
click at [365, 145] on button "加入" at bounding box center [374, 149] width 25 height 9
click at [193, 10] on div "手動加入片段" at bounding box center [197, 8] width 31 height 8
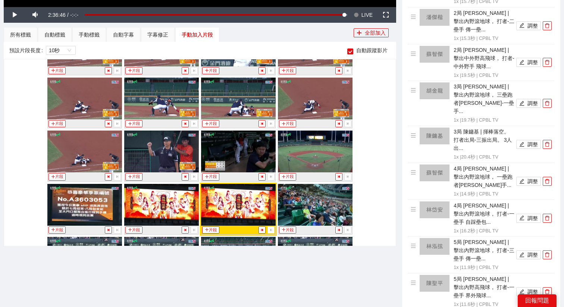
scroll to position [6768, 0]
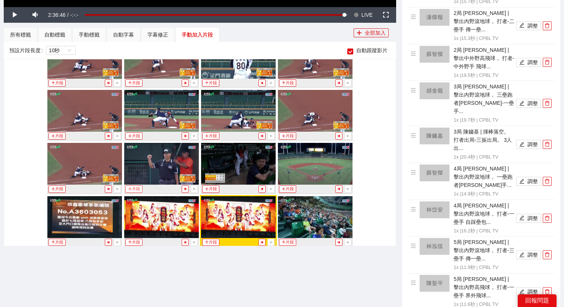
click at [134, 186] on button "片段" at bounding box center [133, 188] width 17 height 7
click at [94, 37] on div "手動標籤" at bounding box center [89, 35] width 21 height 8
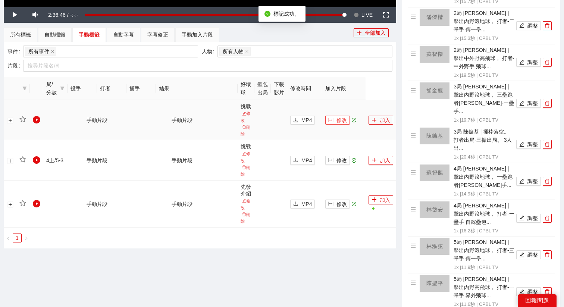
click at [343, 120] on span "修改" at bounding box center [342, 120] width 10 height 8
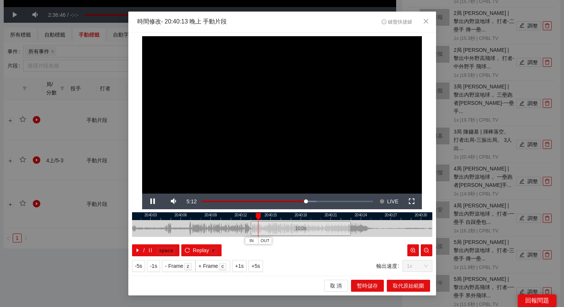
drag, startPoint x: 254, startPoint y: 215, endPoint x: 297, endPoint y: 217, distance: 43.4
click at [297, 217] on div at bounding box center [301, 216] width 300 height 8
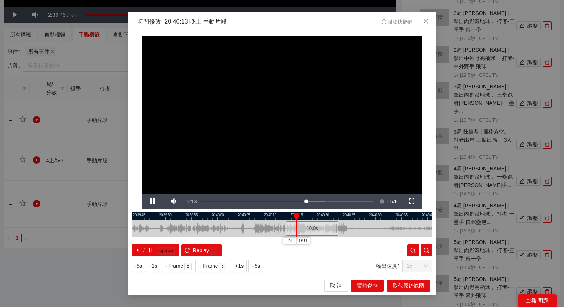
click at [284, 227] on div at bounding box center [282, 228] width 300 height 17
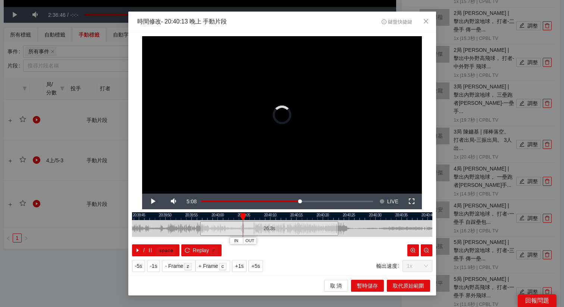
drag, startPoint x: 287, startPoint y: 228, endPoint x: 202, endPoint y: 228, distance: 85.5
click at [202, 228] on div at bounding box center [201, 228] width 4 height 17
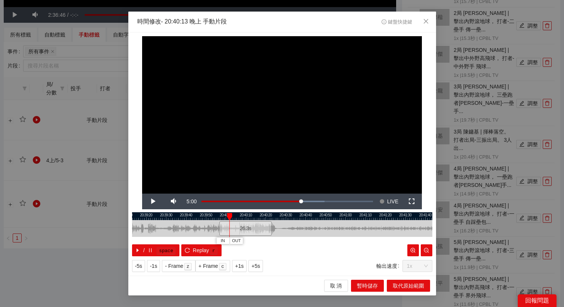
click at [218, 218] on div at bounding box center [282, 216] width 300 height 8
click at [205, 246] on span "Replay" at bounding box center [201, 250] width 16 height 8
drag, startPoint x: 242, startPoint y: 228, endPoint x: 213, endPoint y: 233, distance: 29.8
click at [213, 233] on div "26.3 s" at bounding box center [216, 228] width 53 height 15
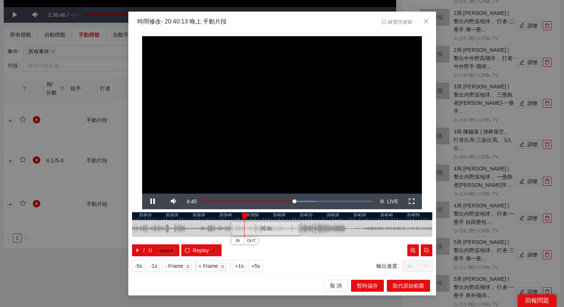
drag, startPoint x: 214, startPoint y: 216, endPoint x: 264, endPoint y: 223, distance: 50.5
click at [265, 223] on div "20:39:00 20:39:10 20:39:20 20:39:30 20:39:40 20:39:50 20:40:00 20:40:10 20:40:2…" at bounding box center [282, 234] width 300 height 44
click at [242, 263] on span "+1s" at bounding box center [239, 266] width 9 height 8
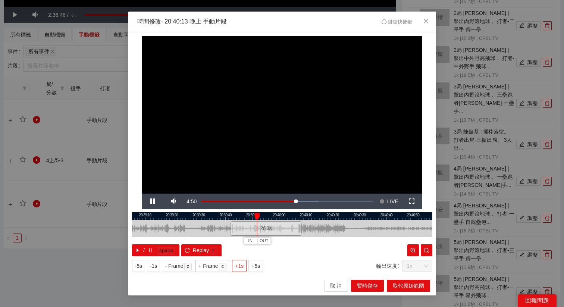
click at [242, 263] on span "+1s" at bounding box center [239, 266] width 9 height 8
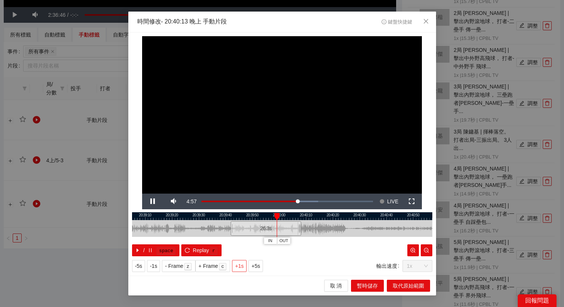
click at [242, 263] on span "+1s" at bounding box center [239, 266] width 9 height 8
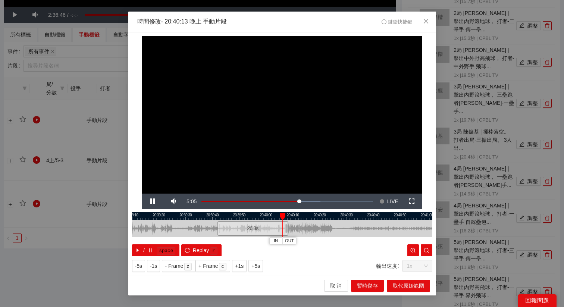
drag, startPoint x: 330, startPoint y: 216, endPoint x: 316, endPoint y: 218, distance: 13.9
click at [316, 218] on div at bounding box center [269, 216] width 300 height 8
click at [330, 241] on span "OUT" at bounding box center [326, 241] width 9 height 7
click at [200, 252] on span "Replay" at bounding box center [201, 250] width 16 height 8
click at [218, 230] on div at bounding box center [218, 228] width 4 height 17
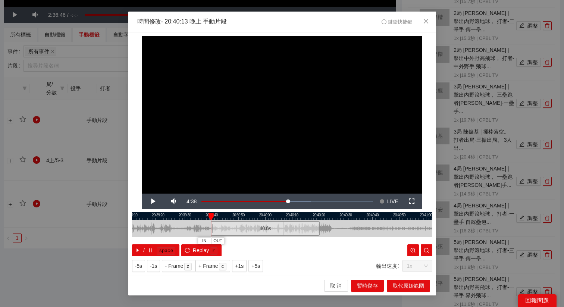
drag, startPoint x: 218, startPoint y: 230, endPoint x: 212, endPoint y: 230, distance: 6.0
click at [212, 230] on div at bounding box center [212, 228] width 4 height 17
click at [406, 284] on span "取代原始範圍" at bounding box center [408, 286] width 31 height 8
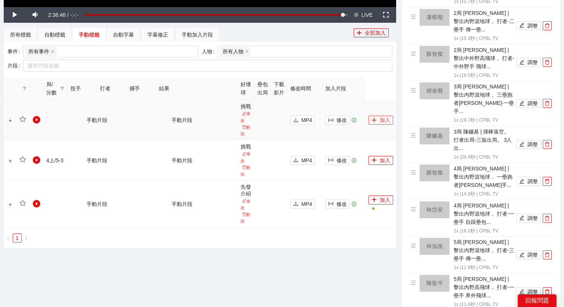
click at [375, 121] on icon "plus" at bounding box center [374, 120] width 5 height 5
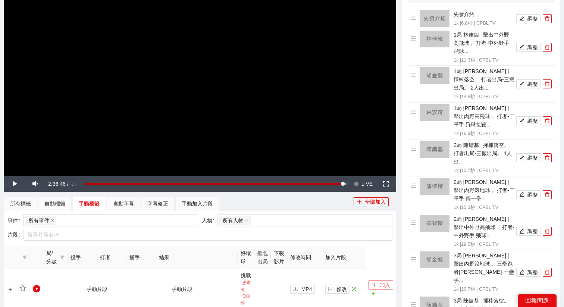
scroll to position [0, 0]
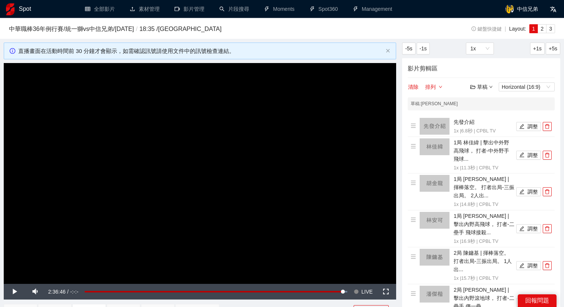
click at [477, 88] on div "草稿" at bounding box center [482, 87] width 22 height 8
click at [484, 118] on link "儲存" at bounding box center [483, 115] width 17 height 6
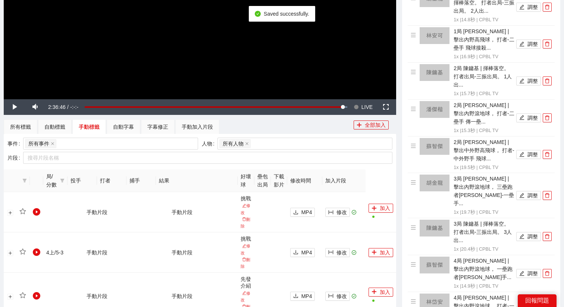
scroll to position [228, 0]
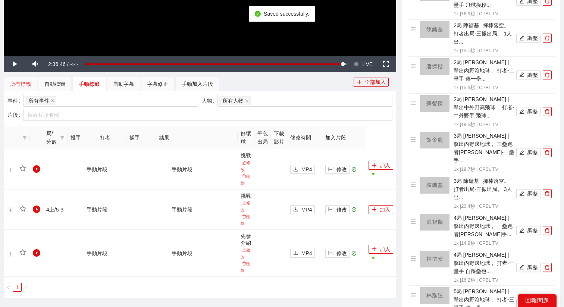
click at [31, 85] on div "所有標籤" at bounding box center [21, 84] width 34 height 15
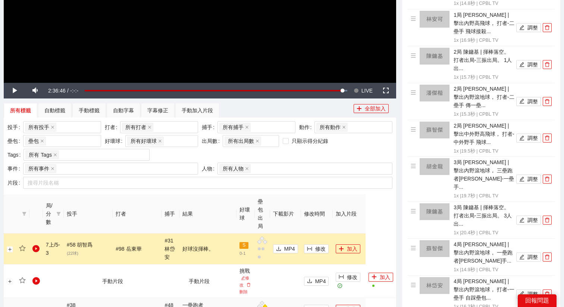
scroll to position [0, 0]
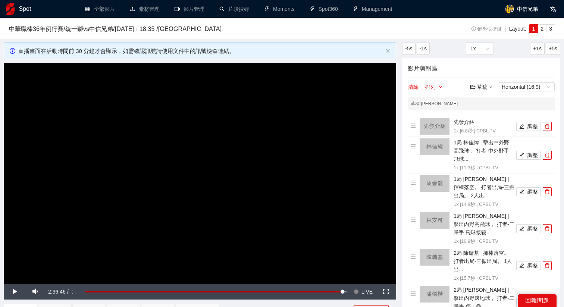
click at [280, 196] on video "Video Player" at bounding box center [200, 173] width 393 height 221
click at [368, 292] on span "LIVE" at bounding box center [367, 292] width 11 height 16
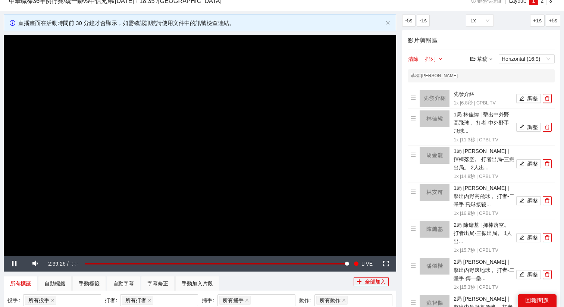
click at [481, 62] on div "草稿" at bounding box center [482, 59] width 22 height 8
click at [483, 90] on link "儲存" at bounding box center [483, 87] width 17 height 6
click at [486, 58] on div "草稿" at bounding box center [482, 59] width 22 height 8
click at [483, 90] on link "儲存" at bounding box center [483, 87] width 17 height 6
click at [482, 62] on div "草稿" at bounding box center [482, 59] width 22 height 8
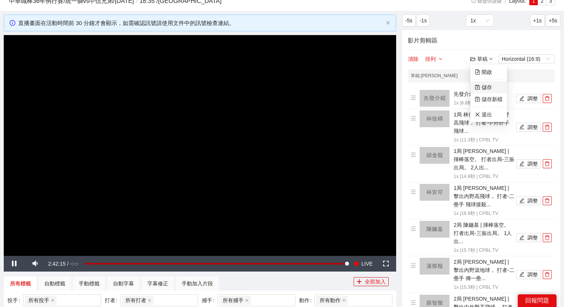
click at [486, 84] on link "儲存" at bounding box center [483, 87] width 17 height 6
click at [487, 61] on div "草稿" at bounding box center [482, 59] width 22 height 8
click at [484, 112] on link "退出" at bounding box center [483, 115] width 17 height 6
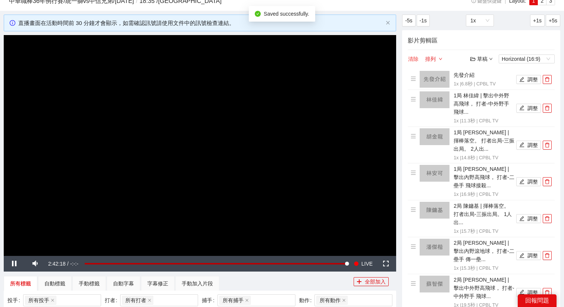
click at [411, 58] on button "清除" at bounding box center [413, 58] width 11 height 9
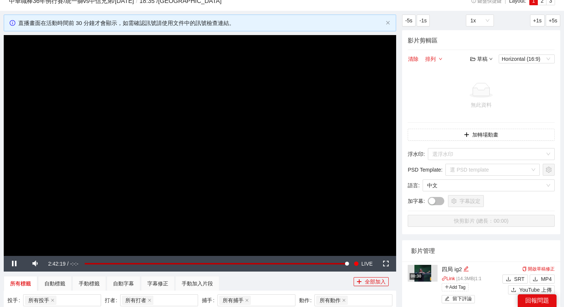
click at [216, 171] on video "Video Player" at bounding box center [200, 145] width 393 height 221
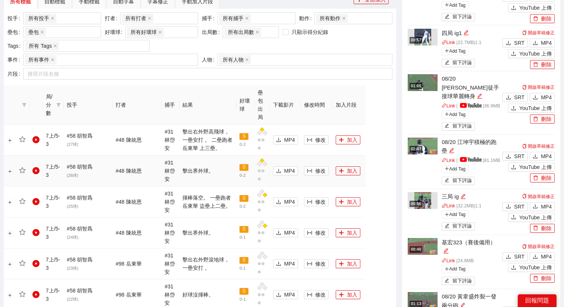
scroll to position [344, 0]
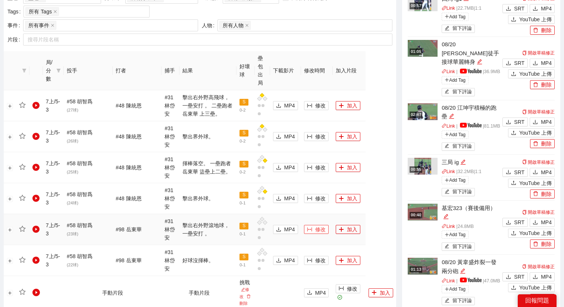
click at [315, 225] on span "修改" at bounding box center [320, 229] width 10 height 8
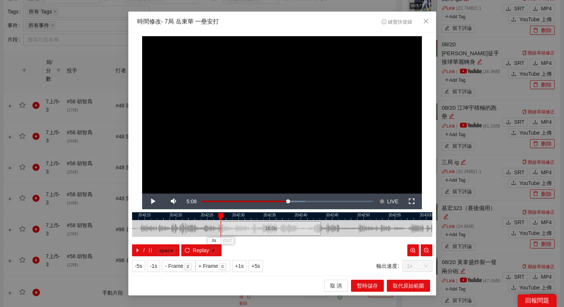
drag, startPoint x: 289, startPoint y: 225, endPoint x: 278, endPoint y: 225, distance: 11.2
click at [278, 225] on div "16.0 s" at bounding box center [271, 228] width 100 height 15
drag, startPoint x: 277, startPoint y: 228, endPoint x: 284, endPoint y: 228, distance: 6.7
click at [284, 228] on div "16.0 s" at bounding box center [278, 228] width 100 height 15
click at [258, 268] on span "+5s" at bounding box center [256, 266] width 9 height 8
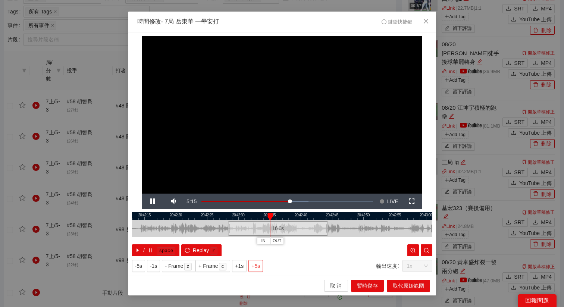
click at [258, 268] on span "+5s" at bounding box center [256, 266] width 9 height 8
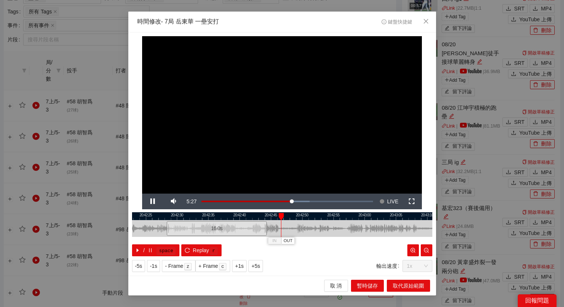
drag, startPoint x: 312, startPoint y: 216, endPoint x: 249, endPoint y: 220, distance: 62.8
click at [249, 220] on div "20:42:20 20:42:25 20:42:30 20:42:35 20:42:40 20:42:45 20:42:50 20:42:55 20:43:0…" at bounding box center [282, 234] width 300 height 44
drag, startPoint x: 306, startPoint y: 215, endPoint x: 286, endPoint y: 221, distance: 21.5
click at [286, 221] on div "20:42:00 20:42:10 20:42:20 20:42:30 20:42:40 20:42:50 20:43:00 20:43:10 20:43:2…" at bounding box center [282, 234] width 300 height 44
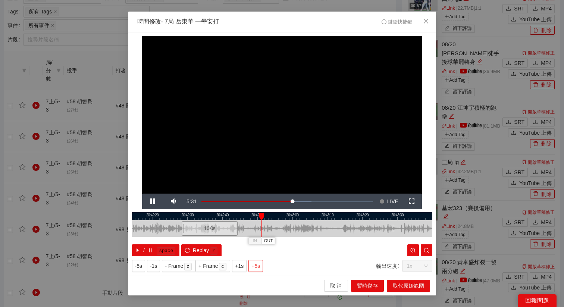
click at [260, 267] on span "+5s" at bounding box center [256, 266] width 9 height 8
click at [270, 217] on div at bounding box center [282, 216] width 300 height 8
click at [291, 242] on button "OUT" at bounding box center [285, 240] width 13 height 7
click at [392, 280] on button "取代原始範圍" at bounding box center [408, 286] width 43 height 12
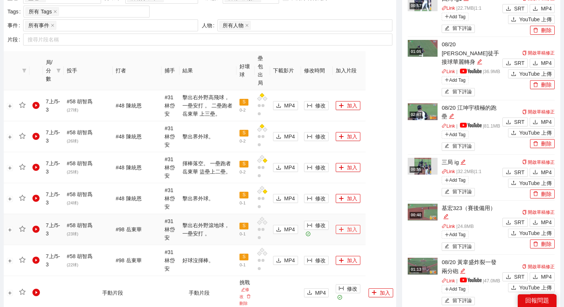
click at [337, 225] on button "加入" at bounding box center [348, 229] width 25 height 9
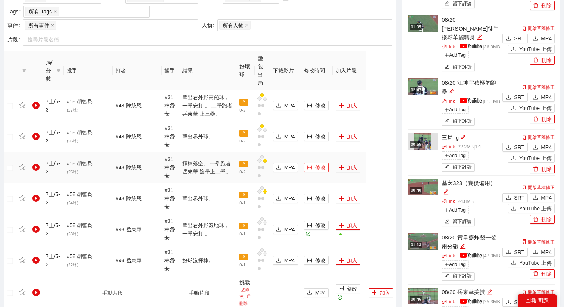
drag, startPoint x: 308, startPoint y: 158, endPoint x: 320, endPoint y: 144, distance: 18.5
click at [320, 152] on td "修改" at bounding box center [317, 167] width 32 height 31
click at [315, 163] on span "修改" at bounding box center [320, 167] width 10 height 8
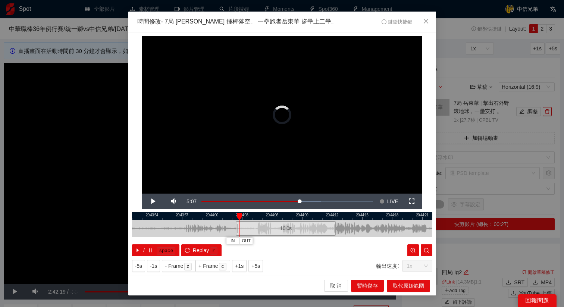
scroll to position [344, 0]
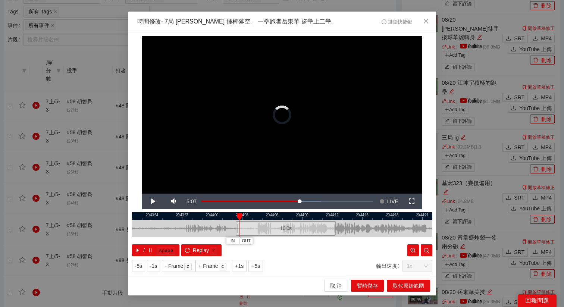
click at [255, 229] on div "10.0 s" at bounding box center [286, 228] width 100 height 15
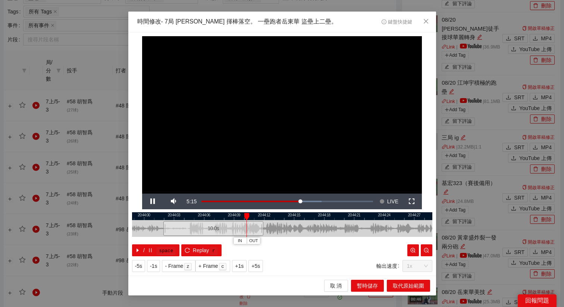
drag, startPoint x: 340, startPoint y: 216, endPoint x: 272, endPoint y: 222, distance: 68.3
click at [272, 222] on div "20:43:57 20:44:00 20:44:03 20:44:06 20:44:09 20:44:12 20:44:15 20:44:18 20:44:2…" at bounding box center [282, 234] width 300 height 44
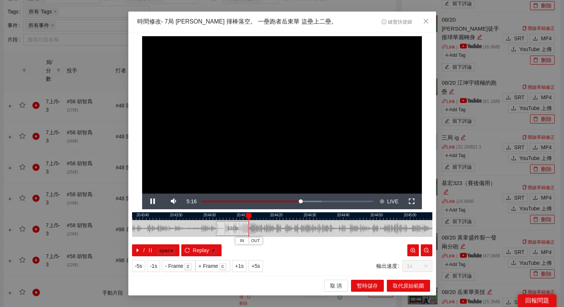
drag, startPoint x: 294, startPoint y: 216, endPoint x: 269, endPoint y: 218, distance: 25.4
click at [269, 218] on div at bounding box center [262, 216] width 300 height 8
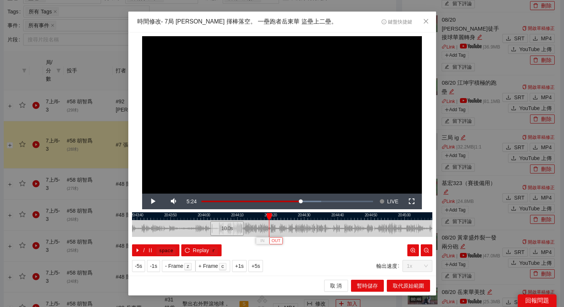
click at [278, 243] on span "OUT" at bounding box center [276, 241] width 9 height 7
click at [412, 281] on button "取代原始範圍" at bounding box center [408, 286] width 43 height 12
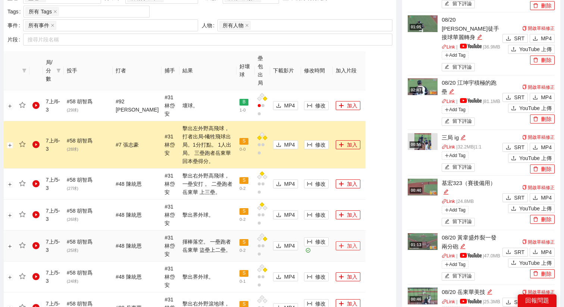
click at [338, 241] on button "加入" at bounding box center [348, 245] width 25 height 9
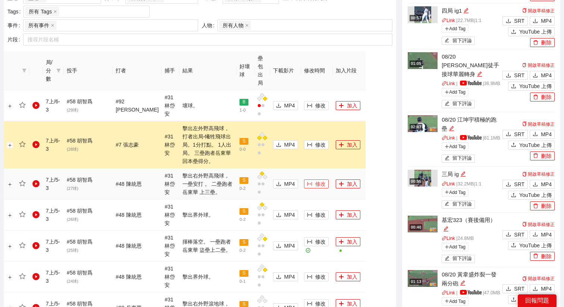
click at [315, 180] on span "修改" at bounding box center [320, 184] width 10 height 8
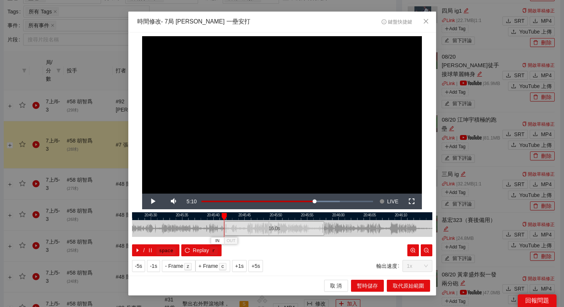
drag, startPoint x: 282, startPoint y: 228, endPoint x: 274, endPoint y: 228, distance: 7.8
click at [274, 228] on div "16.0 s" at bounding box center [274, 228] width 100 height 15
click at [255, 263] on span "+5s" at bounding box center [256, 266] width 9 height 8
click at [257, 264] on span "+5s" at bounding box center [256, 266] width 9 height 8
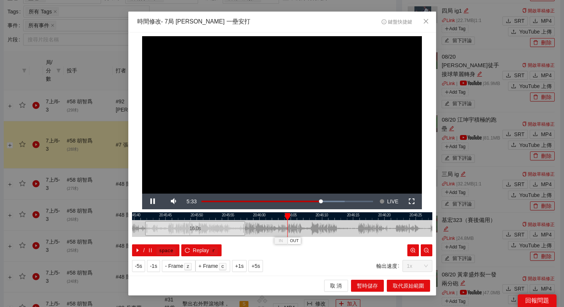
drag, startPoint x: 336, startPoint y: 218, endPoint x: 251, endPoint y: 217, distance: 84.3
click at [251, 217] on div at bounding box center [203, 216] width 300 height 8
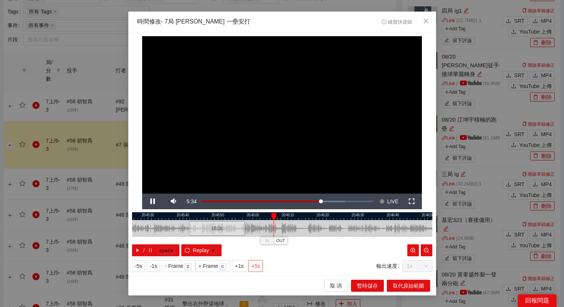
click at [258, 266] on span "+5s" at bounding box center [256, 266] width 9 height 8
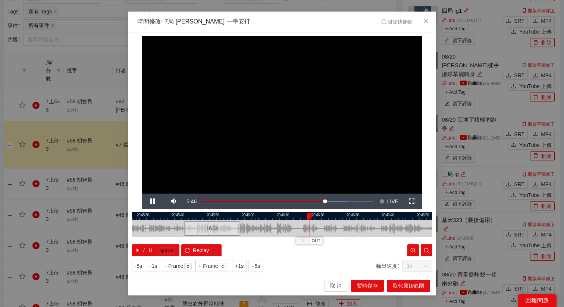
drag, startPoint x: 290, startPoint y: 213, endPoint x: 260, endPoint y: 214, distance: 29.9
click at [260, 214] on div at bounding box center [277, 216] width 300 height 8
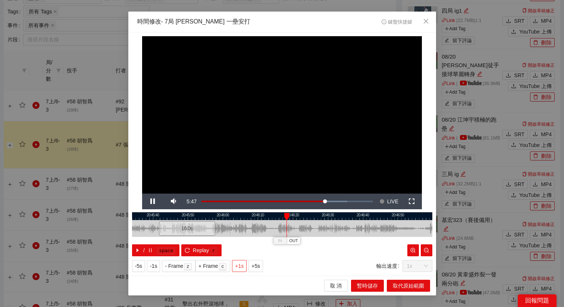
click at [241, 268] on span "+1s" at bounding box center [239, 266] width 9 height 8
click at [315, 242] on span "OUT" at bounding box center [314, 241] width 9 height 7
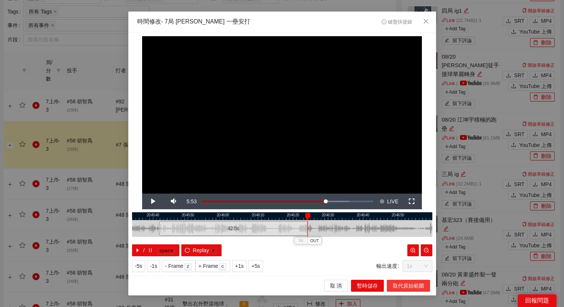
click at [401, 284] on span "取代原始範圍" at bounding box center [408, 286] width 31 height 8
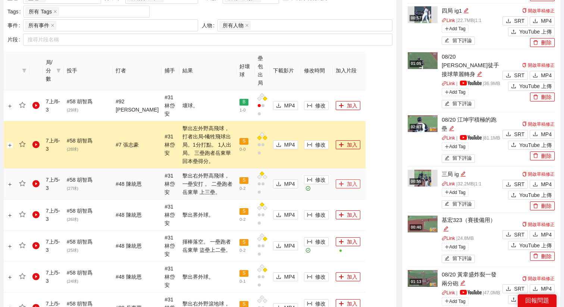
click at [342, 180] on button "加入" at bounding box center [348, 184] width 25 height 9
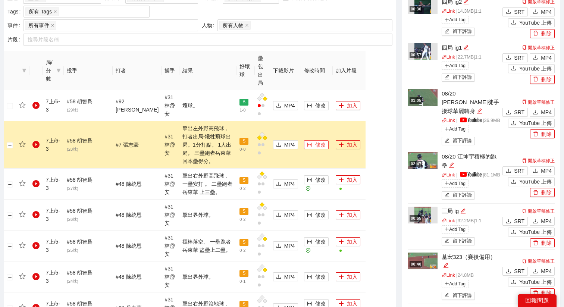
click at [315, 141] on span "修改" at bounding box center [320, 145] width 10 height 8
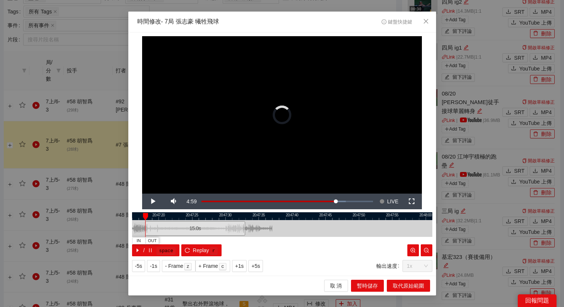
drag, startPoint x: 275, startPoint y: 232, endPoint x: 186, endPoint y: 238, distance: 89.4
click at [186, 238] on div "20:47:15 20:47:20 20:47:25 20:47:30 20:47:35 20:47:40 20:47:45 20:47:50 20:47:5…" at bounding box center [282, 234] width 300 height 44
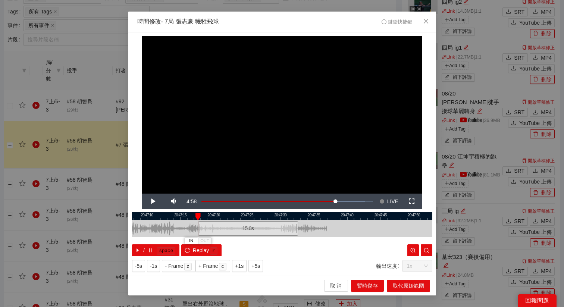
drag, startPoint x: 197, startPoint y: 218, endPoint x: 251, endPoint y: 218, distance: 54.5
click at [251, 218] on div at bounding box center [337, 216] width 300 height 8
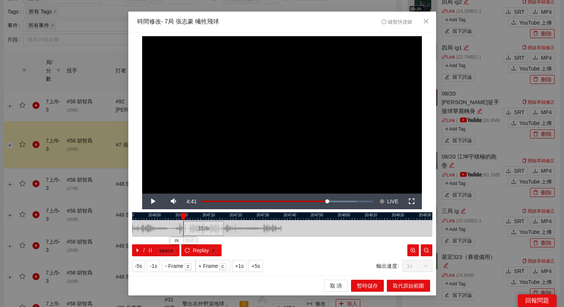
drag, startPoint x: 247, startPoint y: 224, endPoint x: 200, endPoint y: 224, distance: 47.0
click at [200, 224] on div "15.0 s" at bounding box center [203, 228] width 41 height 15
click at [200, 228] on div "15.0 s" at bounding box center [201, 228] width 41 height 15
click at [260, 265] on span "+5s" at bounding box center [256, 266] width 9 height 8
click at [259, 266] on span "+5s" at bounding box center [256, 266] width 9 height 8
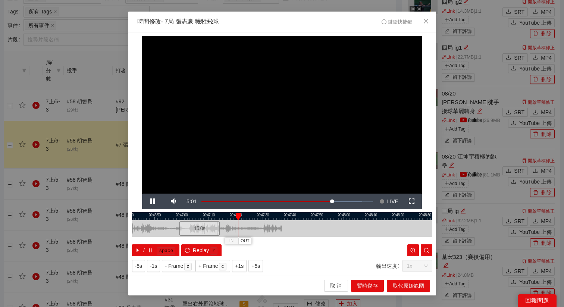
click at [233, 217] on div at bounding box center [282, 216] width 300 height 8
click at [243, 242] on span "OUT" at bounding box center [241, 241] width 9 height 7
click at [412, 287] on span "取代原始範圍" at bounding box center [408, 286] width 31 height 8
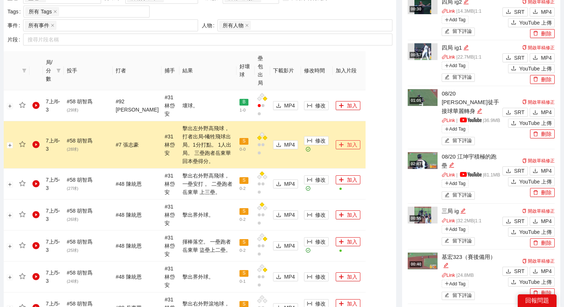
click at [345, 140] on button "加入" at bounding box center [348, 144] width 25 height 9
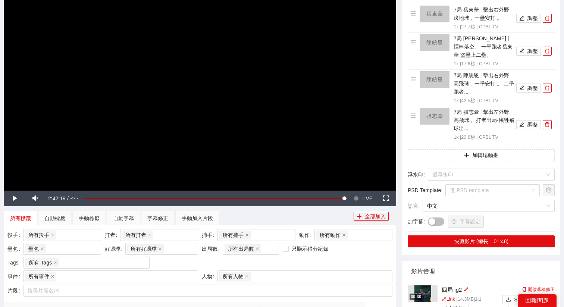
scroll to position [0, 0]
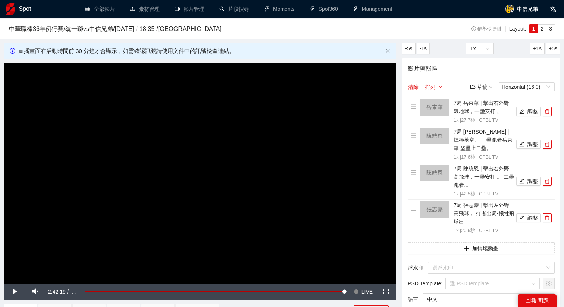
click at [317, 183] on video "Video Player" at bounding box center [200, 173] width 393 height 221
click at [360, 291] on button "Seek to live, currently behind live LIVE" at bounding box center [363, 292] width 24 height 16
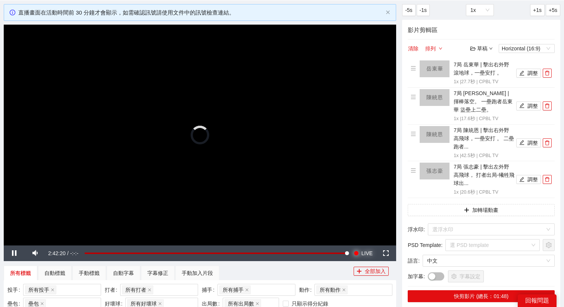
scroll to position [59, 0]
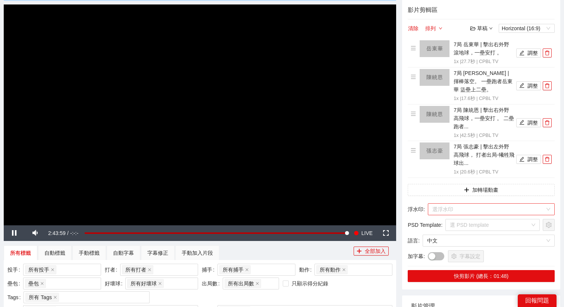
click at [462, 211] on input "search" at bounding box center [489, 209] width 113 height 11
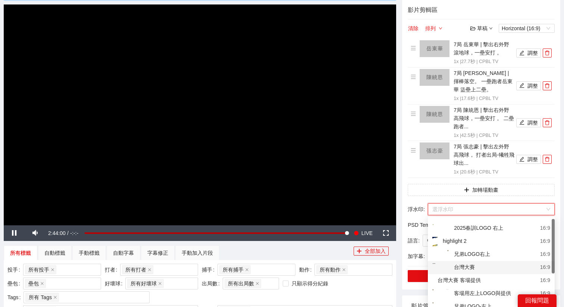
scroll to position [12, 0]
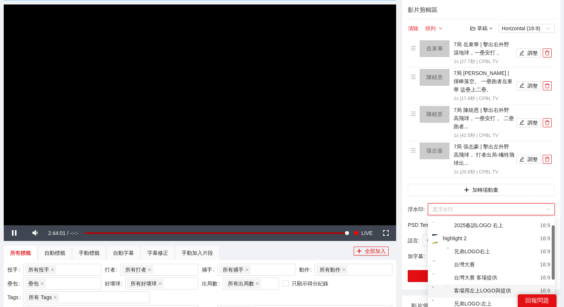
click at [461, 293] on div "客場用左上LOGO與提供" at bounding box center [472, 291] width 79 height 9
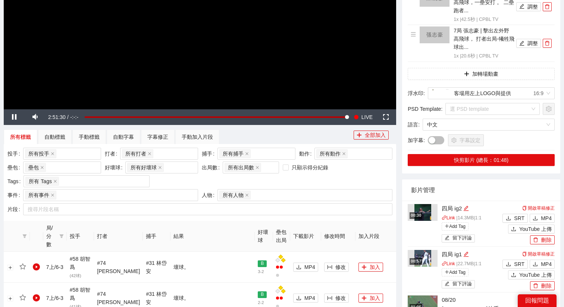
scroll to position [194, 0]
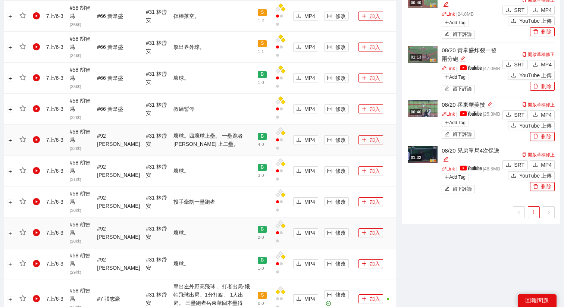
scroll to position [635, 0]
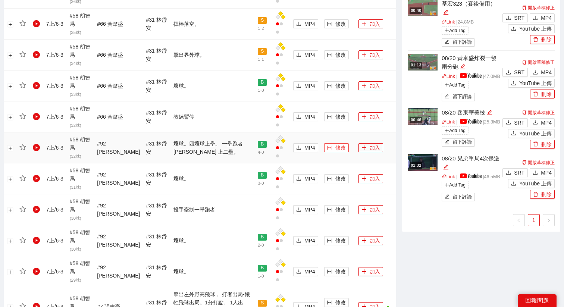
click at [330, 143] on button "修改" at bounding box center [336, 147] width 25 height 9
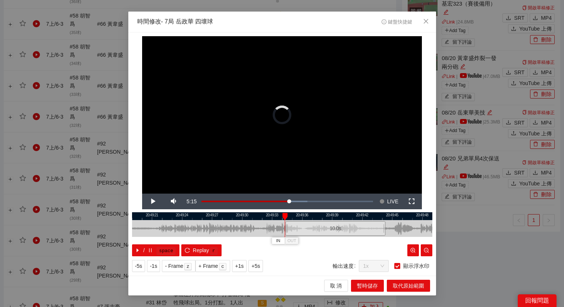
drag, startPoint x: 248, startPoint y: 225, endPoint x: 304, endPoint y: 233, distance: 56.4
click at [304, 233] on div "10.0 s" at bounding box center [336, 228] width 100 height 15
click at [153, 202] on span "Video Player" at bounding box center [153, 202] width 0 height 0
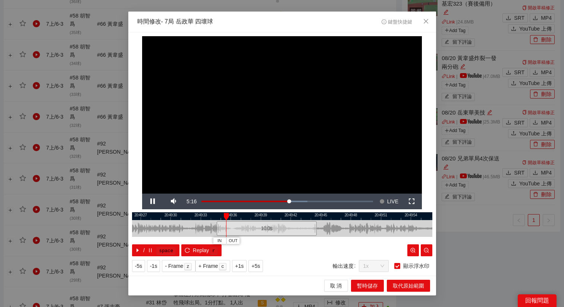
drag, startPoint x: 333, startPoint y: 215, endPoint x: 262, endPoint y: 221, distance: 71.5
click at [262, 221] on div "20:49:24 20:49:27 20:49:30 20:49:33 20:49:36 20:49:39 20:49:42 20:49:45 20:49:4…" at bounding box center [282, 234] width 300 height 44
click at [257, 227] on div "10.0 s" at bounding box center [266, 228] width 100 height 15
click at [153, 202] on span "Video Player" at bounding box center [153, 202] width 0 height 0
click at [257, 264] on span "+5s" at bounding box center [256, 266] width 9 height 8
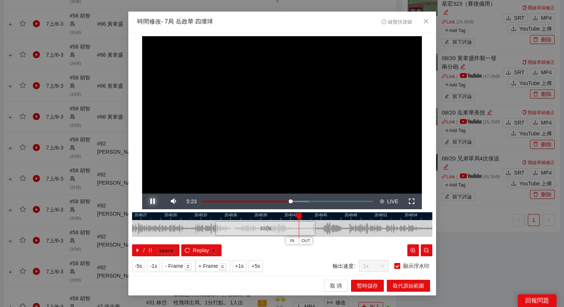
click at [153, 202] on span "Video Player" at bounding box center [153, 202] width 0 height 0
click at [309, 242] on span "OUT" at bounding box center [308, 241] width 9 height 7
click at [412, 287] on span "取代原始範圍" at bounding box center [408, 286] width 31 height 8
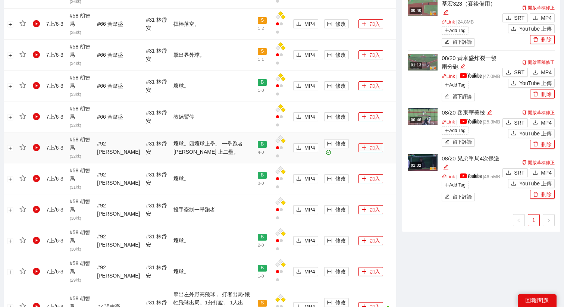
click at [363, 145] on icon "plus" at bounding box center [364, 147] width 5 height 5
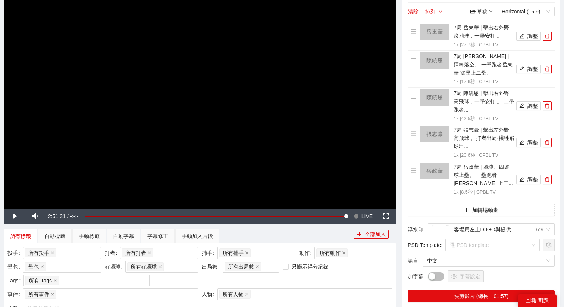
scroll to position [64, 0]
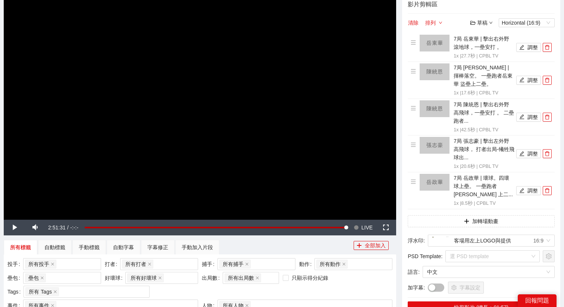
click at [306, 141] on video "Video Player" at bounding box center [200, 109] width 393 height 221
click at [367, 225] on span "LIVE" at bounding box center [367, 228] width 11 height 16
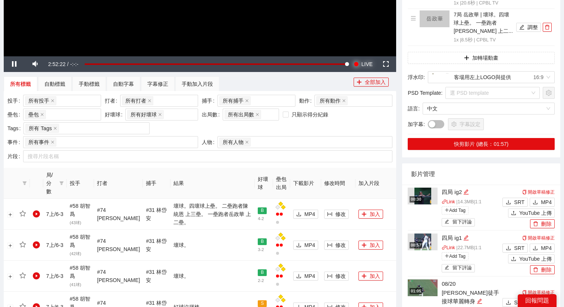
scroll to position [206, 0]
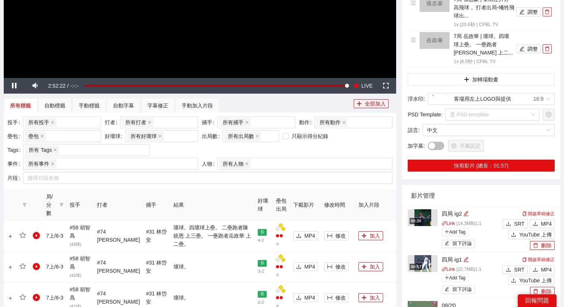
click at [337, 232] on span "修改" at bounding box center [341, 236] width 10 height 8
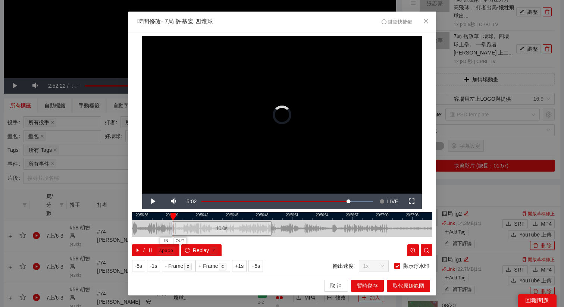
drag, startPoint x: 261, startPoint y: 230, endPoint x: 197, endPoint y: 239, distance: 64.8
click at [197, 239] on div "20:56:33 20:56:36 20:56:39 20:56:42 20:56:45 20:56:48 20:56:51 20:56:54 20:56:5…" at bounding box center [282, 234] width 300 height 44
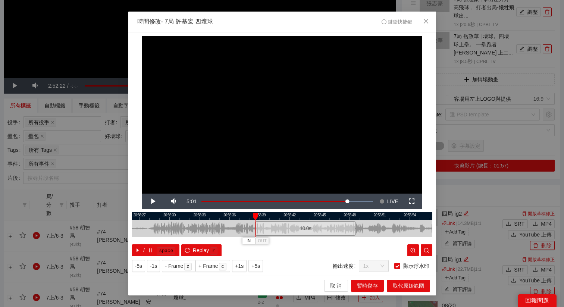
drag, startPoint x: 214, startPoint y: 216, endPoint x: 301, endPoint y: 218, distance: 87.3
click at [302, 218] on div at bounding box center [370, 216] width 300 height 8
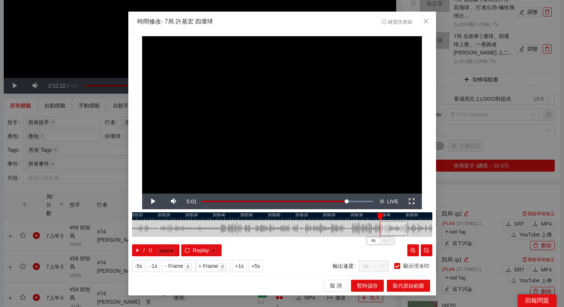
drag, startPoint x: 303, startPoint y: 217, endPoint x: 404, endPoint y: 222, distance: 101.3
click at [402, 222] on div "20:55:00 20:55:10 20:55:20 20:55:30 20:55:40 20:55:50 20:56:00 20:56:10 20:56:2…" at bounding box center [282, 234] width 300 height 44
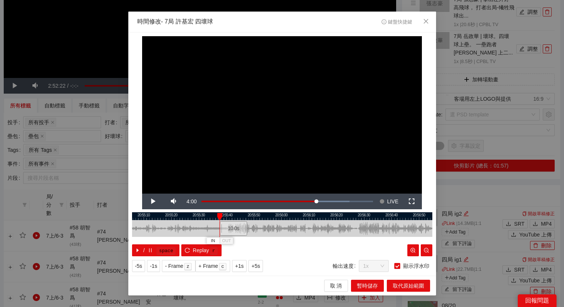
drag, startPoint x: 398, startPoint y: 227, endPoint x: 230, endPoint y: 237, distance: 168.2
click at [230, 237] on div "20:55:00 20:55:10 20:55:20 20:55:30 20:55:40 20:55:50 20:56:00 20:56:10 20:56:2…" at bounding box center [282, 234] width 300 height 44
click at [153, 202] on span "Video Player" at bounding box center [153, 202] width 0 height 0
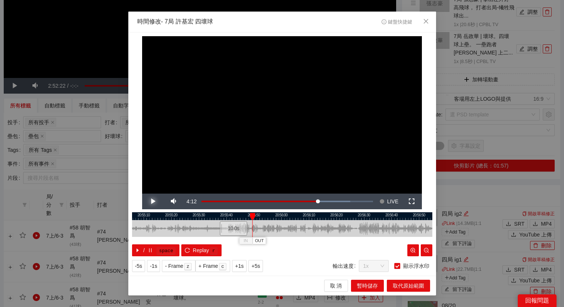
click at [153, 202] on span "Video Player" at bounding box center [153, 202] width 0 height 0
click at [265, 239] on span "OUT" at bounding box center [265, 241] width 9 height 7
click at [409, 287] on span "取代原始範圍" at bounding box center [408, 286] width 31 height 8
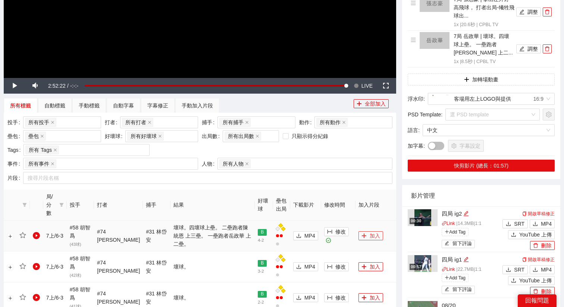
click at [365, 231] on button "加入" at bounding box center [371, 235] width 25 height 9
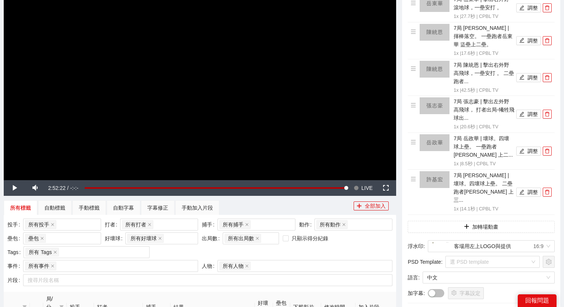
scroll to position [93, 0]
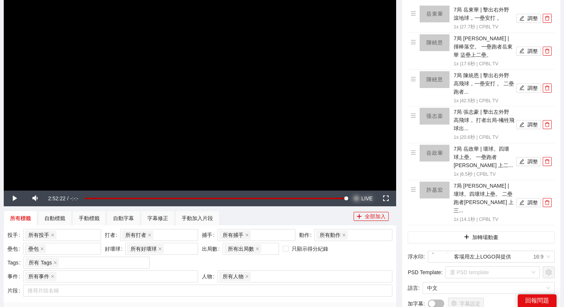
click at [369, 200] on span "LIVE" at bounding box center [367, 199] width 11 height 16
click at [349, 172] on video "Video Player" at bounding box center [200, 80] width 393 height 221
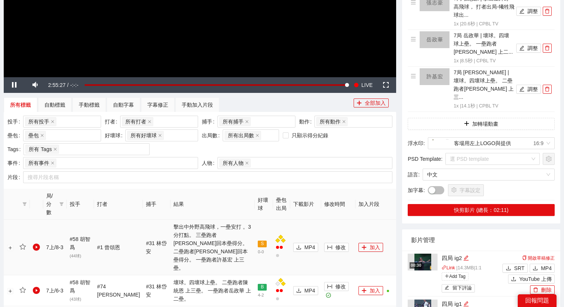
scroll to position [207, 0]
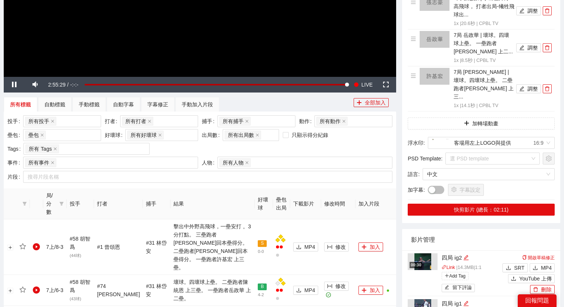
click at [334, 225] on td "修改" at bounding box center [338, 247] width 34 height 56
click at [336, 243] on span "修改" at bounding box center [341, 247] width 10 height 8
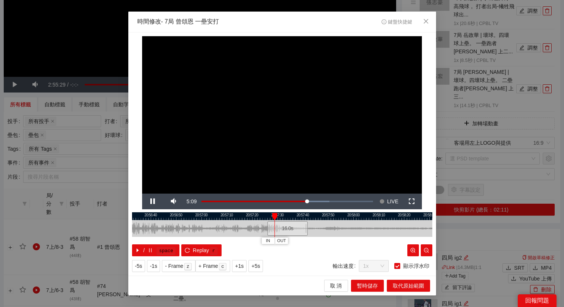
drag, startPoint x: 260, startPoint y: 216, endPoint x: 362, endPoint y: 220, distance: 102.4
click at [362, 220] on div "20:56:30 20:56:40 20:56:50 20:57:00 20:57:10 20:57:20 20:57:30 20:57:40 20:57:5…" at bounding box center [282, 234] width 300 height 44
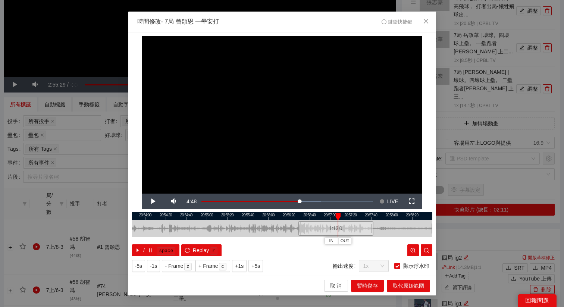
drag, startPoint x: 356, startPoint y: 226, endPoint x: 297, endPoint y: 227, distance: 58.6
click at [297, 227] on div at bounding box center [299, 228] width 4 height 17
drag, startPoint x: 324, startPoint y: 230, endPoint x: 318, endPoint y: 230, distance: 6.3
click at [318, 230] on div "1:13.0" at bounding box center [329, 228] width 75 height 15
click at [153, 202] on span "Video Player" at bounding box center [153, 202] width 0 height 0
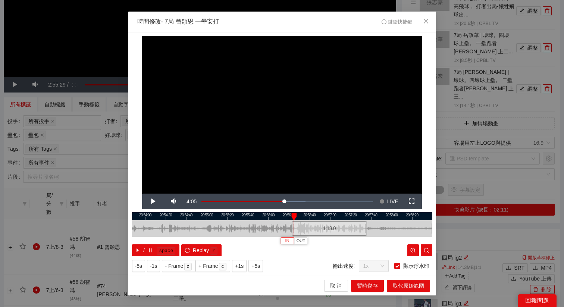
click at [289, 238] on span "IN" at bounding box center [287, 241] width 4 height 7
click at [153, 202] on span "Video Player" at bounding box center [153, 202] width 0 height 0
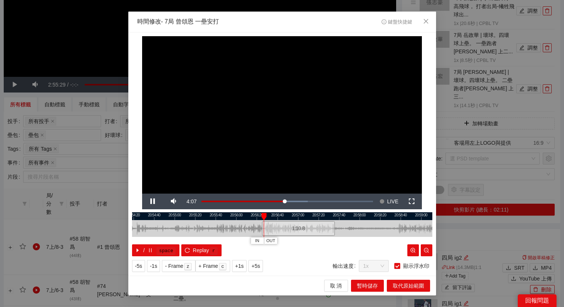
drag, startPoint x: 284, startPoint y: 216, endPoint x: 230, endPoint y: 218, distance: 54.5
click at [230, 218] on div at bounding box center [250, 216] width 300 height 8
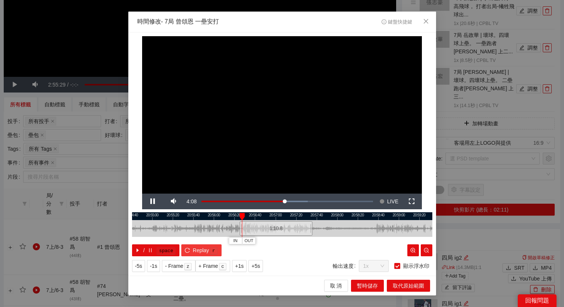
click at [196, 246] on span "Replay" at bounding box center [201, 250] width 16 height 8
click at [211, 251] on kbd "r" at bounding box center [213, 250] width 7 height 7
click at [153, 202] on span "Video Player" at bounding box center [153, 202] width 0 height 0
click at [231, 240] on button "IN" at bounding box center [233, 240] width 13 height 7
click at [153, 202] on span "Video Player" at bounding box center [153, 202] width 0 height 0
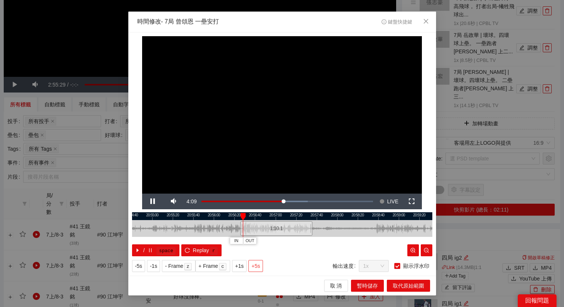
click at [258, 264] on span "+5s" at bounding box center [256, 266] width 9 height 8
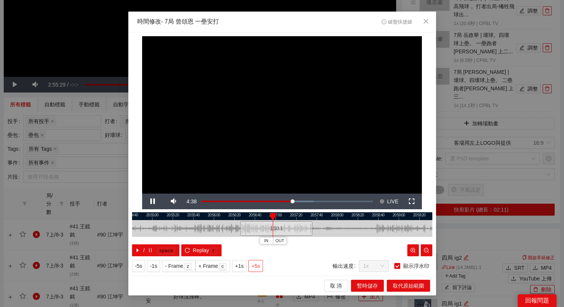
click at [258, 264] on span "+5s" at bounding box center [256, 266] width 9 height 8
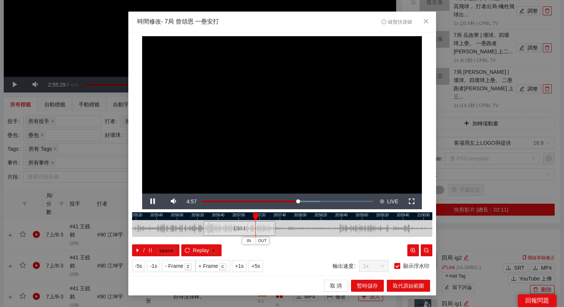
drag, startPoint x: 331, startPoint y: 216, endPoint x: 294, endPoint y: 222, distance: 37.9
click at [294, 222] on div "20:55:00 20:55:20 20:55:40 20:56:00 20:56:20 20:56:40 20:57:00 20:57:20 20:57:4…" at bounding box center [282, 234] width 300 height 44
drag, startPoint x: 273, startPoint y: 216, endPoint x: 291, endPoint y: 219, distance: 17.7
click at [291, 219] on div at bounding box center [298, 216] width 300 height 8
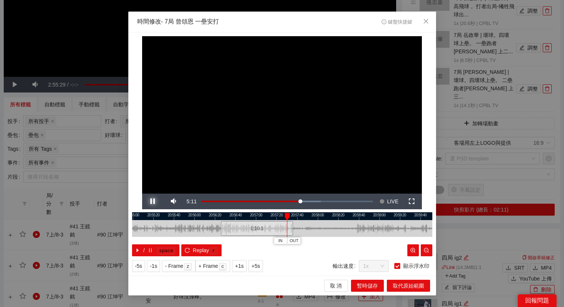
click at [153, 202] on span "Video Player" at bounding box center [153, 202] width 0 height 0
click at [281, 218] on div at bounding box center [282, 216] width 300 height 8
click at [153, 202] on span "Video Player" at bounding box center [153, 202] width 0 height 0
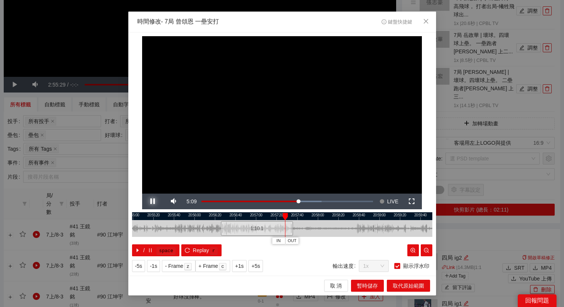
click at [153, 202] on span "Video Player" at bounding box center [153, 202] width 0 height 0
click at [296, 240] on span "OUT" at bounding box center [292, 241] width 9 height 7
click at [404, 285] on span "取代原始範圍" at bounding box center [408, 286] width 31 height 8
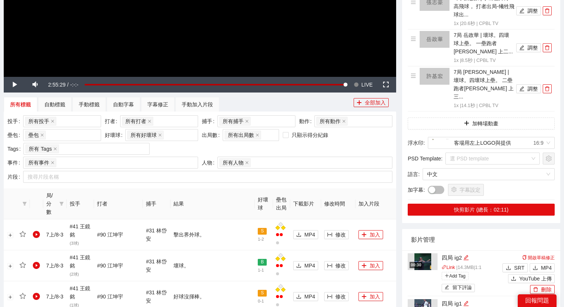
click at [365, 84] on span "LIVE" at bounding box center [367, 85] width 11 height 16
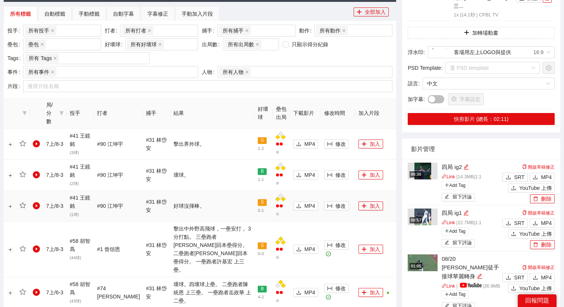
scroll to position [308, 0]
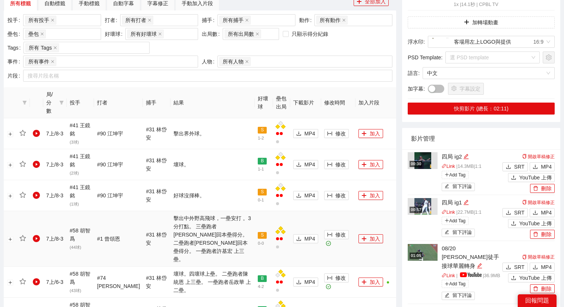
click at [365, 227] on td "加入" at bounding box center [376, 239] width 41 height 56
click at [366, 234] on button "加入" at bounding box center [371, 238] width 25 height 9
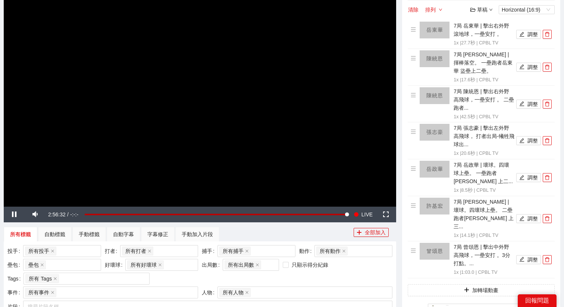
scroll to position [71, 0]
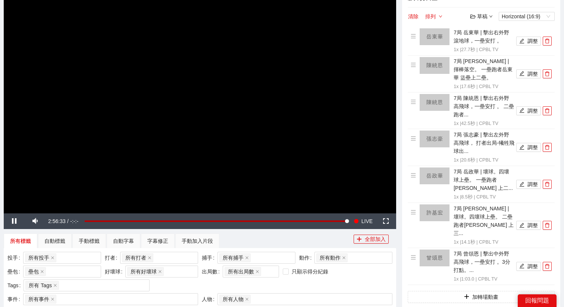
click at [349, 163] on video "Video Player" at bounding box center [200, 103] width 393 height 221
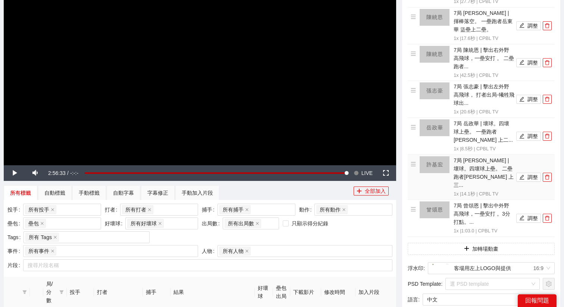
scroll to position [139, 0]
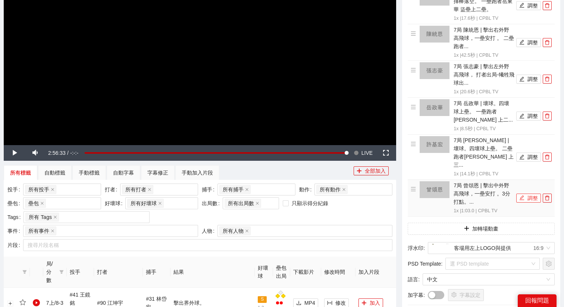
click at [522, 195] on icon "edit" at bounding box center [522, 197] width 5 height 5
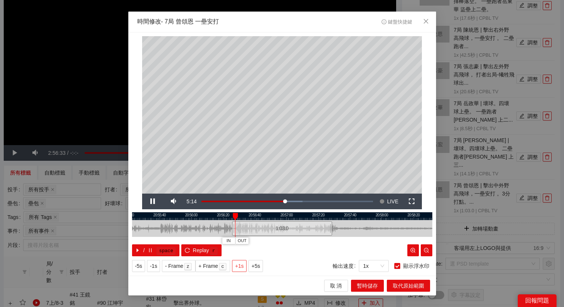
click at [238, 262] on span "+1s" at bounding box center [239, 266] width 9 height 8
click at [241, 262] on span "+1s" at bounding box center [239, 266] width 9 height 8
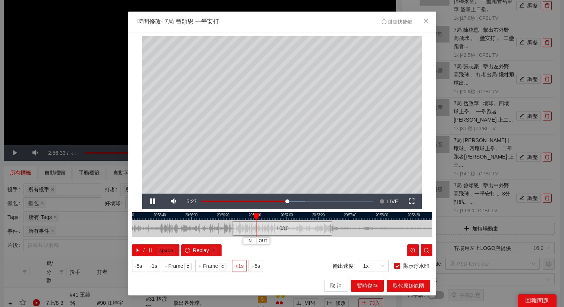
click at [241, 262] on span "+1s" at bounding box center [239, 266] width 9 height 8
click at [433, 26] on span "Close" at bounding box center [426, 22] width 20 height 20
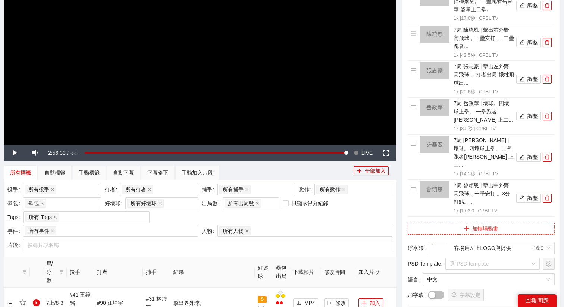
click at [458, 223] on button "加轉場動畫" at bounding box center [481, 229] width 147 height 12
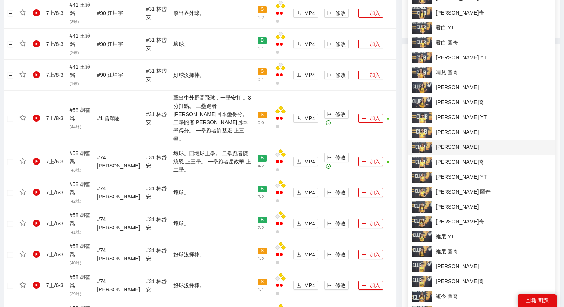
scroll to position [432, 0]
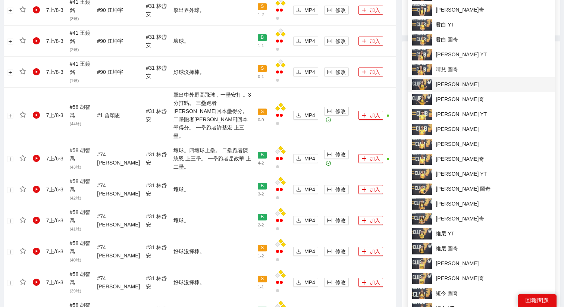
click at [451, 90] on li "[PERSON_NAME]" at bounding box center [481, 84] width 147 height 15
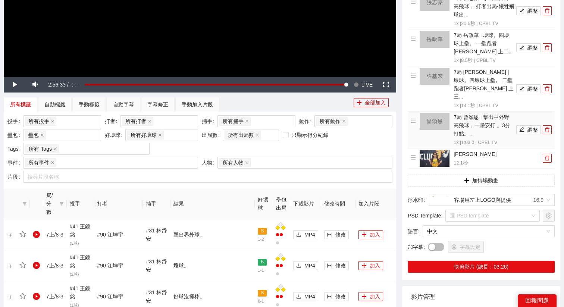
scroll to position [196, 0]
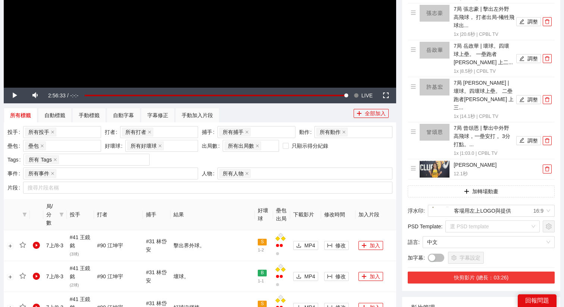
click at [465, 272] on button "快剪影片 (總長：03:26)" at bounding box center [481, 278] width 147 height 12
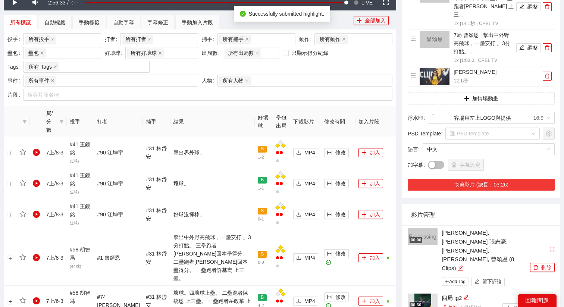
scroll to position [304, 0]
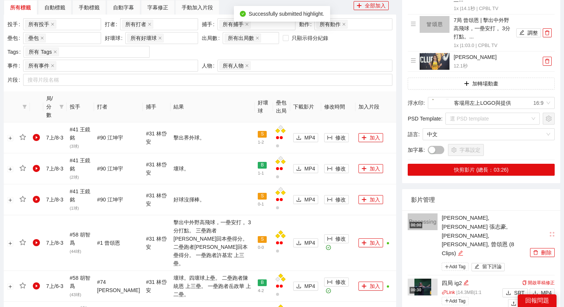
click at [463, 250] on icon "edit" at bounding box center [460, 252] width 5 height 5
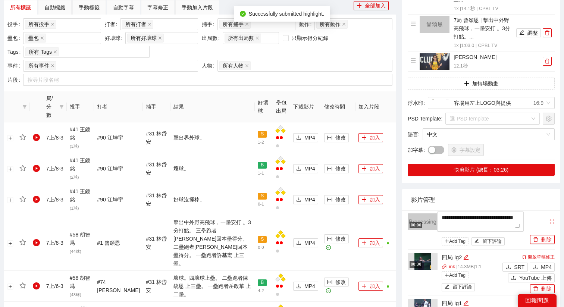
drag, startPoint x: 502, startPoint y: 217, endPoint x: 433, endPoint y: 204, distance: 70.9
click at [433, 210] on li "**********" at bounding box center [481, 229] width 147 height 39
type textarea "*"
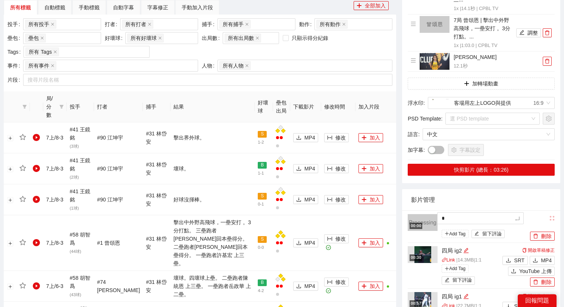
type textarea "*"
type textarea "**"
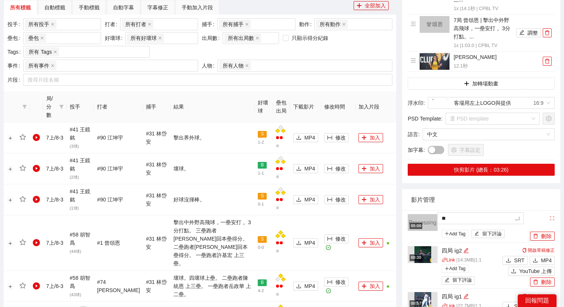
type textarea "**"
type textarea "*"
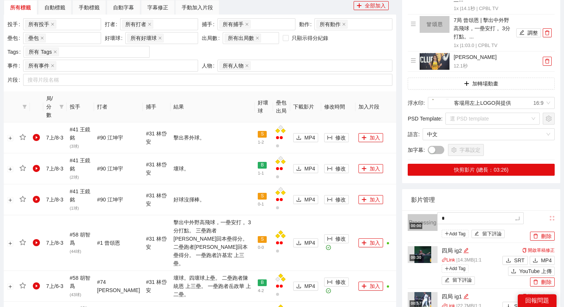
type textarea "**"
type textarea "*"
type textarea "**"
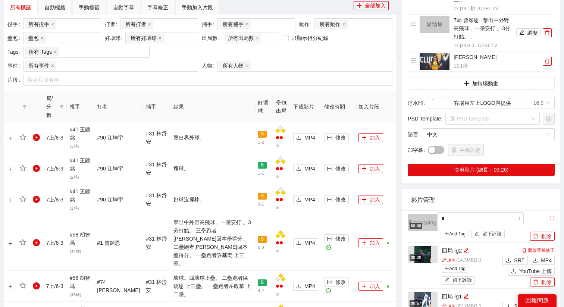
type textarea "**"
type textarea "***"
type textarea "****"
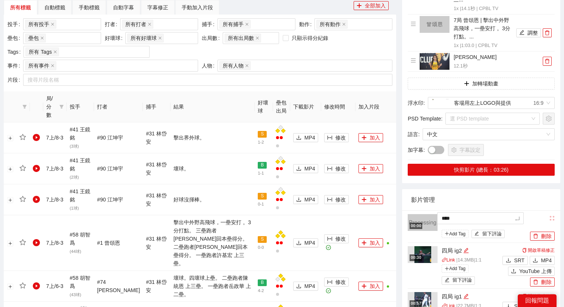
type textarea "*****"
type textarea "*******"
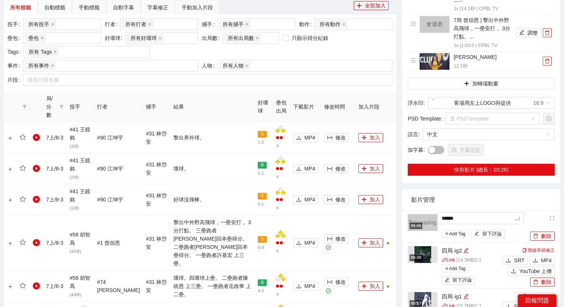
type textarea "*******"
type textarea "********"
type textarea "*******"
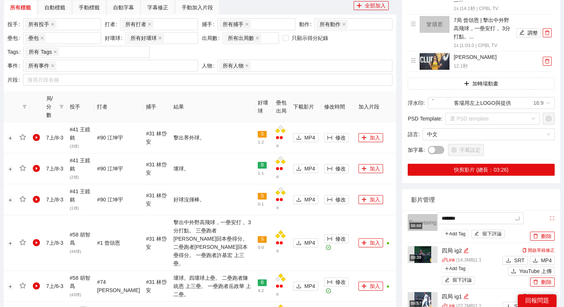
type textarea "********"
type textarea "*********"
type textarea "**********"
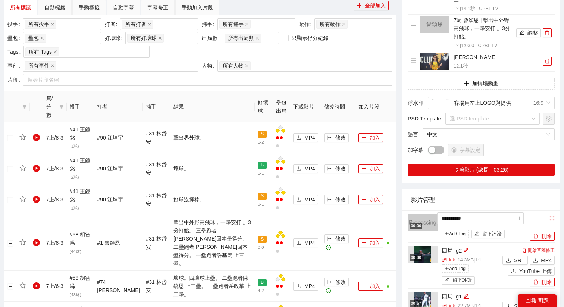
type textarea "********"
type textarea "*********"
type textarea "**********"
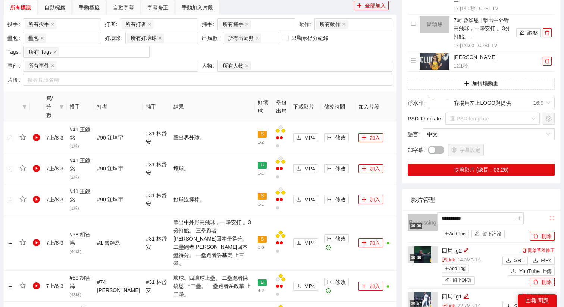
type textarea "**********"
type textarea "*********"
type textarea "**********"
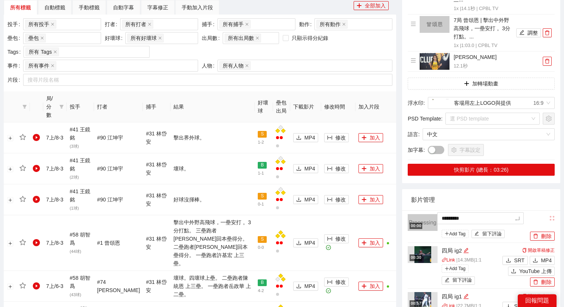
type textarea "**********"
type textarea "*********"
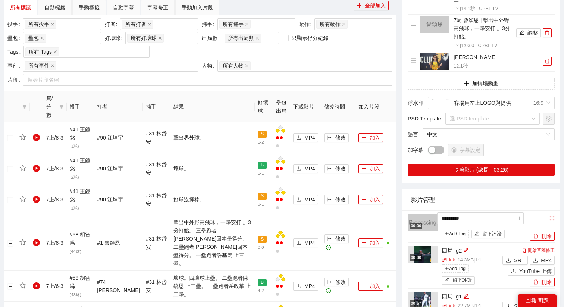
type textarea "*********"
type textarea "**********"
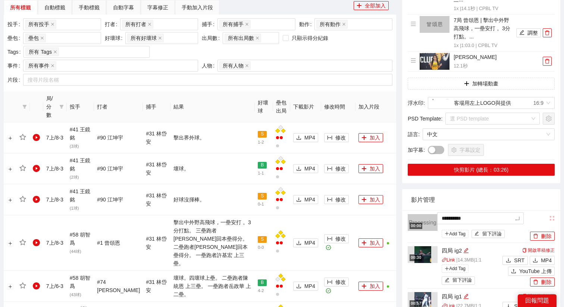
type textarea "**********"
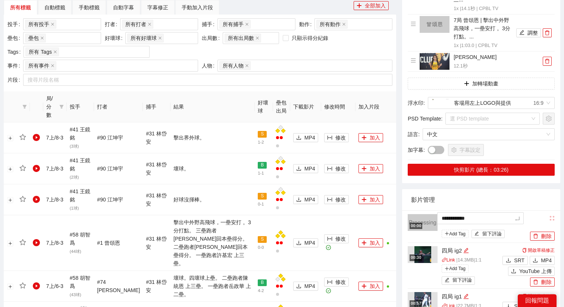
type textarea "**********"
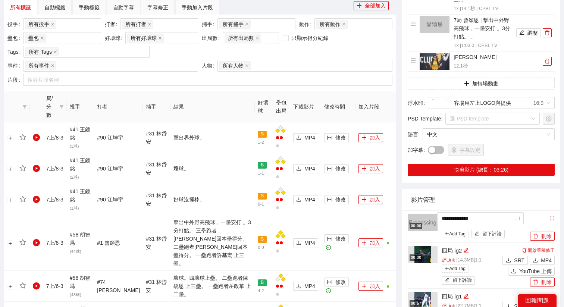
type textarea "**********"
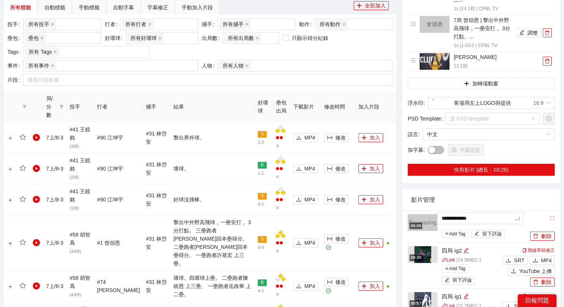
type textarea "**********"
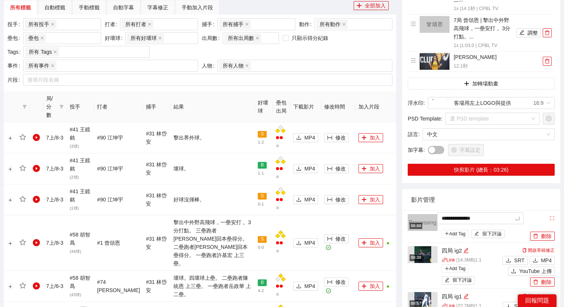
type textarea "**********"
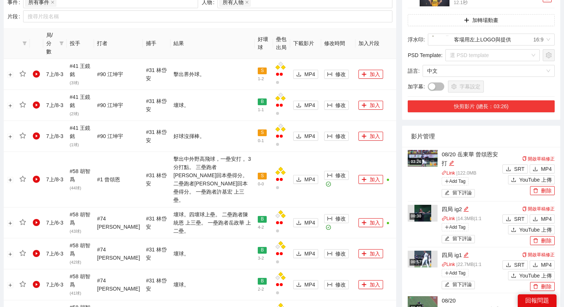
scroll to position [377, 0]
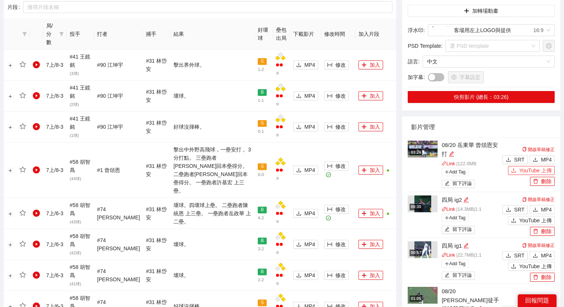
click at [539, 166] on span "YouTube 上傳" at bounding box center [536, 170] width 32 height 8
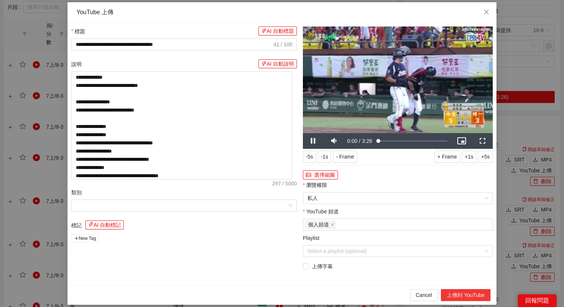
click at [467, 296] on button "上傳到 YouTube" at bounding box center [466, 295] width 50 height 12
click at [484, 14] on icon "close" at bounding box center [487, 12] width 6 height 6
type textarea "**********"
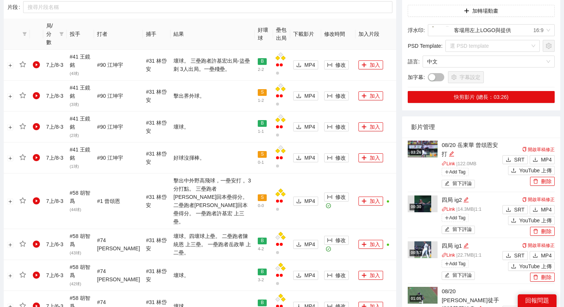
click at [418, 141] on img at bounding box center [423, 149] width 30 height 17
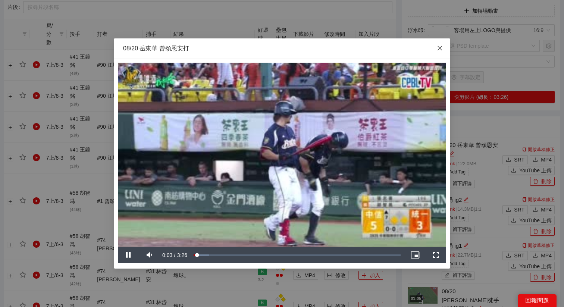
click at [440, 47] on icon "close" at bounding box center [440, 48] width 6 height 6
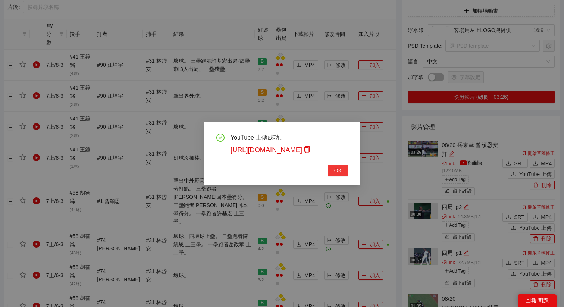
click at [337, 168] on span "OK" at bounding box center [337, 170] width 7 height 8
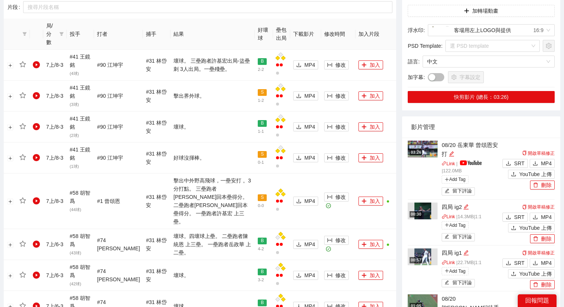
click at [419, 141] on img at bounding box center [423, 149] width 30 height 17
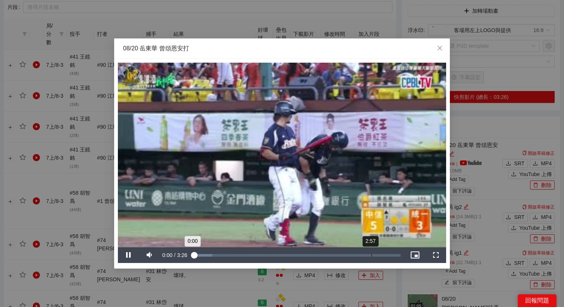
click at [373, 257] on div "Loaded : 9.01% 2:57 0:00" at bounding box center [297, 255] width 215 height 16
click at [234, 250] on div "Loaded : 85.55% 0:39 0:39" at bounding box center [297, 255] width 215 height 16
click at [244, 252] on div "Loaded : 85.78% 0:51 0:40" at bounding box center [297, 255] width 215 height 16
click at [226, 254] on div "Loaded : 85.78% 0:35 0:51" at bounding box center [297, 255] width 207 height 3
click at [221, 254] on div "0:26" at bounding box center [221, 255] width 0 height 3
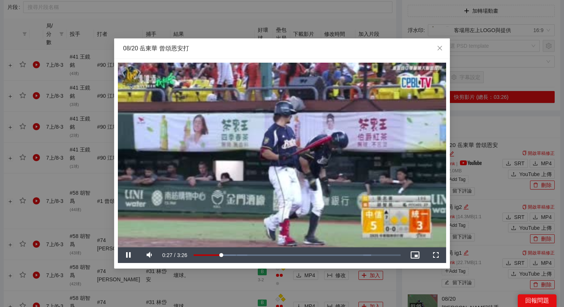
click at [233, 210] on video "Video Player" at bounding box center [282, 155] width 328 height 185
click at [228, 210] on video "Video Player" at bounding box center [282, 155] width 328 height 185
click at [216, 253] on div "Loaded : 85.78% 0:22 0:28" at bounding box center [297, 255] width 215 height 16
click at [216, 257] on div "0:22" at bounding box center [205, 255] width 23 height 3
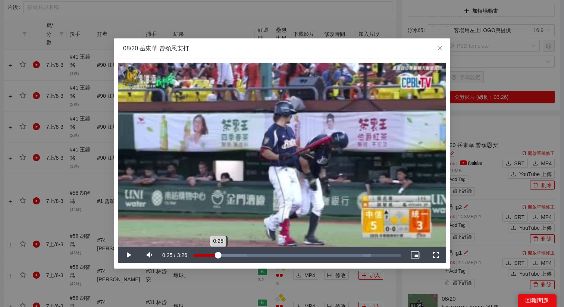
click at [218, 257] on div "0:25" at bounding box center [206, 255] width 25 height 3
click at [225, 236] on video "Video Player" at bounding box center [282, 155] width 328 height 185
click at [368, 255] on div "Loaded : 85.78% 2:53 0:26" at bounding box center [297, 255] width 207 height 3
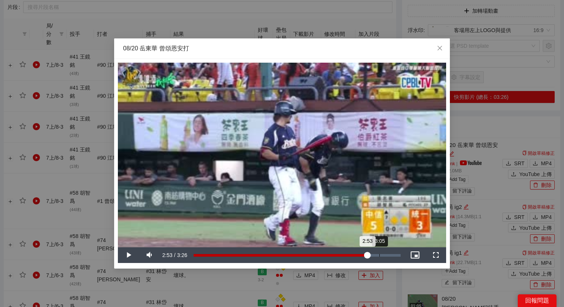
click at [380, 255] on div "Loaded : 85.78% 3:05 2:53" at bounding box center [297, 255] width 207 height 3
click at [364, 259] on div "Loaded : 89.45% 2:52 3:05" at bounding box center [297, 255] width 215 height 16
click at [384, 257] on div "Loaded : 90.87% 3:09 2:50" at bounding box center [297, 255] width 215 height 16
click at [366, 255] on div "2:51" at bounding box center [366, 255] width 0 height 3
click at [355, 255] on div "2:40" at bounding box center [355, 255] width 0 height 3
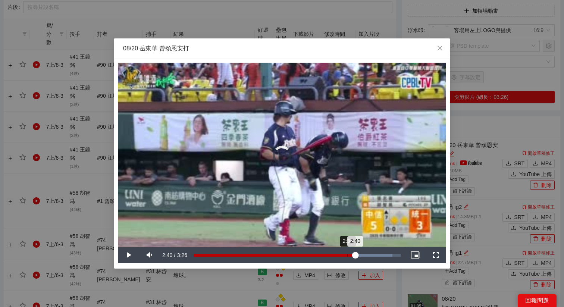
click at [347, 254] on div "2:33" at bounding box center [347, 255] width 0 height 3
click at [340, 255] on div "2:25" at bounding box center [340, 255] width 0 height 3
click at [353, 254] on div "Loaded : 96.09% 2:39 2:25" at bounding box center [297, 255] width 207 height 3
click at [354, 254] on div "2:39" at bounding box center [274, 255] width 160 height 3
click at [355, 254] on div "2:41" at bounding box center [275, 255] width 162 height 3
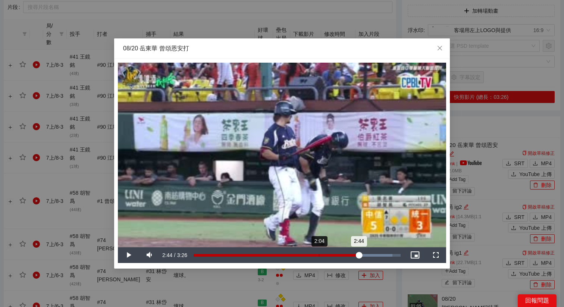
click at [317, 256] on div "2:44" at bounding box center [276, 255] width 165 height 3
click at [327, 255] on div "2:12" at bounding box center [327, 255] width 0 height 3
click at [334, 255] on div "Loaded : 96.09% 2:19 2:12" at bounding box center [297, 255] width 207 height 3
click at [332, 255] on div "2:18" at bounding box center [264, 255] width 140 height 3
click at [341, 255] on div "Loaded : 96.09% 2:26 2:18" at bounding box center [297, 255] width 207 height 3
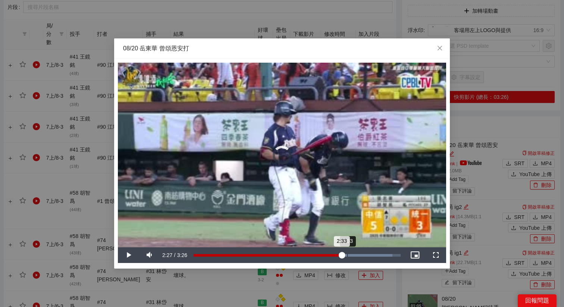
click at [347, 255] on div "Loaded : 96.09% 2:33 2:33" at bounding box center [297, 255] width 207 height 3
click at [354, 255] on div "Progress Bar" at bounding box center [357, 255] width 72 height 3
click at [358, 255] on div "Loaded : 96.09% 2:39 2:39" at bounding box center [297, 255] width 207 height 3
click at [363, 256] on div "Progress Bar" at bounding box center [357, 255] width 72 height 3
click at [364, 256] on div "2:49" at bounding box center [279, 255] width 170 height 3
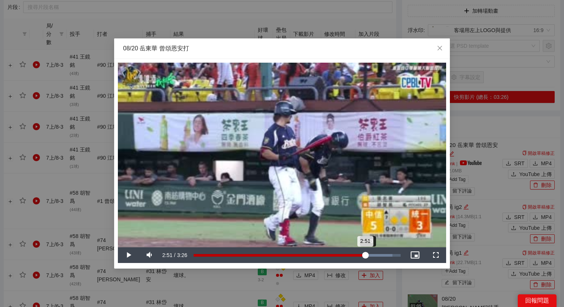
click at [365, 255] on div "2:51" at bounding box center [280, 255] width 172 height 3
click at [368, 255] on div "2:53" at bounding box center [281, 255] width 174 height 3
click at [371, 255] on div "2:56" at bounding box center [282, 255] width 177 height 3
click at [263, 258] on div "Loaded : 98.78% 1:08 3:00" at bounding box center [297, 255] width 215 height 16
click at [221, 254] on div "0:27" at bounding box center [208, 255] width 28 height 3
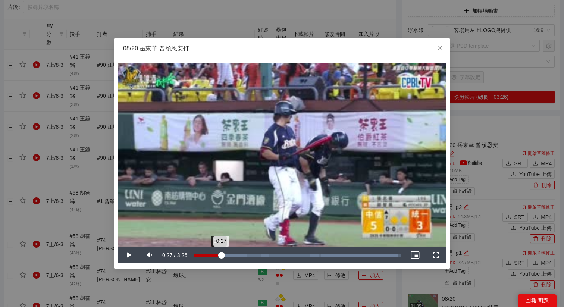
click at [219, 254] on div "0:27" at bounding box center [208, 255] width 28 height 3
click at [219, 254] on div "0:25" at bounding box center [206, 255] width 25 height 3
click at [230, 223] on video "Video Player" at bounding box center [282, 155] width 328 height 185
click at [246, 205] on video "Video Player" at bounding box center [282, 155] width 328 height 185
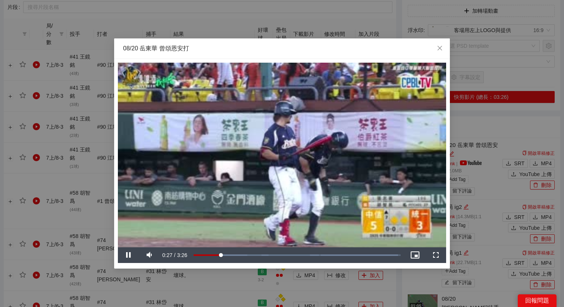
click at [246, 205] on video "Video Player" at bounding box center [282, 155] width 328 height 185
click at [493, 222] on div "**********" at bounding box center [282, 153] width 564 height 307
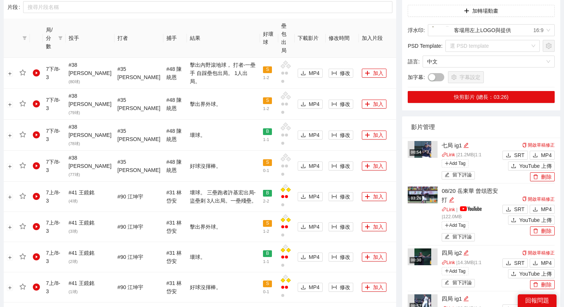
click at [429, 191] on img at bounding box center [423, 195] width 30 height 17
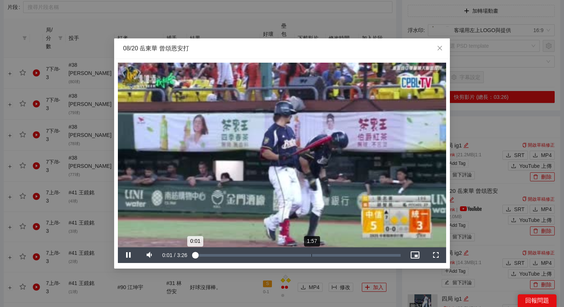
click at [326, 251] on div "Loaded : 2.20% 1:57 0:01" at bounding box center [297, 255] width 215 height 16
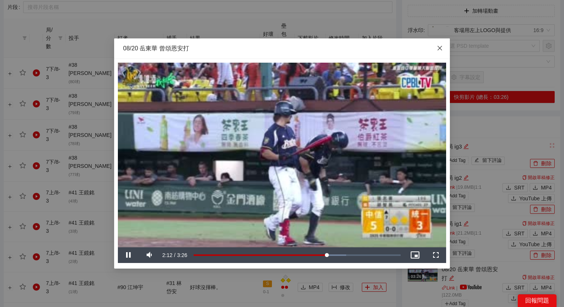
click at [439, 52] on span "Close" at bounding box center [440, 48] width 20 height 20
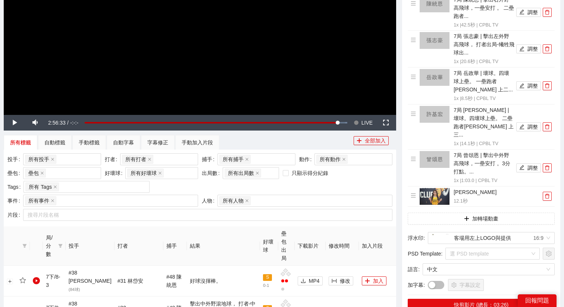
scroll to position [75, 0]
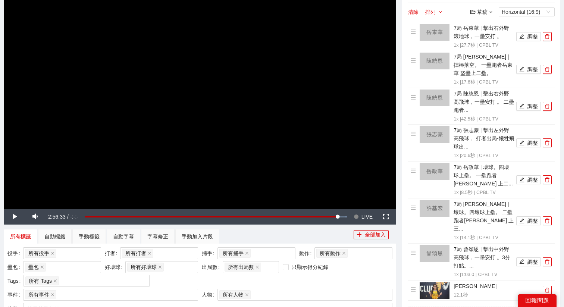
click at [253, 121] on video "Video Player" at bounding box center [200, 98] width 393 height 221
click at [361, 218] on button "Seek to live, currently behind live LIVE" at bounding box center [363, 217] width 24 height 16
click at [411, 10] on button "清除" at bounding box center [413, 11] width 11 height 9
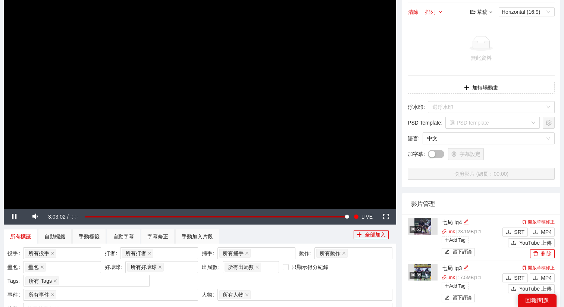
click at [476, 10] on div "草稿" at bounding box center [482, 12] width 22 height 8
click at [483, 24] on link "開啟" at bounding box center [483, 25] width 17 height 6
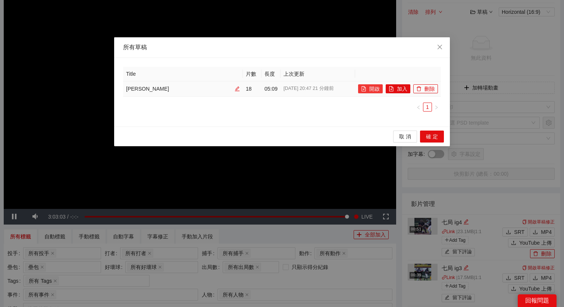
click at [367, 90] on button "開啟" at bounding box center [370, 88] width 25 height 9
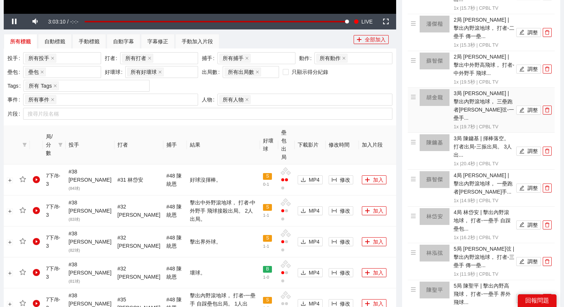
scroll to position [269, 0]
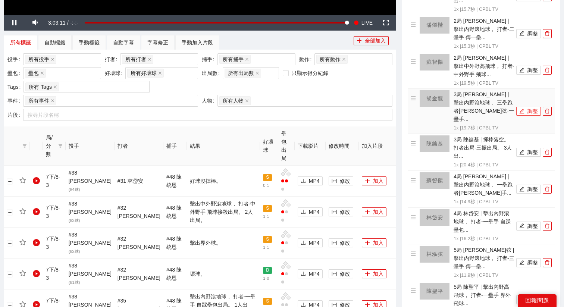
click at [517, 107] on button "調整" at bounding box center [529, 111] width 25 height 9
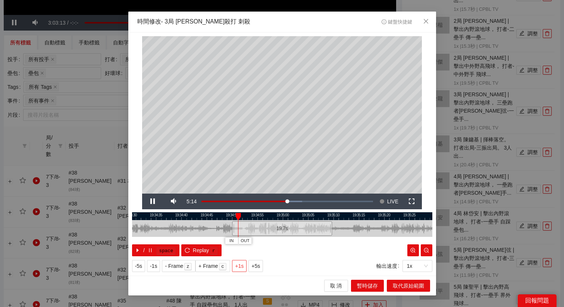
click at [243, 265] on span "+1s" at bounding box center [239, 266] width 9 height 8
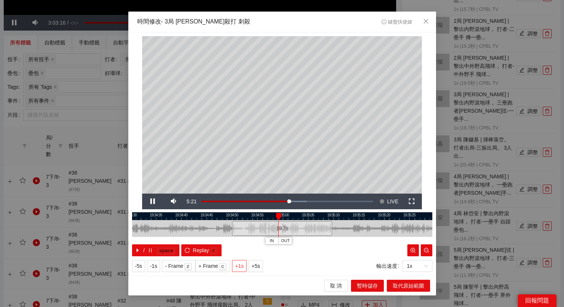
click at [243, 265] on span "+1s" at bounding box center [239, 266] width 9 height 8
click at [238, 268] on span "+1s" at bounding box center [239, 266] width 9 height 8
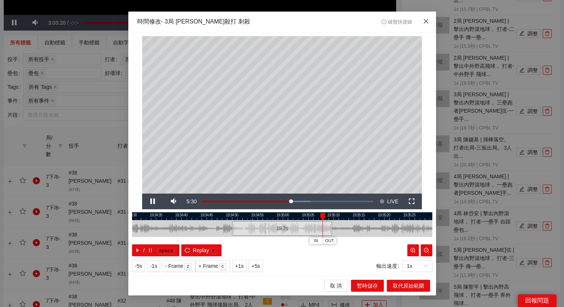
click at [427, 23] on icon "close" at bounding box center [426, 21] width 6 height 6
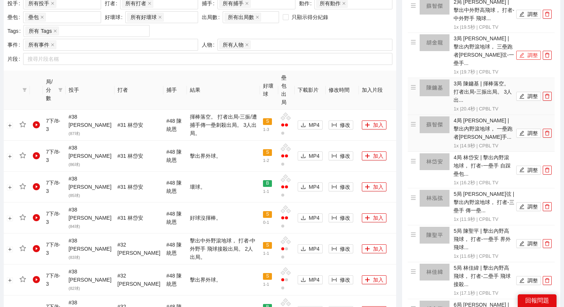
scroll to position [336, 0]
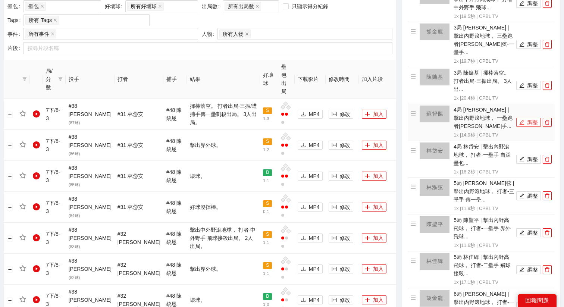
click at [528, 118] on button "調整" at bounding box center [529, 122] width 25 height 9
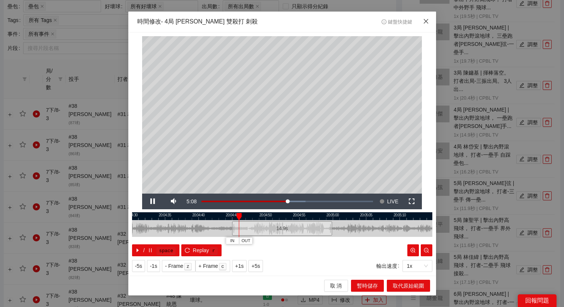
click at [425, 23] on icon "close" at bounding box center [426, 21] width 6 height 6
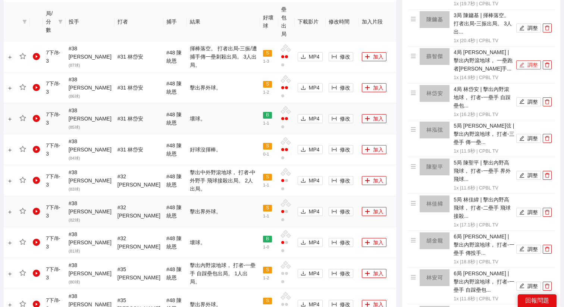
scroll to position [434, 0]
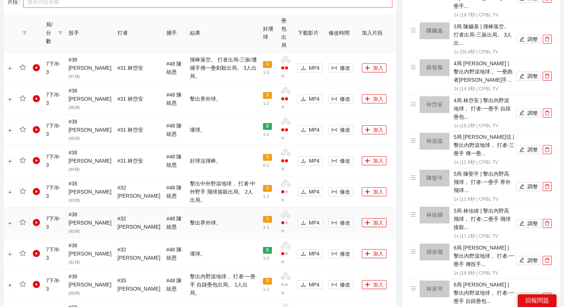
scroll to position [405, 0]
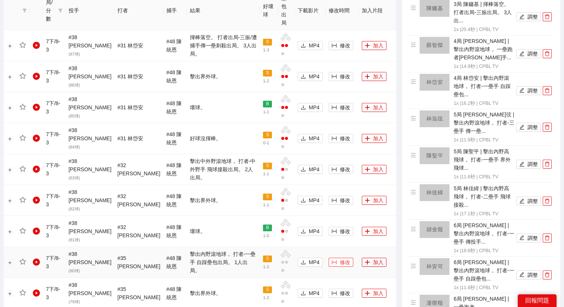
click at [340, 258] on span "修改" at bounding box center [345, 262] width 10 height 8
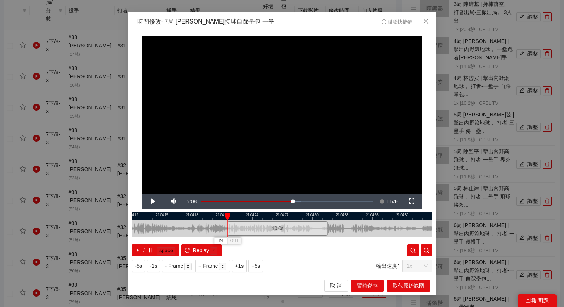
drag, startPoint x: 274, startPoint y: 223, endPoint x: 266, endPoint y: 223, distance: 7.5
click at [266, 223] on div "10.0 s" at bounding box center [278, 228] width 100 height 15
click at [266, 223] on div "10.0 s" at bounding box center [275, 228] width 100 height 15
click at [257, 265] on span "+5s" at bounding box center [256, 266] width 9 height 8
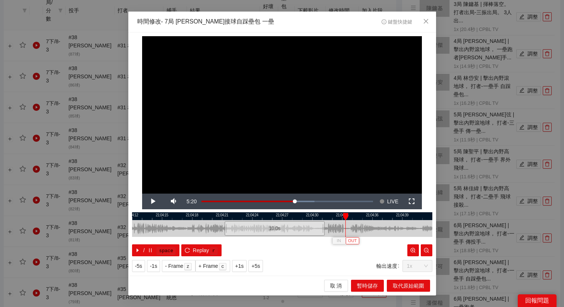
click at [353, 241] on span "OUT" at bounding box center [352, 241] width 9 height 7
click at [400, 280] on button "取代原始範圍" at bounding box center [408, 286] width 43 height 12
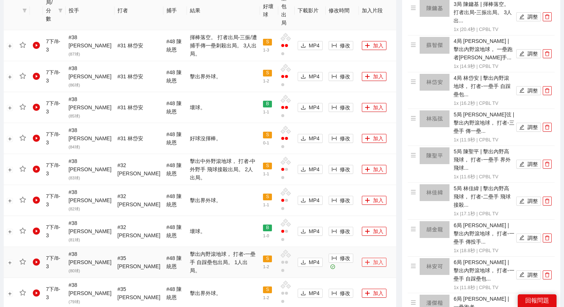
click at [364, 258] on button "加入" at bounding box center [374, 262] width 25 height 9
click at [340, 165] on span "修改" at bounding box center [345, 169] width 10 height 8
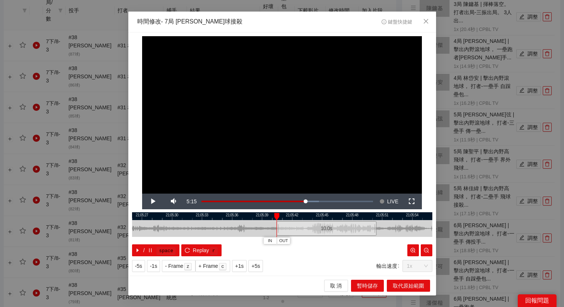
drag, startPoint x: 261, startPoint y: 231, endPoint x: 306, endPoint y: 232, distance: 44.4
click at [306, 232] on div "10.0 s" at bounding box center [327, 228] width 100 height 15
drag, startPoint x: 316, startPoint y: 213, endPoint x: 239, endPoint y: 219, distance: 77.1
click at [240, 218] on div at bounding box center [269, 216] width 300 height 8
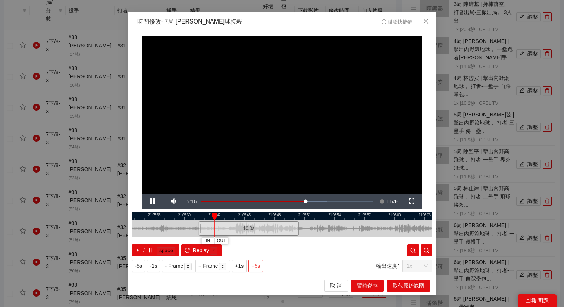
click at [259, 263] on span "+5s" at bounding box center [256, 266] width 9 height 8
click at [313, 239] on button "OUT" at bounding box center [308, 240] width 13 height 7
click at [397, 282] on span "取代原始範圍" at bounding box center [408, 286] width 31 height 8
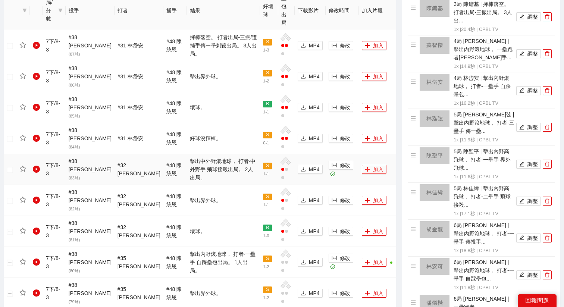
click at [368, 165] on button "加入" at bounding box center [374, 169] width 25 height 9
click at [333, 34] on td "修改" at bounding box center [342, 45] width 33 height 31
click at [340, 41] on span "修改" at bounding box center [345, 45] width 10 height 8
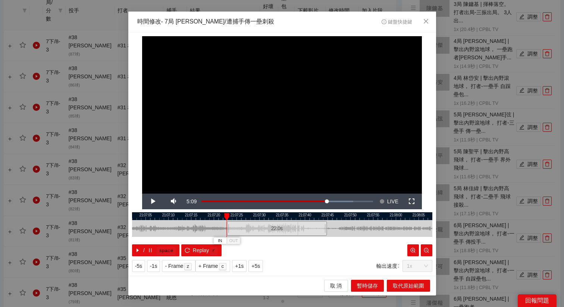
drag, startPoint x: 270, startPoint y: 228, endPoint x: 265, endPoint y: 230, distance: 5.4
click at [265, 230] on div "22.0 s" at bounding box center [277, 228] width 100 height 15
click at [260, 268] on span "+5s" at bounding box center [256, 266] width 9 height 8
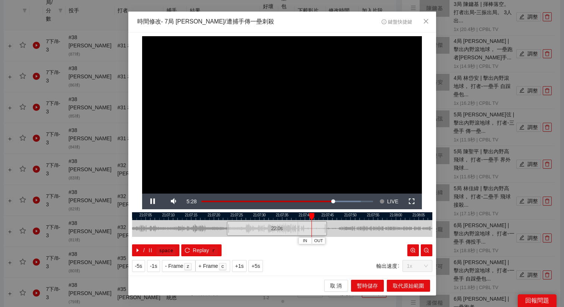
click at [296, 216] on div at bounding box center [282, 216] width 300 height 8
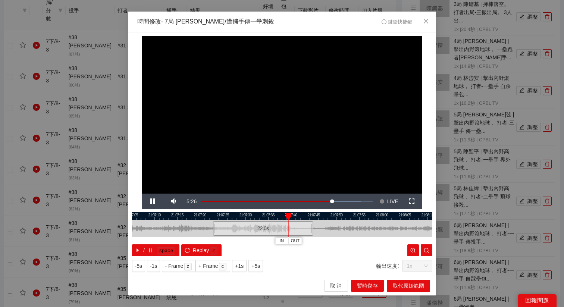
drag, startPoint x: 352, startPoint y: 216, endPoint x: 284, endPoint y: 216, distance: 67.9
click at [284, 216] on div at bounding box center [268, 216] width 300 height 8
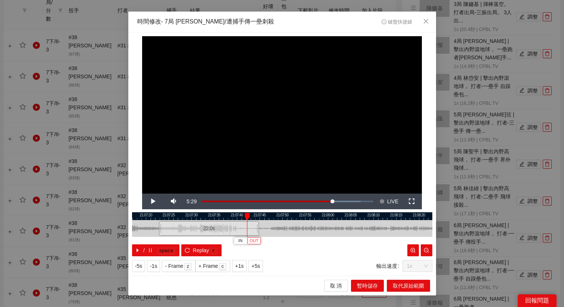
click at [256, 241] on span "OUT" at bounding box center [254, 241] width 9 height 7
click at [234, 214] on div at bounding box center [282, 216] width 300 height 8
click at [241, 272] on div "**********" at bounding box center [282, 153] width 308 height 243
click at [241, 266] on span "+1s" at bounding box center [239, 266] width 9 height 8
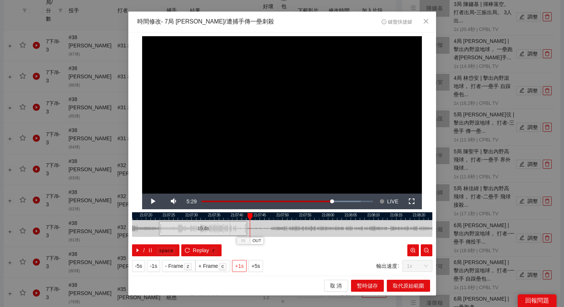
click at [241, 266] on span "+1s" at bounding box center [239, 266] width 9 height 8
click at [241, 265] on span "+1s" at bounding box center [239, 266] width 9 height 8
click at [235, 217] on div at bounding box center [282, 216] width 300 height 8
click at [221, 213] on div at bounding box center [282, 216] width 300 height 8
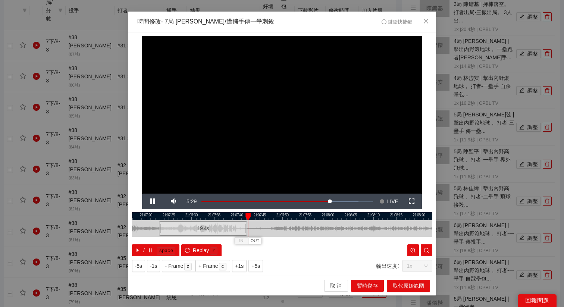
click at [221, 213] on div at bounding box center [282, 216] width 300 height 8
click at [253, 241] on span "OUT" at bounding box center [250, 241] width 9 height 7
click at [412, 284] on span "取代原始範圍" at bounding box center [408, 286] width 31 height 8
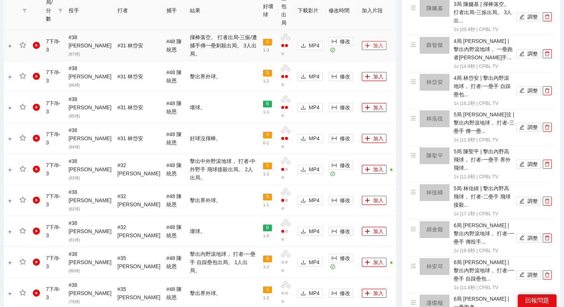
click at [366, 41] on button "加入" at bounding box center [374, 45] width 25 height 9
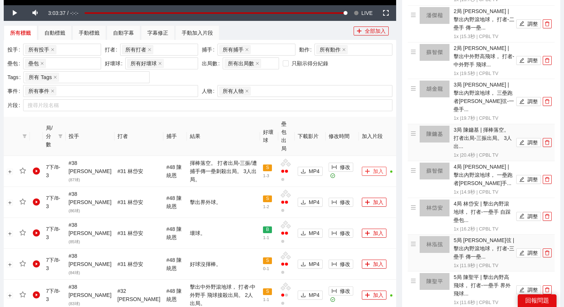
scroll to position [276, 0]
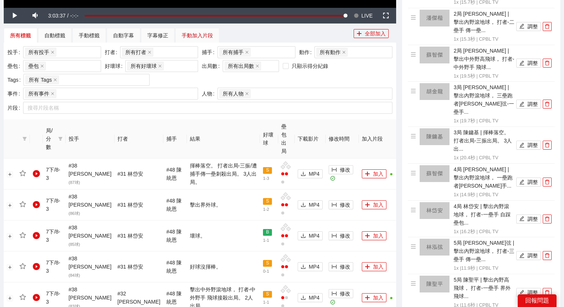
click at [194, 33] on div "手動加入片段" at bounding box center [197, 35] width 31 height 8
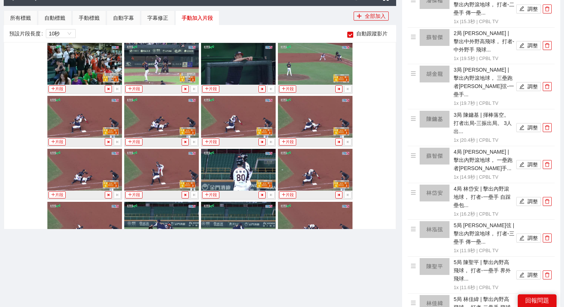
scroll to position [6658, 0]
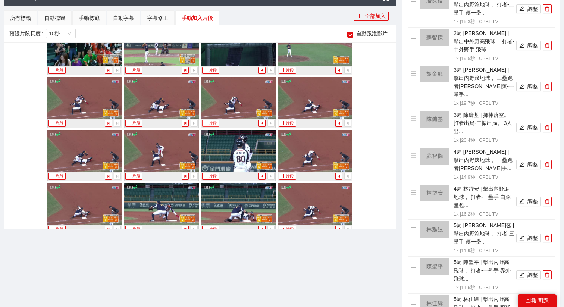
click at [212, 124] on button "片段" at bounding box center [210, 123] width 17 height 7
click at [90, 22] on div "手動標籤" at bounding box center [89, 17] width 34 height 15
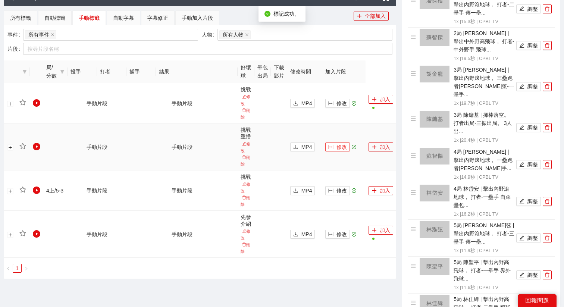
click at [347, 148] on button "修改" at bounding box center [337, 147] width 25 height 9
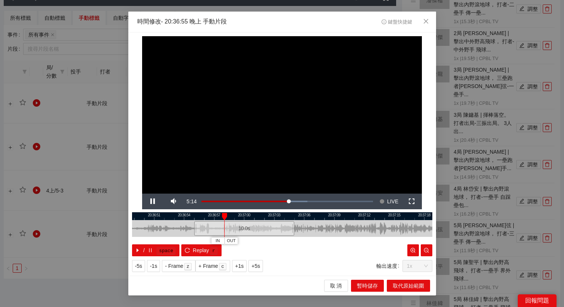
drag, startPoint x: 318, startPoint y: 219, endPoint x: 281, endPoint y: 220, distance: 37.7
click at [281, 220] on div at bounding box center [244, 216] width 300 height 8
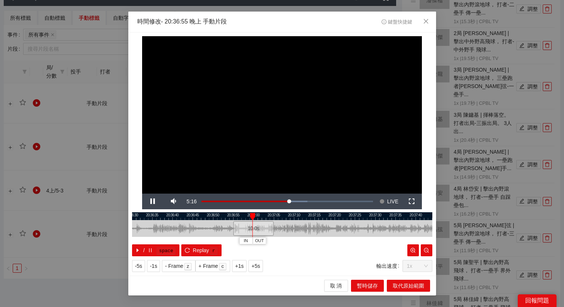
drag, startPoint x: 304, startPoint y: 216, endPoint x: 286, endPoint y: 216, distance: 18.3
click at [286, 216] on div at bounding box center [270, 216] width 300 height 8
click at [244, 268] on span "+1s" at bounding box center [239, 266] width 9 height 8
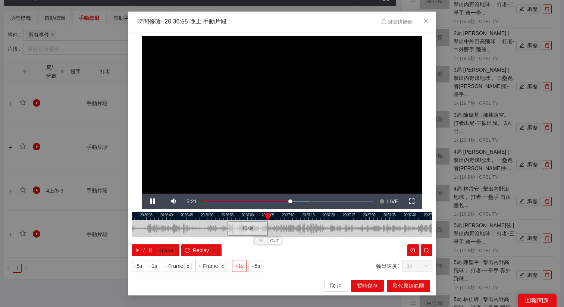
click at [244, 268] on span "+1s" at bounding box center [239, 266] width 9 height 8
click at [318, 243] on span "OUT" at bounding box center [314, 241] width 9 height 7
click at [401, 285] on span "取代原始範圍" at bounding box center [408, 286] width 31 height 8
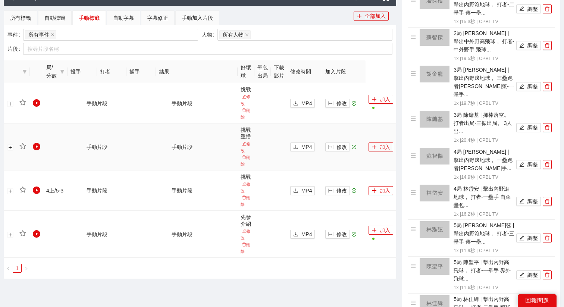
click at [373, 153] on td "加入" at bounding box center [381, 147] width 31 height 47
click at [375, 151] on button "加入" at bounding box center [381, 147] width 25 height 9
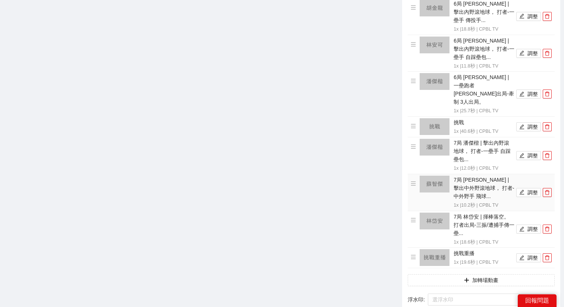
scroll to position [613, 0]
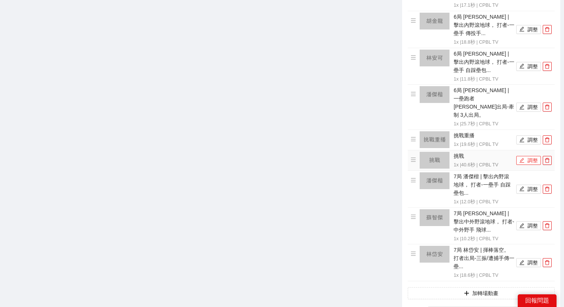
click at [532, 156] on button "調整" at bounding box center [529, 160] width 25 height 9
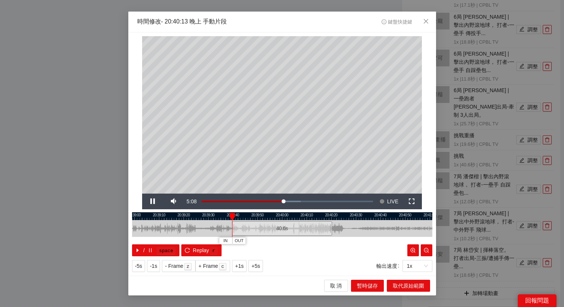
click at [308, 214] on div at bounding box center [282, 216] width 300 height 8
click at [296, 218] on div at bounding box center [282, 216] width 300 height 8
click at [285, 216] on div at bounding box center [282, 216] width 300 height 8
click at [285, 241] on span "IN" at bounding box center [284, 241] width 4 height 7
click at [243, 264] on span "+1s" at bounding box center [239, 266] width 9 height 8
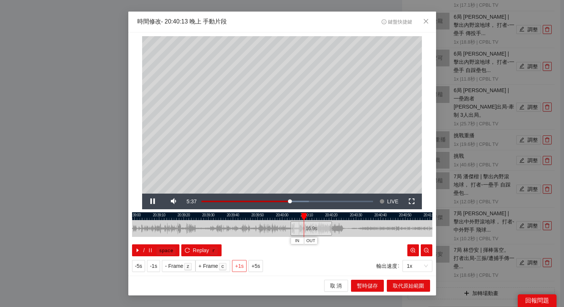
click at [244, 263] on span "+1s" at bounding box center [239, 266] width 9 height 8
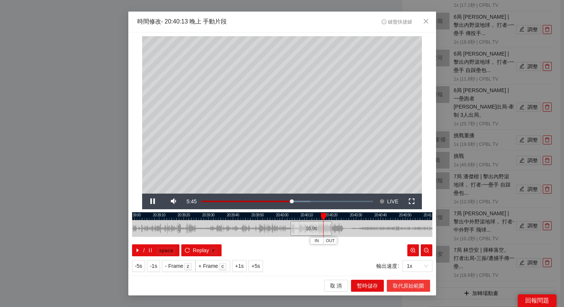
click at [405, 286] on span "取代原始範圍" at bounding box center [408, 286] width 31 height 8
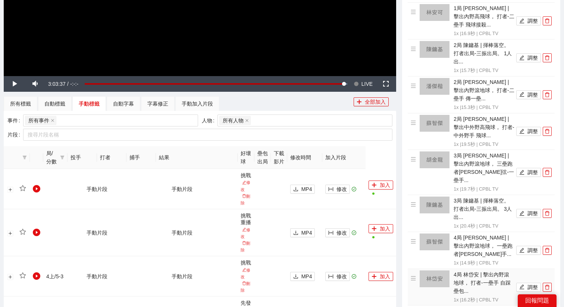
scroll to position [0, 0]
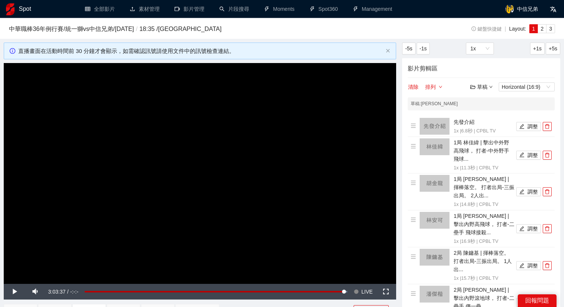
click at [483, 89] on div "草稿" at bounding box center [482, 87] width 22 height 8
click at [483, 115] on link "儲存" at bounding box center [483, 115] width 17 height 6
click at [318, 180] on video "Video Player" at bounding box center [200, 173] width 393 height 221
click at [367, 291] on span "LIVE" at bounding box center [367, 292] width 11 height 16
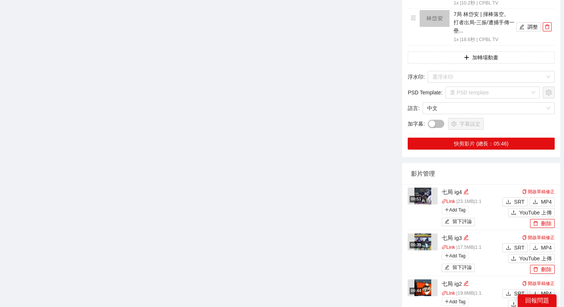
scroll to position [851, 0]
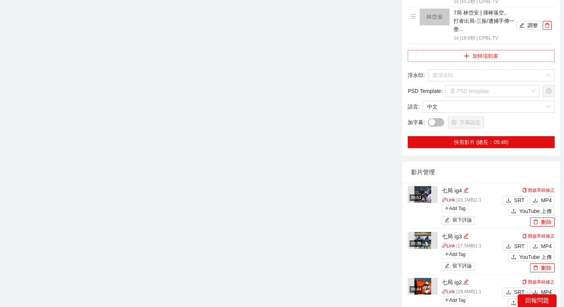
click at [476, 50] on button "加轉場動畫" at bounding box center [481, 56] width 147 height 12
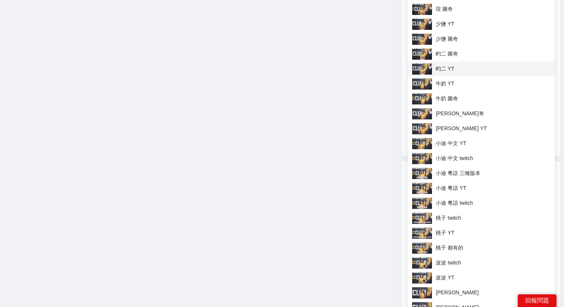
click at [442, 72] on span "畇二 YT" at bounding box center [481, 68] width 138 height 11
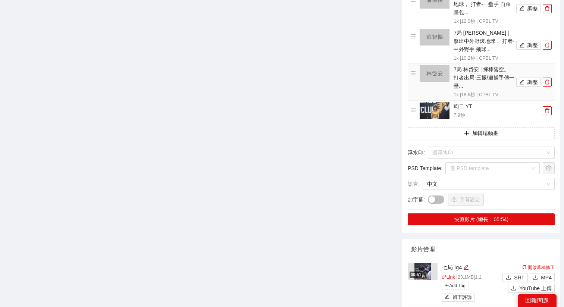
scroll to position [783, 0]
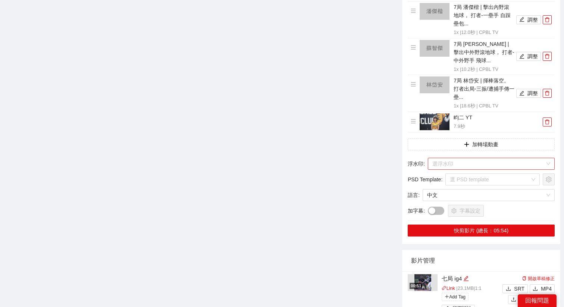
click at [448, 158] on input "search" at bounding box center [489, 163] width 113 height 11
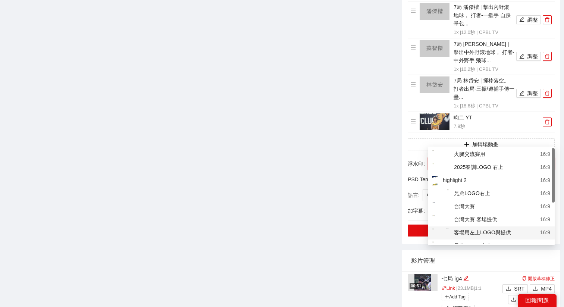
click at [466, 233] on div "客場用左上LOGO與提供" at bounding box center [472, 232] width 79 height 9
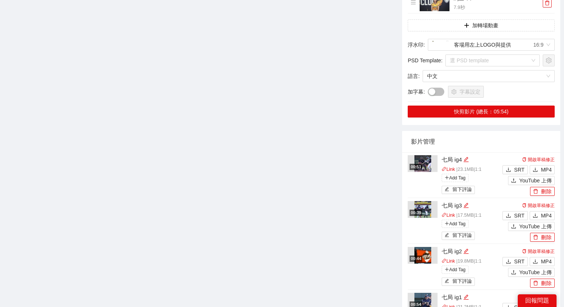
scroll to position [886, 0]
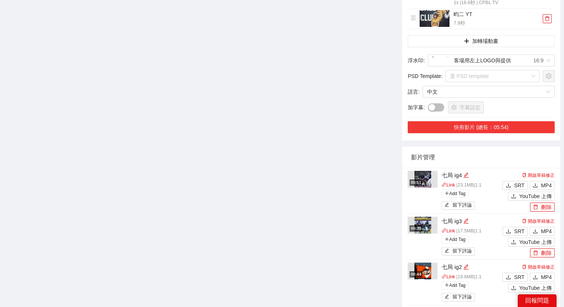
click at [490, 121] on button "快剪影片 (總長：05:54)" at bounding box center [481, 127] width 147 height 12
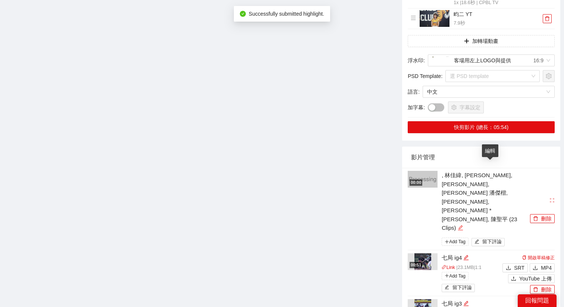
click at [464, 225] on icon "edit" at bounding box center [461, 228] width 6 height 6
type textarea "**********"
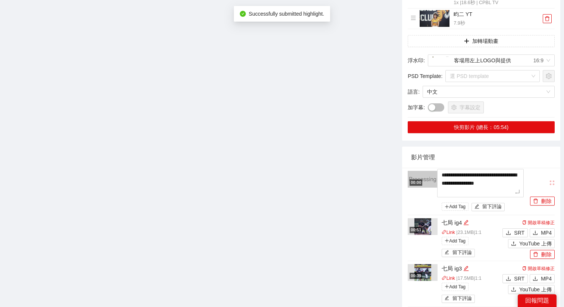
drag, startPoint x: 492, startPoint y: 166, endPoint x: 428, endPoint y: 143, distance: 67.8
type textarea "*"
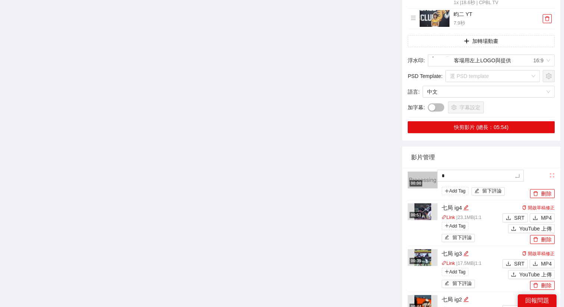
type textarea "*"
type textarea "**"
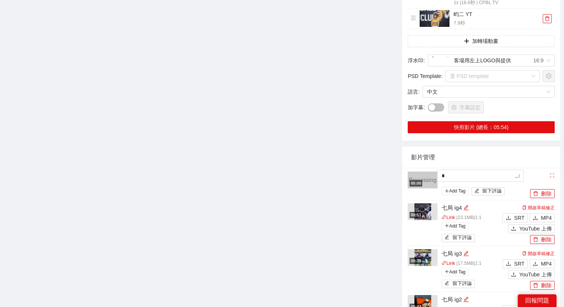
type textarea "**"
type textarea "*"
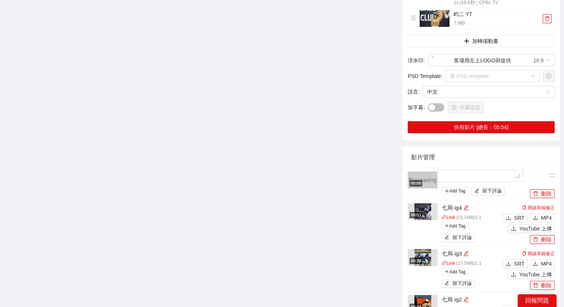
type textarea "*"
type textarea "**"
type textarea "***"
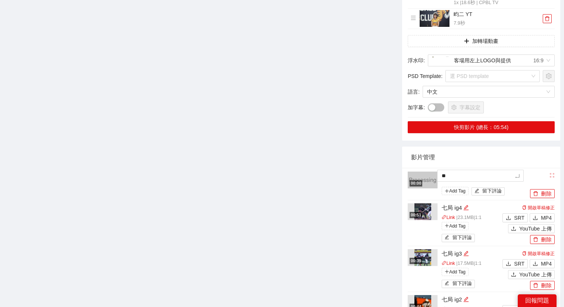
type textarea "***"
type textarea "****"
type textarea "*****"
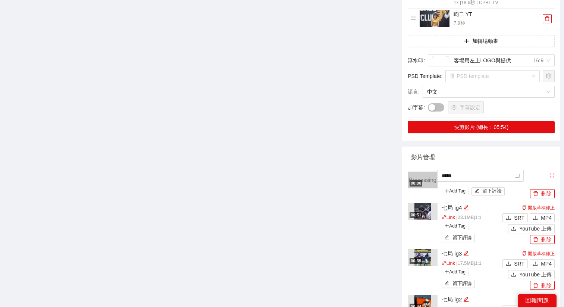
type textarea "*****"
type textarea "*******"
type textarea "********"
type textarea "*******"
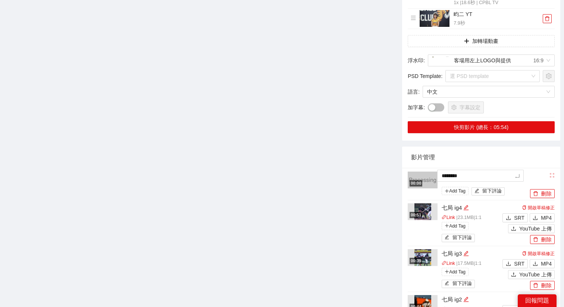
type textarea "*******"
type textarea "********"
type textarea "*********"
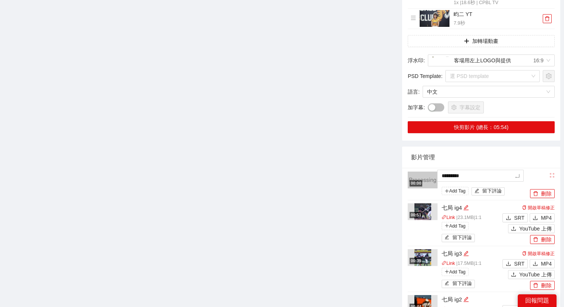
type textarea "********"
type textarea "*********"
type textarea "**********"
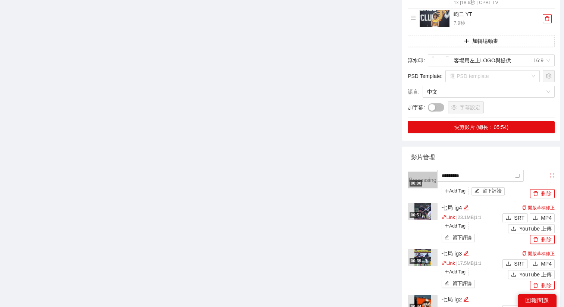
type textarea "**********"
type textarea "*********"
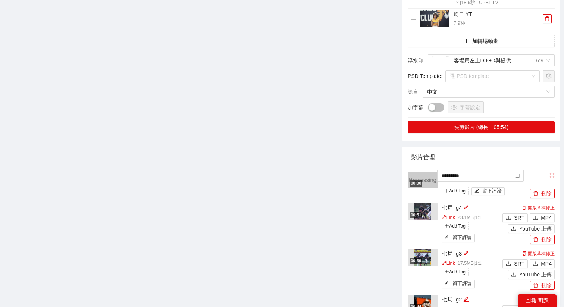
type textarea "*********"
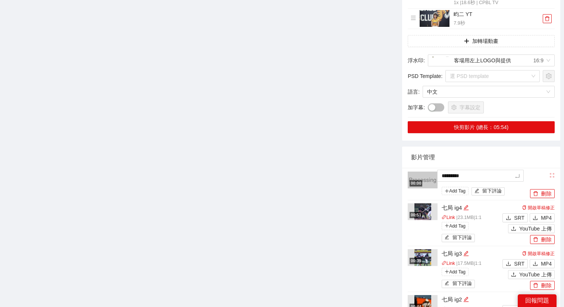
type textarea "*********"
type textarea "**********"
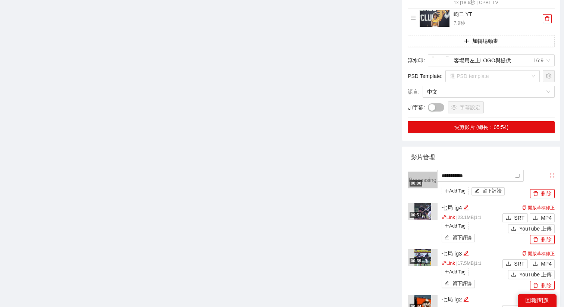
type textarea "**********"
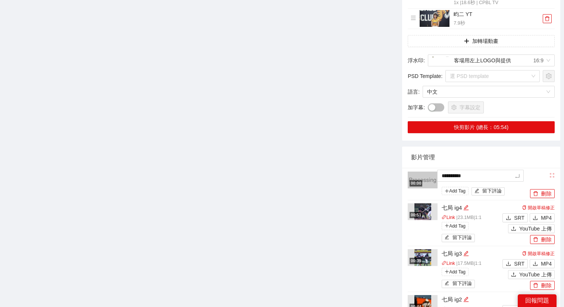
type textarea "**********"
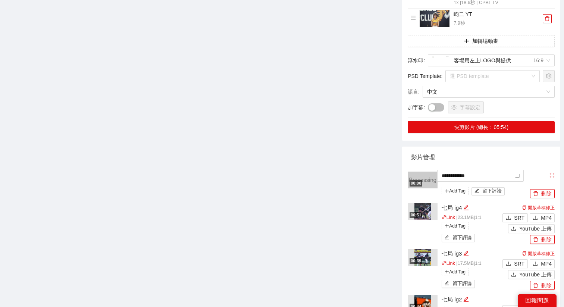
type textarea "**********"
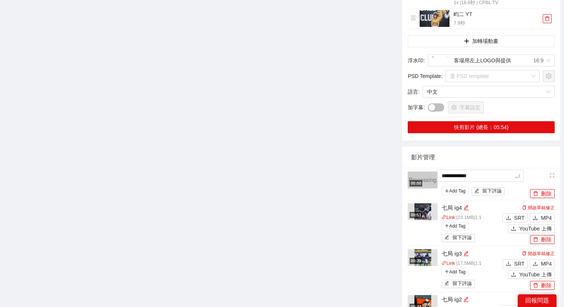
type textarea "**********"
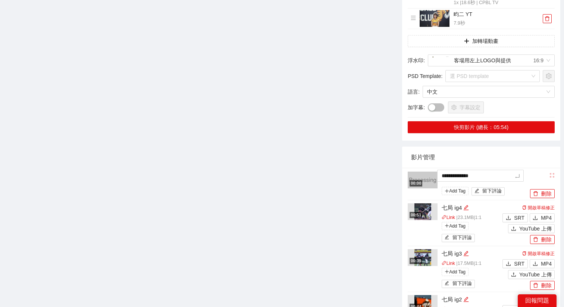
type textarea "**********"
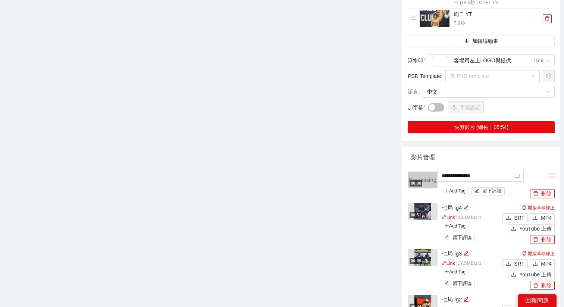
type textarea "**********"
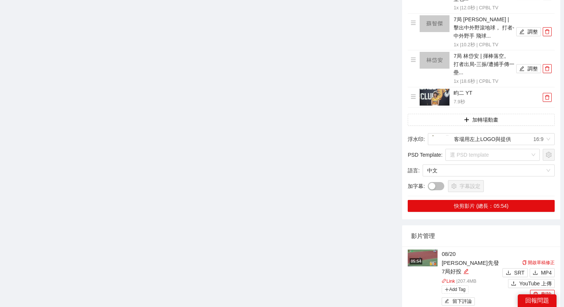
scroll to position [810, 0]
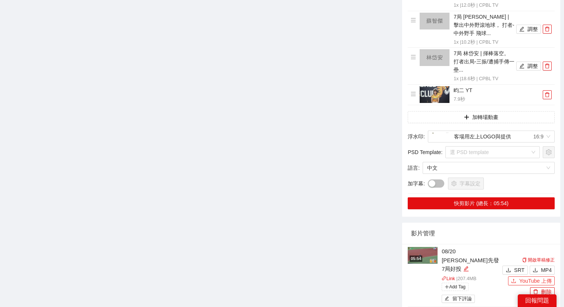
click at [528, 277] on span "YouTube 上傳" at bounding box center [536, 281] width 32 height 8
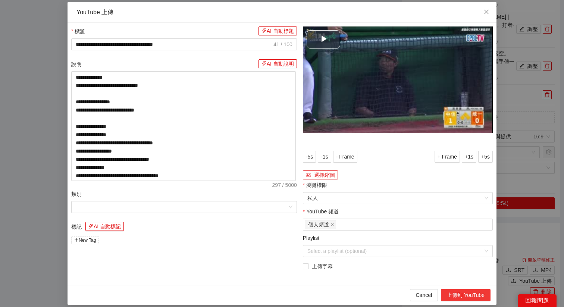
click at [464, 291] on button "上傳到 YouTube" at bounding box center [466, 295] width 50 height 12
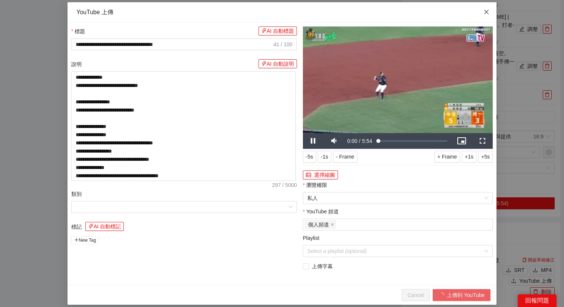
click at [485, 7] on span "Close" at bounding box center [487, 12] width 20 height 20
type textarea "**********"
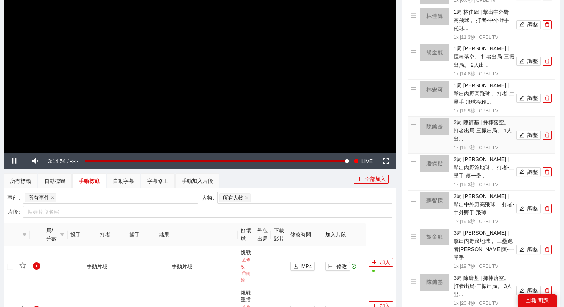
scroll to position [0, 0]
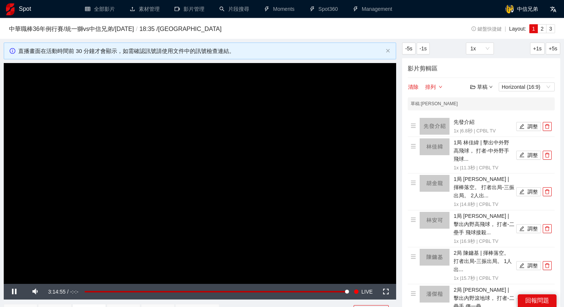
click at [477, 86] on div "草稿" at bounding box center [482, 87] width 22 height 8
click at [482, 113] on link "儲存" at bounding box center [483, 115] width 17 height 6
click at [486, 89] on div "草稿" at bounding box center [482, 87] width 22 height 8
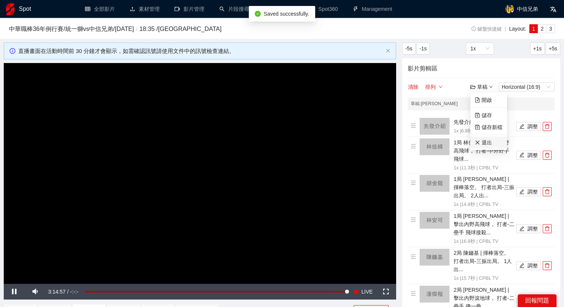
click at [485, 142] on link "退出" at bounding box center [483, 143] width 17 height 6
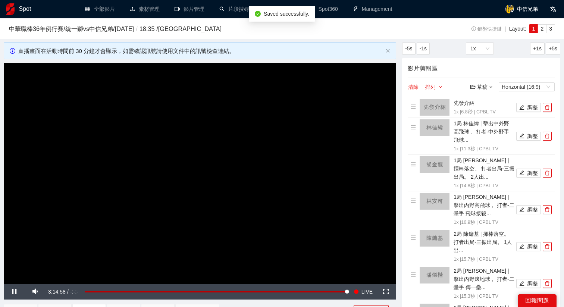
click at [415, 87] on button "清除" at bounding box center [413, 86] width 11 height 9
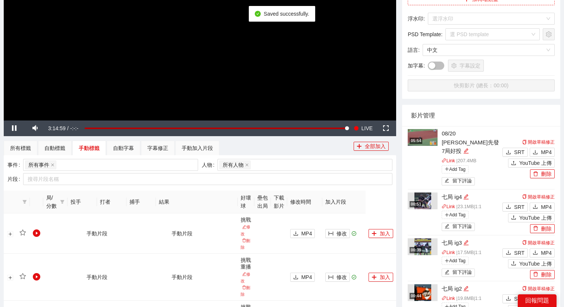
scroll to position [174, 0]
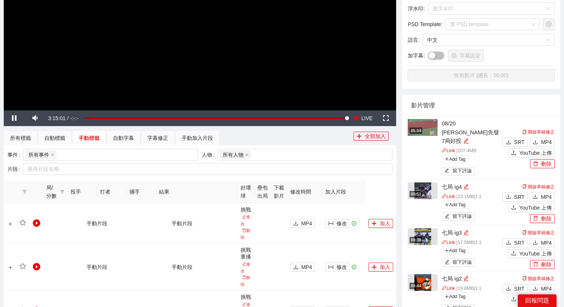
click at [421, 130] on div "05:54" at bounding box center [416, 131] width 13 height 6
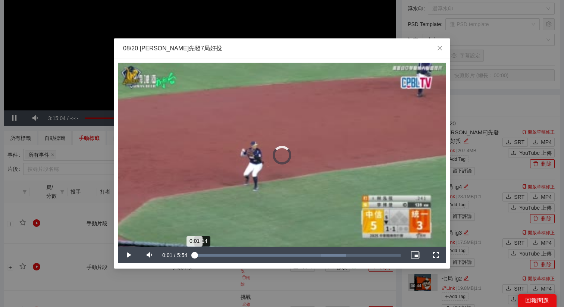
click at [202, 254] on div "0:14" at bounding box center [202, 255] width 0 height 3
click at [203, 255] on div "0:16" at bounding box center [198, 255] width 9 height 3
click at [206, 255] on div "0:21" at bounding box center [200, 255] width 13 height 3
click at [210, 255] on div "0:27" at bounding box center [202, 255] width 16 height 3
click at [213, 255] on div "0:33" at bounding box center [204, 255] width 20 height 3
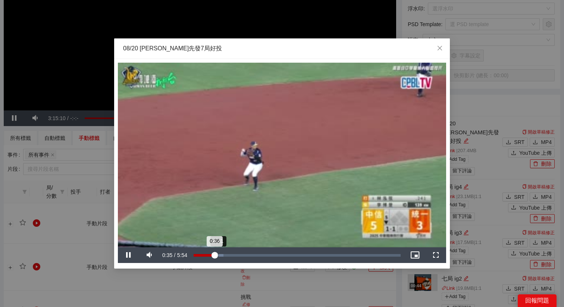
click at [220, 255] on div "Loaded : 14.48% 0:41 0:36" at bounding box center [297, 255] width 207 height 3
click at [220, 255] on div "0:45" at bounding box center [207, 255] width 26 height 3
click at [227, 255] on div "Loaded : 18.48% 0:55 0:48" at bounding box center [297, 255] width 207 height 3
click at [227, 255] on div "0:56" at bounding box center [210, 255] width 33 height 3
click at [232, 255] on div "Loaded : 20.99% 0:58 0:58" at bounding box center [297, 255] width 207 height 3
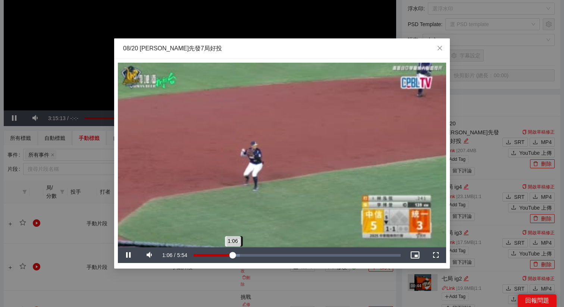
click at [233, 255] on div "1:06" at bounding box center [213, 255] width 39 height 3
click at [241, 255] on div "Loaded : 23.12% 1:14 1:12" at bounding box center [297, 255] width 207 height 3
click at [241, 255] on div "1:20" at bounding box center [217, 255] width 47 height 3
click at [245, 255] on div "1:27" at bounding box center [219, 255] width 51 height 3
click at [251, 255] on div "Loaded : 26.95% 1:33 1:29" at bounding box center [297, 255] width 207 height 3
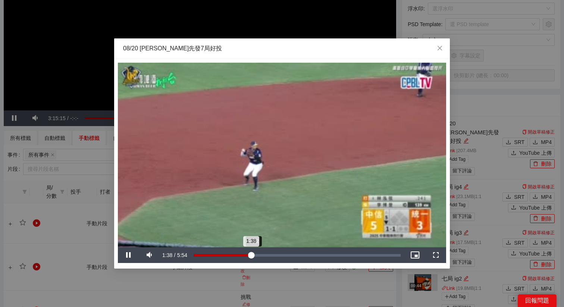
click at [251, 255] on div "1:38" at bounding box center [222, 255] width 57 height 3
click at [254, 255] on div "1:43" at bounding box center [224, 255] width 60 height 3
click at [258, 254] on div "1:50" at bounding box center [226, 255] width 64 height 3
click at [267, 253] on div "Loaded : 33.47% 2:03 1:56" at bounding box center [297, 255] width 215 height 16
click at [272, 253] on div "Loaded : 37.67% 2:12 2:06" at bounding box center [297, 255] width 215 height 16
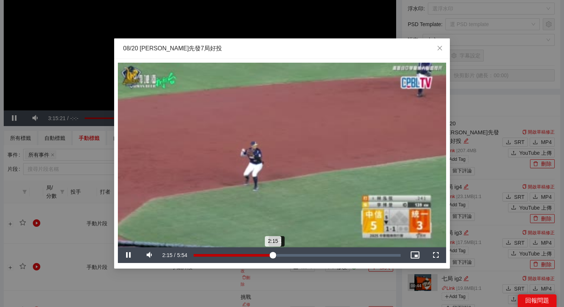
click at [273, 254] on div "2:15" at bounding box center [233, 255] width 79 height 3
click at [276, 254] on div "2:21" at bounding box center [235, 255] width 82 height 3
click at [280, 254] on div "2:28" at bounding box center [237, 255] width 87 height 3
click at [287, 253] on div "Loaded : 45.13% 2:32 2:32" at bounding box center [297, 255] width 215 height 16
click at [290, 254] on div "2:45" at bounding box center [242, 255] width 97 height 3
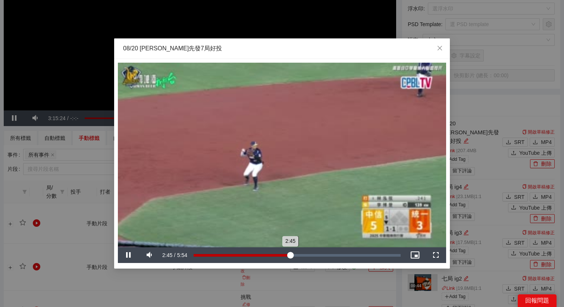
click at [290, 254] on div "2:45" at bounding box center [242, 255] width 97 height 3
click at [299, 253] on div "Loaded : 50.58% 3:00 2:51" at bounding box center [297, 255] width 215 height 16
click at [300, 254] on div "3:01" at bounding box center [247, 255] width 106 height 3
click at [304, 254] on div "3:08" at bounding box center [249, 255] width 110 height 3
click at [312, 253] on div "Loaded : 57.91% 3:20 3:12" at bounding box center [297, 255] width 215 height 16
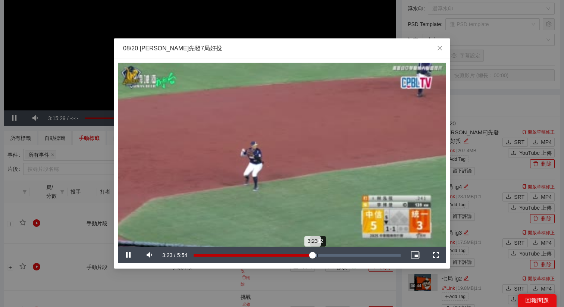
click at [318, 252] on div "Loaded : 59.73% 3:32 3:23" at bounding box center [297, 255] width 215 height 16
click at [324, 252] on div "Loaded : 62.23% 3:42 3:34" at bounding box center [297, 255] width 215 height 16
click at [324, 254] on div "3:42" at bounding box center [259, 255] width 130 height 3
click at [327, 254] on div "3:47" at bounding box center [260, 255] width 133 height 3
click at [330, 254] on div "3:54" at bounding box center [262, 255] width 137 height 3
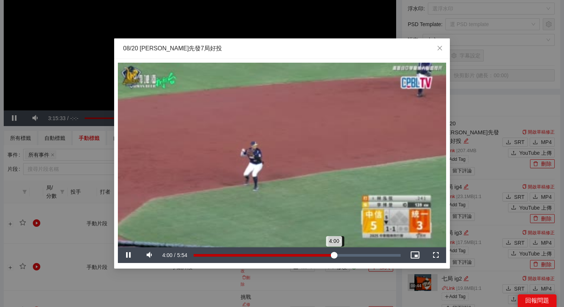
click at [334, 254] on div "4:00" at bounding box center [264, 255] width 140 height 3
click at [336, 254] on div "4:04" at bounding box center [265, 255] width 143 height 3
click at [340, 254] on div "4:10" at bounding box center [267, 255] width 146 height 3
click at [343, 254] on div "4:15" at bounding box center [268, 255] width 149 height 3
click at [345, 254] on div "4:19" at bounding box center [270, 255] width 152 height 3
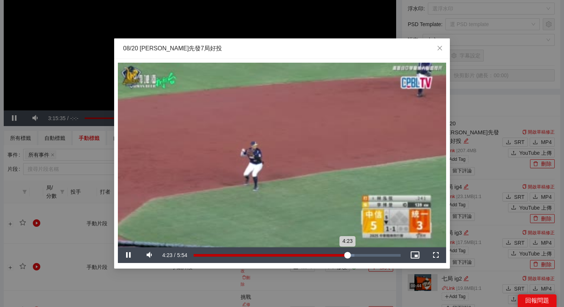
click at [347, 254] on div "4:23" at bounding box center [271, 255] width 154 height 3
click at [350, 254] on div "4:27" at bounding box center [272, 255] width 156 height 3
click at [353, 254] on div "4:32" at bounding box center [273, 255] width 159 height 3
click at [351, 254] on div "4:29" at bounding box center [274, 255] width 160 height 3
click at [351, 254] on div "4:29" at bounding box center [272, 255] width 157 height 3
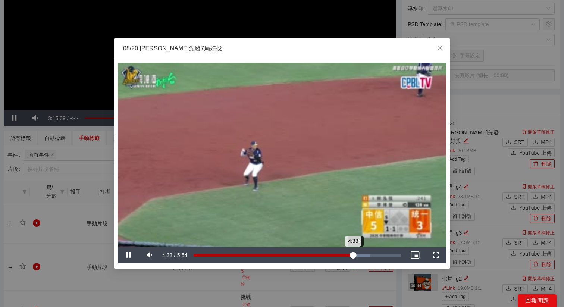
click at [353, 254] on div "4:33" at bounding box center [273, 255] width 159 height 3
click at [355, 254] on div "4:36" at bounding box center [275, 255] width 162 height 3
click at [361, 253] on div "Loaded : 88.04% 4:45 4:37" at bounding box center [297, 255] width 215 height 16
click at [361, 254] on div "4:46" at bounding box center [277, 255] width 167 height 3
click at [364, 254] on div "4:52" at bounding box center [279, 255] width 171 height 3
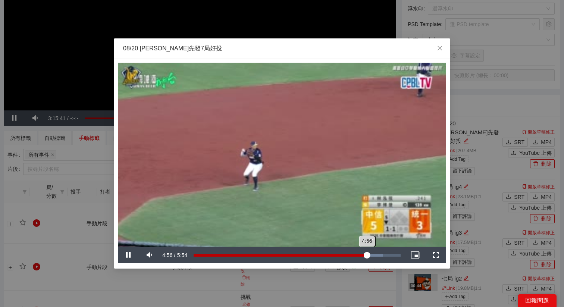
click at [367, 254] on div "4:56" at bounding box center [280, 255] width 173 height 3
click at [368, 254] on div "4:58" at bounding box center [281, 255] width 174 height 3
click at [371, 254] on div "5:03" at bounding box center [282, 255] width 177 height 3
click at [374, 254] on div "5:09" at bounding box center [284, 255] width 181 height 3
click at [375, 254] on div "5:10" at bounding box center [284, 255] width 181 height 3
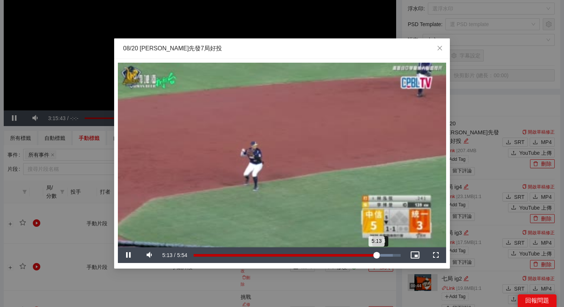
click at [384, 253] on div "Loaded : 96.22% 5:18 5:13" at bounding box center [297, 255] width 215 height 16
click at [393, 253] on div "Loaded : 98.92% 5:37 5:27" at bounding box center [297, 255] width 215 height 16
click at [441, 48] on icon "close" at bounding box center [440, 48] width 6 height 6
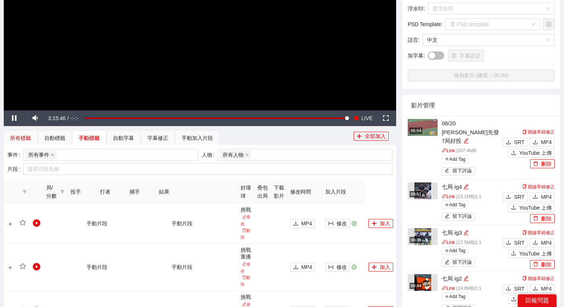
click at [18, 139] on div "所有標籤" at bounding box center [20, 138] width 21 height 8
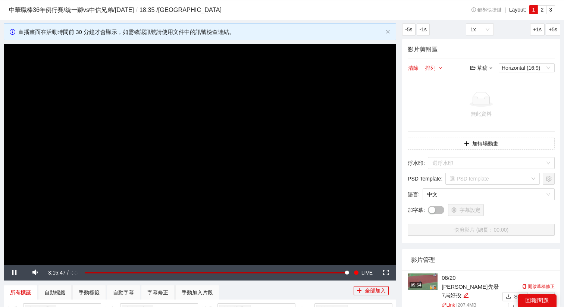
scroll to position [85, 0]
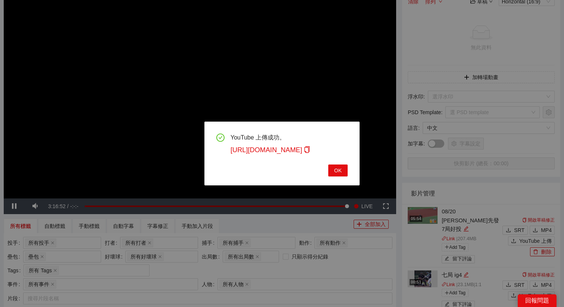
click at [337, 177] on div "YouTube 上傳成功。 https://youtu.be/WPRzbPeftbE OK" at bounding box center [282, 154] width 155 height 64
click at [336, 172] on span "OK" at bounding box center [337, 170] width 7 height 8
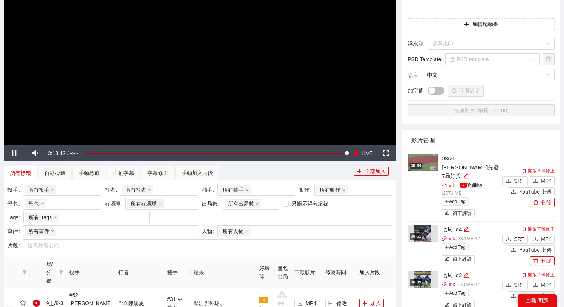
scroll to position [112, 0]
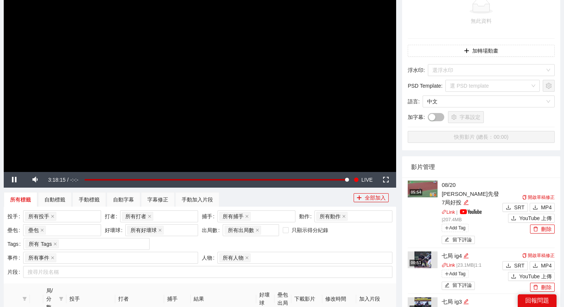
click at [172, 120] on video "Video Player" at bounding box center [200, 61] width 393 height 221
click at [83, 203] on div "手動標籤" at bounding box center [89, 200] width 21 height 8
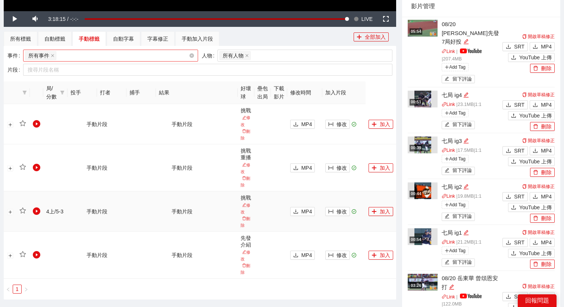
scroll to position [253, 0]
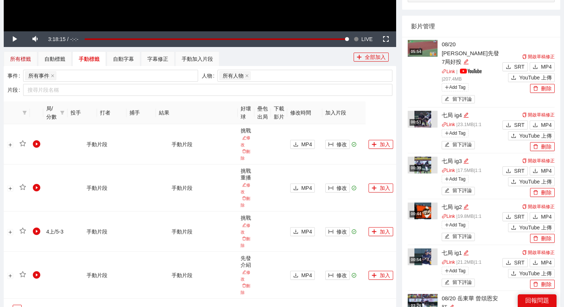
click at [30, 62] on div "所有標籤" at bounding box center [20, 59] width 21 height 8
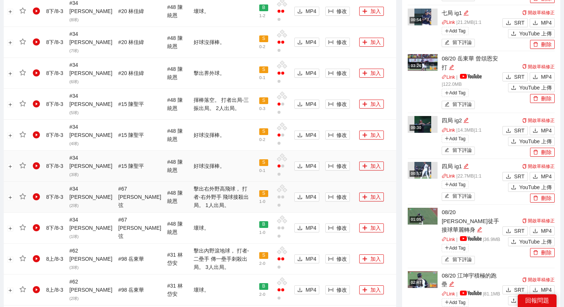
scroll to position [521, 0]
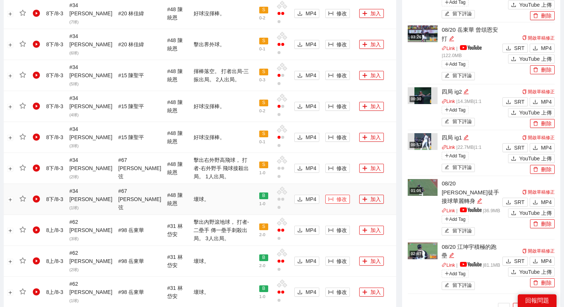
click at [337, 195] on span "修改" at bounding box center [342, 199] width 10 height 8
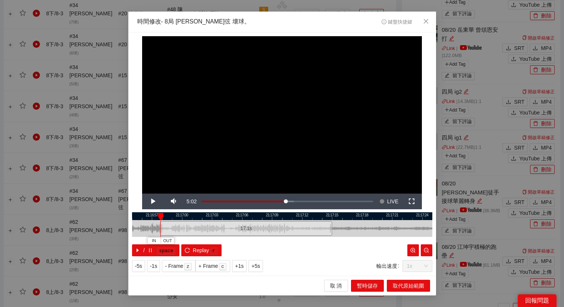
drag, startPoint x: 235, startPoint y: 227, endPoint x: 163, endPoint y: 232, distance: 71.8
click at [163, 232] on div at bounding box center [161, 228] width 4 height 17
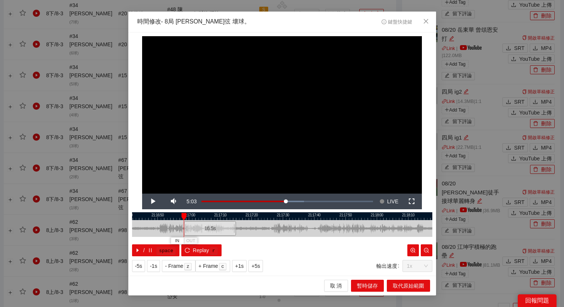
click at [184, 227] on div "21:16:40 21:16:50 21:17:00 21:17:10 21:17:20 21:17:30 21:17:40 21:17:50 21:18:0…" at bounding box center [282, 234] width 300 height 44
click at [256, 263] on span "+5s" at bounding box center [256, 266] width 9 height 8
click at [243, 266] on span "+1s" at bounding box center [239, 266] width 9 height 8
click at [247, 266] on button "+1s" at bounding box center [239, 266] width 15 height 12
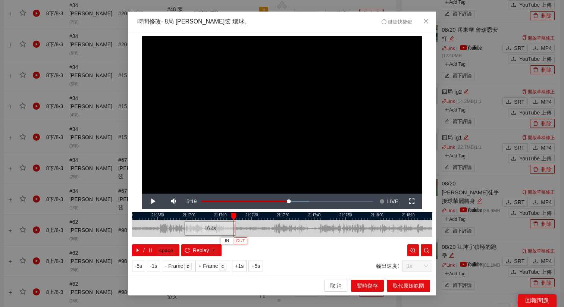
click at [241, 239] on span "OUT" at bounding box center [240, 241] width 9 height 7
click at [409, 287] on span "取代原始範圍" at bounding box center [408, 286] width 31 height 8
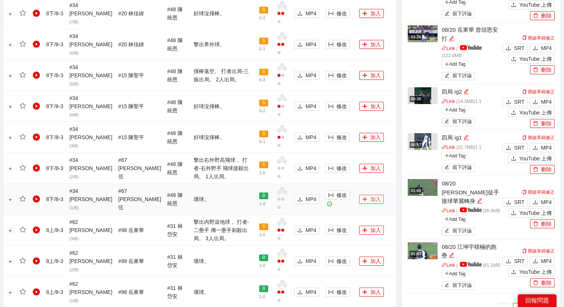
click at [363, 197] on icon "plus" at bounding box center [364, 199] width 5 height 5
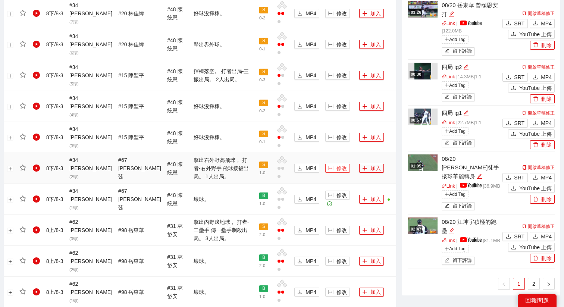
click at [339, 164] on span "修改" at bounding box center [342, 168] width 10 height 8
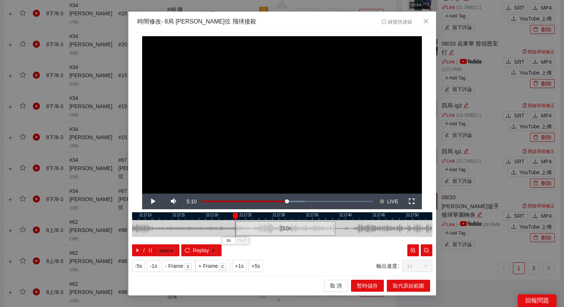
click at [278, 230] on div "15.0 s" at bounding box center [285, 228] width 100 height 15
click at [256, 267] on span "+5s" at bounding box center [256, 266] width 9 height 8
click at [153, 202] on span "Video Player" at bounding box center [153, 202] width 0 height 0
click at [324, 239] on button "OUT" at bounding box center [318, 240] width 13 height 7
click at [405, 289] on span "取代原始範圍" at bounding box center [408, 286] width 31 height 8
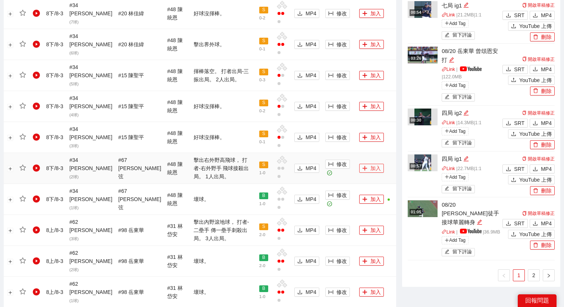
click at [363, 166] on icon "plus" at bounding box center [364, 168] width 5 height 5
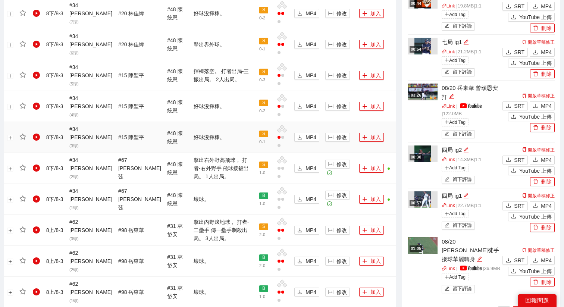
click at [334, 127] on td "修改" at bounding box center [339, 137] width 34 height 31
click at [337, 133] on span "修改" at bounding box center [342, 137] width 10 height 8
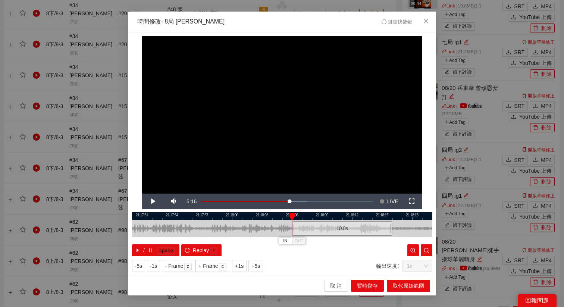
drag, startPoint x: 257, startPoint y: 230, endPoint x: 317, endPoint y: 232, distance: 60.5
click at [317, 232] on div "10.0 s" at bounding box center [342, 228] width 100 height 15
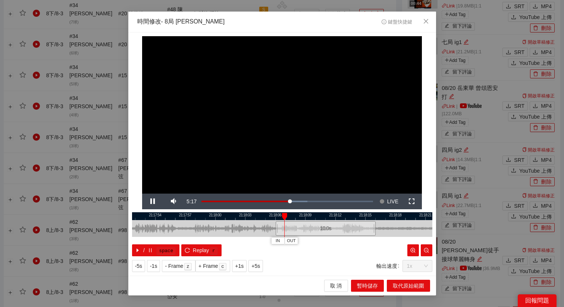
drag, startPoint x: 322, startPoint y: 214, endPoint x: 305, endPoint y: 216, distance: 18.0
click at [305, 216] on div at bounding box center [265, 216] width 300 height 8
click at [303, 227] on div "10.0 s" at bounding box center [323, 228] width 100 height 15
click at [301, 227] on div "10.0 s" at bounding box center [321, 228] width 100 height 15
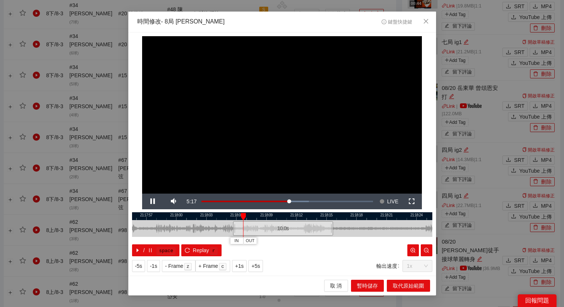
drag, startPoint x: 303, startPoint y: 218, endPoint x: 249, endPoint y: 224, distance: 54.0
click at [249, 224] on div "21:17:54 21:17:57 21:18:00 21:18:03 21:18:06 21:18:09 21:18:12 21:18:15 21:18:1…" at bounding box center [282, 234] width 300 height 44
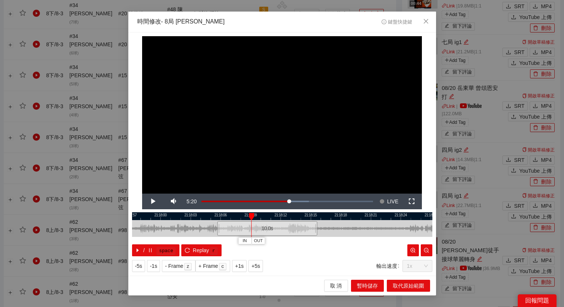
click at [262, 244] on div "IN OUT" at bounding box center [251, 240] width 27 height 7
click at [260, 244] on span "OUT" at bounding box center [258, 241] width 9 height 7
click at [415, 282] on span "取代原始範圍" at bounding box center [408, 286] width 31 height 8
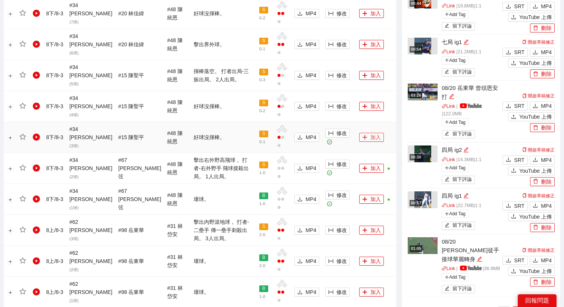
click at [364, 133] on button "加入" at bounding box center [371, 137] width 25 height 9
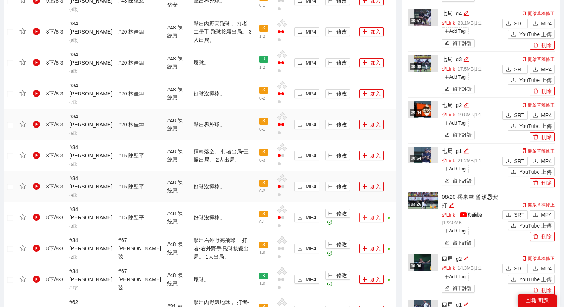
scroll to position [435, 0]
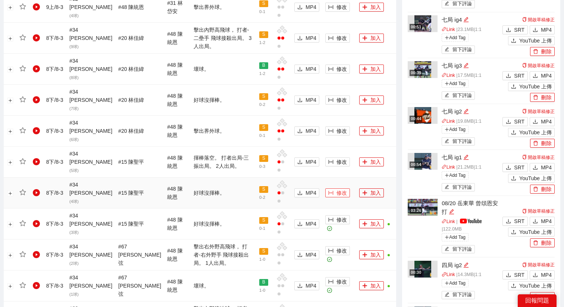
click at [329, 191] on icon "column-width" at bounding box center [331, 193] width 5 height 4
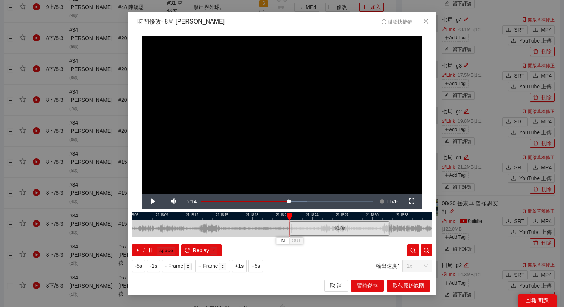
drag, startPoint x: 252, startPoint y: 227, endPoint x: 309, endPoint y: 237, distance: 57.9
click at [309, 237] on div "10.0 s" at bounding box center [282, 228] width 300 height 17
click at [305, 236] on div at bounding box center [282, 228] width 300 height 17
click at [307, 230] on div "10.0 s" at bounding box center [334, 228] width 100 height 15
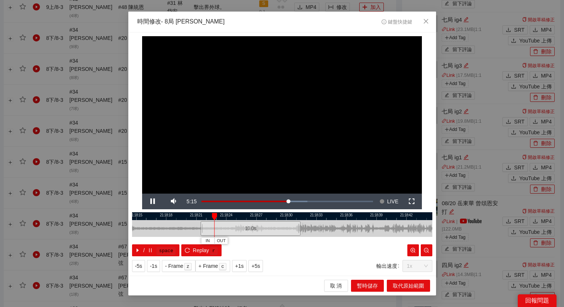
drag, startPoint x: 334, startPoint y: 216, endPoint x: 241, endPoint y: 216, distance: 92.6
click at [241, 216] on div at bounding box center [200, 216] width 300 height 8
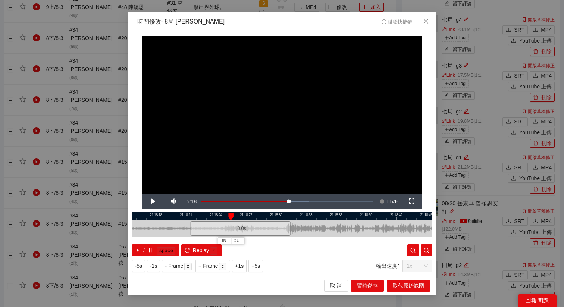
click at [220, 213] on div at bounding box center [282, 216] width 300 height 8
click at [248, 241] on span "OUT" at bounding box center [245, 241] width 9 height 7
click at [418, 285] on span "取代原始範圍" at bounding box center [408, 286] width 31 height 8
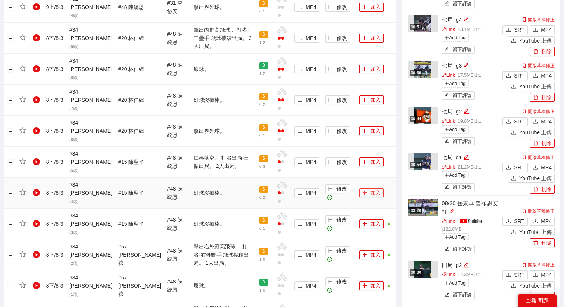
click at [368, 188] on button "加入" at bounding box center [371, 192] width 25 height 9
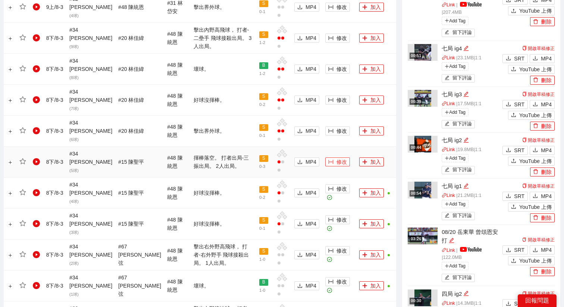
click at [337, 158] on span "修改" at bounding box center [342, 162] width 10 height 8
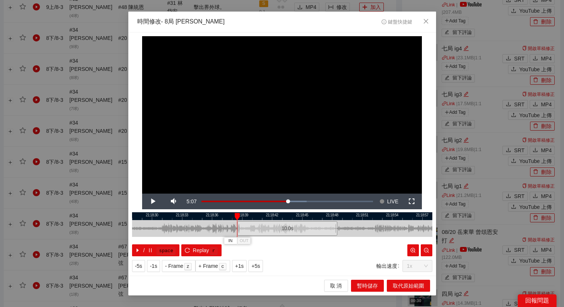
drag, startPoint x: 275, startPoint y: 228, endPoint x: 281, endPoint y: 229, distance: 5.3
click at [281, 229] on div "10.0 s" at bounding box center [287, 228] width 100 height 15
click at [284, 229] on div "10.0 s" at bounding box center [289, 228] width 100 height 15
click at [259, 265] on span "+5s" at bounding box center [256, 266] width 9 height 8
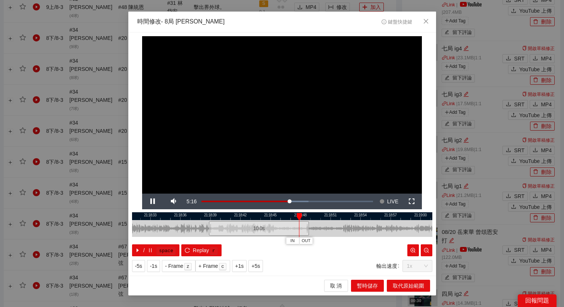
drag, startPoint x: 349, startPoint y: 219, endPoint x: 282, endPoint y: 231, distance: 68.3
click at [282, 231] on div "21:18:30 21:18:33 21:18:36 21:18:39 21:18:42 21:18:45 21:18:48 21:18:51 21:18:5…" at bounding box center [282, 234] width 300 height 44
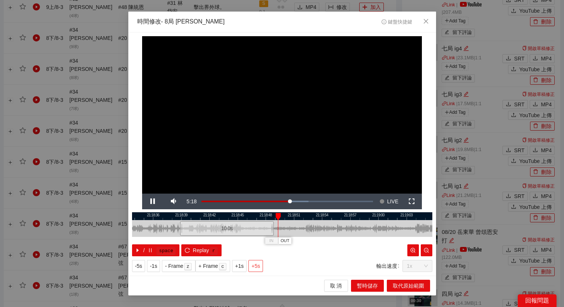
click at [251, 264] on button "+5s" at bounding box center [256, 266] width 15 height 12
click at [309, 213] on div at bounding box center [282, 216] width 300 height 8
click at [303, 218] on div at bounding box center [282, 216] width 300 height 8
click at [350, 215] on div at bounding box center [282, 216] width 300 height 8
click at [366, 239] on span "OUT" at bounding box center [366, 241] width 9 height 7
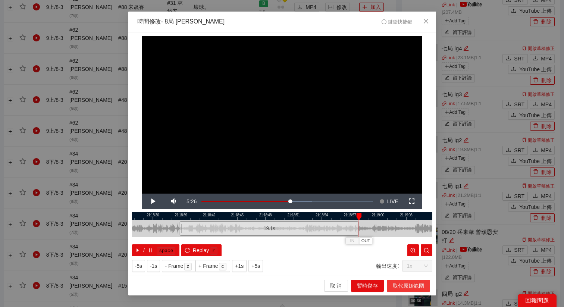
click at [399, 284] on span "取代原始範圍" at bounding box center [408, 286] width 31 height 8
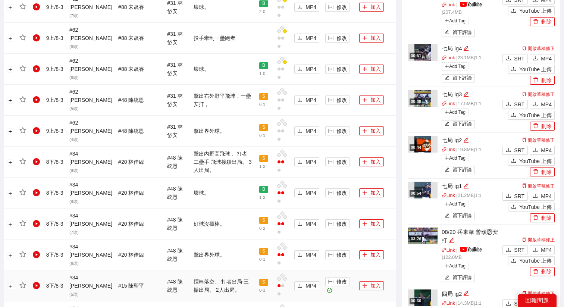
click at [368, 281] on button "加入" at bounding box center [371, 285] width 25 height 9
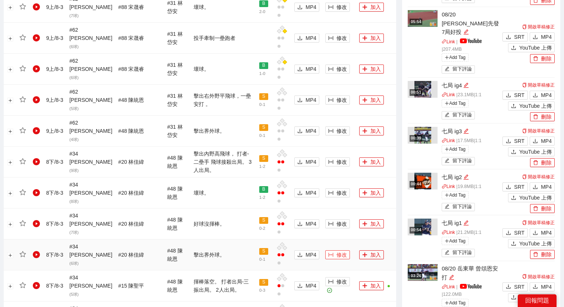
click at [341, 251] on span "修改" at bounding box center [342, 255] width 10 height 8
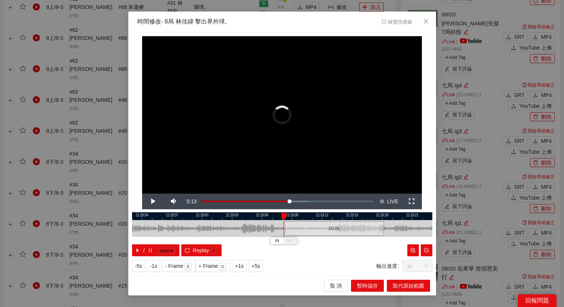
drag, startPoint x: 263, startPoint y: 225, endPoint x: 318, endPoint y: 228, distance: 54.2
click at [318, 228] on div "10.0 s" at bounding box center [334, 228] width 100 height 15
drag, startPoint x: 318, startPoint y: 228, endPoint x: 314, endPoint y: 228, distance: 4.1
click at [314, 228] on div "10.0 s" at bounding box center [332, 228] width 100 height 15
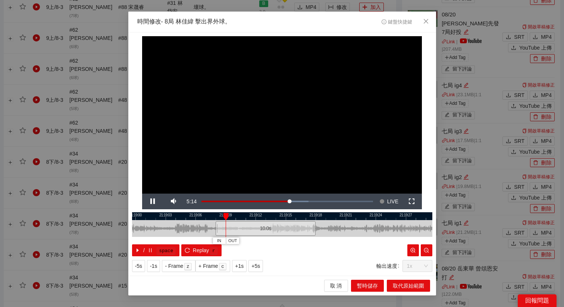
drag, startPoint x: 315, startPoint y: 216, endPoint x: 224, endPoint y: 219, distance: 90.7
click at [224, 219] on div at bounding box center [216, 216] width 300 height 8
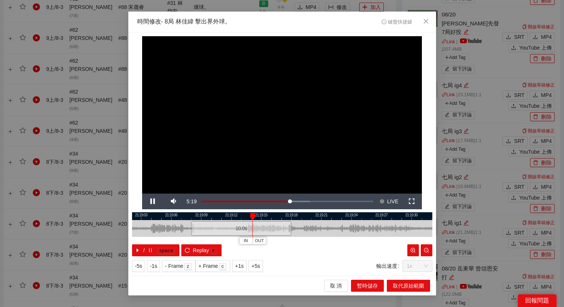
click at [230, 216] on div at bounding box center [282, 216] width 300 height 8
click at [215, 216] on div at bounding box center [282, 216] width 300 height 8
click at [247, 240] on span "OUT" at bounding box center [245, 241] width 9 height 7
click at [415, 283] on span "取代原始範圍" at bounding box center [408, 286] width 31 height 8
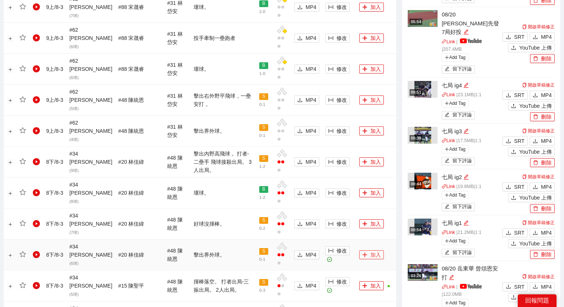
click at [369, 250] on button "加入" at bounding box center [371, 254] width 25 height 9
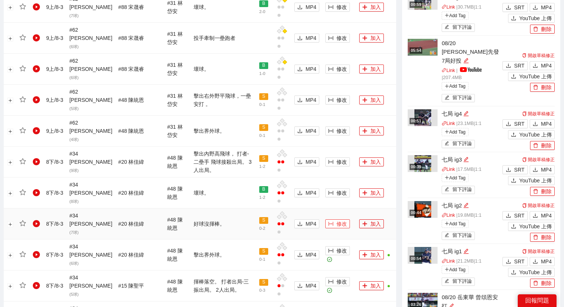
click at [339, 220] on span "修改" at bounding box center [342, 224] width 10 height 8
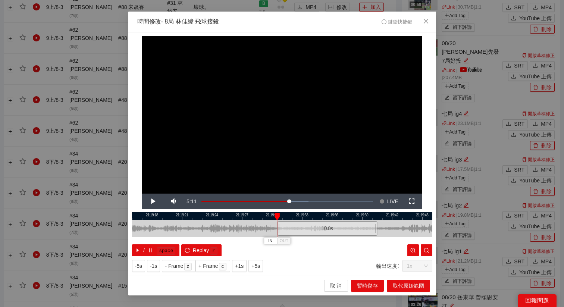
drag, startPoint x: 273, startPoint y: 230, endPoint x: 318, endPoint y: 235, distance: 45.6
click at [318, 235] on div "10.0 s" at bounding box center [327, 228] width 100 height 15
drag, startPoint x: 318, startPoint y: 215, endPoint x: 256, endPoint y: 219, distance: 62.4
click at [256, 219] on div at bounding box center [250, 216] width 300 height 8
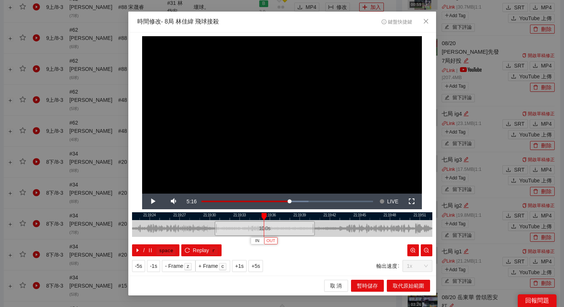
click at [274, 240] on span "OUT" at bounding box center [270, 241] width 9 height 7
click at [400, 284] on span "取代原始範圍" at bounding box center [408, 286] width 31 height 8
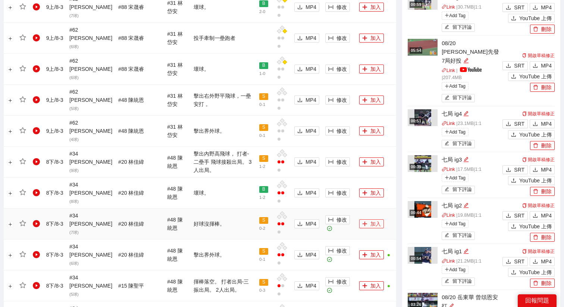
click at [368, 219] on button "加入" at bounding box center [371, 223] width 25 height 9
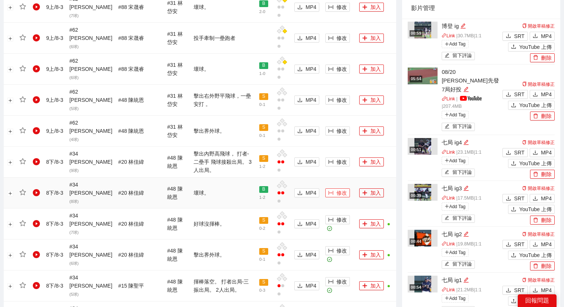
click at [337, 189] on span "修改" at bounding box center [342, 193] width 10 height 8
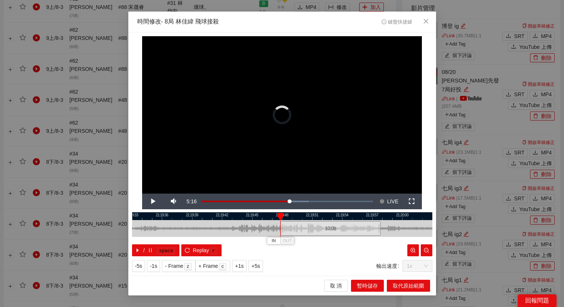
drag, startPoint x: 261, startPoint y: 228, endPoint x: 306, endPoint y: 233, distance: 45.8
click at [306, 233] on div "10.0 s" at bounding box center [331, 228] width 100 height 15
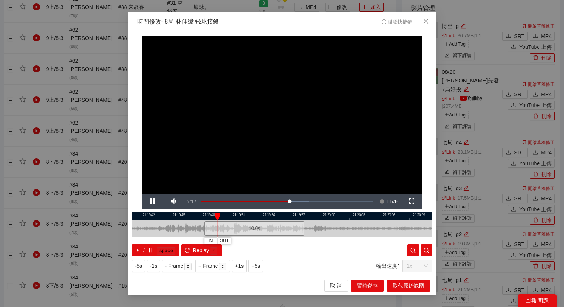
drag, startPoint x: 309, startPoint y: 218, endPoint x: 233, endPoint y: 219, distance: 75.8
click at [233, 219] on div at bounding box center [209, 216] width 300 height 8
click at [241, 216] on div at bounding box center [282, 216] width 300 height 8
click at [224, 213] on div at bounding box center [282, 216] width 300 height 8
click at [230, 216] on div at bounding box center [282, 216] width 300 height 8
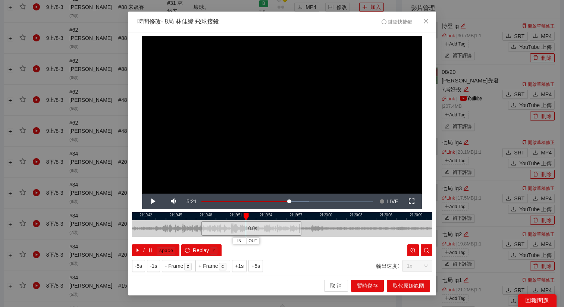
click at [237, 216] on div at bounding box center [282, 216] width 300 height 8
click at [180, 268] on span "- Frame" at bounding box center [174, 266] width 18 height 8
click at [179, 269] on span "- Frame" at bounding box center [174, 266] width 18 height 8
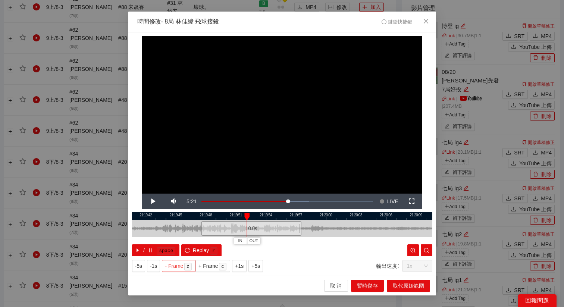
click at [179, 269] on span "- Frame" at bounding box center [174, 266] width 18 height 8
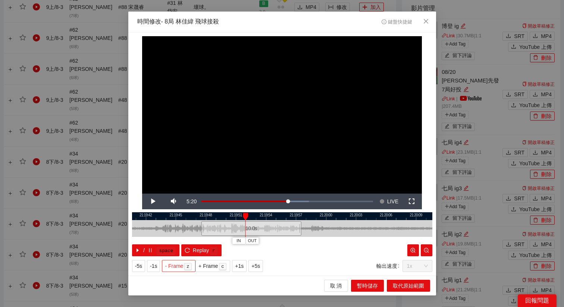
click at [179, 269] on span "- Frame" at bounding box center [174, 266] width 18 height 8
click at [252, 238] on span "OUT" at bounding box center [251, 241] width 9 height 7
click at [263, 242] on span "OUT" at bounding box center [260, 241] width 9 height 7
click at [394, 287] on span "取代原始範圍" at bounding box center [408, 286] width 31 height 8
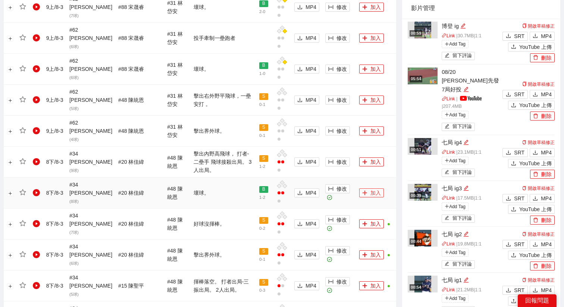
click at [366, 188] on button "加入" at bounding box center [371, 192] width 25 height 9
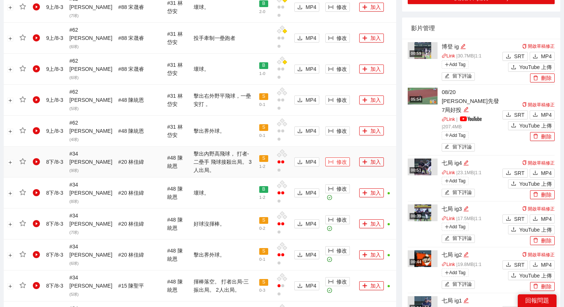
click at [337, 158] on span "修改" at bounding box center [342, 162] width 10 height 8
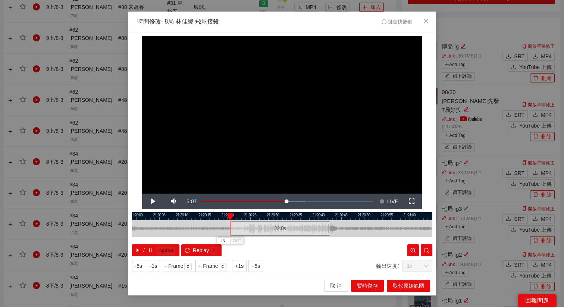
click at [260, 225] on div "22.0 s" at bounding box center [280, 228] width 100 height 15
click at [259, 263] on span "+5s" at bounding box center [256, 266] width 9 height 8
click at [272, 216] on div at bounding box center [282, 216] width 300 height 8
drag, startPoint x: 306, startPoint y: 216, endPoint x: 249, endPoint y: 222, distance: 57.0
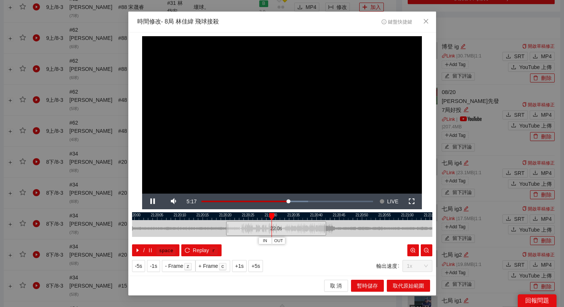
click at [250, 221] on div "21:19:55 21:20:00 21:20:05 21:20:10 21:20:15 21:20:20 21:20:25 21:20:30 21:20:3…" at bounding box center [282, 234] width 300 height 44
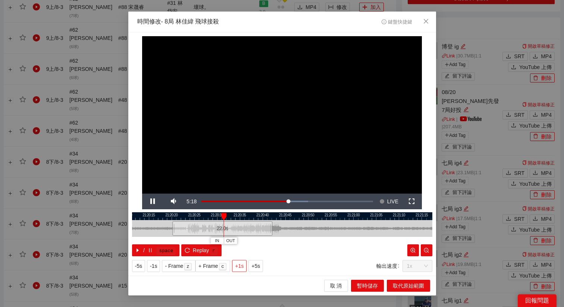
click at [241, 267] on span "+1s" at bounding box center [239, 266] width 9 height 8
click at [253, 242] on span "OUT" at bounding box center [252, 241] width 9 height 7
click at [397, 287] on span "取代原始範圍" at bounding box center [408, 286] width 31 height 8
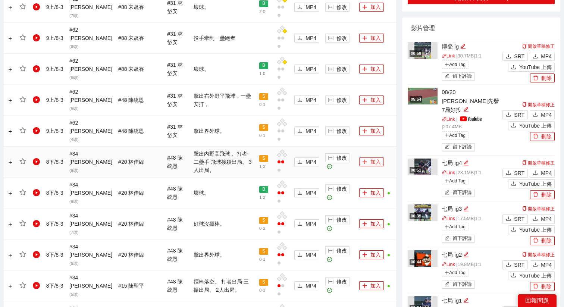
click at [365, 157] on button "加入" at bounding box center [371, 161] width 25 height 9
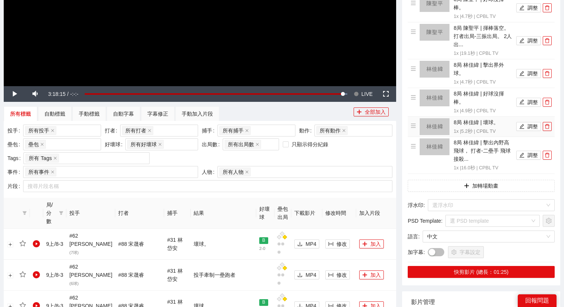
scroll to position [205, 0]
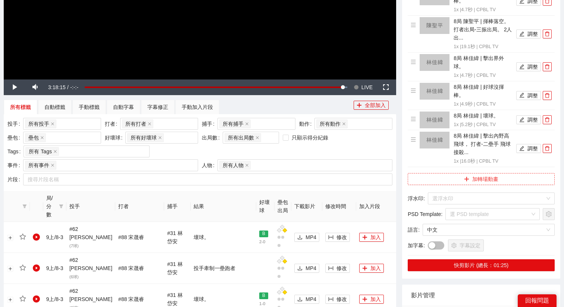
click at [444, 173] on button "加轉場動畫" at bounding box center [481, 179] width 147 height 12
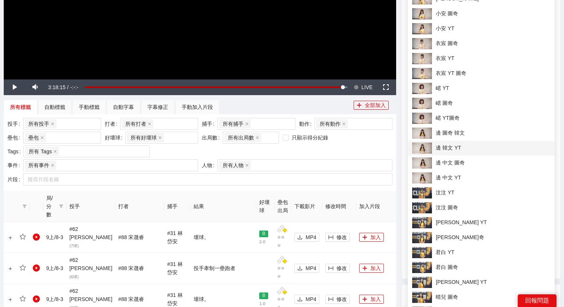
click at [450, 148] on span "邊 韓文 YT" at bounding box center [481, 148] width 138 height 11
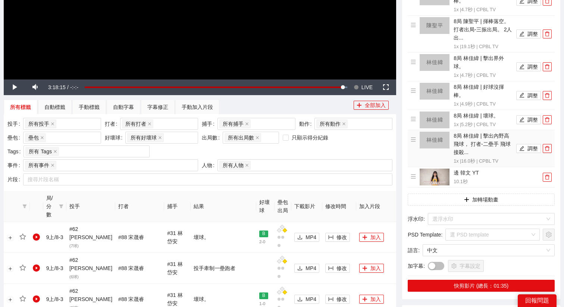
scroll to position [212, 0]
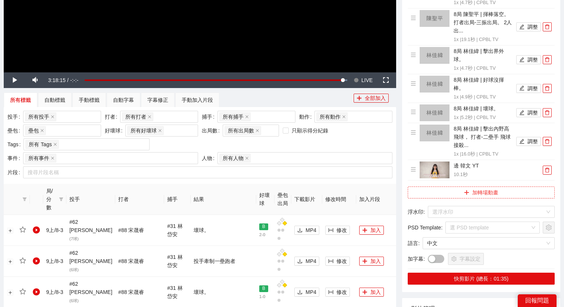
click at [451, 187] on button "加轉場動畫" at bounding box center [481, 193] width 147 height 12
click at [453, 206] on input "search" at bounding box center [489, 211] width 113 height 11
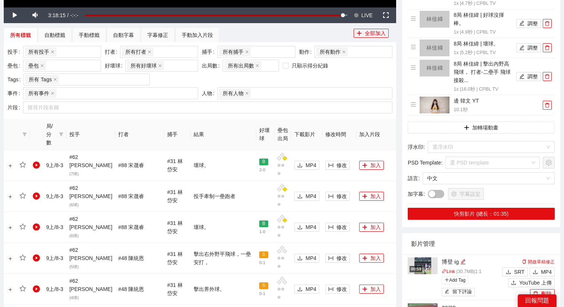
scroll to position [285, 0]
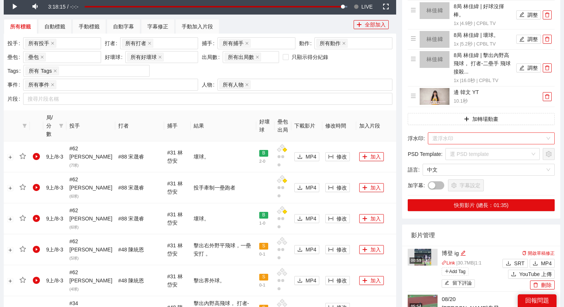
click at [473, 133] on input "search" at bounding box center [489, 138] width 113 height 11
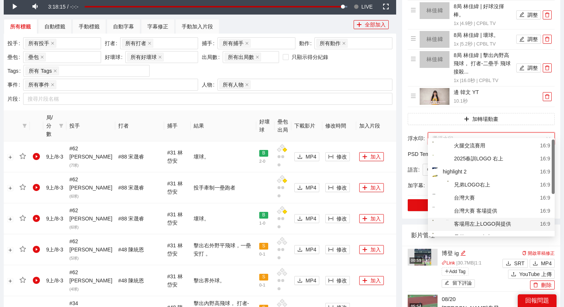
click at [477, 227] on div "客場用左上LOGO與提供" at bounding box center [472, 224] width 79 height 9
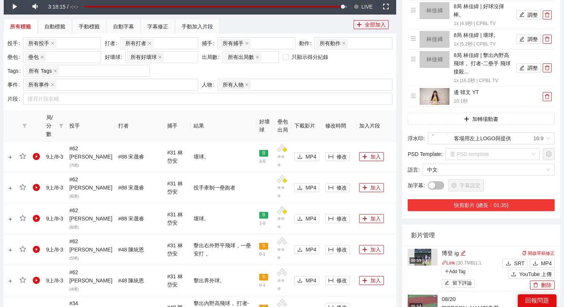
click at [481, 199] on button "快剪影片 (總長：01:35)" at bounding box center [481, 205] width 147 height 12
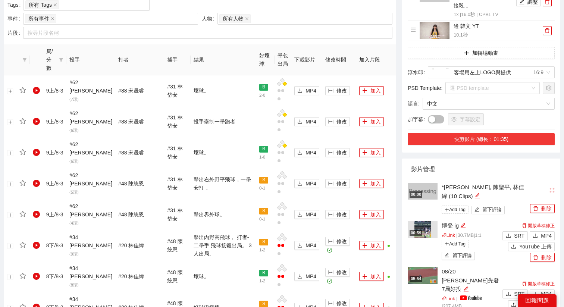
scroll to position [370, 0]
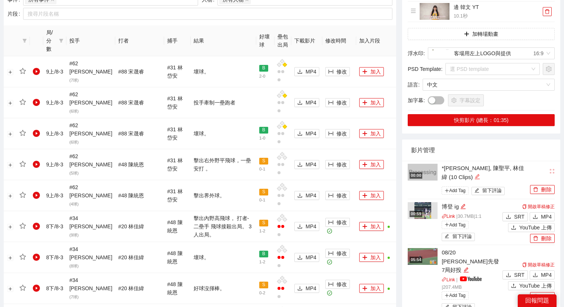
click at [475, 174] on icon "edit" at bounding box center [478, 177] width 6 height 6
type textarea "**********"
drag, startPoint x: 510, startPoint y: 171, endPoint x: 414, endPoint y: 153, distance: 97.6
click at [414, 161] on li "**********" at bounding box center [481, 180] width 147 height 39
type textarea "*"
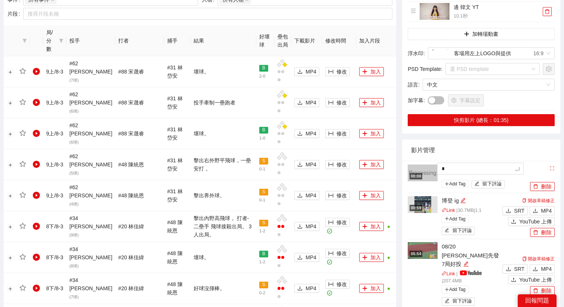
type textarea "*"
type textarea "**"
type textarea "***"
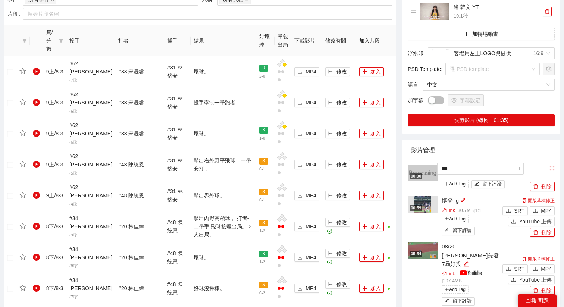
type textarea "****"
type textarea "*****"
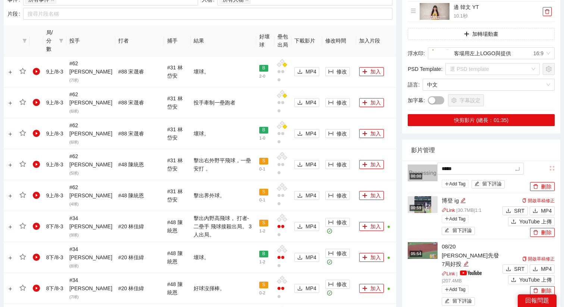
type textarea "*****"
type textarea "*******"
type textarea "********"
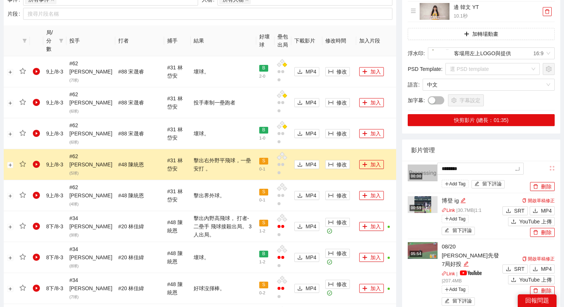
type textarea "*******"
type textarea "*****"
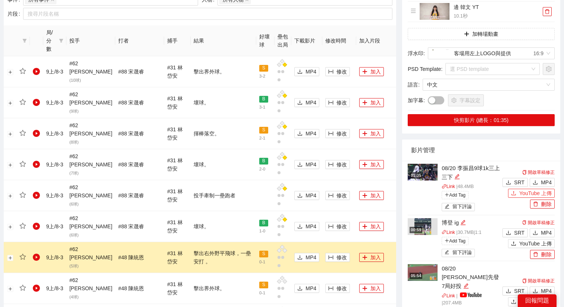
click at [524, 189] on span "YouTube 上傳" at bounding box center [536, 193] width 32 height 8
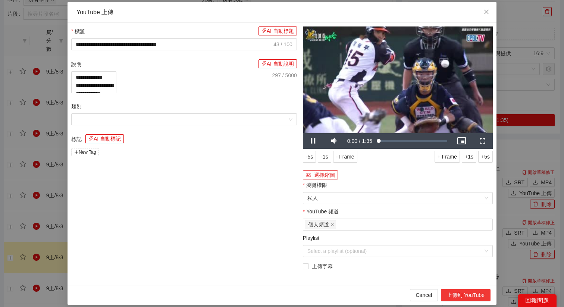
click at [462, 293] on button "上傳到 YouTube" at bounding box center [466, 295] width 50 height 12
click at [487, 15] on icon "close" at bounding box center [487, 12] width 6 height 6
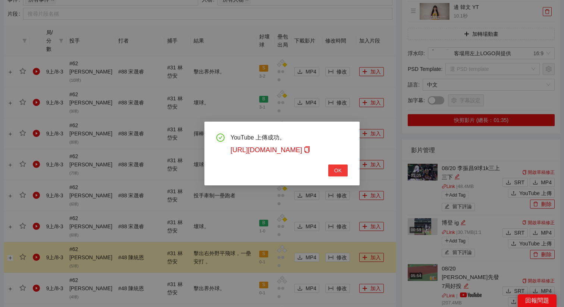
click at [334, 167] on button "OK" at bounding box center [337, 171] width 19 height 12
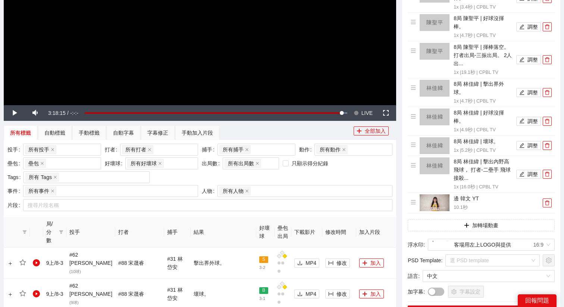
scroll to position [268, 0]
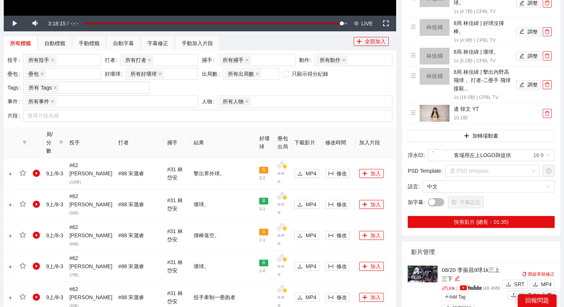
click at [422, 274] on img at bounding box center [423, 274] width 30 height 17
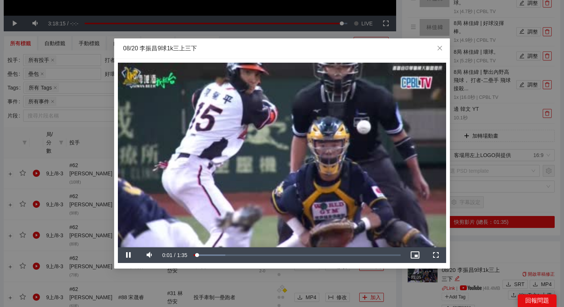
click at [200, 216] on video "Video Player" at bounding box center [282, 155] width 328 height 185
click at [409, 281] on div "**********" at bounding box center [282, 153] width 564 height 307
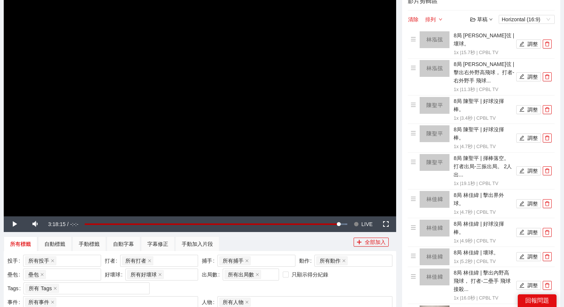
scroll to position [0, 0]
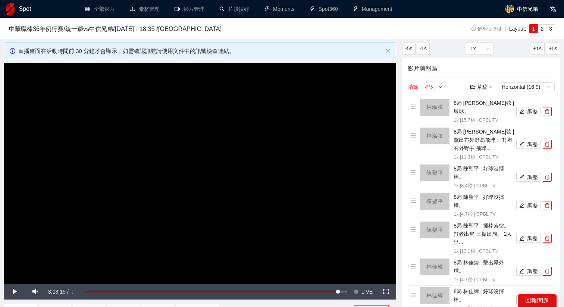
click at [201, 152] on video "Video Player" at bounding box center [200, 173] width 393 height 221
click at [364, 291] on span "LIVE" at bounding box center [367, 292] width 11 height 16
click at [412, 86] on button "清除" at bounding box center [413, 86] width 11 height 9
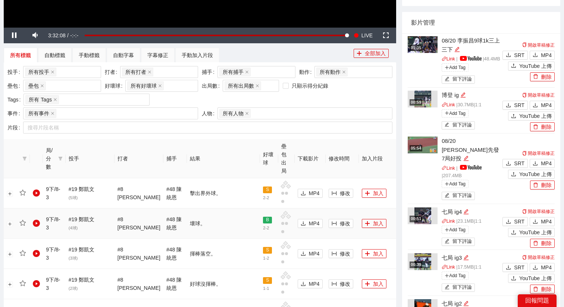
scroll to position [237, 0]
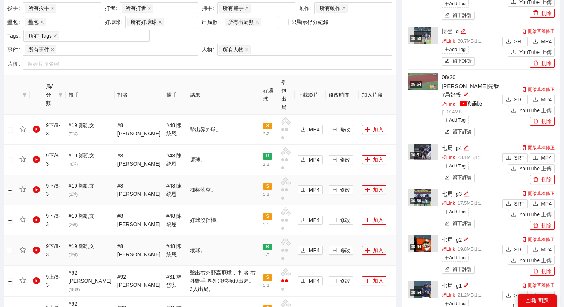
scroll to position [374, 0]
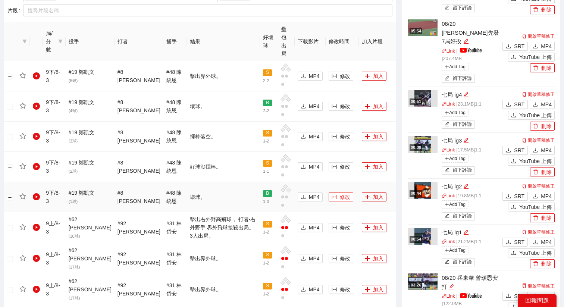
click at [340, 193] on span "修改" at bounding box center [345, 197] width 10 height 8
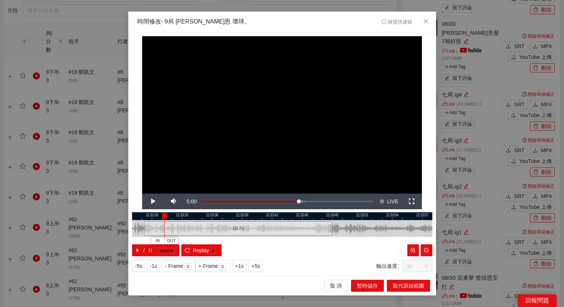
drag, startPoint x: 233, startPoint y: 227, endPoint x: 145, endPoint y: 227, distance: 88.1
click at [145, 227] on div at bounding box center [145, 228] width 4 height 17
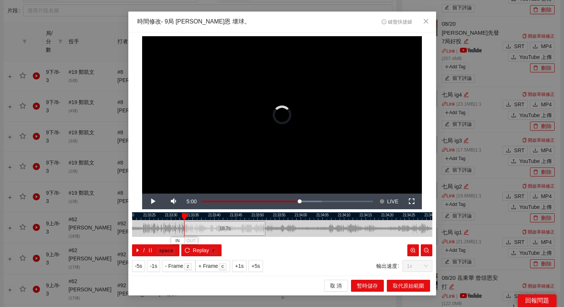
drag, startPoint x: 189, startPoint y: 223, endPoint x: 223, endPoint y: 225, distance: 33.6
click at [223, 225] on div "18.7 s" at bounding box center [224, 228] width 81 height 15
drag, startPoint x: 222, startPoint y: 225, endPoint x: 177, endPoint y: 225, distance: 45.2
click at [177, 225] on div "18.7 s" at bounding box center [200, 228] width 81 height 15
drag, startPoint x: 178, startPoint y: 227, endPoint x: 183, endPoint y: 227, distance: 4.1
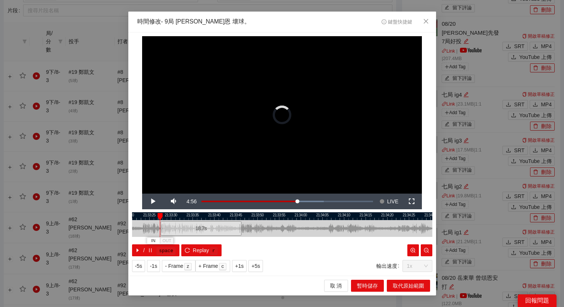
click at [183, 227] on div "18.7 s" at bounding box center [200, 228] width 81 height 15
click at [189, 250] on icon "reload" at bounding box center [187, 250] width 5 height 5
click at [202, 231] on div "18.7 s" at bounding box center [200, 228] width 81 height 15
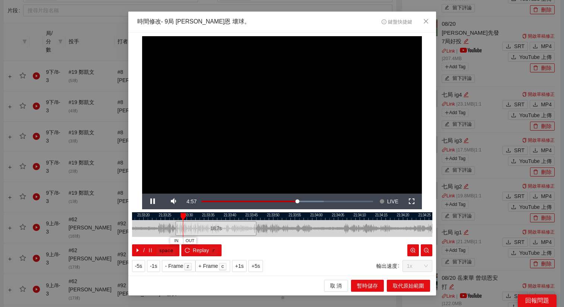
drag, startPoint x: 232, startPoint y: 218, endPoint x: 249, endPoint y: 218, distance: 16.4
click at [249, 218] on div at bounding box center [298, 216] width 300 height 8
click at [258, 266] on span "+5s" at bounding box center [256, 266] width 9 height 8
click at [257, 262] on span "+5s" at bounding box center [256, 266] width 9 height 8
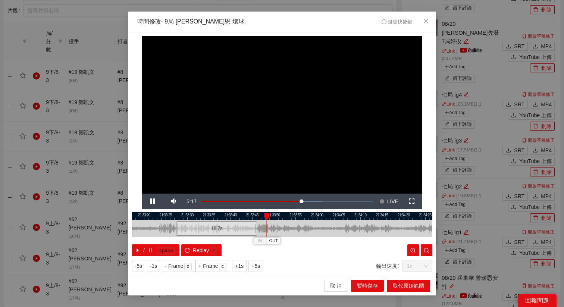
click at [246, 216] on div at bounding box center [282, 216] width 300 height 8
click at [268, 242] on span "OUT" at bounding box center [268, 241] width 9 height 7
click at [388, 285] on button "取代原始範圍" at bounding box center [408, 286] width 43 height 12
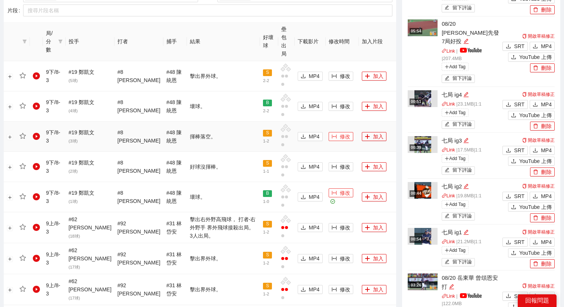
scroll to position [349, 0]
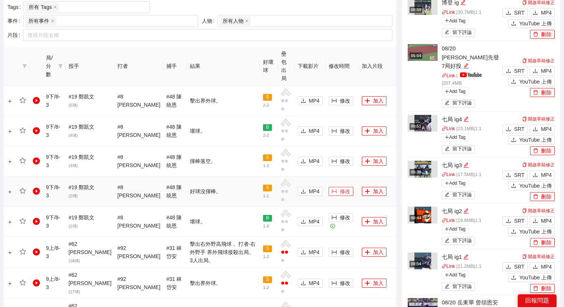
click at [340, 187] on span "修改" at bounding box center [345, 191] width 10 height 8
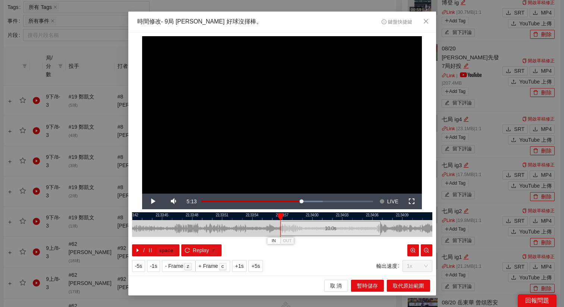
drag, startPoint x: 262, startPoint y: 225, endPoint x: 311, endPoint y: 227, distance: 48.6
click at [311, 227] on div "10.0 s" at bounding box center [331, 228] width 100 height 15
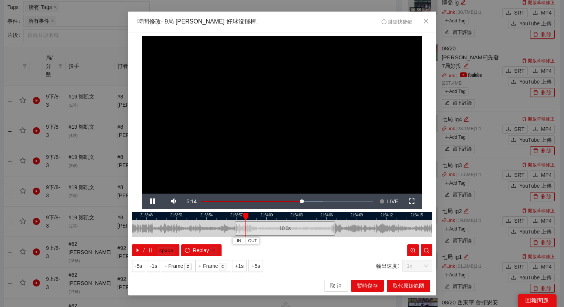
drag, startPoint x: 317, startPoint y: 217, endPoint x: 261, endPoint y: 220, distance: 56.1
click at [261, 220] on div at bounding box center [237, 216] width 300 height 8
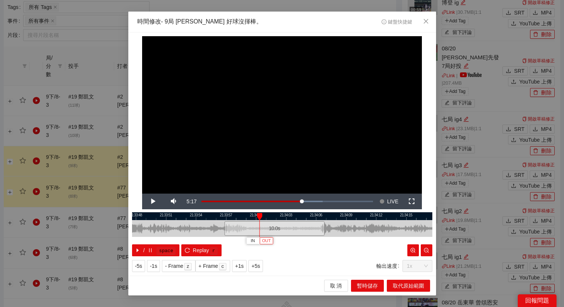
click at [267, 238] on span "OUT" at bounding box center [266, 241] width 9 height 7
click at [403, 290] on button "取代原始範圍" at bounding box center [408, 286] width 43 height 12
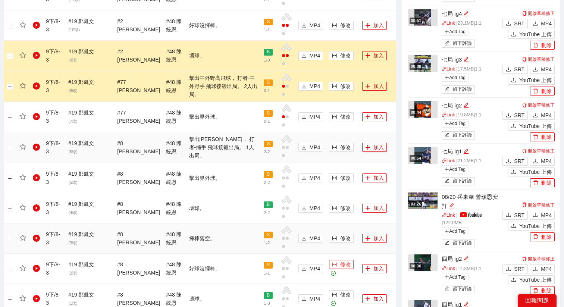
scroll to position [458, 0]
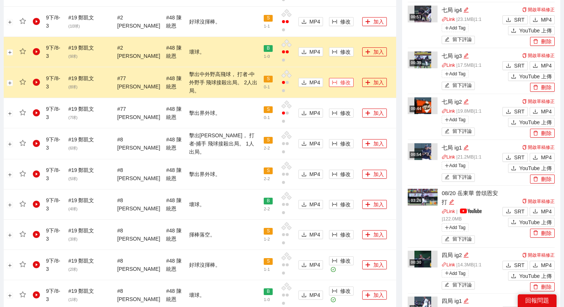
click at [332, 80] on icon "column-width" at bounding box center [334, 82] width 5 height 5
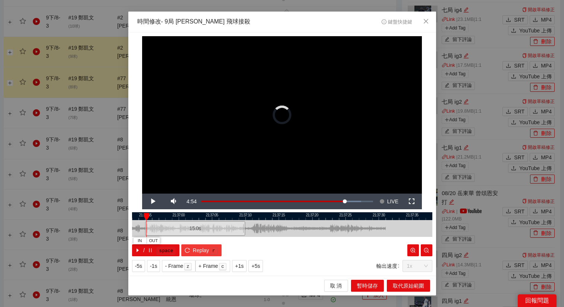
drag, startPoint x: 270, startPoint y: 233, endPoint x: 183, endPoint y: 247, distance: 88.2
click at [183, 247] on div "21:36:50 21:36:55 21:37:00 21:37:05 21:37:10 21:37:15 21:37:20 21:37:25 21:37:3…" at bounding box center [282, 234] width 300 height 44
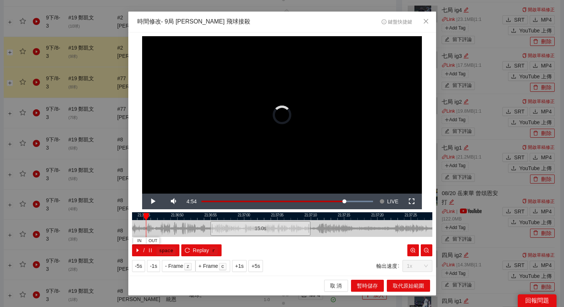
drag, startPoint x: 224, startPoint y: 215, endPoint x: 347, endPoint y: 219, distance: 122.5
click at [347, 219] on div at bounding box center [347, 216] width 300 height 8
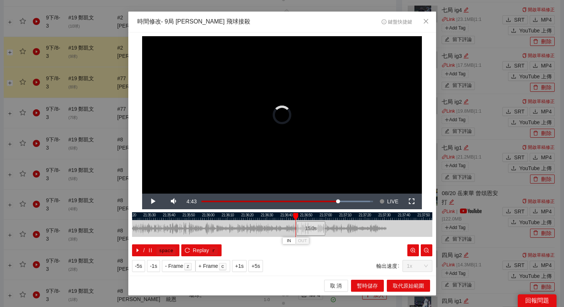
drag, startPoint x: 331, startPoint y: 227, endPoint x: 311, endPoint y: 231, distance: 20.6
click at [311, 231] on div "15.0 s" at bounding box center [310, 228] width 29 height 15
click at [310, 231] on div "15.0 s" at bounding box center [310, 228] width 29 height 15
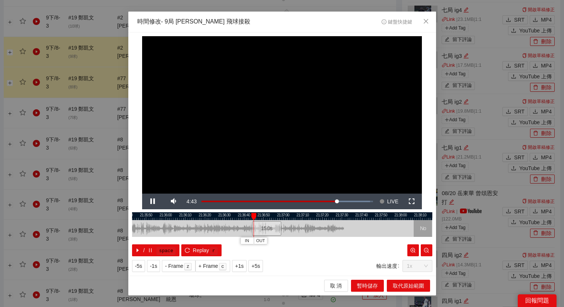
drag, startPoint x: 327, startPoint y: 218, endPoint x: 284, endPoint y: 218, distance: 42.9
click at [284, 218] on div at bounding box center [240, 216] width 300 height 8
click at [256, 265] on span "+5s" at bounding box center [256, 266] width 9 height 8
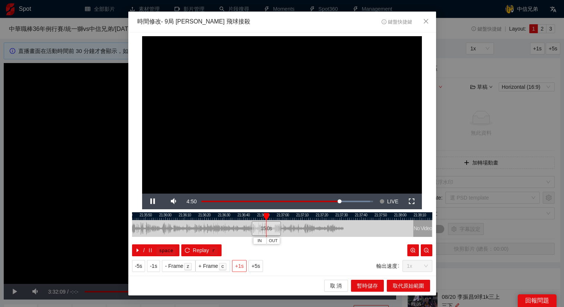
scroll to position [458, 0]
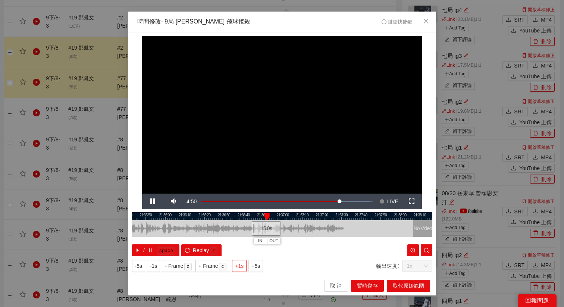
click at [243, 266] on span "+1s" at bounding box center [239, 266] width 9 height 8
click at [270, 215] on div at bounding box center [282, 216] width 300 height 8
click at [283, 243] on span "OUT" at bounding box center [279, 241] width 9 height 7
click at [399, 285] on span "取代原始範圍" at bounding box center [408, 286] width 31 height 8
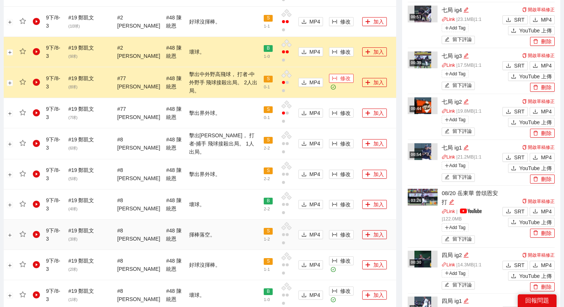
scroll to position [470, 0]
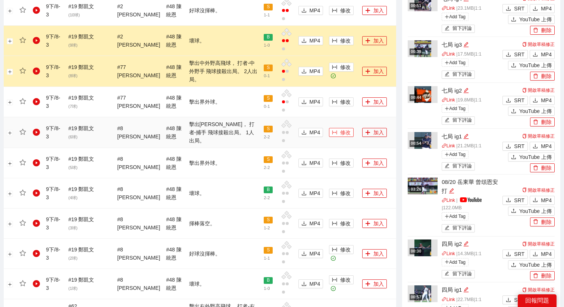
click at [329, 128] on button "修改" at bounding box center [341, 132] width 25 height 9
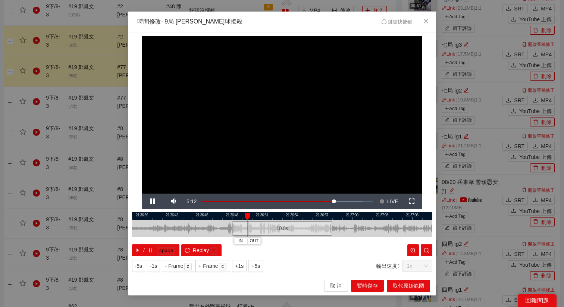
drag, startPoint x: 262, startPoint y: 211, endPoint x: 316, endPoint y: 218, distance: 54.5
click at [316, 218] on div "**********" at bounding box center [282, 153] width 308 height 243
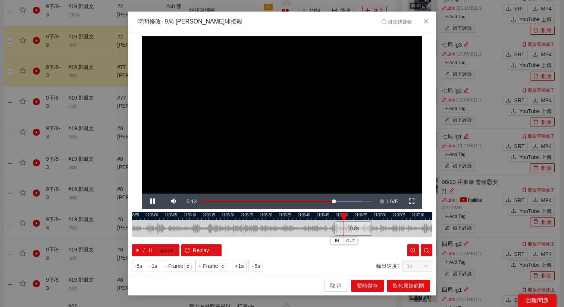
drag, startPoint x: 316, startPoint y: 218, endPoint x: 373, endPoint y: 219, distance: 57.5
click at [373, 219] on div at bounding box center [333, 216] width 300 height 8
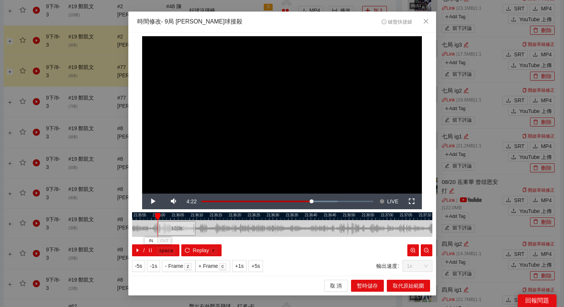
drag, startPoint x: 369, startPoint y: 224, endPoint x: 185, endPoint y: 232, distance: 183.8
click at [185, 232] on div "10.0 s" at bounding box center [177, 228] width 38 height 15
drag, startPoint x: 188, startPoint y: 214, endPoint x: 315, endPoint y: 227, distance: 126.8
click at [315, 227] on div "21:35:50 21:35:55 21:36:00 21:36:05 21:36:10 21:36:15 21:36:20 21:36:25 21:36:3…" at bounding box center [282, 234] width 300 height 44
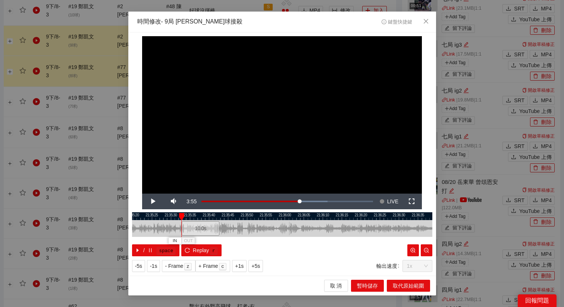
drag, startPoint x: 305, startPoint y: 232, endPoint x: 202, endPoint y: 237, distance: 102.4
click at [202, 237] on div "21:35:15 21:35:20 21:35:25 21:35:30 21:35:35 21:35:40 21:35:45 21:35:50 21:35:5…" at bounding box center [282, 234] width 300 height 44
drag, startPoint x: 199, startPoint y: 230, endPoint x: 205, endPoint y: 230, distance: 5.6
click at [205, 230] on div "10.0 s" at bounding box center [205, 228] width 38 height 15
click at [203, 230] on div "10.0 s" at bounding box center [205, 228] width 38 height 15
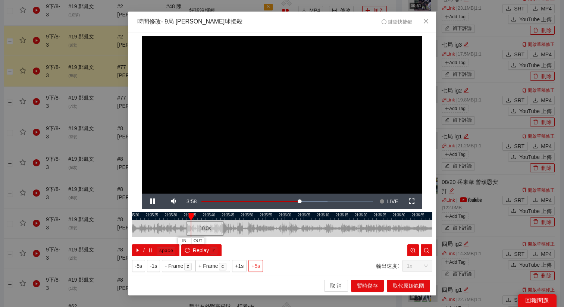
click at [262, 266] on button "+5s" at bounding box center [256, 266] width 15 height 12
click at [240, 266] on span "+1s" at bounding box center [239, 266] width 9 height 8
click at [261, 242] on button "OUT" at bounding box center [253, 240] width 13 height 7
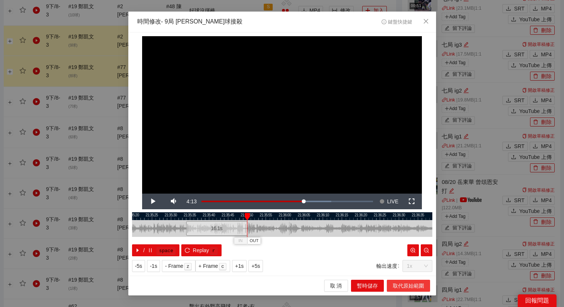
click at [399, 288] on span "取代原始範圍" at bounding box center [408, 286] width 31 height 8
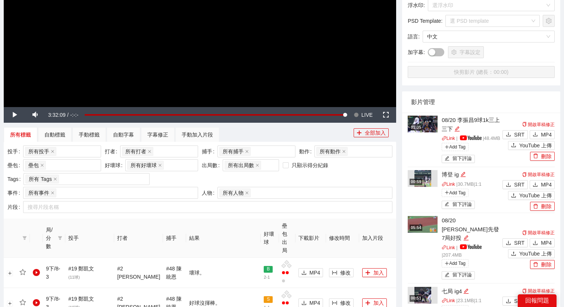
scroll to position [164, 0]
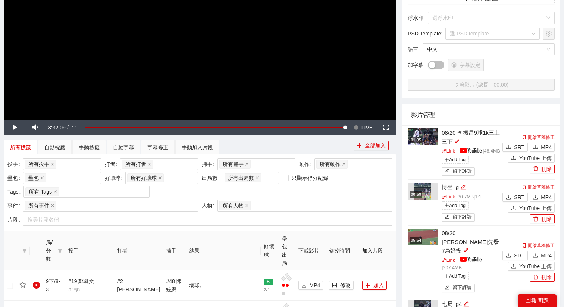
click at [346, 106] on video "Video Player" at bounding box center [200, 9] width 393 height 221
click at [356, 118] on video "Video Player" at bounding box center [200, 9] width 393 height 221
click at [360, 124] on button "Seek to live, currently behind live LIVE" at bounding box center [363, 128] width 24 height 16
click at [347, 96] on video "Video Player" at bounding box center [200, 9] width 393 height 221
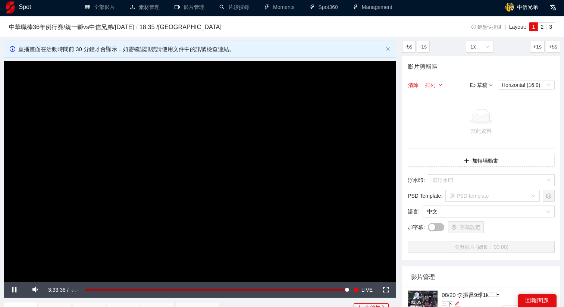
click at [238, 177] on video "Video Player" at bounding box center [200, 171] width 393 height 221
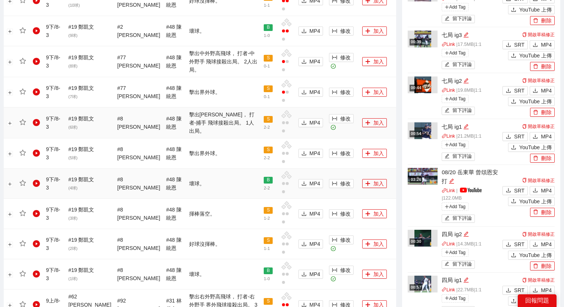
scroll to position [493, 0]
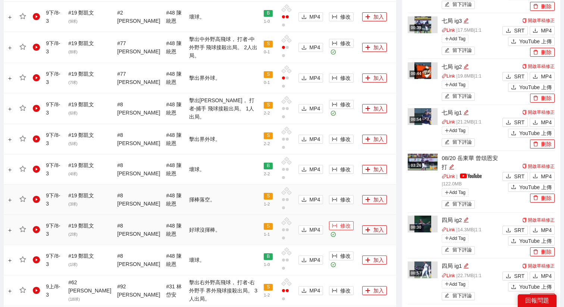
click at [340, 222] on span "修改" at bounding box center [345, 226] width 10 height 8
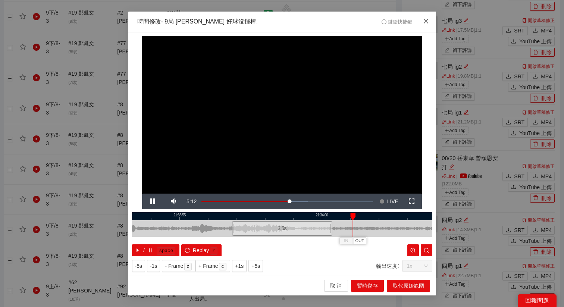
click at [425, 25] on span "Close" at bounding box center [426, 22] width 20 height 20
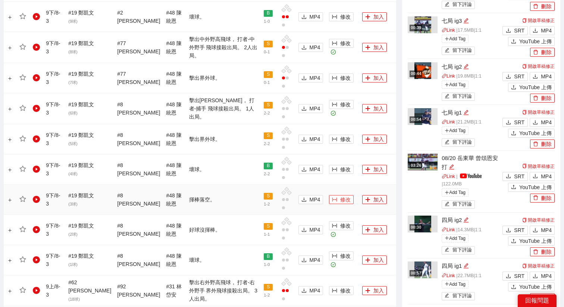
click at [340, 196] on span "修改" at bounding box center [345, 200] width 10 height 8
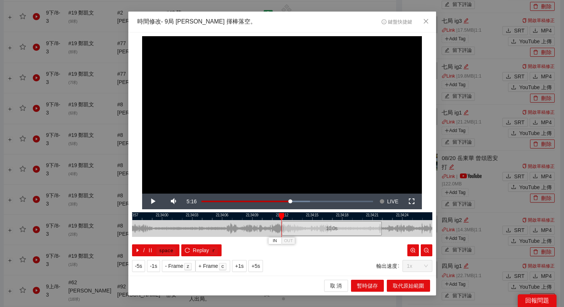
drag, startPoint x: 256, startPoint y: 228, endPoint x: 306, endPoint y: 233, distance: 49.9
click at [306, 233] on div "10.0 s" at bounding box center [332, 228] width 100 height 15
click at [313, 218] on div at bounding box center [282, 216] width 300 height 8
click at [311, 217] on div at bounding box center [282, 216] width 300 height 8
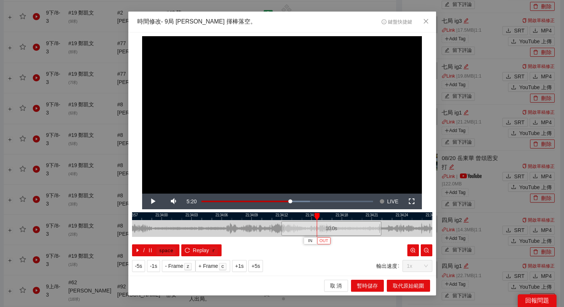
click at [325, 243] on span "OUT" at bounding box center [323, 241] width 9 height 7
click at [394, 286] on span "取代原始範圍" at bounding box center [408, 286] width 31 height 8
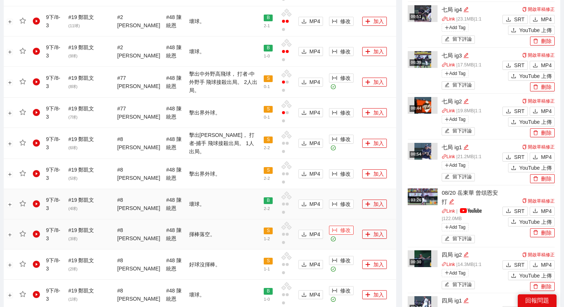
scroll to position [451, 0]
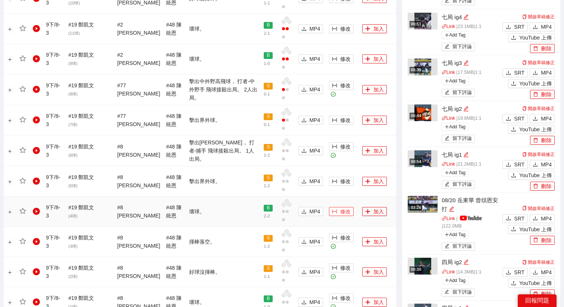
click at [340, 208] on span "修改" at bounding box center [345, 212] width 10 height 8
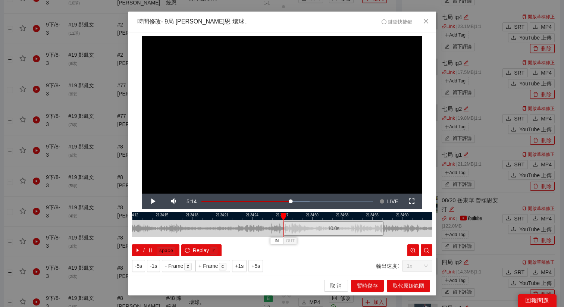
drag, startPoint x: 250, startPoint y: 225, endPoint x: 302, endPoint y: 228, distance: 51.6
click at [302, 228] on div "10.0 s" at bounding box center [334, 228] width 100 height 15
drag, startPoint x: 308, startPoint y: 230, endPoint x: 312, endPoint y: 230, distance: 4.5
click at [312, 230] on div "10.0 s" at bounding box center [338, 228] width 100 height 15
drag, startPoint x: 319, startPoint y: 213, endPoint x: 268, endPoint y: 214, distance: 51.5
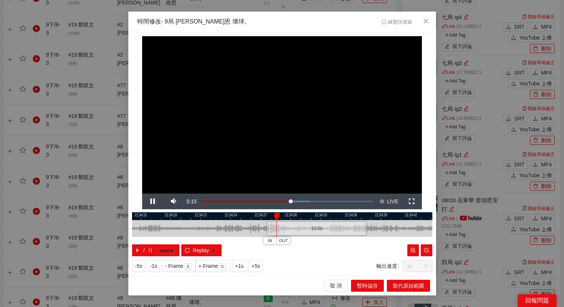
click at [268, 214] on div at bounding box center [261, 216] width 300 height 8
click at [281, 239] on span "OUT" at bounding box center [281, 241] width 9 height 7
click at [399, 284] on span "取代原始範圍" at bounding box center [408, 286] width 31 height 8
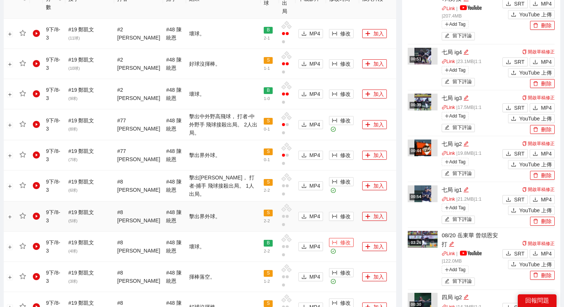
scroll to position [407, 0]
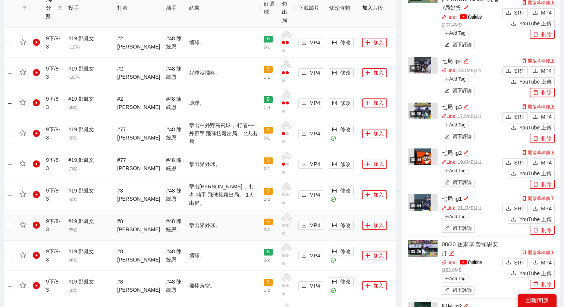
click at [326, 210] on td "修改" at bounding box center [342, 225] width 33 height 30
click at [329, 221] on button "修改" at bounding box center [341, 225] width 25 height 9
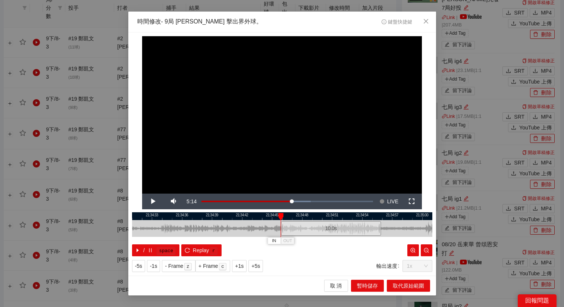
drag, startPoint x: 257, startPoint y: 225, endPoint x: 307, endPoint y: 234, distance: 50.9
click at [307, 234] on div "10.0 s" at bounding box center [331, 228] width 100 height 15
click at [308, 234] on div "10.0 s" at bounding box center [333, 228] width 100 height 15
click at [240, 267] on span "+1s" at bounding box center [239, 266] width 9 height 8
click at [238, 267] on span "+1s" at bounding box center [239, 266] width 9 height 8
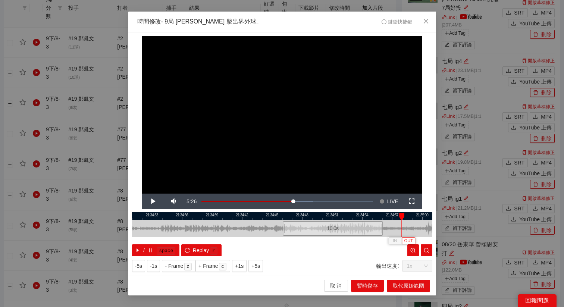
click at [409, 239] on span "OUT" at bounding box center [408, 241] width 9 height 7
click at [407, 284] on span "取代原始範圍" at bounding box center [408, 286] width 31 height 8
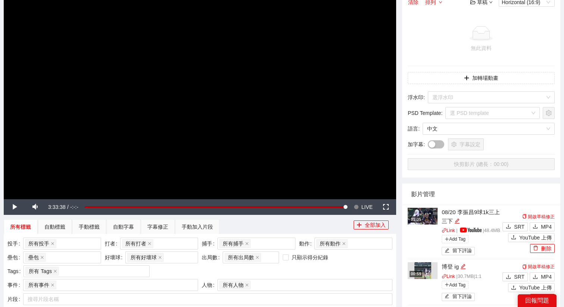
scroll to position [0, 0]
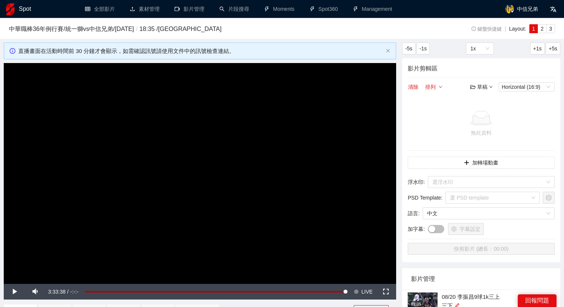
click at [281, 129] on video "Video Player" at bounding box center [200, 173] width 393 height 221
click at [375, 290] on button "Seek to live, currently behind live LIVE" at bounding box center [363, 292] width 24 height 16
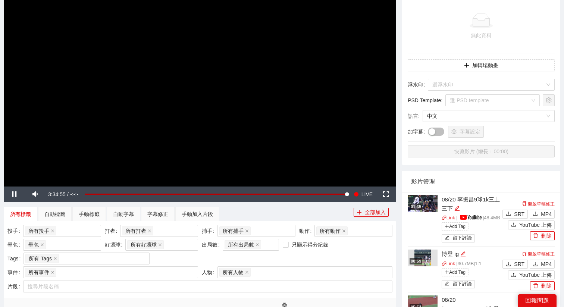
click at [286, 135] on video "Video Player" at bounding box center [200, 76] width 393 height 221
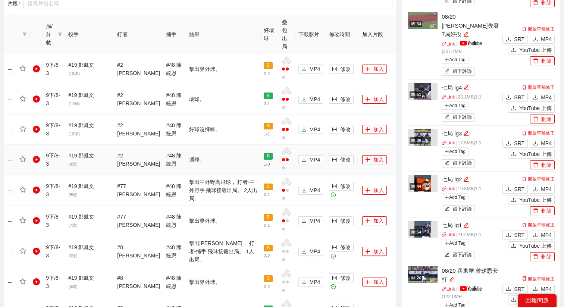
scroll to position [386, 0]
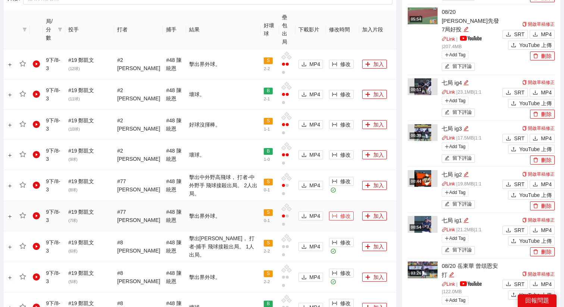
click at [340, 212] on span "修改" at bounding box center [345, 216] width 10 height 8
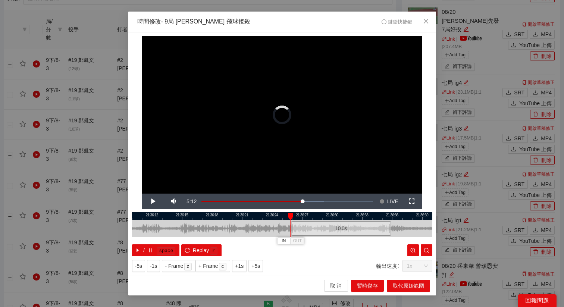
drag, startPoint x: 254, startPoint y: 226, endPoint x: 313, endPoint y: 227, distance: 59.0
click at [313, 227] on div "10.0 s" at bounding box center [341, 228] width 100 height 15
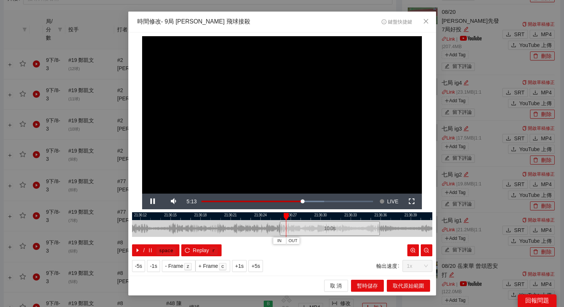
drag, startPoint x: 326, startPoint y: 213, endPoint x: 253, endPoint y: 225, distance: 74.4
click at [253, 225] on div "21:36:09 21:36:12 21:36:15 21:36:18 21:36:21 21:36:24 21:36:27 21:36:30 21:36:3…" at bounding box center [282, 234] width 300 height 44
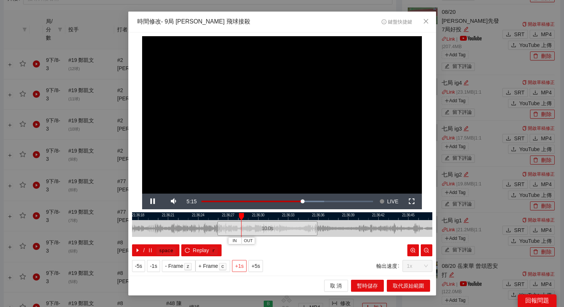
click at [241, 267] on span "+1s" at bounding box center [239, 266] width 9 height 8
click at [242, 221] on div at bounding box center [282, 228] width 300 height 17
click at [236, 216] on div at bounding box center [282, 216] width 300 height 8
click at [261, 240] on span "OUT" at bounding box center [257, 241] width 9 height 7
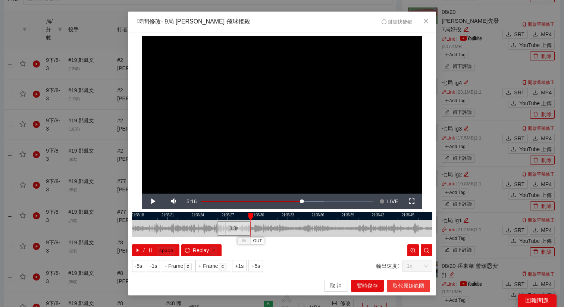
click at [404, 286] on span "取代原始範圍" at bounding box center [408, 286] width 31 height 8
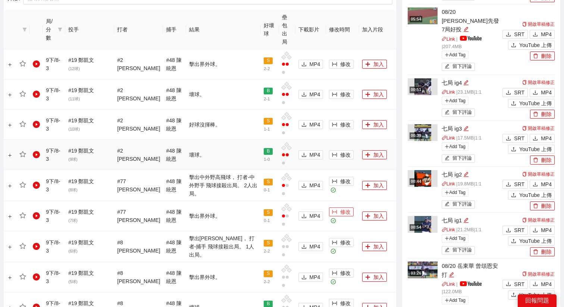
scroll to position [369, 0]
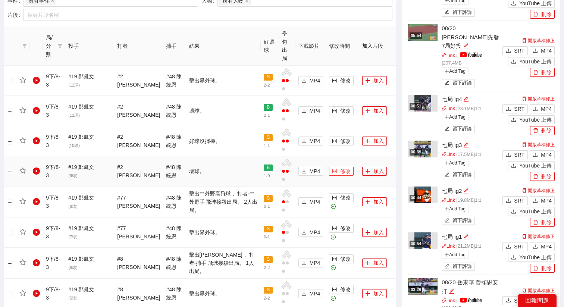
click at [340, 167] on span "修改" at bounding box center [345, 171] width 10 height 8
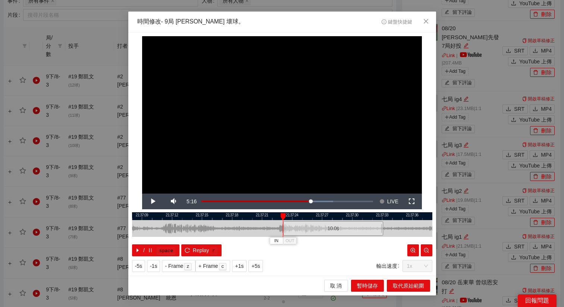
drag, startPoint x: 264, startPoint y: 230, endPoint x: 316, endPoint y: 229, distance: 51.9
click at [316, 229] on div "10.0 s" at bounding box center [333, 228] width 100 height 15
drag, startPoint x: 317, startPoint y: 215, endPoint x: 238, endPoint y: 225, distance: 79.7
click at [238, 225] on div "21:37:09 21:37:12 21:37:15 21:37:18 21:37:21 21:37:24 21:37:27 21:37:30 21:37:3…" at bounding box center [282, 234] width 300 height 44
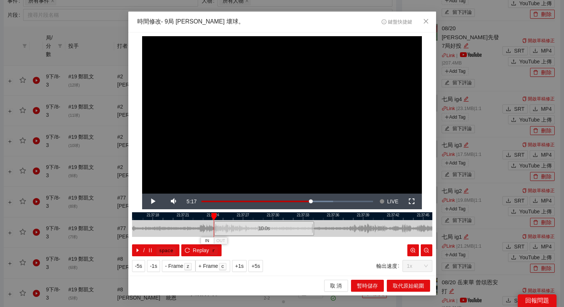
drag, startPoint x: 226, startPoint y: 231, endPoint x: 235, endPoint y: 231, distance: 9.3
click at [235, 231] on div "10.0 s" at bounding box center [264, 228] width 100 height 15
click at [232, 231] on div "10.0 s" at bounding box center [260, 228] width 100 height 15
drag, startPoint x: 235, startPoint y: 226, endPoint x: 240, endPoint y: 227, distance: 5.6
click at [240, 227] on div "10.0 s" at bounding box center [264, 228] width 100 height 15
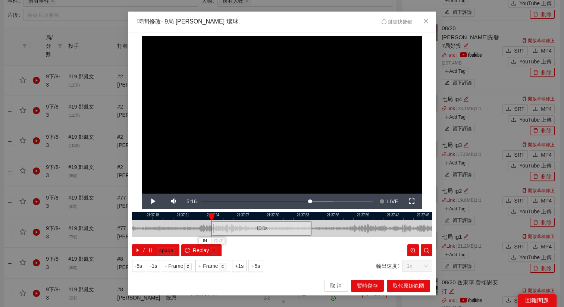
drag, startPoint x: 240, startPoint y: 227, endPoint x: 236, endPoint y: 227, distance: 4.5
click at [236, 227] on div "10.0 s" at bounding box center [262, 228] width 100 height 15
click at [255, 268] on span "+5s" at bounding box center [256, 266] width 9 height 8
click at [239, 216] on div at bounding box center [282, 216] width 300 height 8
click at [230, 216] on div at bounding box center [282, 216] width 300 height 8
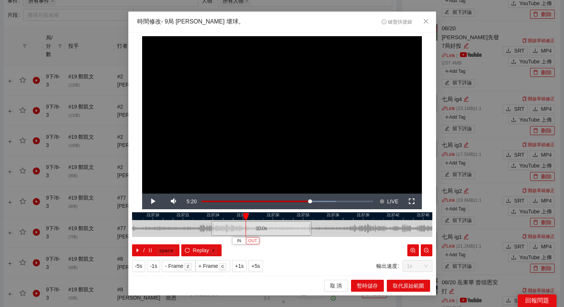
click at [256, 240] on span "OUT" at bounding box center [252, 241] width 9 height 7
click at [412, 286] on span "取代原始範圍" at bounding box center [408, 286] width 31 height 8
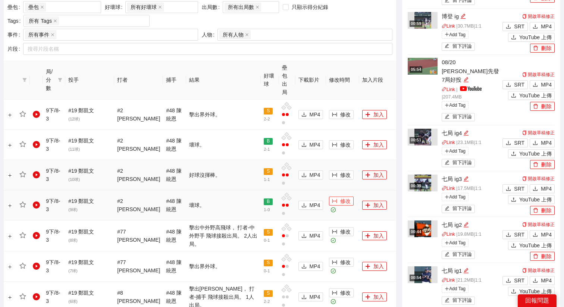
scroll to position [321, 0]
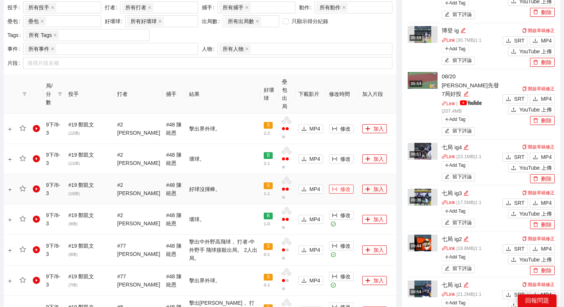
click at [340, 185] on span "修改" at bounding box center [345, 189] width 10 height 8
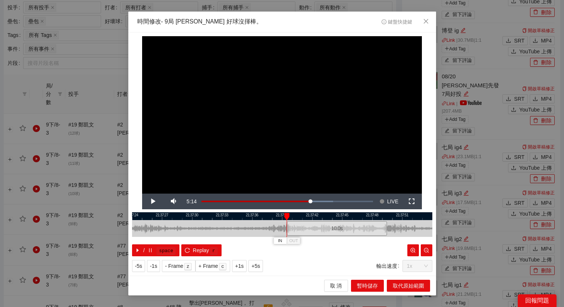
drag, startPoint x: 258, startPoint y: 228, endPoint x: 313, endPoint y: 228, distance: 55.2
click at [313, 228] on div "10.0 s" at bounding box center [337, 228] width 100 height 15
click at [310, 228] on div "10.0 s" at bounding box center [335, 228] width 100 height 15
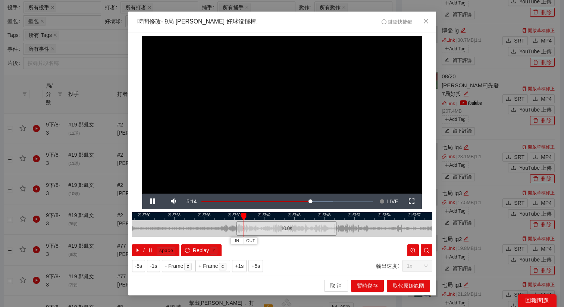
drag, startPoint x: 316, startPoint y: 213, endPoint x: 256, endPoint y: 226, distance: 61.9
click at [256, 226] on div "21:37:27 21:37:30 21:37:33 21:37:36 21:37:39 21:37:42 21:37:45 21:37:48 21:37:5…" at bounding box center [282, 234] width 300 height 44
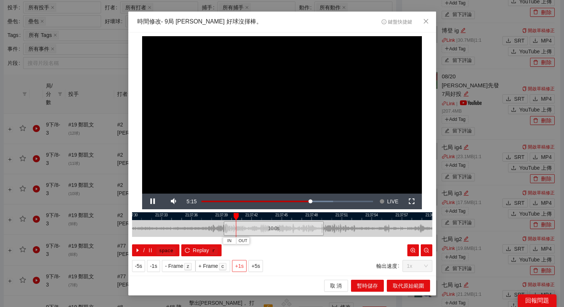
click at [241, 263] on span "+1s" at bounding box center [239, 266] width 9 height 8
click at [269, 241] on span "OUT" at bounding box center [266, 241] width 9 height 7
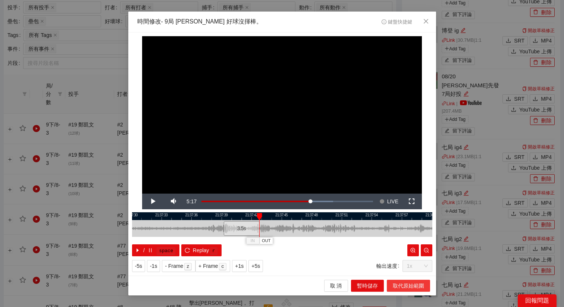
click at [422, 288] on span "取代原始範圍" at bounding box center [408, 286] width 31 height 8
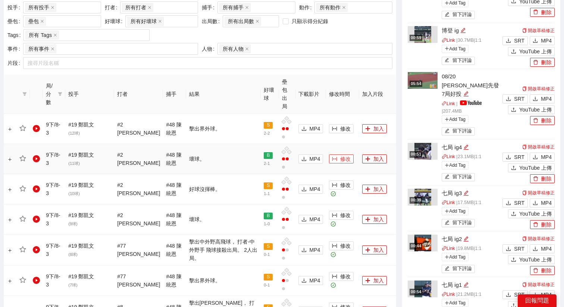
click at [330, 155] on button "修改" at bounding box center [341, 159] width 25 height 9
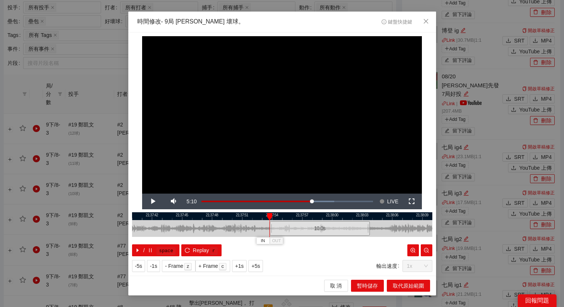
drag, startPoint x: 253, startPoint y: 230, endPoint x: 291, endPoint y: 230, distance: 38.1
click at [291, 230] on div "10.0 s" at bounding box center [320, 228] width 100 height 15
drag, startPoint x: 291, startPoint y: 228, endPoint x: 297, endPoint y: 228, distance: 6.0
click at [297, 228] on div "10.0 s" at bounding box center [325, 228] width 100 height 15
drag, startPoint x: 297, startPoint y: 217, endPoint x: 253, endPoint y: 221, distance: 44.3
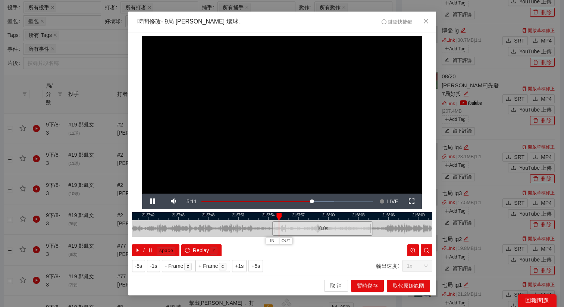
click at [253, 221] on div "21:37:39 21:37:42 21:37:45 21:37:48 21:37:51 21:37:54 21:37:57 21:38:00 21:38:0…" at bounding box center [282, 234] width 300 height 44
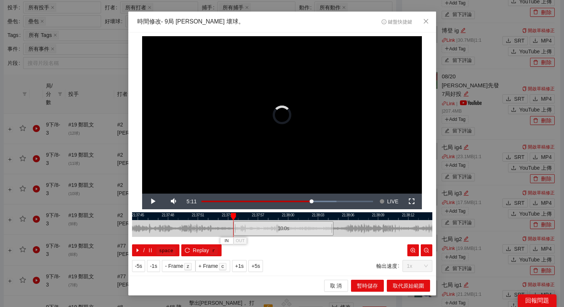
click at [252, 224] on div "10.0 s" at bounding box center [284, 228] width 100 height 15
click at [281, 241] on span "OUT" at bounding box center [279, 241] width 9 height 7
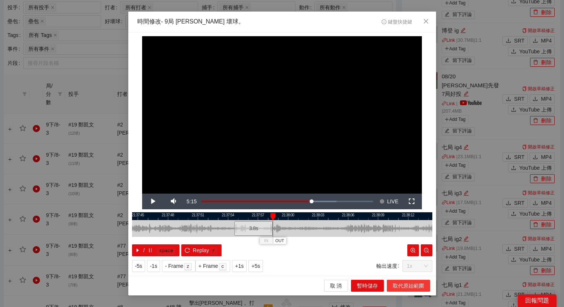
click at [411, 282] on span "取代原始範圍" at bounding box center [408, 286] width 31 height 8
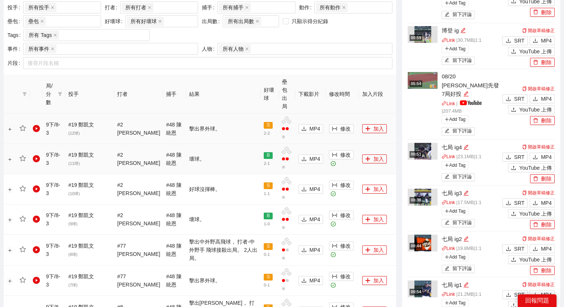
click at [331, 118] on td "修改" at bounding box center [342, 129] width 33 height 30
click at [340, 125] on span "修改" at bounding box center [345, 129] width 10 height 8
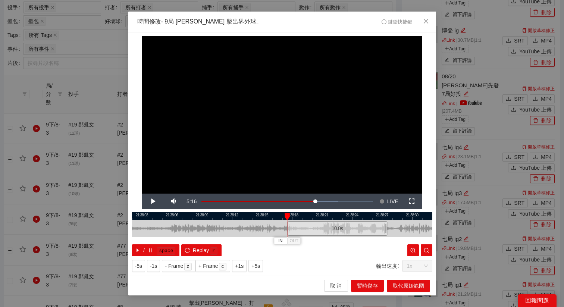
drag, startPoint x: 255, startPoint y: 222, endPoint x: 311, endPoint y: 223, distance: 55.2
click at [311, 223] on div "10.0 s" at bounding box center [337, 228] width 100 height 15
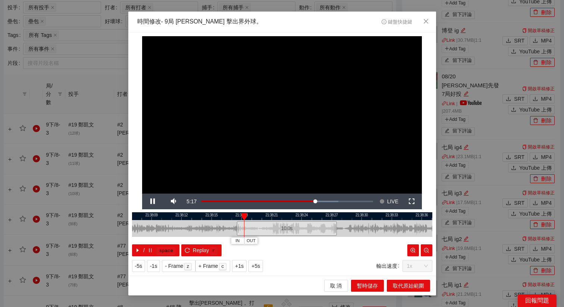
drag, startPoint x: 316, startPoint y: 215, endPoint x: 262, endPoint y: 219, distance: 54.3
click at [263, 219] on div at bounding box center [232, 216] width 300 height 8
click at [329, 239] on button "OUT" at bounding box center [322, 240] width 13 height 7
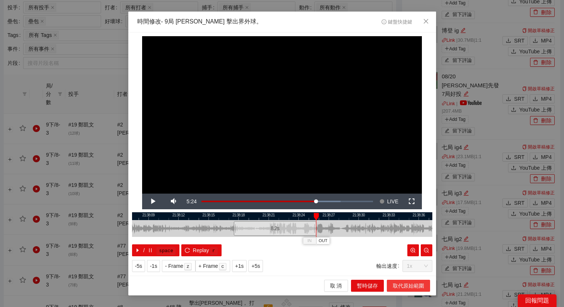
click at [411, 288] on span "取代原始範圍" at bounding box center [408, 286] width 31 height 8
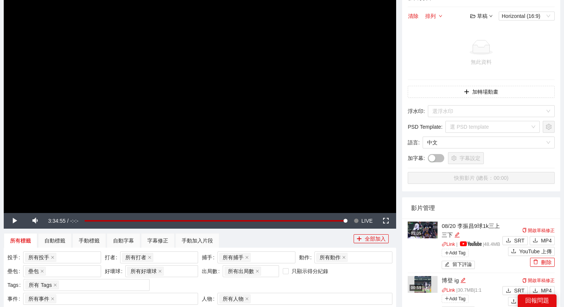
scroll to position [0, 0]
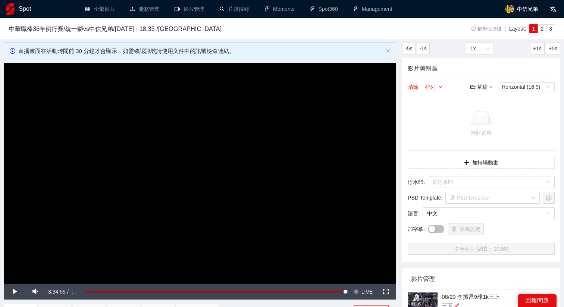
click at [273, 180] on video "Video Player" at bounding box center [200, 173] width 393 height 221
click at [360, 289] on button "Seek to live, currently behind live LIVE" at bounding box center [363, 292] width 24 height 16
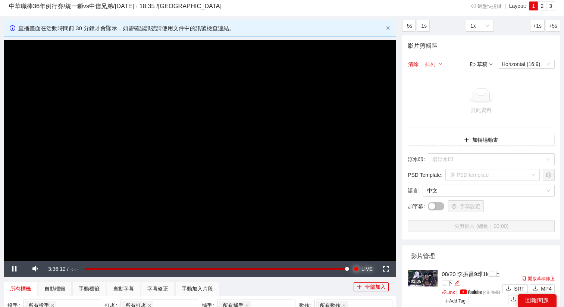
scroll to position [35, 0]
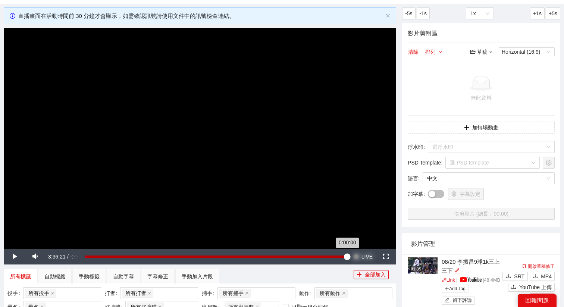
click at [347, 258] on div "0:00:00" at bounding box center [216, 257] width 263 height 3
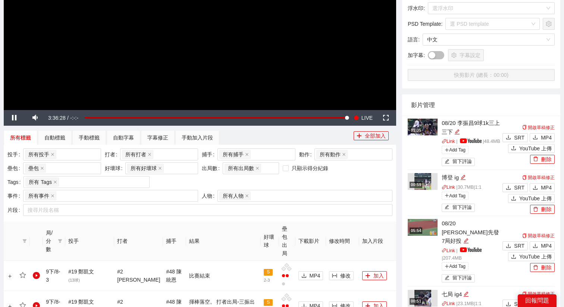
click at [284, 74] on video "Video Player" at bounding box center [200, -1] width 393 height 221
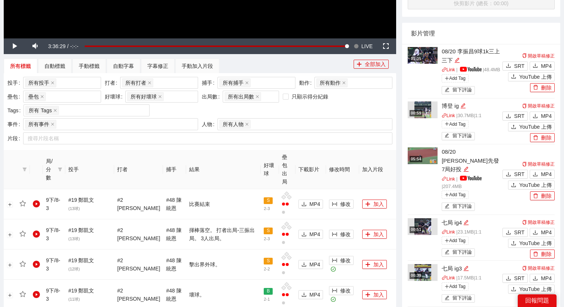
scroll to position [252, 0]
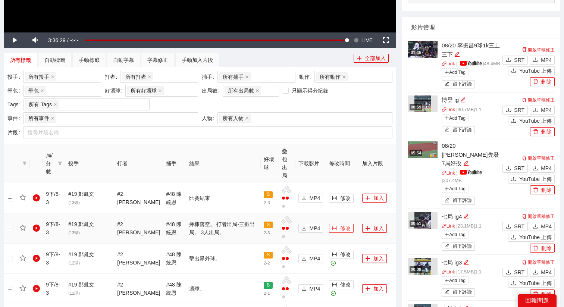
click at [330, 224] on button "修改" at bounding box center [341, 228] width 25 height 9
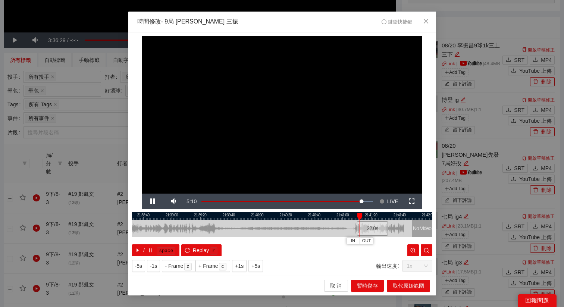
drag, startPoint x: 268, startPoint y: 215, endPoint x: 374, endPoint y: 221, distance: 105.8
click at [374, 221] on div "21:38:20 21:38:40 21:39:00 21:39:20 21:39:40 21:40:00 21:40:20 21:40:40 21:41:0…" at bounding box center [282, 234] width 300 height 44
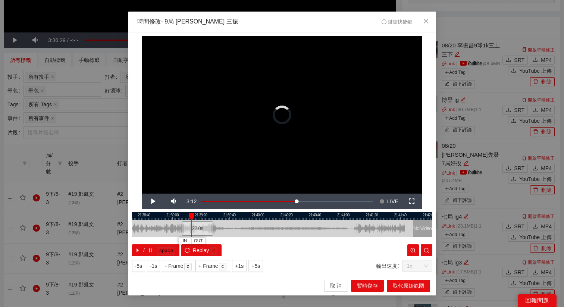
drag, startPoint x: 375, startPoint y: 227, endPoint x: 198, endPoint y: 234, distance: 177.0
click at [198, 234] on div "22.0 s" at bounding box center [197, 228] width 31 height 15
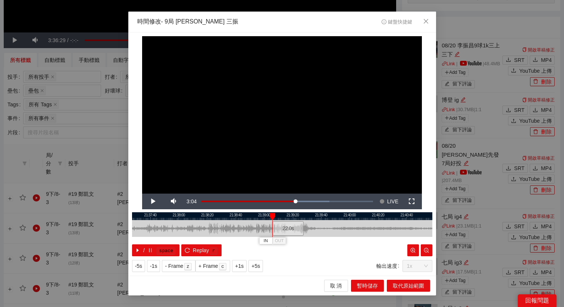
drag, startPoint x: 199, startPoint y: 216, endPoint x: 305, endPoint y: 222, distance: 106.2
click at [305, 222] on div "21:37:20 21:37:40 21:38:00 21:38:20 21:38:40 21:39:00 21:39:20 21:39:40 21:40:0…" at bounding box center [282, 234] width 300 height 44
drag, startPoint x: 304, startPoint y: 231, endPoint x: 284, endPoint y: 232, distance: 20.6
click at [284, 232] on div "22.0 s" at bounding box center [281, 228] width 31 height 15
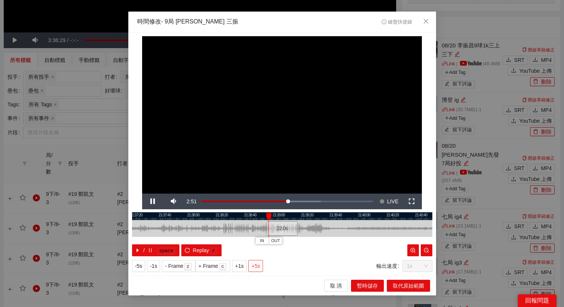
click at [260, 266] on span "+5s" at bounding box center [256, 266] width 9 height 8
click at [314, 241] on span "OUT" at bounding box center [310, 241] width 9 height 7
click at [402, 287] on span "取代原始範圍" at bounding box center [408, 286] width 31 height 8
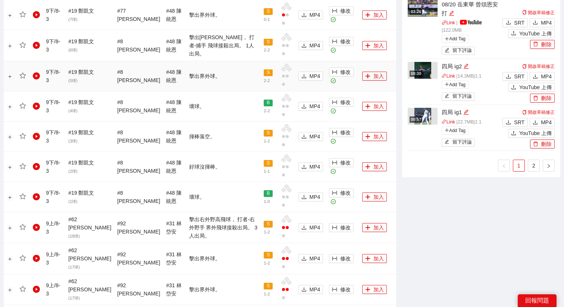
scroll to position [650, 0]
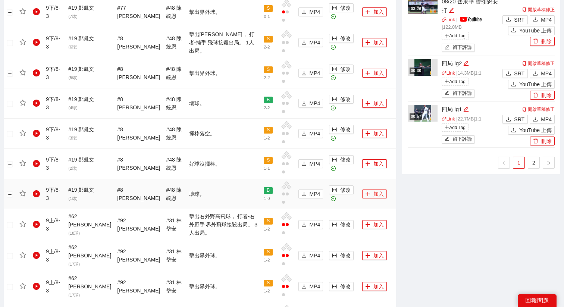
click at [372, 190] on button "加入" at bounding box center [374, 194] width 25 height 9
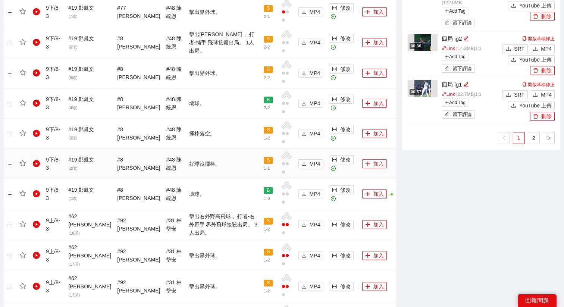
click at [370, 159] on button "加入" at bounding box center [374, 163] width 25 height 9
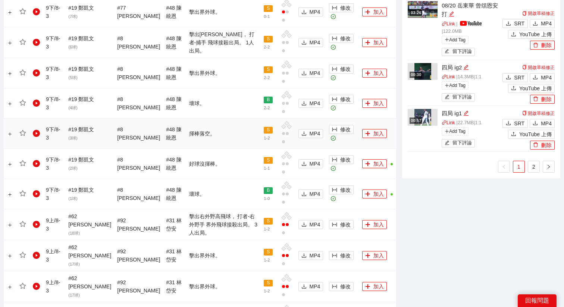
click at [369, 129] on td "加入" at bounding box center [377, 134] width 37 height 30
click at [369, 129] on button "加入" at bounding box center [374, 133] width 25 height 9
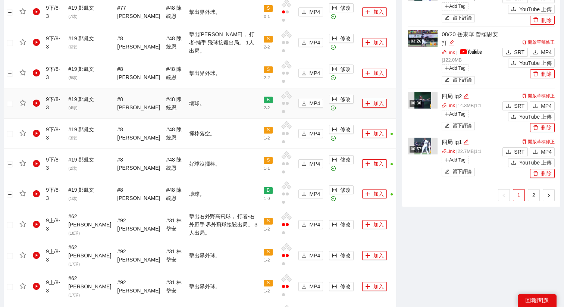
click at [369, 99] on td "加入" at bounding box center [377, 103] width 37 height 30
click at [369, 99] on button "加入" at bounding box center [374, 103] width 25 height 9
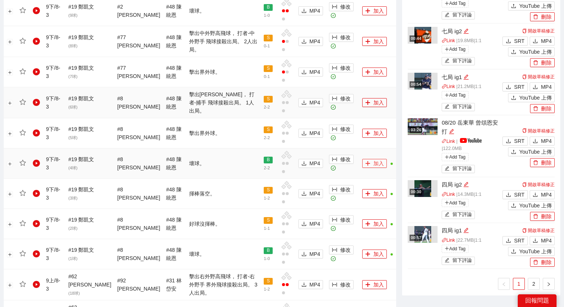
scroll to position [569, 0]
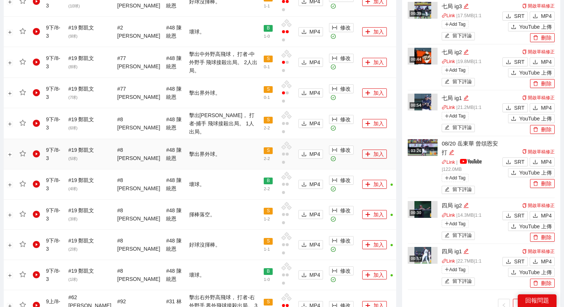
click at [371, 139] on td "加入" at bounding box center [377, 154] width 37 height 30
click at [371, 150] on button "加入" at bounding box center [374, 154] width 25 height 9
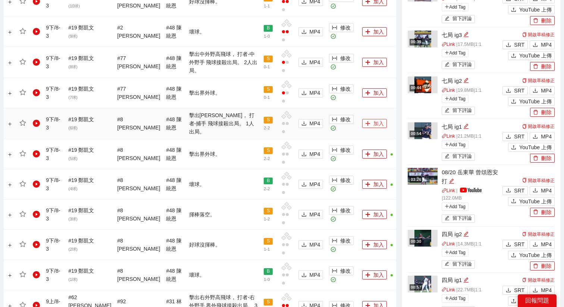
click at [371, 119] on button "加入" at bounding box center [374, 123] width 25 height 9
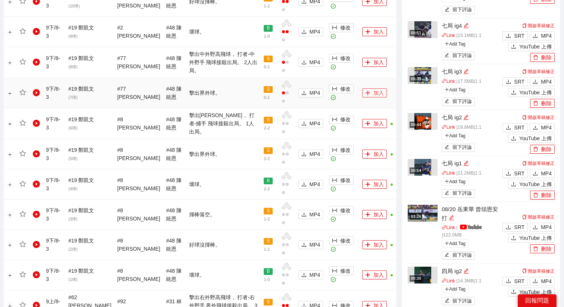
click at [371, 88] on button "加入" at bounding box center [374, 92] width 25 height 9
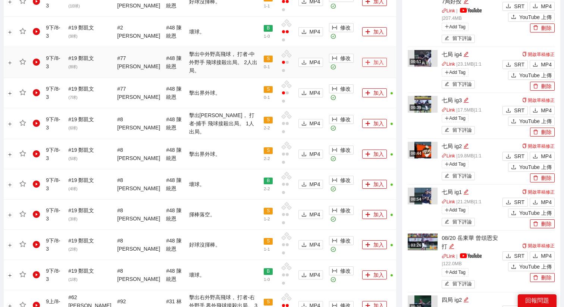
click at [368, 58] on button "加入" at bounding box center [374, 62] width 25 height 9
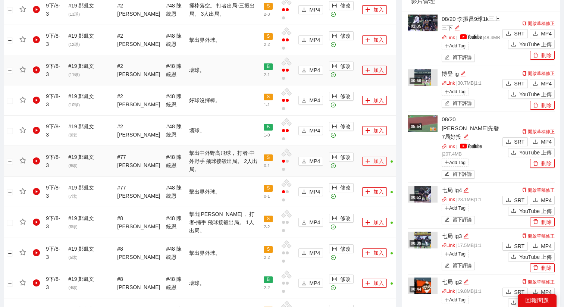
scroll to position [464, 0]
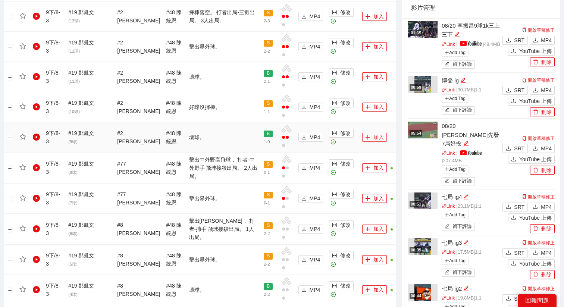
click at [364, 133] on button "加入" at bounding box center [374, 137] width 25 height 9
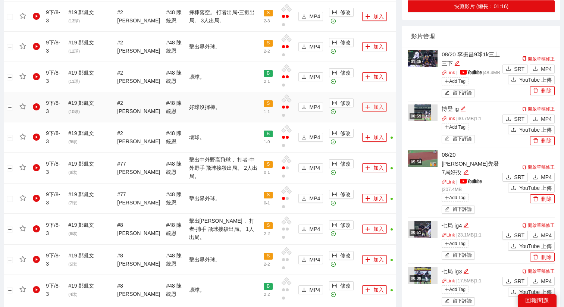
click at [364, 103] on button "加入" at bounding box center [374, 107] width 25 height 9
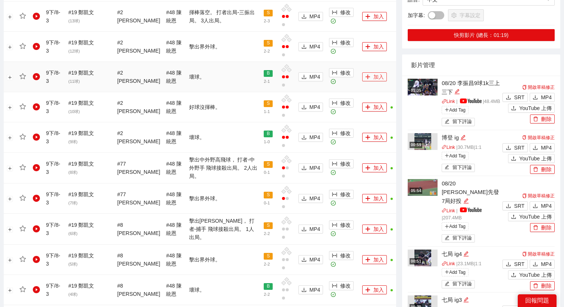
click at [364, 72] on button "加入" at bounding box center [374, 76] width 25 height 9
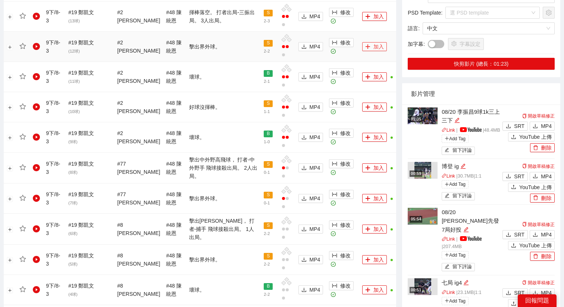
click at [366, 42] on button "加入" at bounding box center [374, 46] width 25 height 9
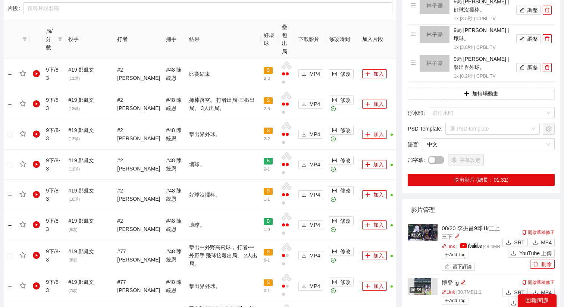
scroll to position [373, 0]
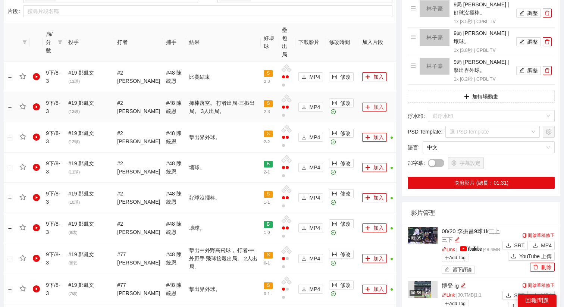
click at [366, 103] on button "加入" at bounding box center [374, 107] width 25 height 9
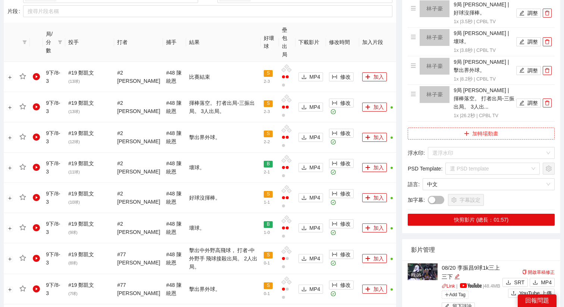
click at [429, 128] on button "加轉場動畫" at bounding box center [481, 134] width 147 height 12
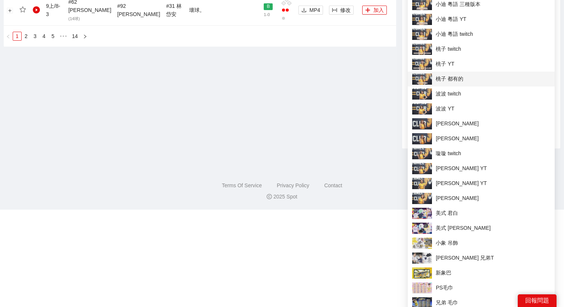
scroll to position [1071, 0]
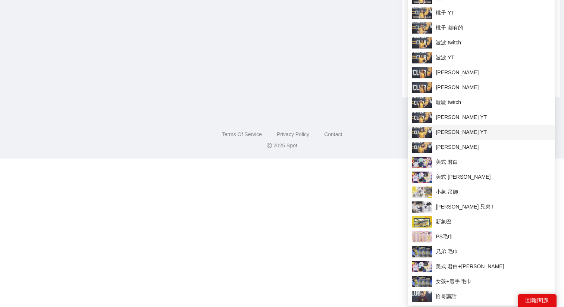
click at [431, 127] on img at bounding box center [422, 132] width 20 height 11
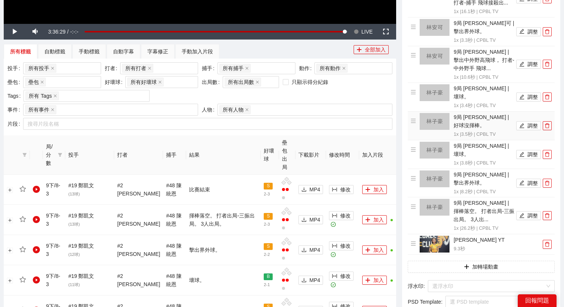
scroll to position [303, 0]
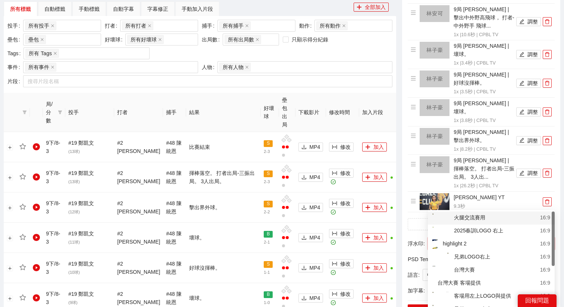
click at [442, 238] on input "search" at bounding box center [489, 243] width 113 height 11
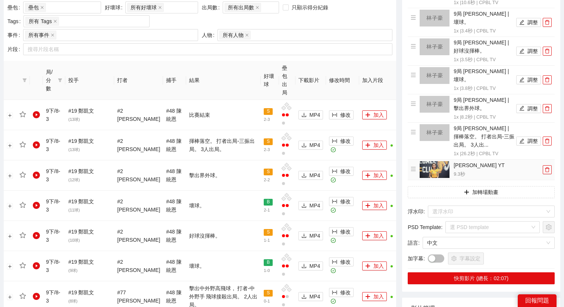
scroll to position [366, 0]
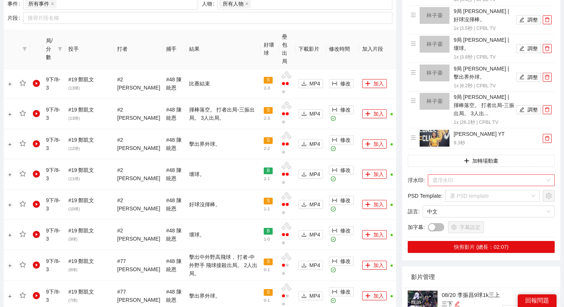
click at [474, 175] on input "search" at bounding box center [489, 180] width 113 height 11
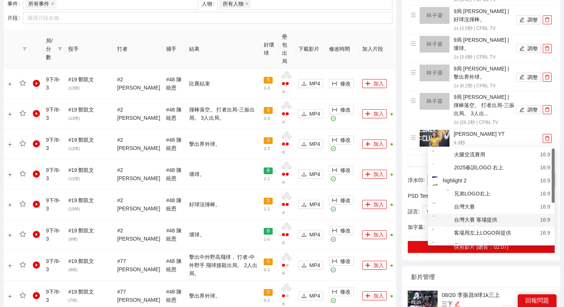
click at [474, 233] on div "客場用左上LOGO與提供" at bounding box center [472, 233] width 79 height 9
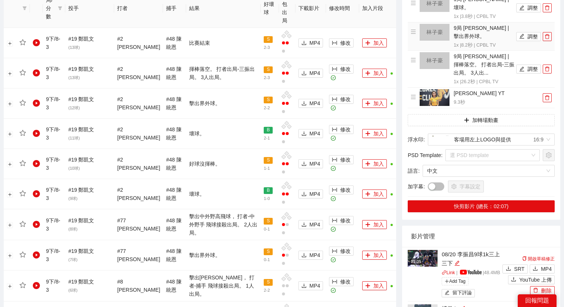
scroll to position [438, 0]
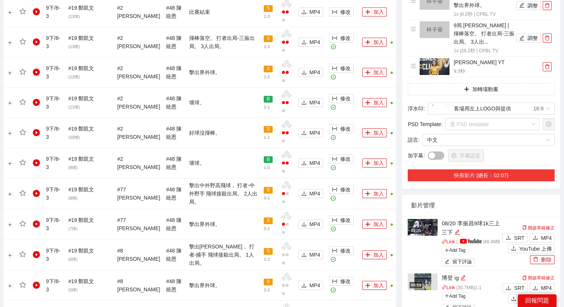
click at [462, 169] on button "快剪影片 (總長：02:07)" at bounding box center [481, 175] width 147 height 12
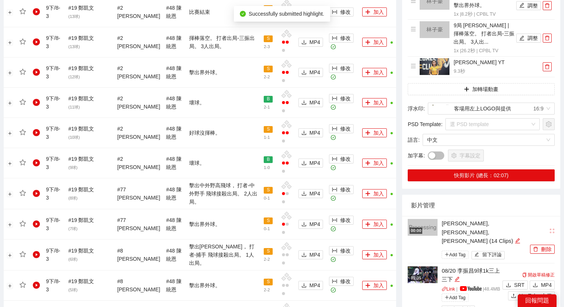
click at [450, 219] on div "羅暐捷, 林安可, 林子豪 (14 Clips)" at bounding box center [485, 232] width 87 height 26
click at [515, 238] on icon "edit" at bounding box center [517, 240] width 5 height 5
type textarea "**********"
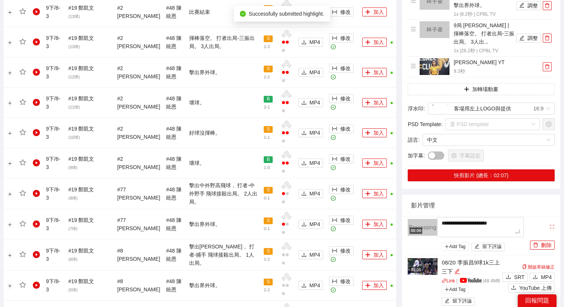
drag, startPoint x: 510, startPoint y: 192, endPoint x: 419, endPoint y: 179, distance: 91.9
click at [419, 219] on div "**********" at bounding box center [468, 236] width 121 height 34
type textarea "**"
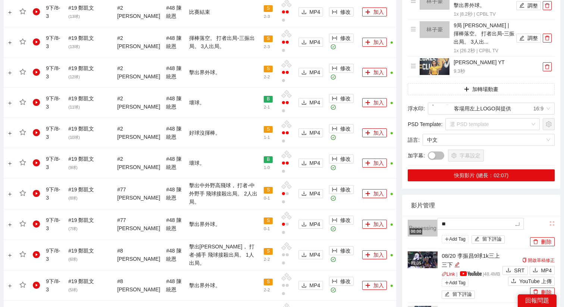
type textarea "***"
type textarea "****"
type textarea "*****"
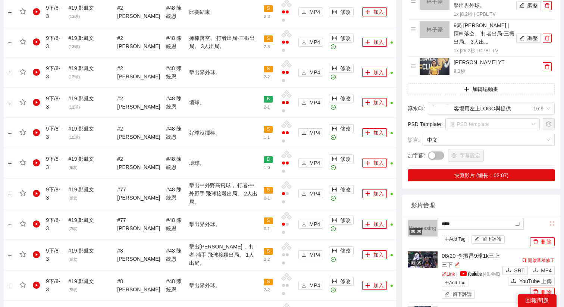
type textarea "*****"
type textarea "*******"
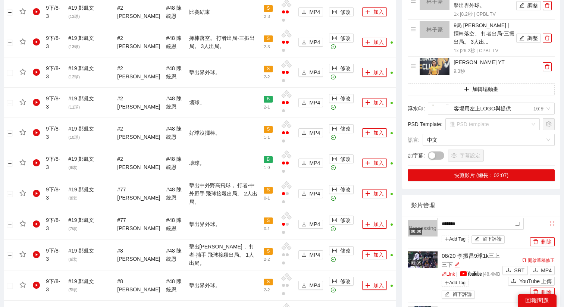
type textarea "********"
type textarea "*******"
type textarea "********"
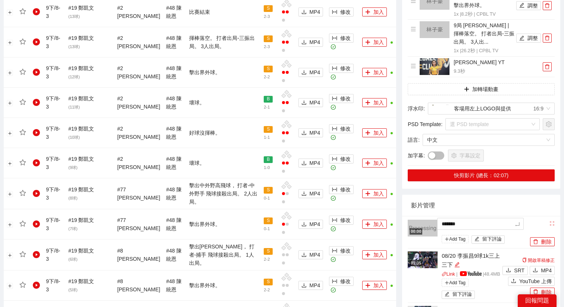
type textarea "********"
type textarea "*********"
type textarea "********"
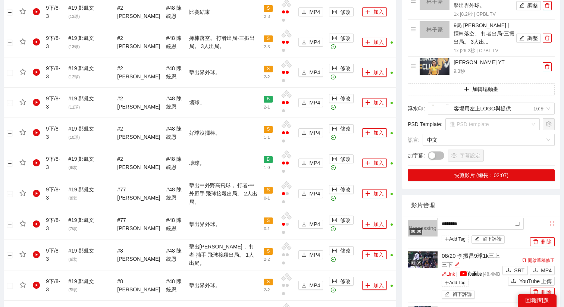
type textarea "*********"
type textarea "**********"
type textarea "*********"
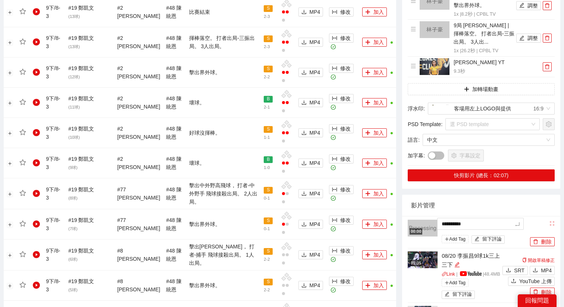
type textarea "*********"
type textarea "**********"
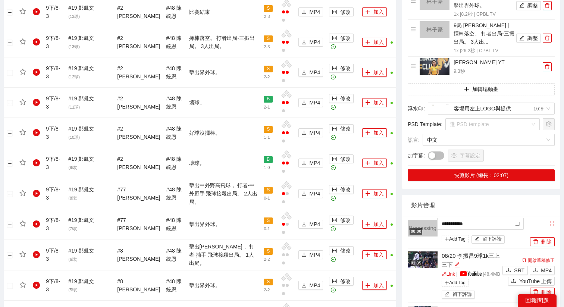
type textarea "**********"
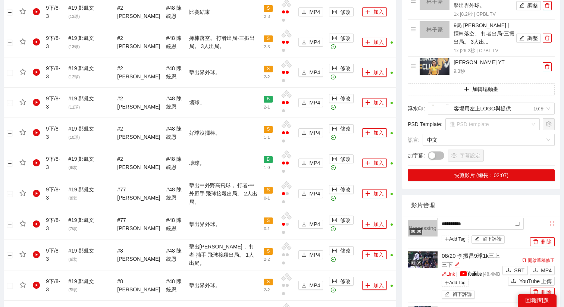
type textarea "**********"
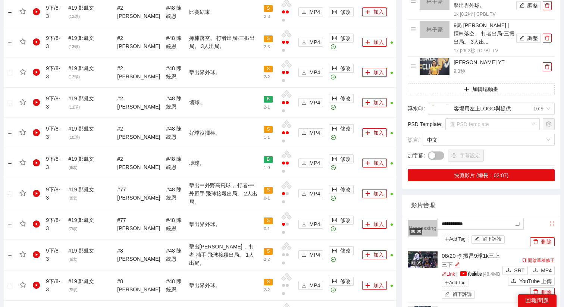
type textarea "**********"
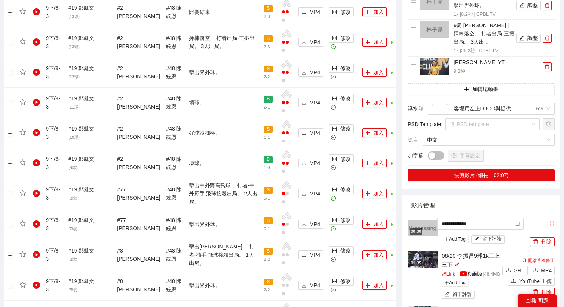
type textarea "**********"
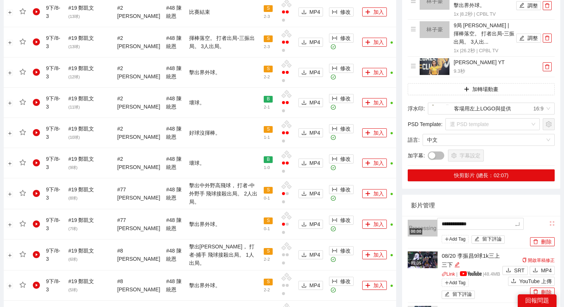
type textarea "**********"
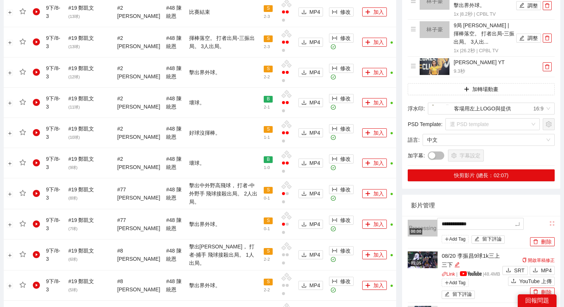
type textarea "**********"
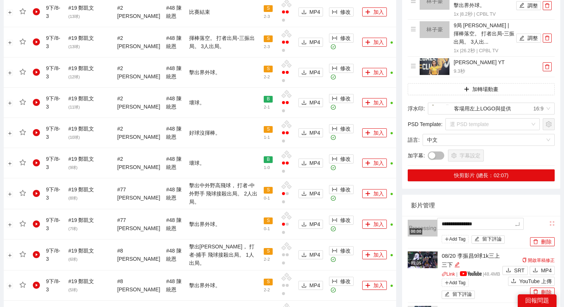
type textarea "**********"
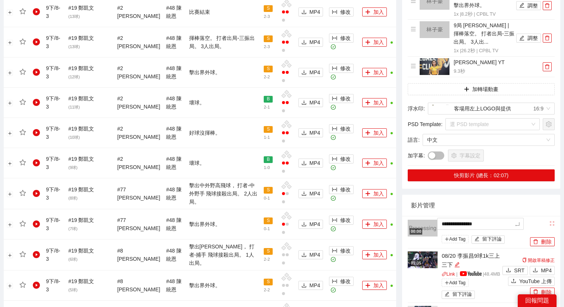
type textarea "**********"
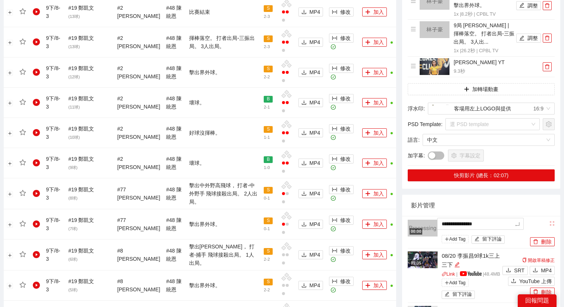
type textarea "**********"
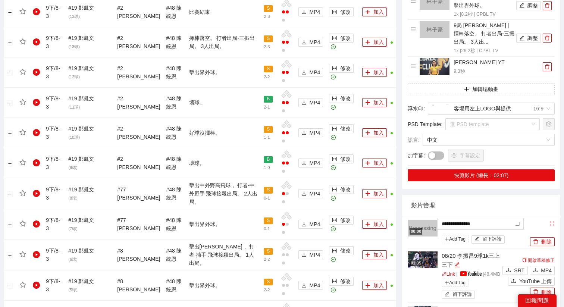
type textarea "**********"
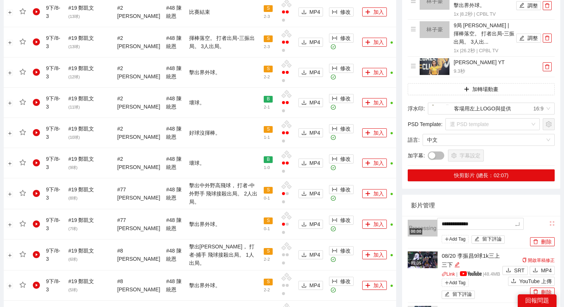
type textarea "**********"
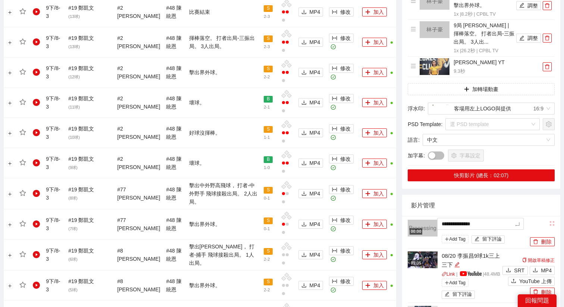
type textarea "**********"
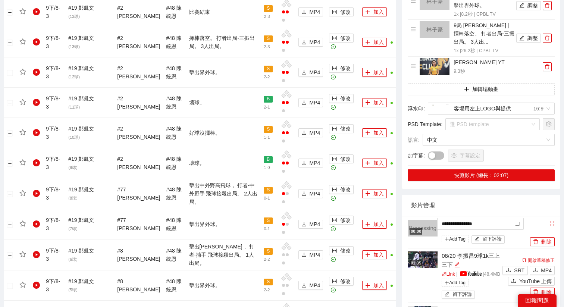
type textarea "**********"
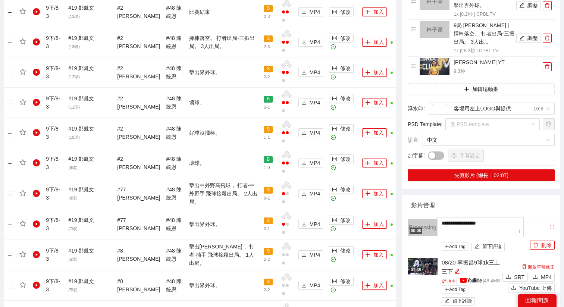
type textarea "**********"
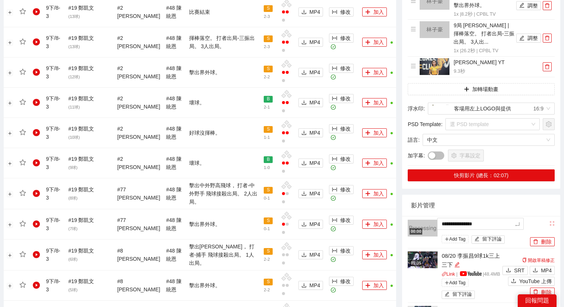
type textarea "**********"
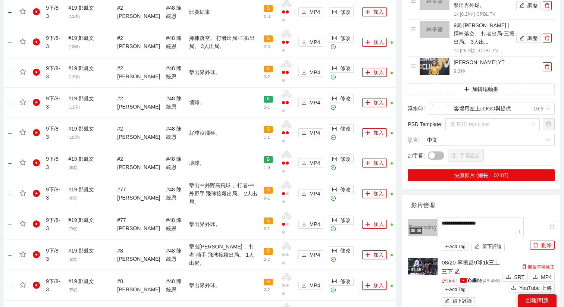
type textarea "**********"
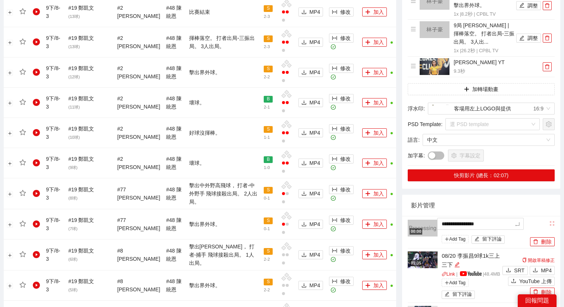
type textarea "**********"
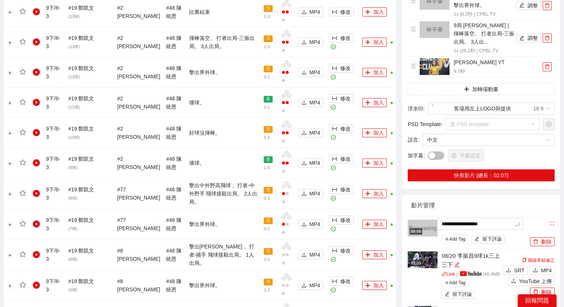
type textarea "**********"
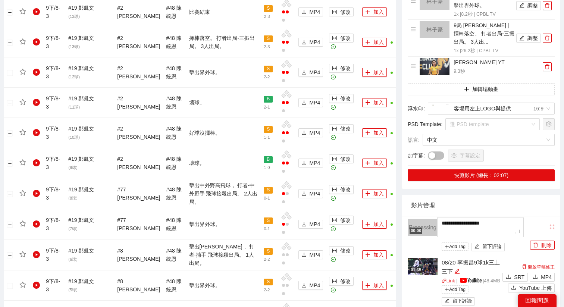
type textarea "**********"
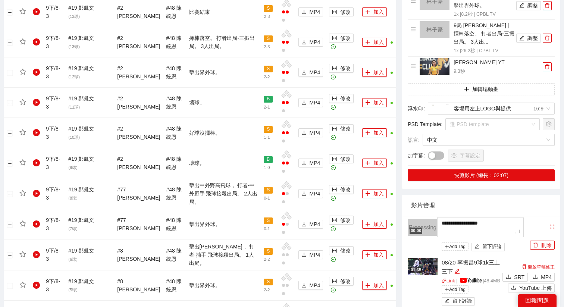
type textarea "**********"
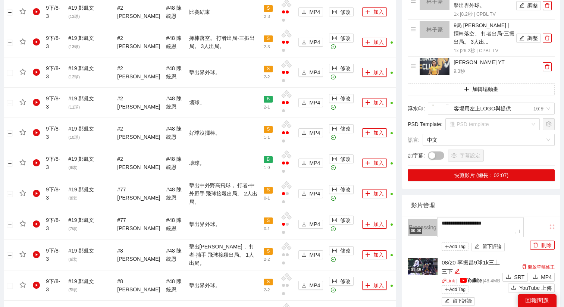
type textarea "**********"
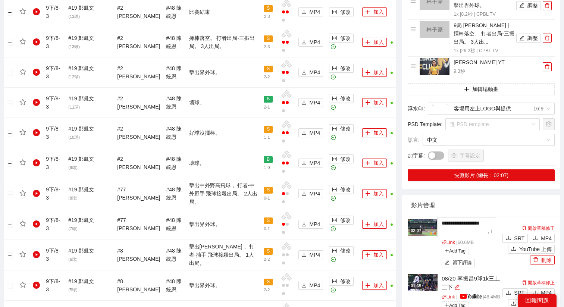
type textarea "**********"
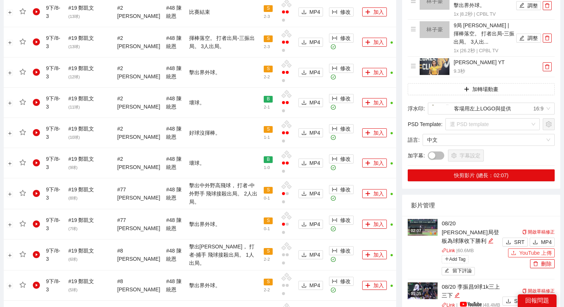
click at [518, 249] on button "YouTube 上傳" at bounding box center [531, 253] width 47 height 9
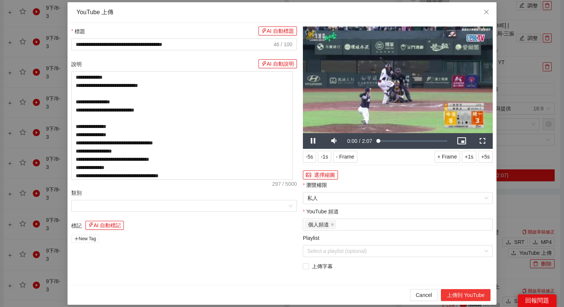
click at [461, 296] on button "上傳到 YouTube" at bounding box center [466, 295] width 50 height 12
click at [516, 94] on div "**********" at bounding box center [282, 153] width 564 height 307
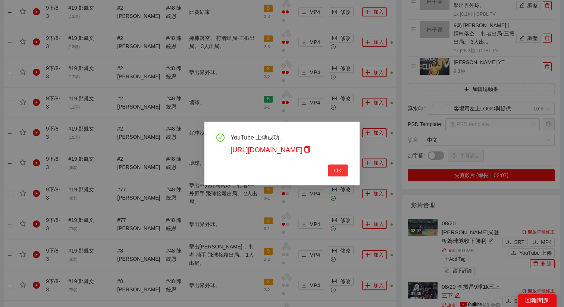
click at [340, 170] on span "OK" at bounding box center [337, 170] width 7 height 8
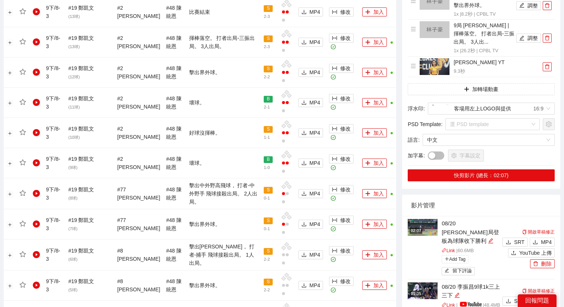
click at [416, 219] on img at bounding box center [423, 227] width 30 height 17
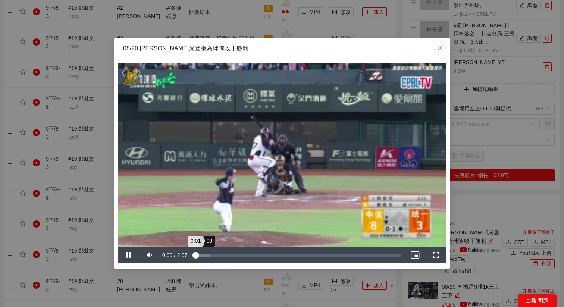
click at [205, 256] on div "Loaded : 7.66% 0:08 0:01" at bounding box center [297, 255] width 207 height 3
click at [368, 255] on div "Loaded : 13.46% 1:49 0:07" at bounding box center [297, 255] width 207 height 3
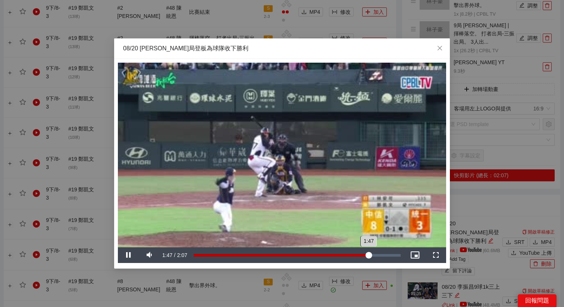
click at [357, 255] on div "1:47" at bounding box center [281, 255] width 175 height 3
click at [349, 225] on video "Video Player" at bounding box center [282, 155] width 328 height 185
click at [359, 254] on div "1:41" at bounding box center [276, 255] width 165 height 3
click at [362, 57] on div "08/20 鄭凱文九局登板為球隊收下勝利" at bounding box center [282, 48] width 336 height 21
click at [414, 296] on div "**********" at bounding box center [282, 153] width 564 height 307
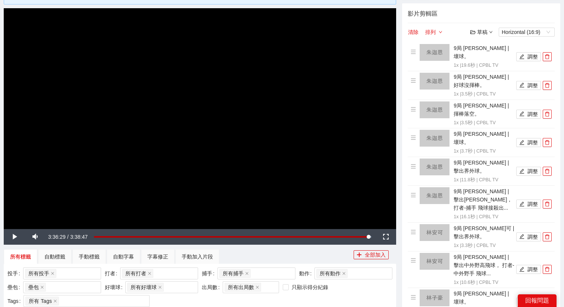
scroll to position [96, 0]
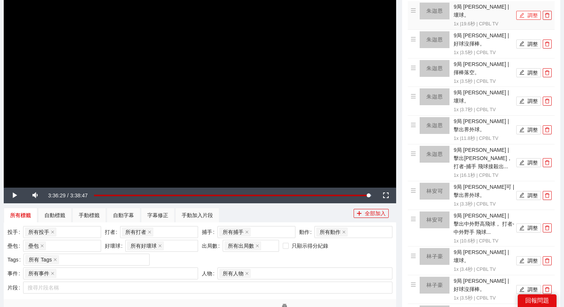
click at [527, 11] on button "調整" at bounding box center [529, 15] width 25 height 9
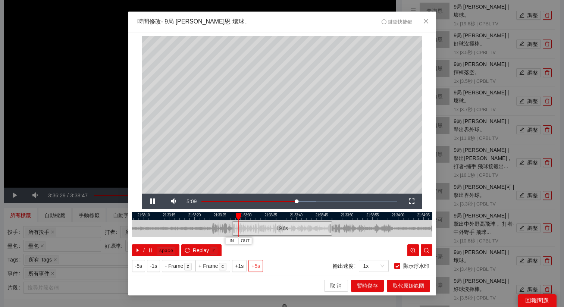
click at [257, 267] on span "+5s" at bounding box center [256, 266] width 9 height 8
click at [266, 214] on div at bounding box center [282, 216] width 300 height 8
click at [265, 217] on div at bounding box center [282, 216] width 300 height 8
click at [279, 242] on span "OUT" at bounding box center [278, 241] width 9 height 7
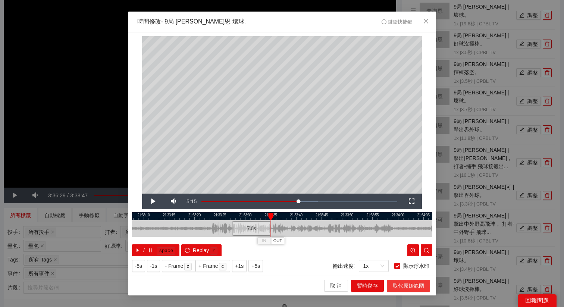
click at [402, 288] on span "取代原始範圍" at bounding box center [408, 286] width 31 height 8
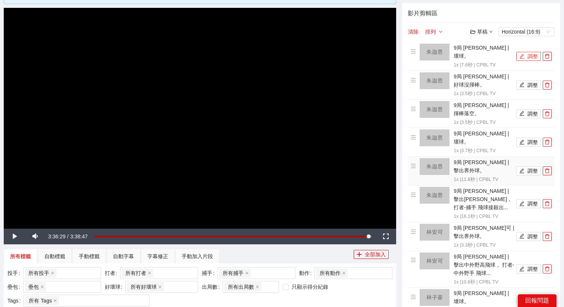
scroll to position [46, 0]
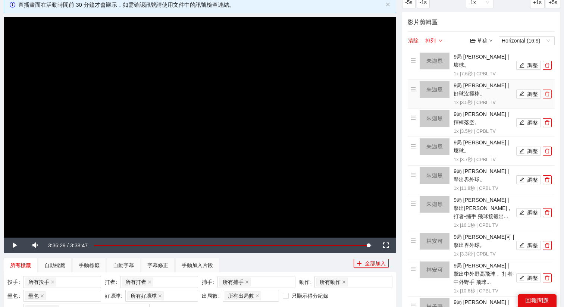
click at [550, 91] on span "delete" at bounding box center [547, 93] width 8 height 5
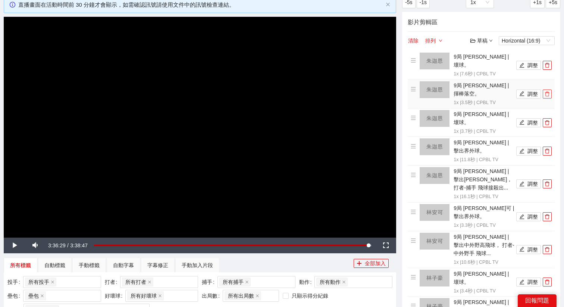
click at [550, 91] on icon "delete" at bounding box center [547, 93] width 5 height 5
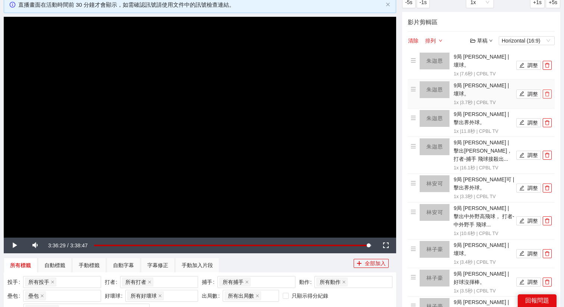
click at [550, 91] on icon "delete" at bounding box center [547, 93] width 5 height 5
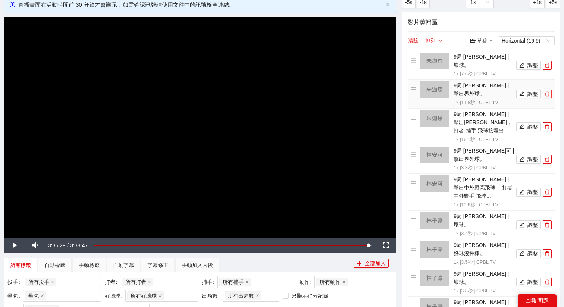
click at [550, 90] on button "button" at bounding box center [547, 94] width 9 height 9
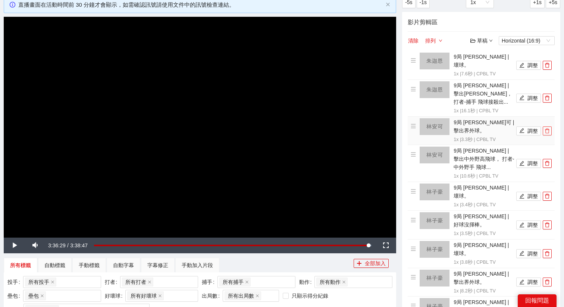
click at [550, 128] on span "delete" at bounding box center [547, 130] width 8 height 5
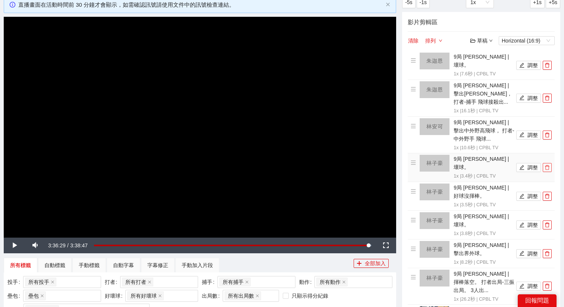
click at [549, 165] on icon "delete" at bounding box center [547, 167] width 4 height 5
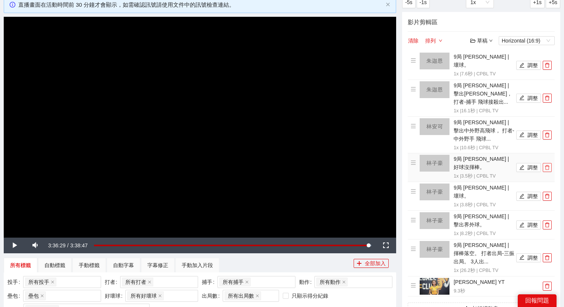
click at [549, 163] on button "button" at bounding box center [547, 167] width 9 height 9
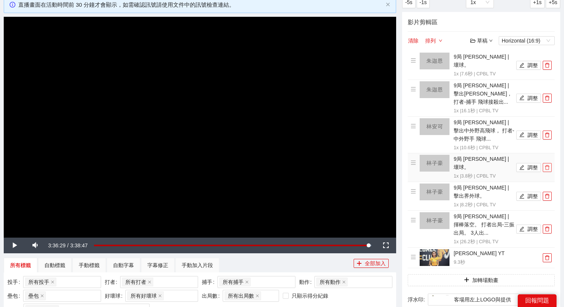
click at [549, 165] on icon "delete" at bounding box center [547, 167] width 4 height 5
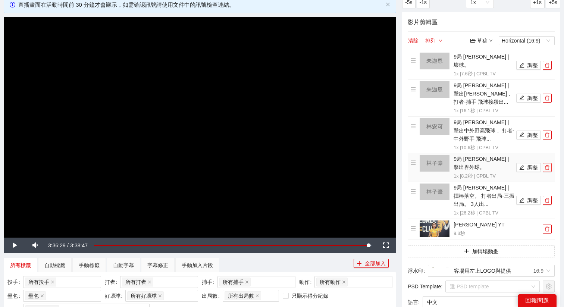
click at [549, 163] on button "button" at bounding box center [547, 167] width 9 height 9
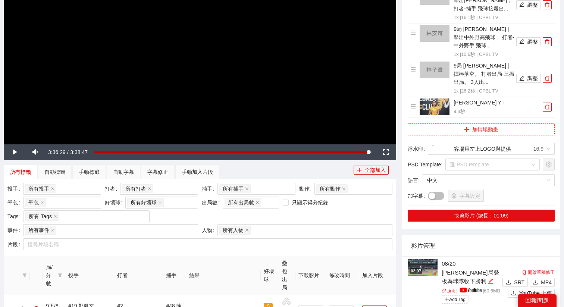
scroll to position [143, 0]
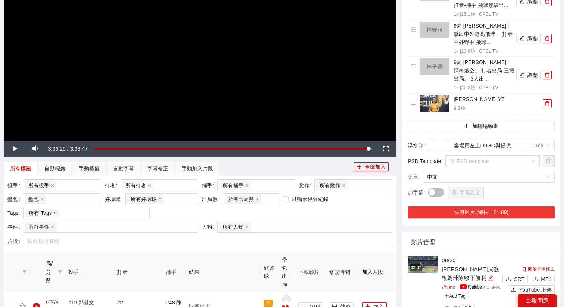
click at [491, 206] on button "快剪影片 (總長：01:09)" at bounding box center [481, 212] width 147 height 12
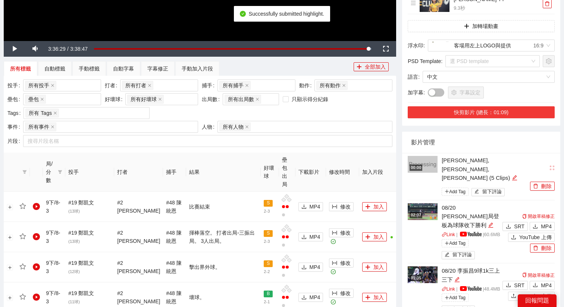
scroll to position [292, 0]
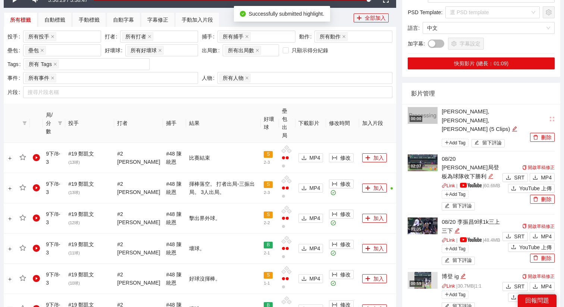
click at [488, 174] on icon "edit" at bounding box center [491, 177] width 6 height 6
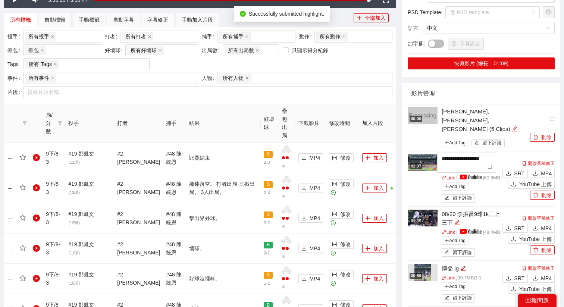
drag, startPoint x: 486, startPoint y: 151, endPoint x: 425, endPoint y: 138, distance: 62.4
click at [425, 155] on div "**********" at bounding box center [454, 180] width 93 height 50
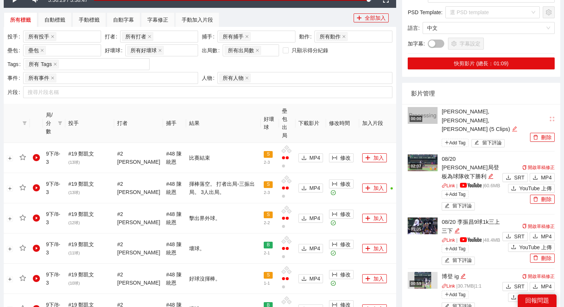
click at [512, 125] on div "編輯" at bounding box center [515, 129] width 6 height 9
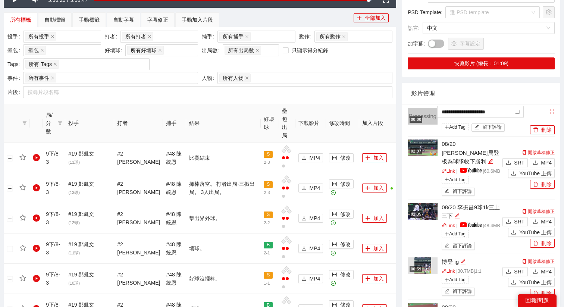
drag, startPoint x: 522, startPoint y: 105, endPoint x: 418, endPoint y: 105, distance: 103.8
click at [419, 108] on div "**********" at bounding box center [468, 121] width 121 height 26
type textarea "**********"
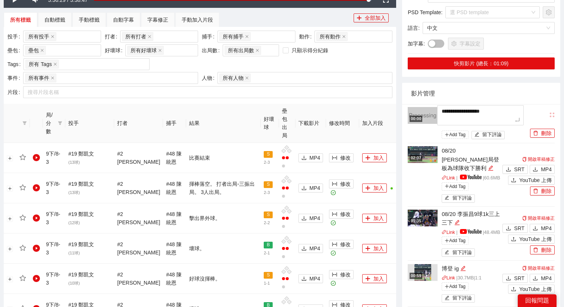
click at [501, 134] on li "**********" at bounding box center [481, 123] width 147 height 39
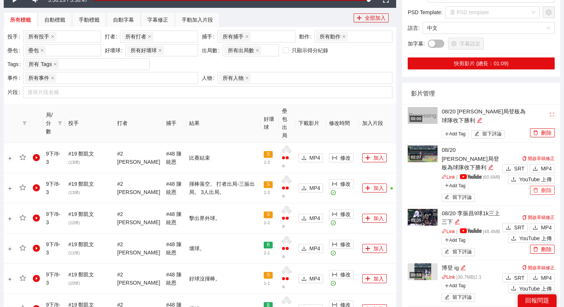
click at [543, 186] on button "刪除" at bounding box center [542, 190] width 25 height 9
click at [545, 160] on button "Yes" at bounding box center [550, 159] width 15 height 9
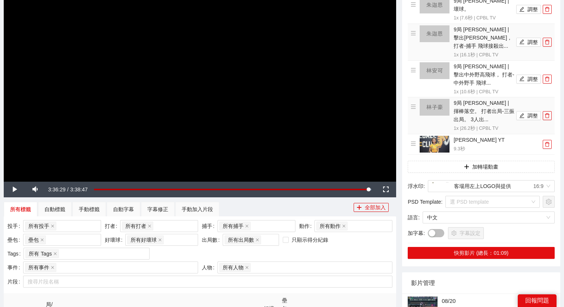
scroll to position [84, 0]
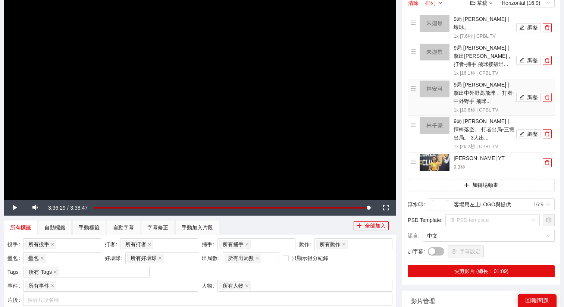
click at [548, 95] on icon "delete" at bounding box center [547, 97] width 5 height 5
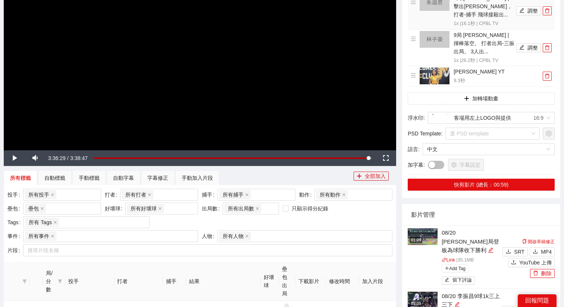
scroll to position [155, 0]
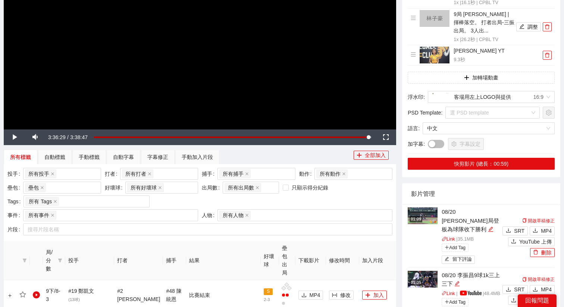
click at [427, 208] on img at bounding box center [423, 216] width 30 height 17
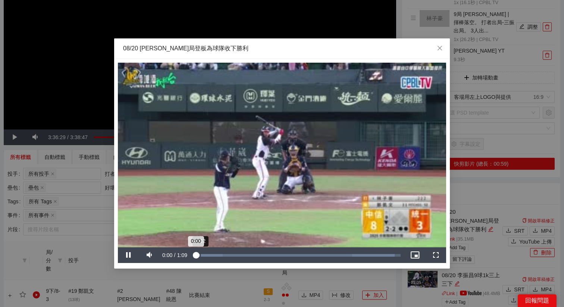
click at [201, 253] on div "Loaded : 97.07% 0:02 0:00" at bounding box center [297, 255] width 215 height 16
click at [209, 253] on div "Loaded : 24.47% 0:02 0:02" at bounding box center [297, 255] width 215 height 16
click at [214, 253] on div "Loaded : 24.47% 0:05 0:05" at bounding box center [297, 255] width 215 height 16
click at [236, 255] on div "0:14" at bounding box center [235, 255] width 0 height 3
click at [242, 255] on div "Loaded : 47.19% 0:16 0:16" at bounding box center [297, 255] width 207 height 3
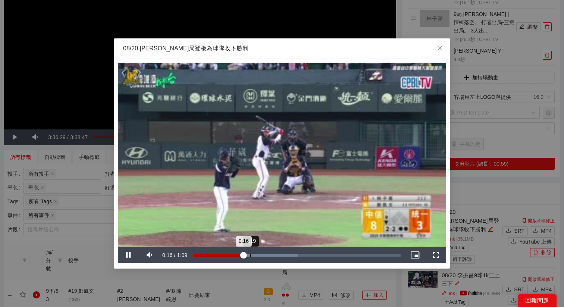
click at [251, 255] on div "Loaded : 50.41% 0:19 0:16" at bounding box center [297, 255] width 207 height 3
click at [259, 255] on div "Loaded : 56.11% 0:21 0:19" at bounding box center [297, 255] width 207 height 3
click at [261, 255] on div "0:22" at bounding box center [227, 255] width 67 height 3
click at [261, 255] on div "0:22" at bounding box center [228, 255] width 68 height 3
click at [264, 255] on div "0:23" at bounding box center [229, 255] width 71 height 3
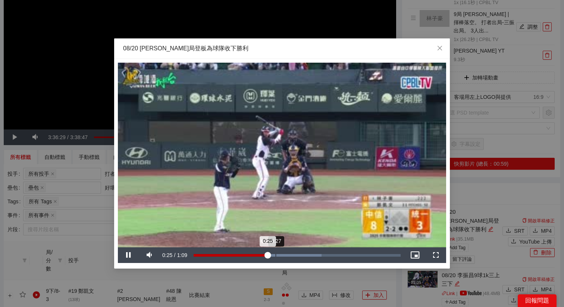
click at [276, 255] on div "Loaded : 61.81% 0:27 0:25" at bounding box center [297, 255] width 207 height 3
click at [283, 255] on div "Loaded : 76.06% 0:30 0:28" at bounding box center [297, 255] width 207 height 3
click at [283, 255] on div "0:30" at bounding box center [283, 255] width 0 height 3
click at [304, 255] on div "Loaded : 82.47% 0:36 0:33" at bounding box center [297, 255] width 207 height 3
click at [305, 255] on div "0:37" at bounding box center [304, 255] width 0 height 3
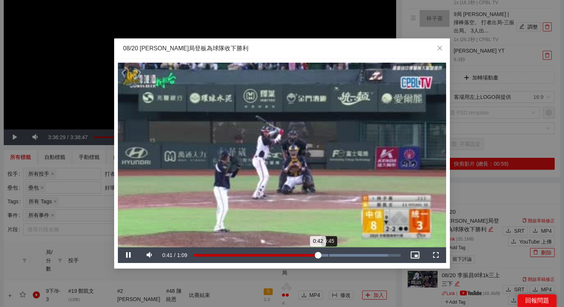
click at [334, 255] on div "Loaded : 93.87% 0:45 0:42" at bounding box center [297, 255] width 207 height 3
click at [354, 255] on div "Loaded : 100.00% 0:54 0:47" at bounding box center [297, 255] width 207 height 3
click at [377, 255] on div "Loaded : 100.00% 0:57 0:54" at bounding box center [297, 255] width 207 height 3
click at [394, 255] on div "Loaded : 100.00% 1:07 1:02" at bounding box center [297, 255] width 207 height 3
click at [434, 57] on span "Close" at bounding box center [440, 48] width 20 height 20
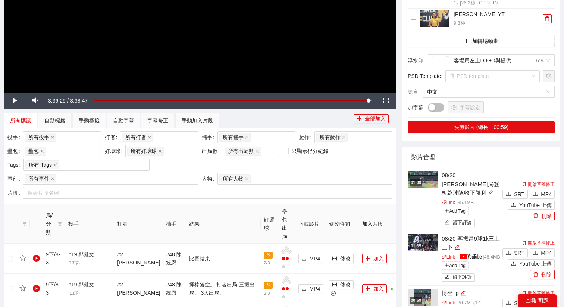
scroll to position [208, 0]
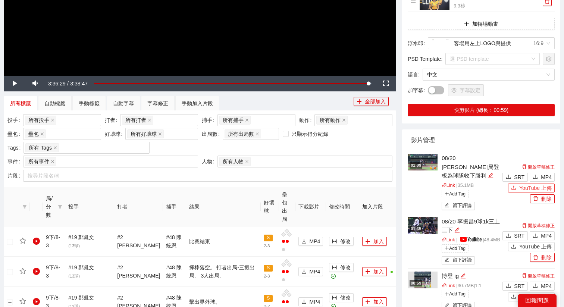
click at [525, 184] on span "YouTube 上傳" at bounding box center [536, 188] width 32 height 8
type textarea "**********"
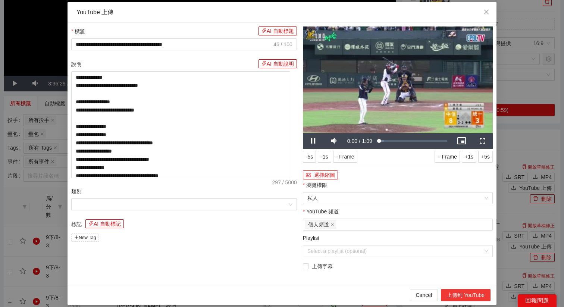
click at [468, 292] on button "上傳到 YouTube" at bounding box center [466, 295] width 50 height 12
click at [538, 119] on div "**********" at bounding box center [282, 153] width 564 height 307
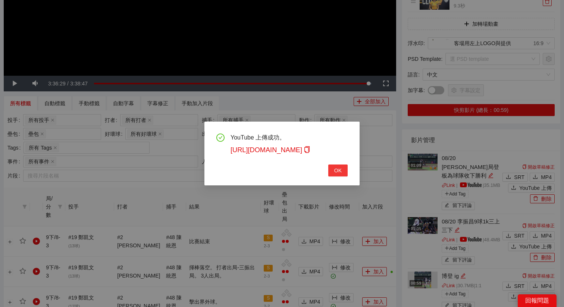
click at [340, 171] on span "OK" at bounding box center [337, 170] width 7 height 8
